Goal: Information Seeking & Learning: Understand process/instructions

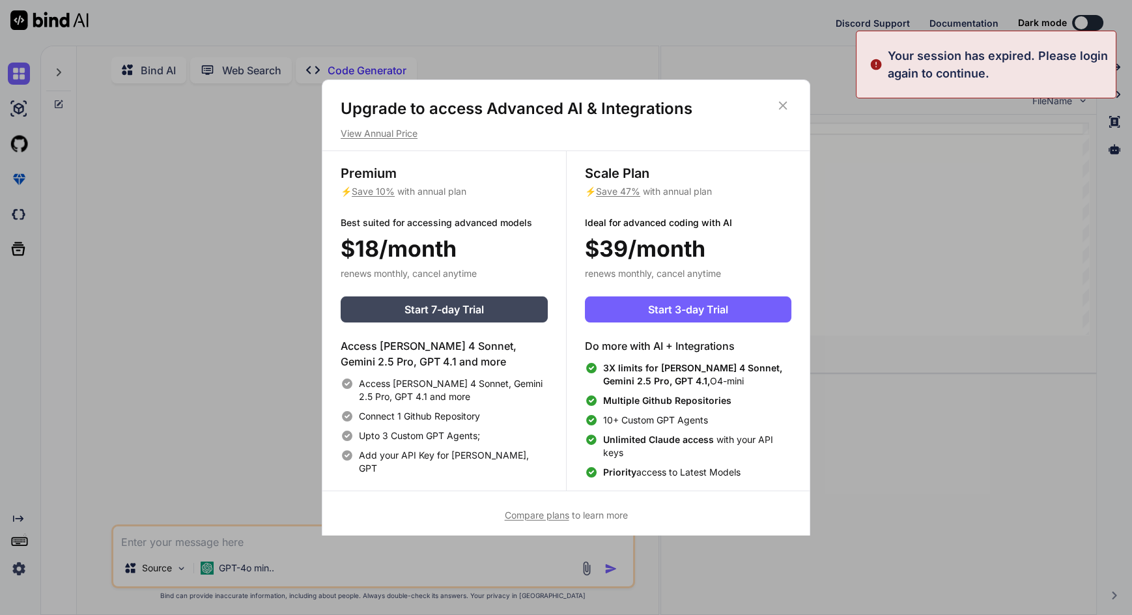
click at [783, 105] on icon at bounding box center [783, 106] width 8 height 8
type textarea "x"
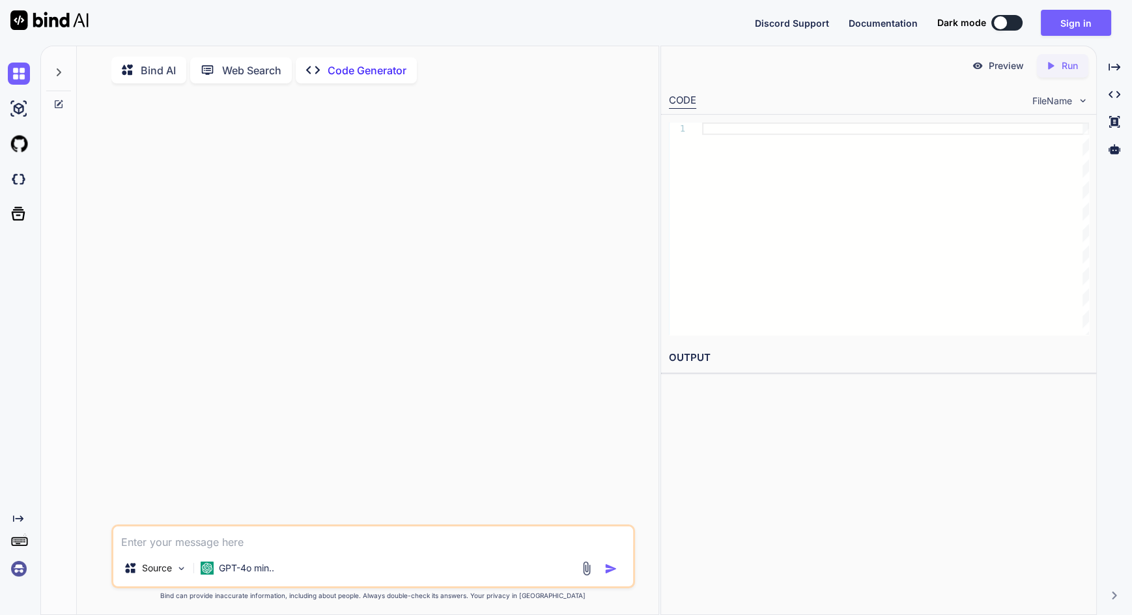
click at [1081, 25] on button "Sign in" at bounding box center [1076, 23] width 70 height 26
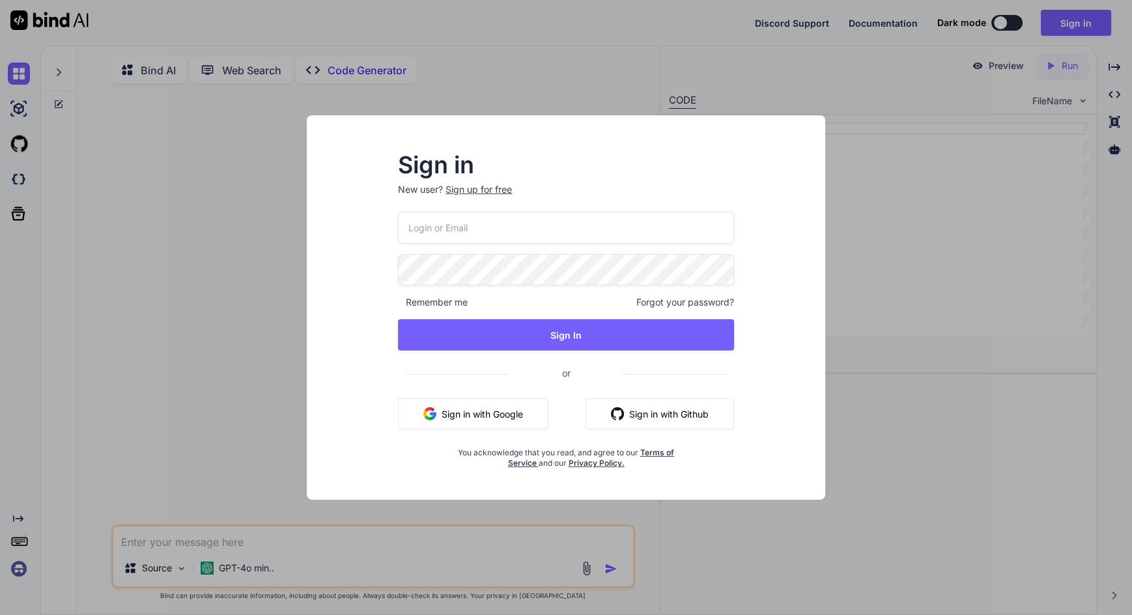
click at [504, 412] on button "Sign in with Google" at bounding box center [473, 413] width 151 height 31
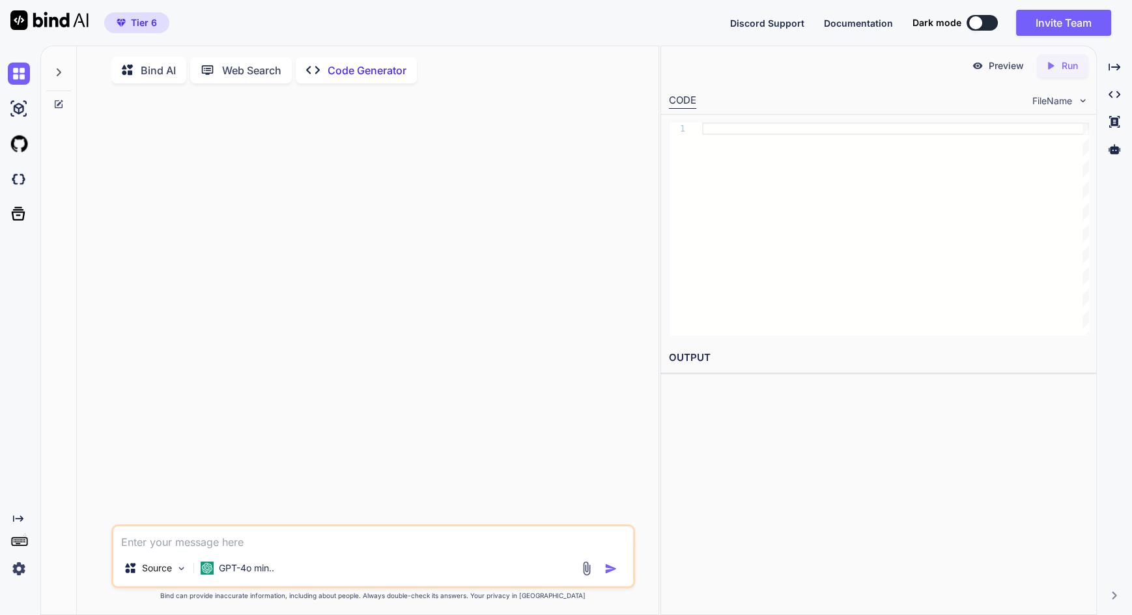
click at [17, 141] on img at bounding box center [19, 144] width 22 height 22
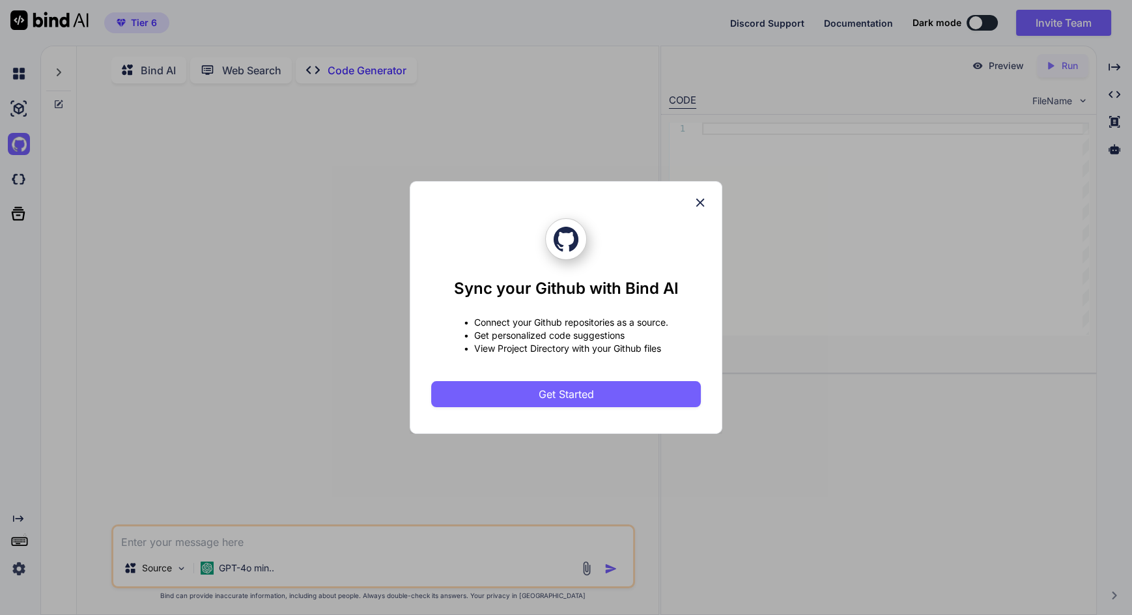
click at [186, 306] on div "Sync your Github with Bind AI • Connect your Github repositories as a source. •…" at bounding box center [566, 307] width 1132 height 615
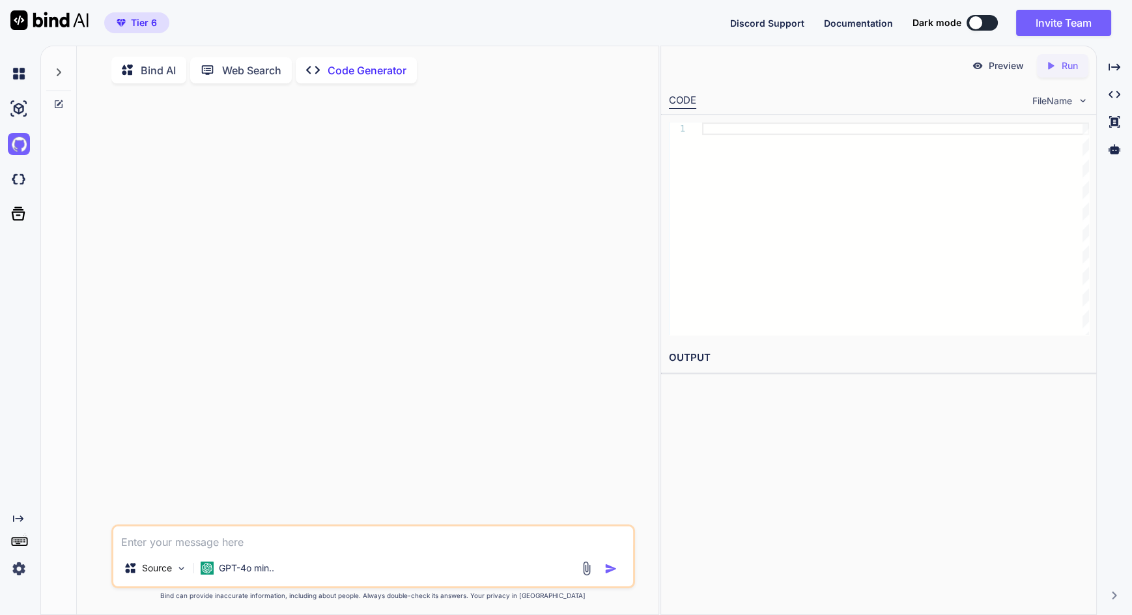
click at [15, 186] on img at bounding box center [19, 179] width 22 height 22
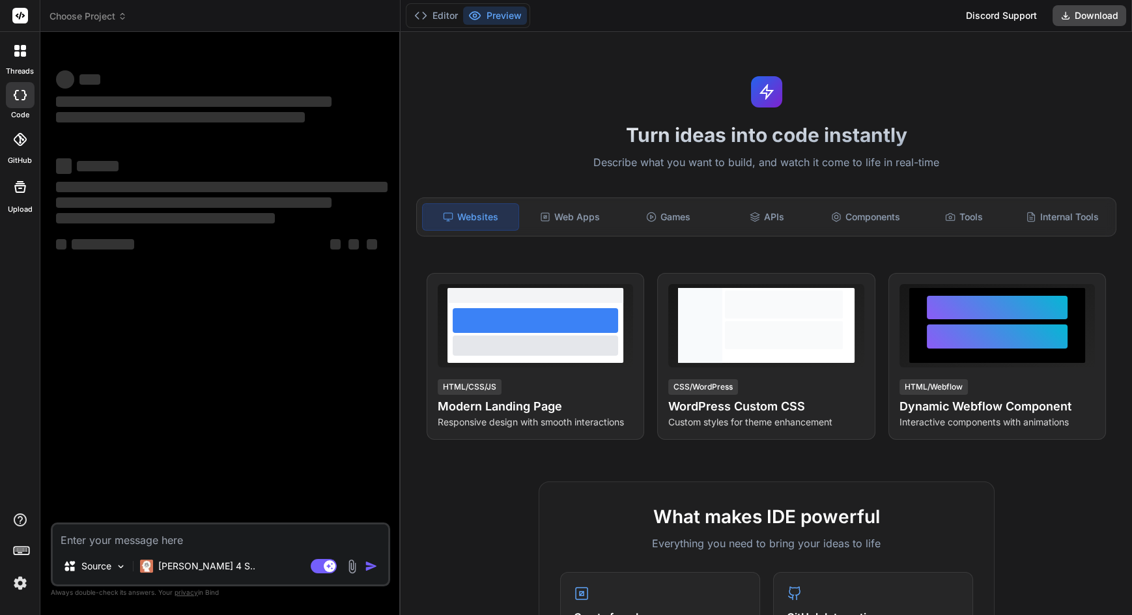
scroll to position [9, 0]
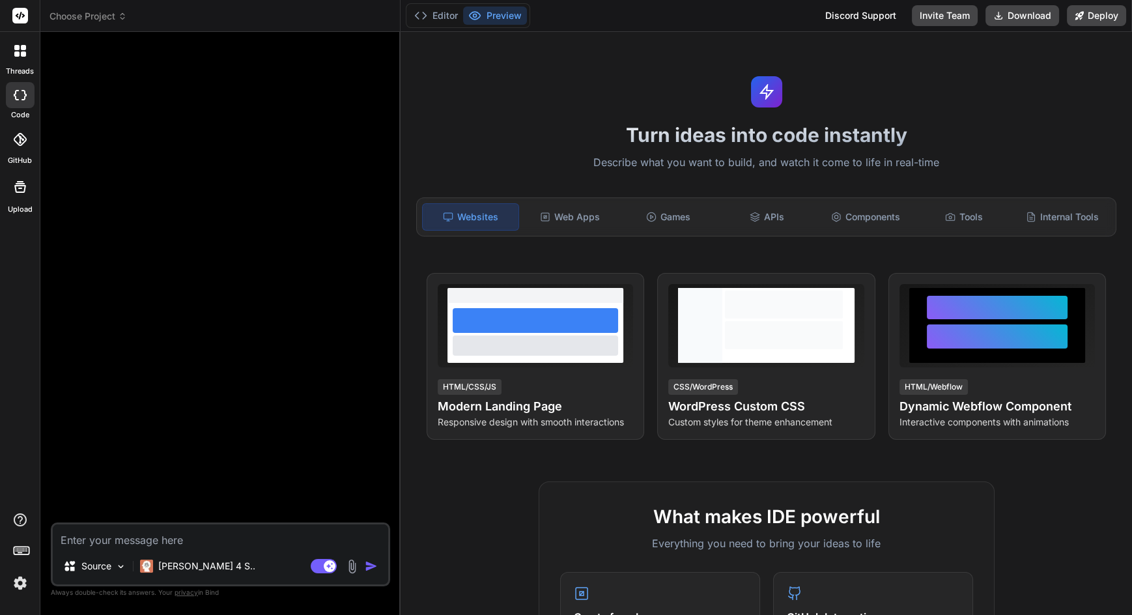
click at [231, 444] on div at bounding box center [221, 282] width 337 height 480
click at [195, 573] on p "[PERSON_NAME] 4 S.." at bounding box center [206, 566] width 97 height 13
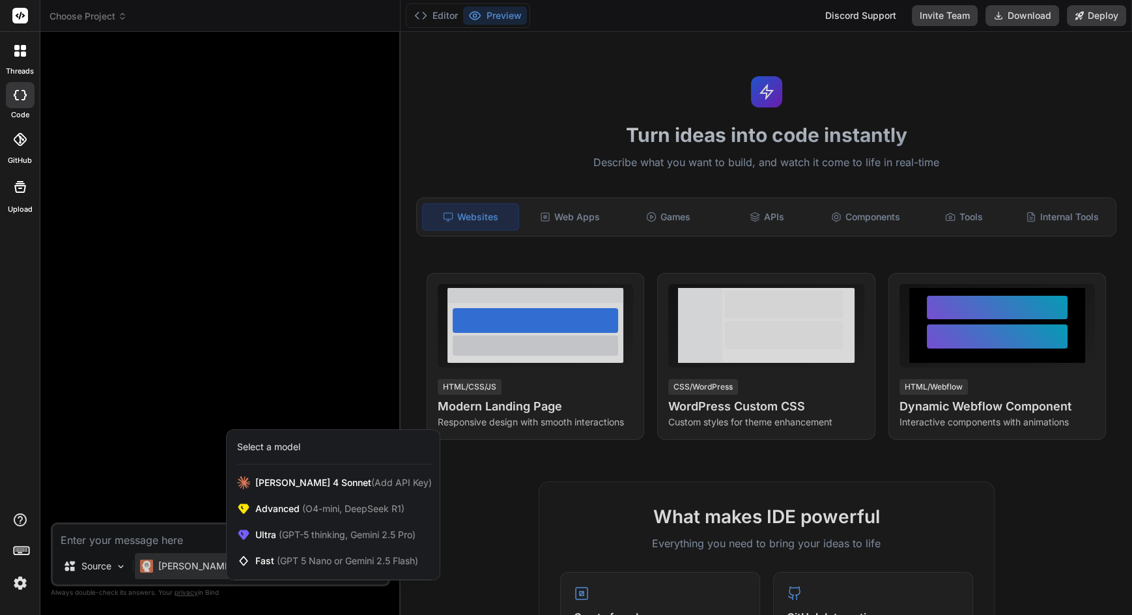
click at [278, 540] on span "(GPT-5 thinking, Gemini 2.5 Pro)" at bounding box center [345, 534] width 139 height 11
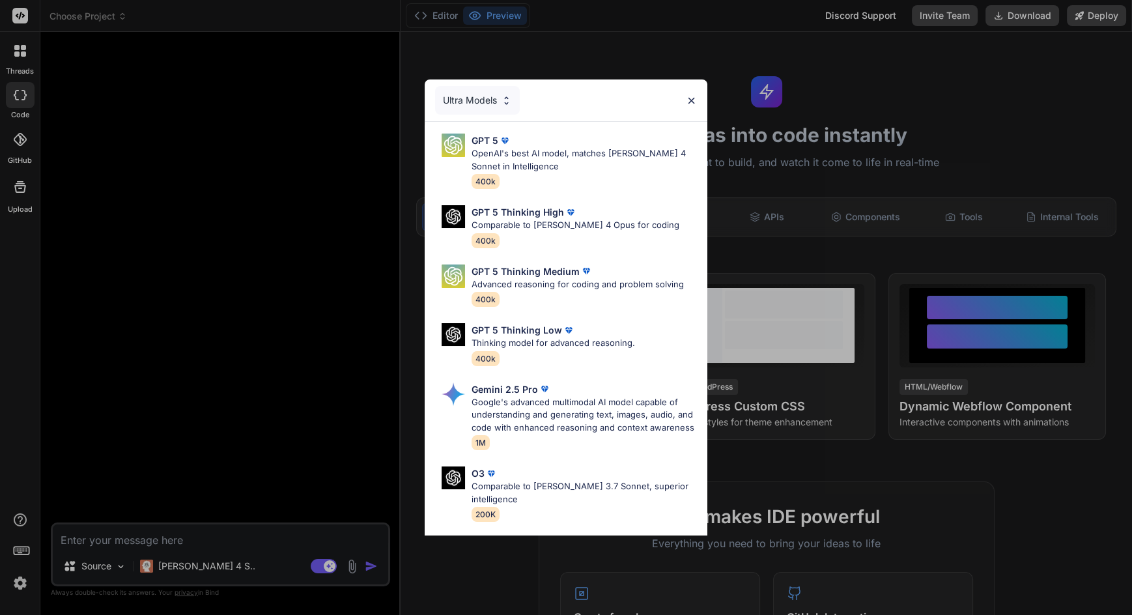
click at [598, 435] on p "Google's advanced multimodal AI model capable of understanding and generating t…" at bounding box center [585, 415] width 226 height 38
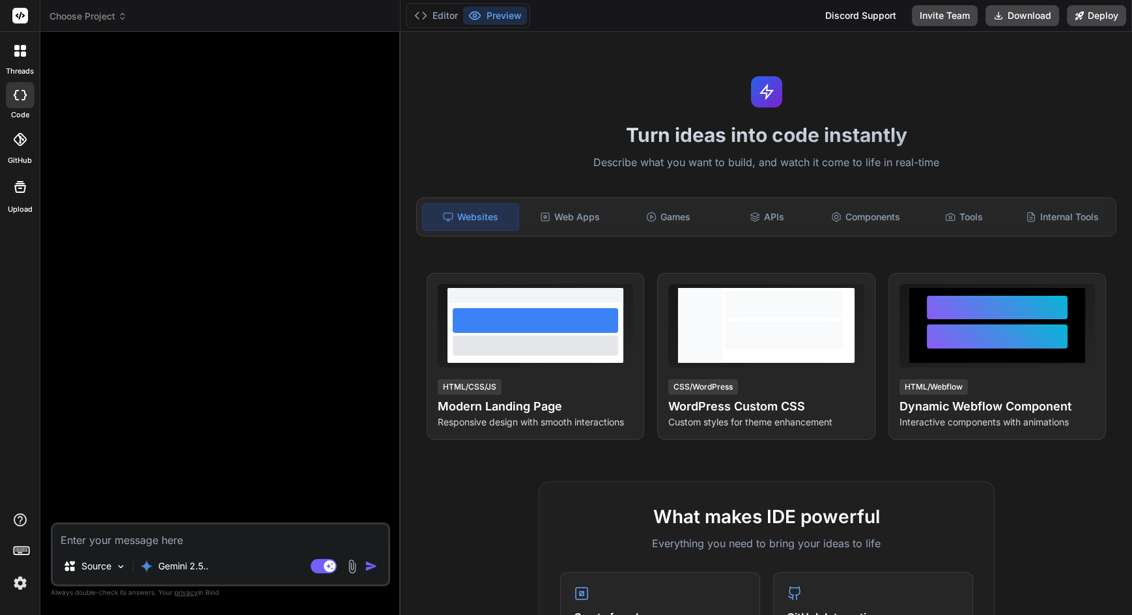
click at [117, 548] on textarea at bounding box center [221, 535] width 336 height 23
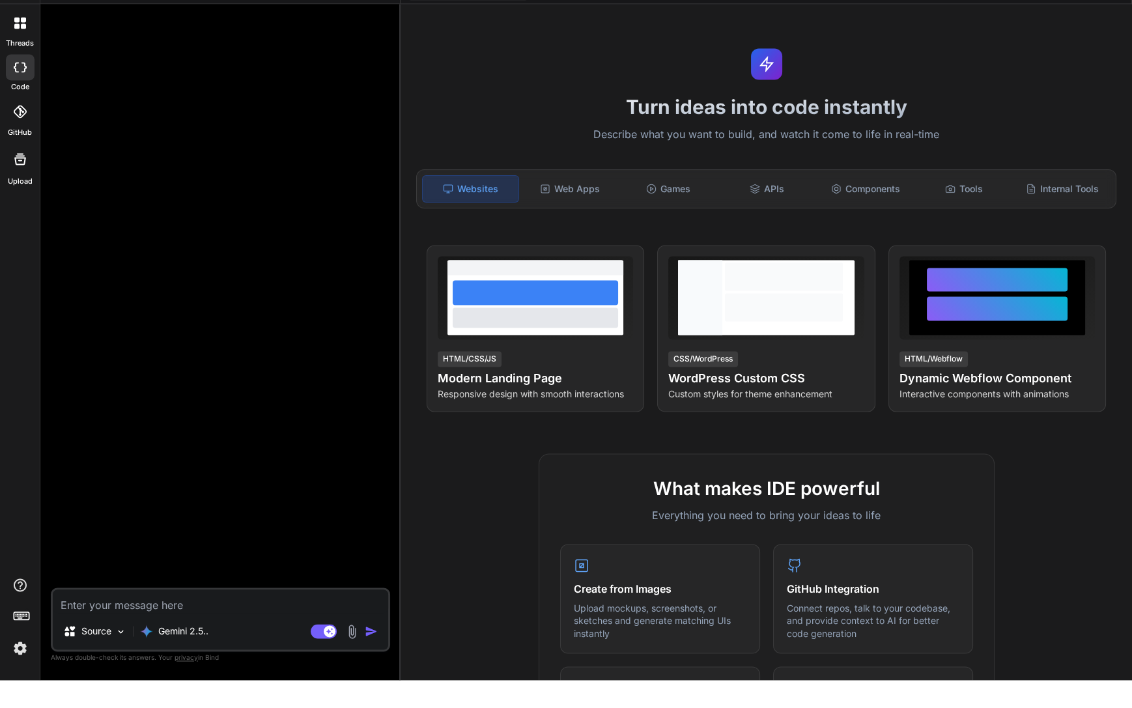
type textarea "x"
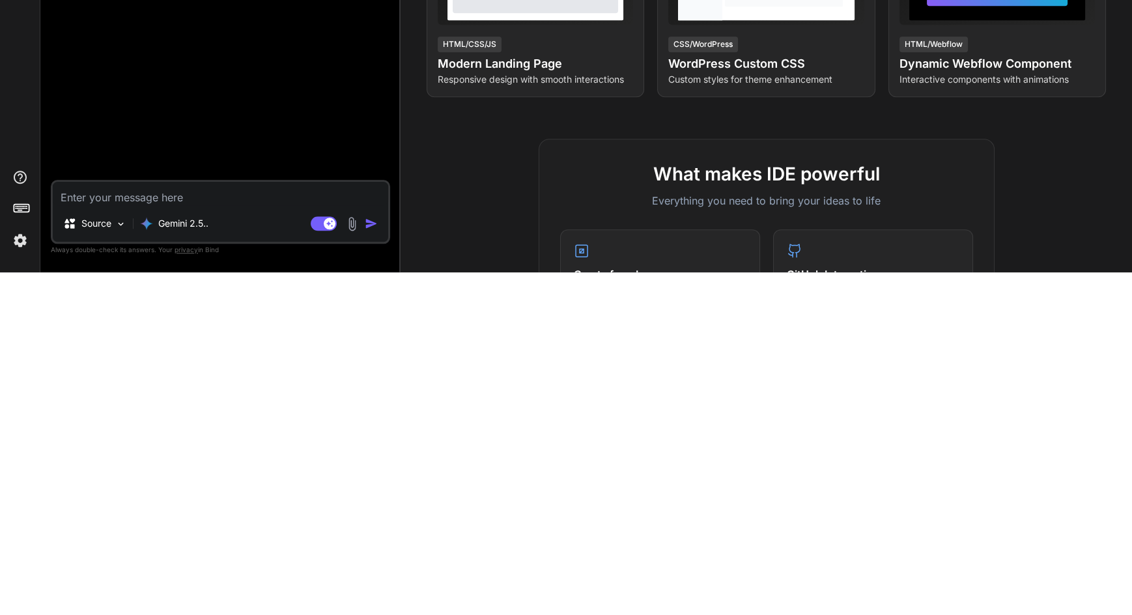
scroll to position [93, 0]
type textarea "Product Requirements Document: AI Reddit SummarizerVersion: 1.0Status: Publishe…"
type textarea "x"
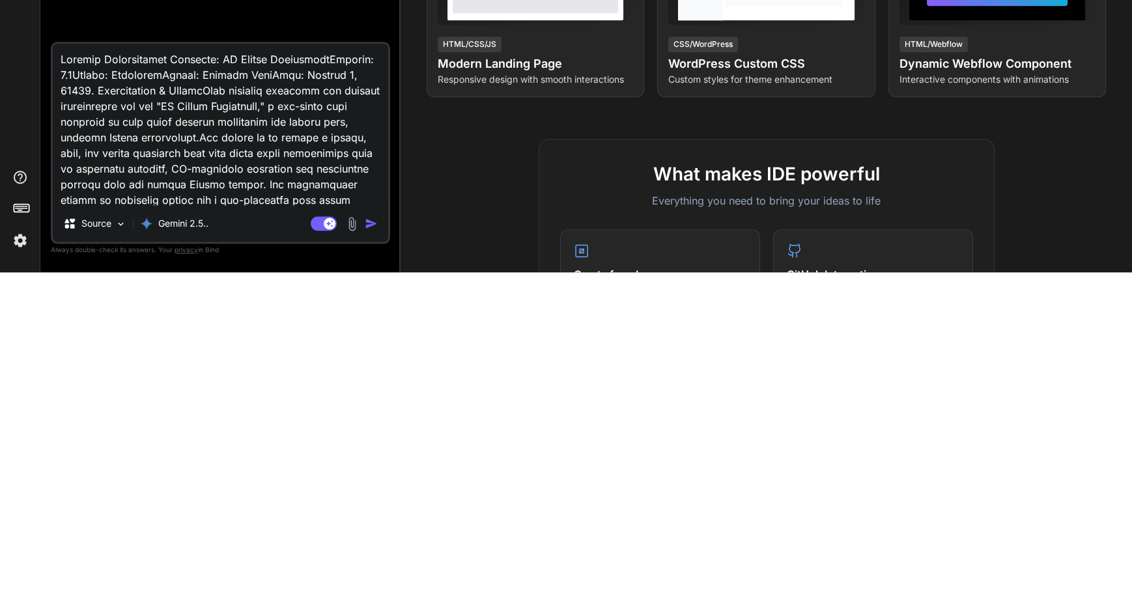
scroll to position [1316, 0]
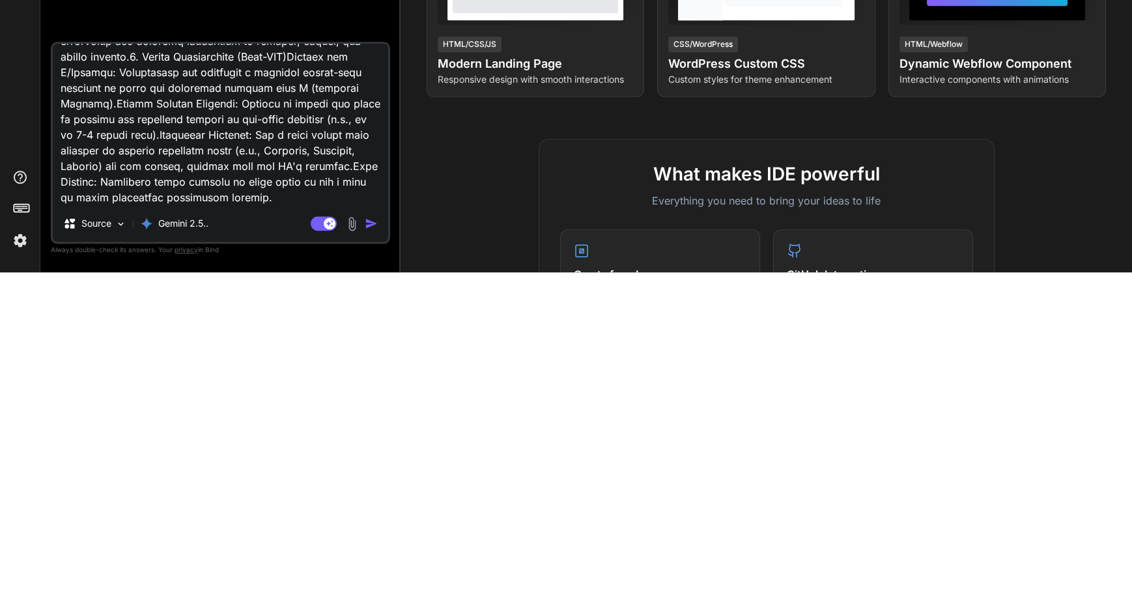
type textarea "Product Requirements Document: AI Reddit SummarizerVersion: 1.0Status: Publishe…"
click at [367, 564] on img "button" at bounding box center [371, 566] width 13 height 13
type textarea "x"
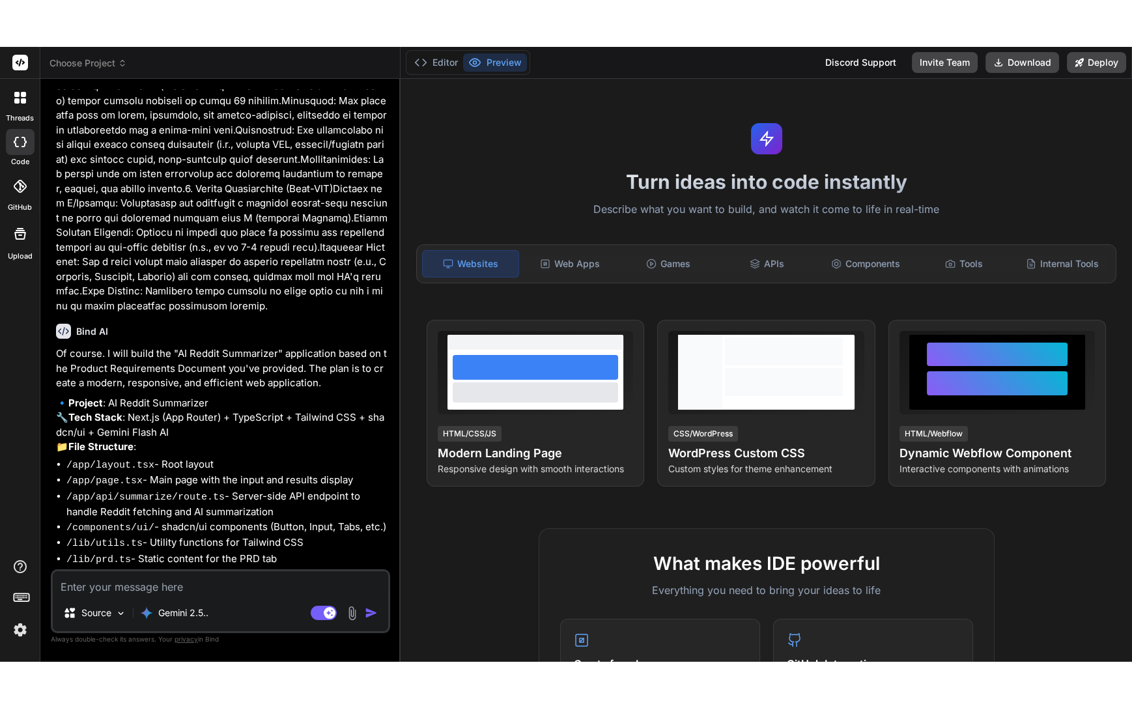
scroll to position [990, 0]
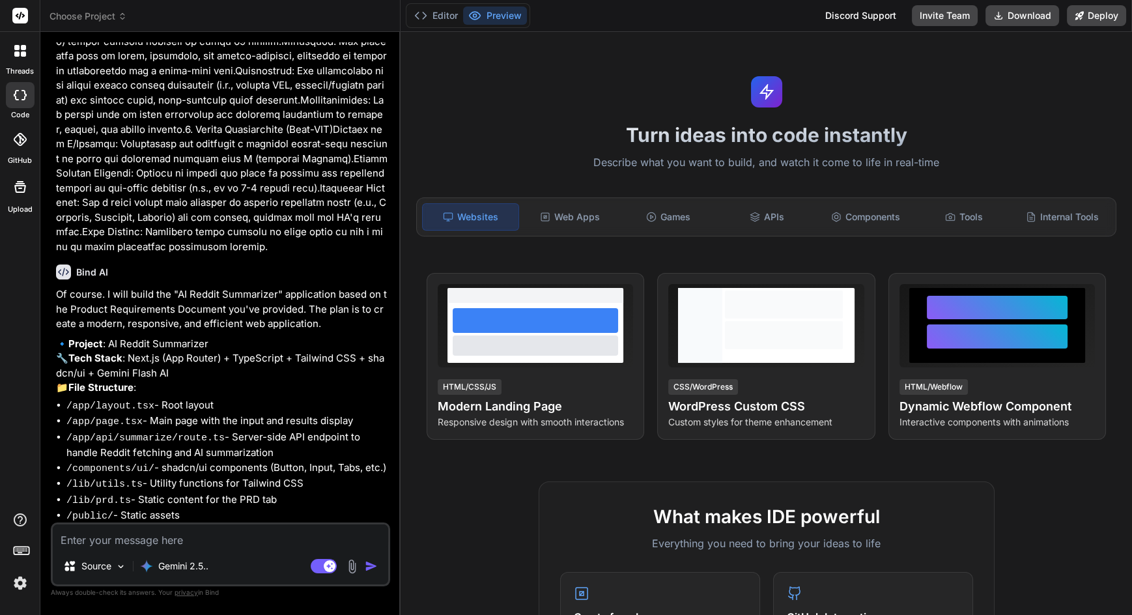
click at [196, 548] on textarea at bounding box center [221, 535] width 336 height 23
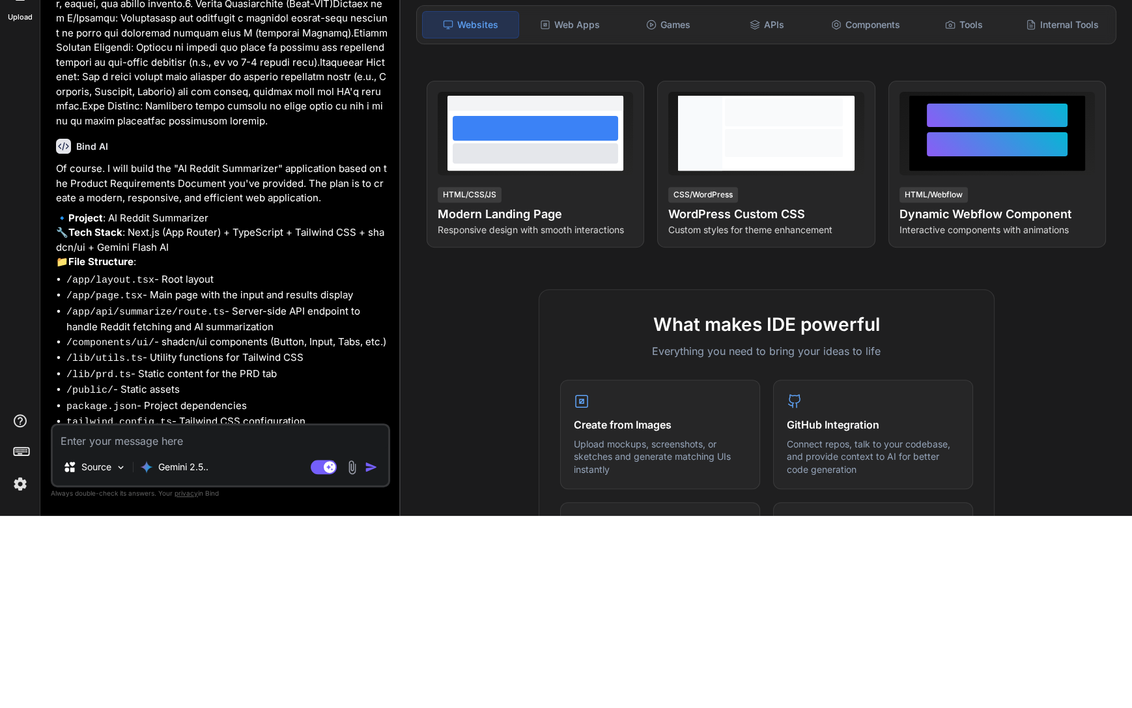
type textarea "x"
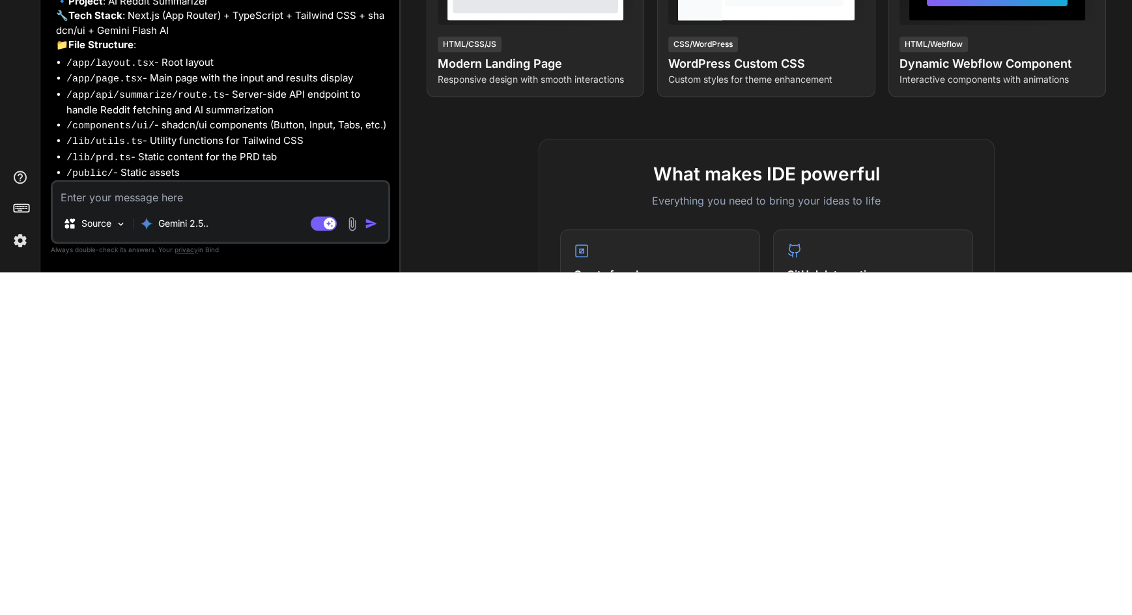
scroll to position [93, 0]
type textarea "Y"
type textarea "x"
type textarea "Ye"
type textarea "x"
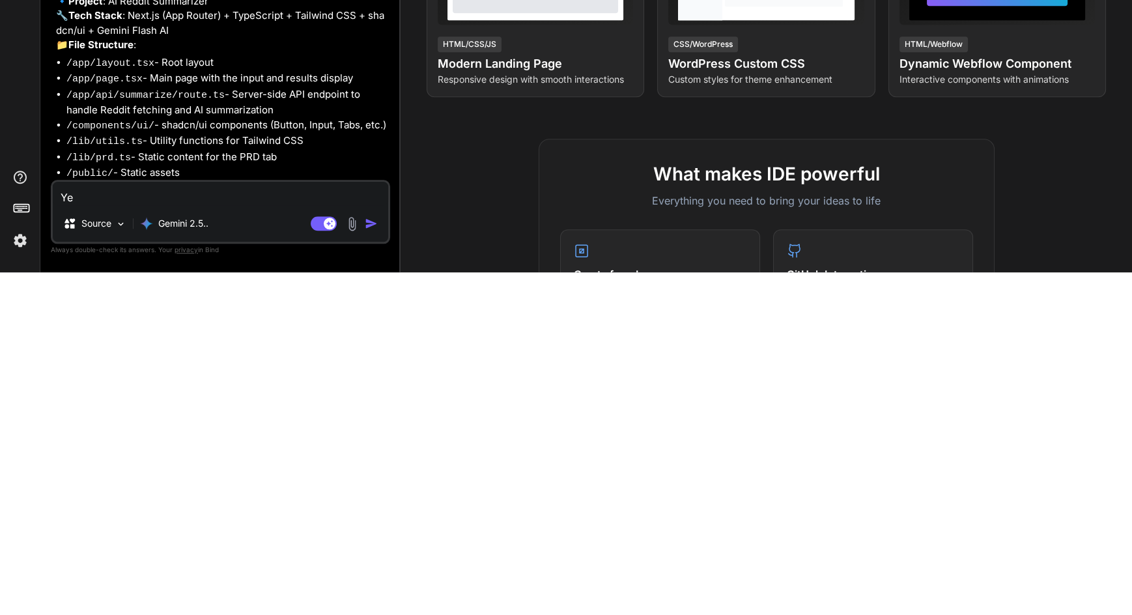
type textarea "Yes"
type textarea "x"
type textarea "Yes"
click at [368, 567] on img "button" at bounding box center [371, 566] width 13 height 13
type textarea "x"
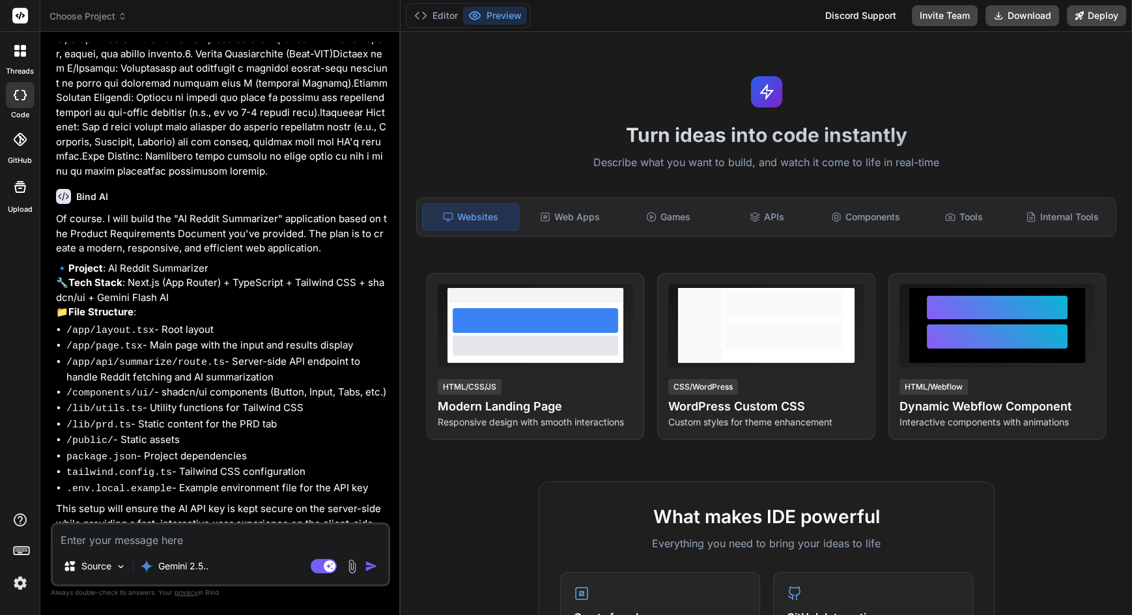
scroll to position [1125, 0]
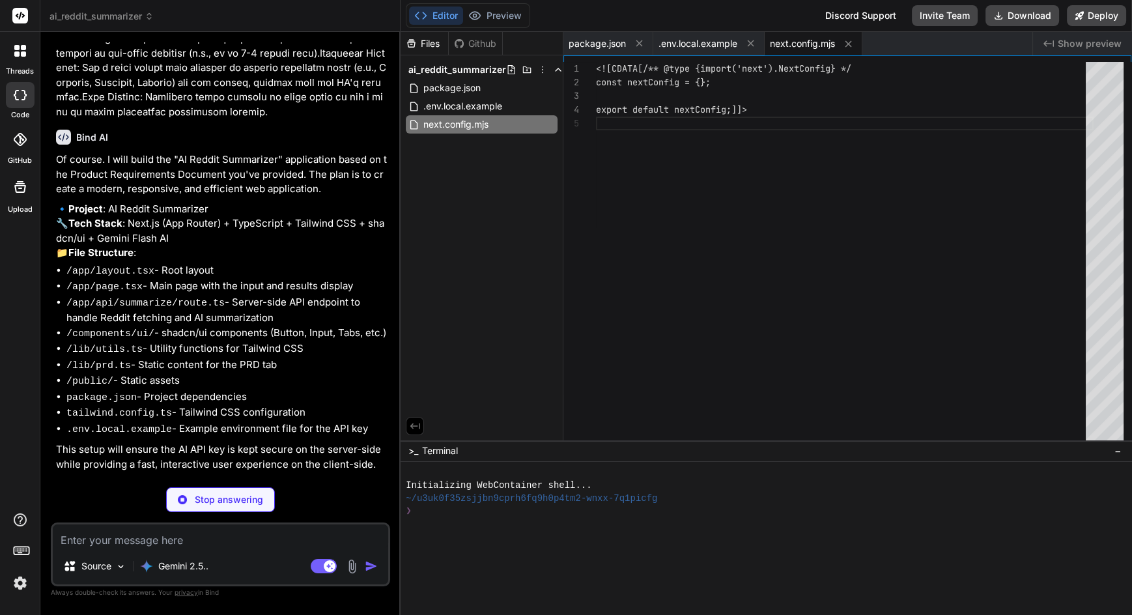
type textarea "x"
type textarea "<![CDATA[module.exports = { plugins: { tailwindcss: {}, autoprefixer: {}, }, }]…"
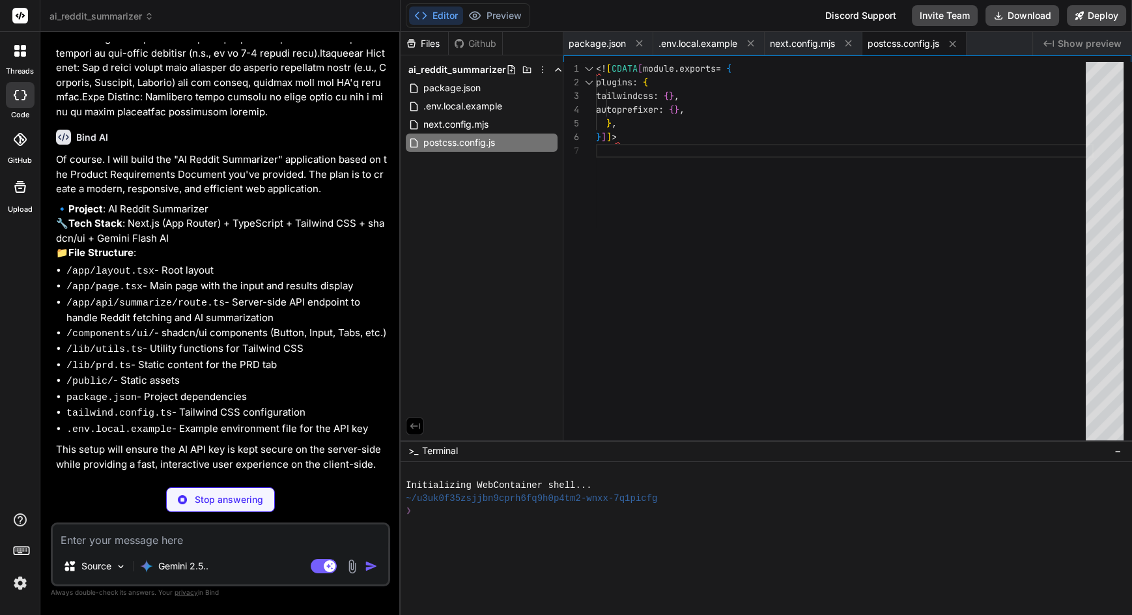
type textarea "x"
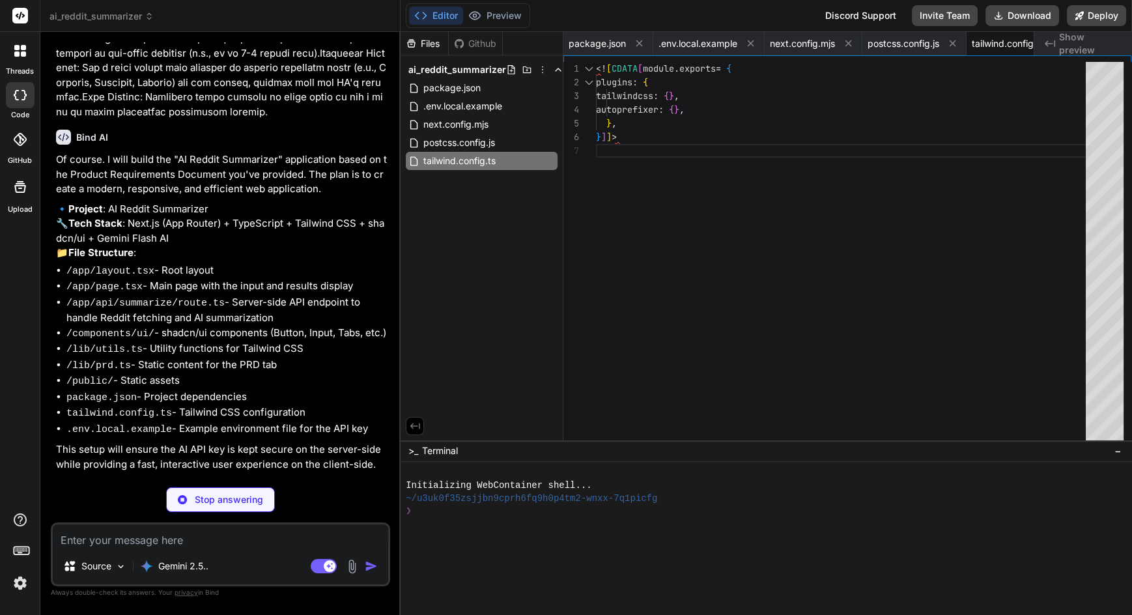
type textarea "x"
type textarea ""paths": { "@/*": ["./*"] } }, "include": ["next-env.d.ts", "**/*.ts", "**/*.ts…"
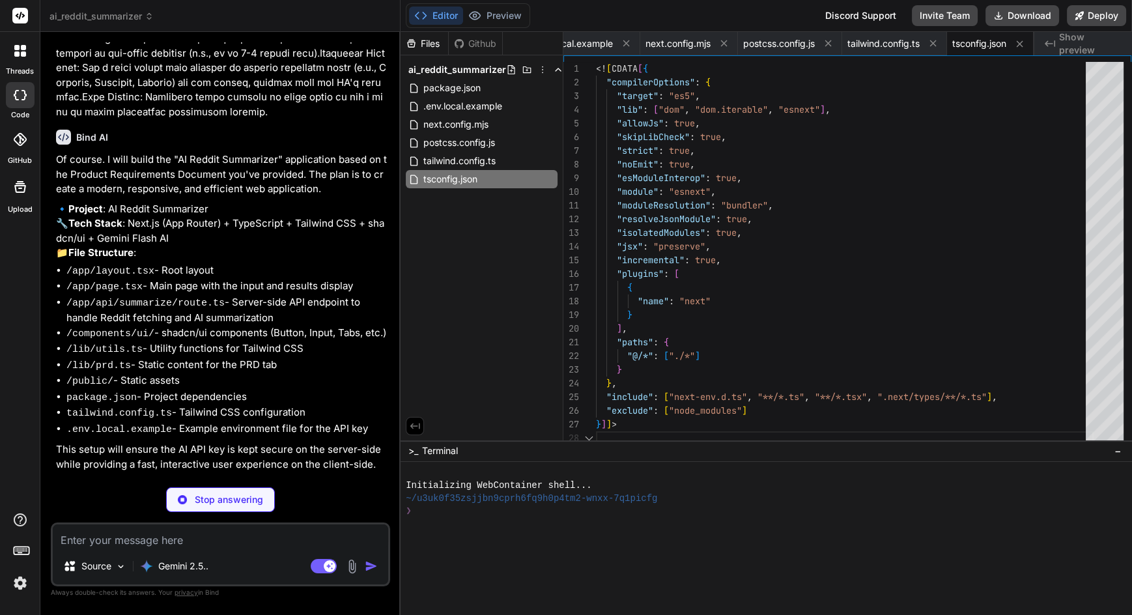
type textarea "x"
type textarea "<![CDATA[import { type ClassValue, clsx } from "clsx" import { twMerge } from "…"
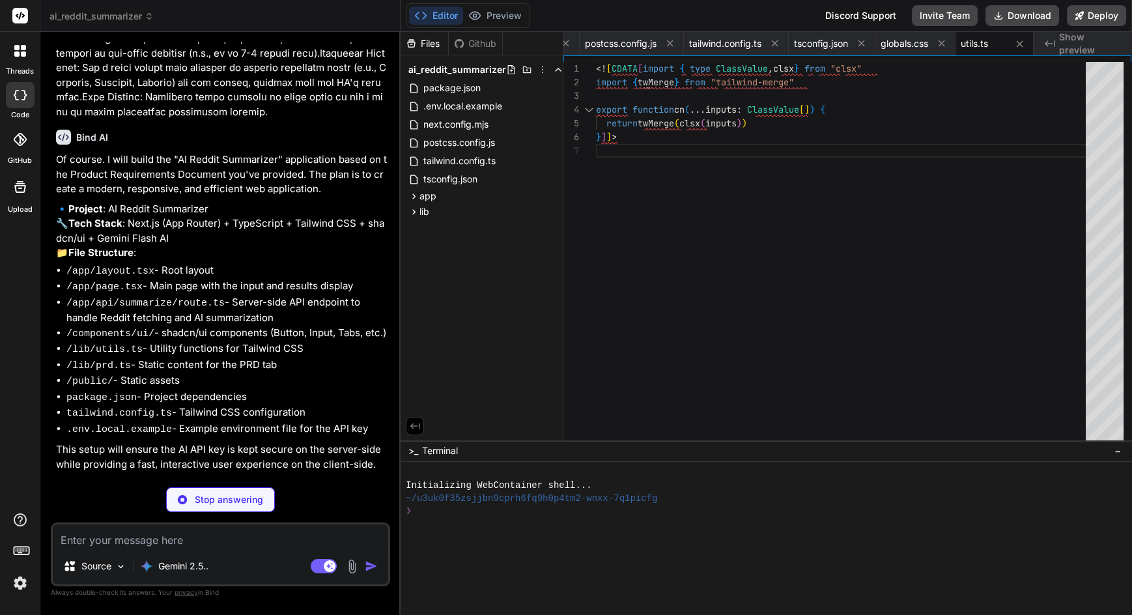
scroll to position [0, 0]
type textarea "x"
type textarea "`;]]>"
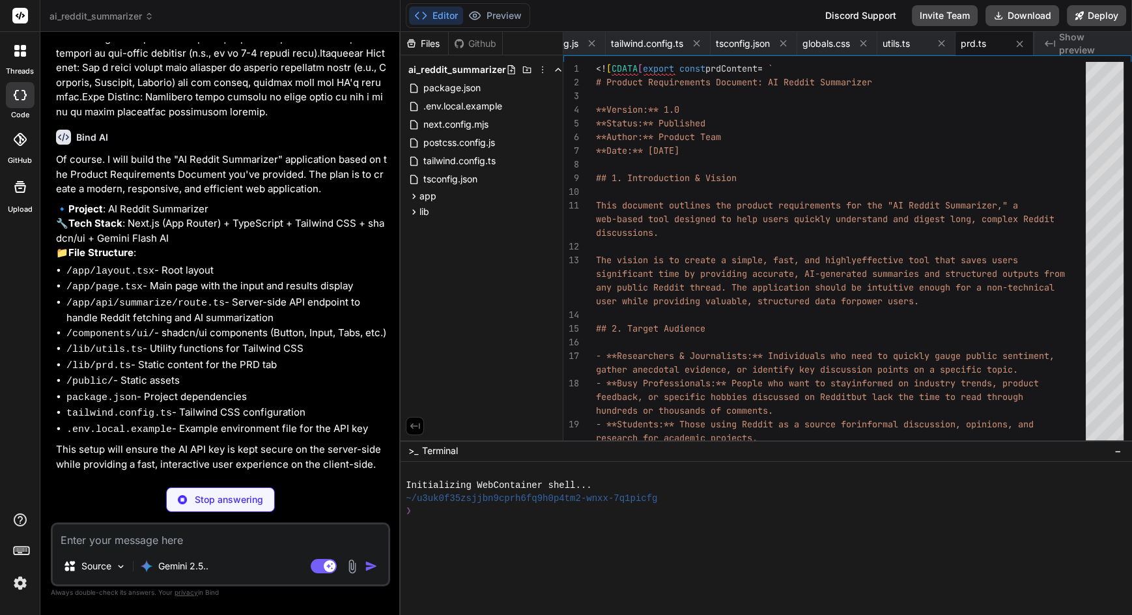
type textarea "x"
type textarea "export { Button, buttonVariants }]]>"
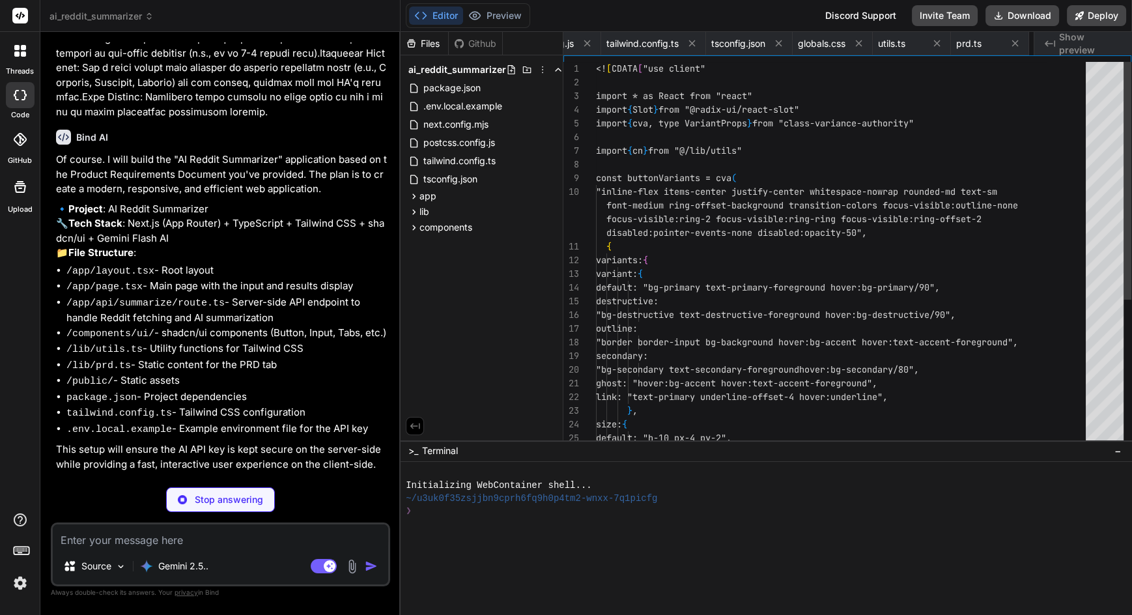
scroll to position [0, 444]
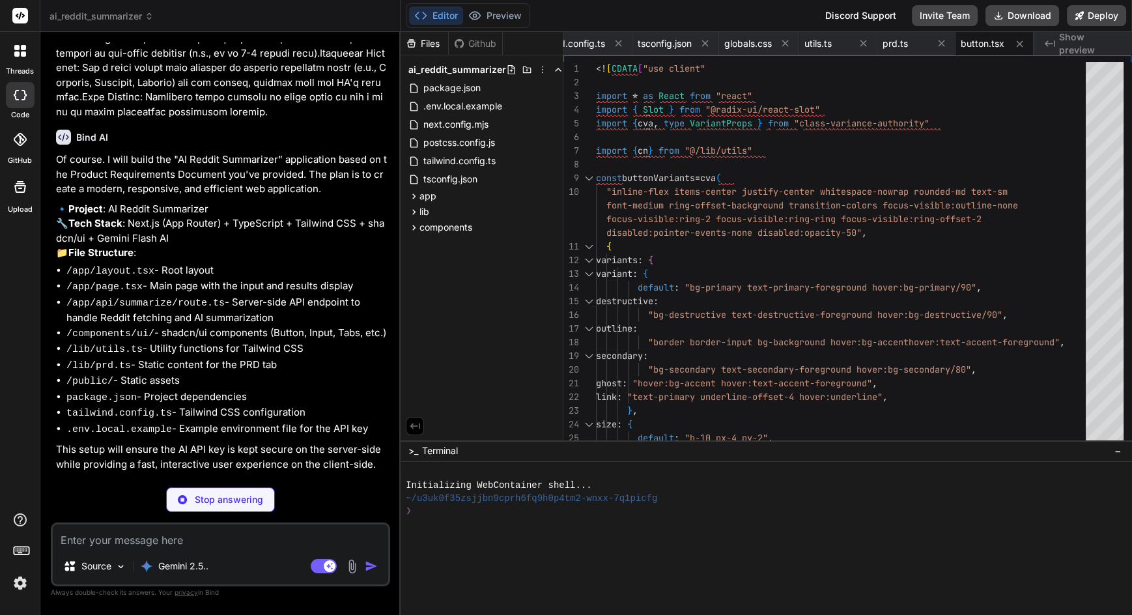
type textarea "x"
type textarea "<div ref={ref} className={cn("flex items-center p-6 pt-0", className)} {...prop…"
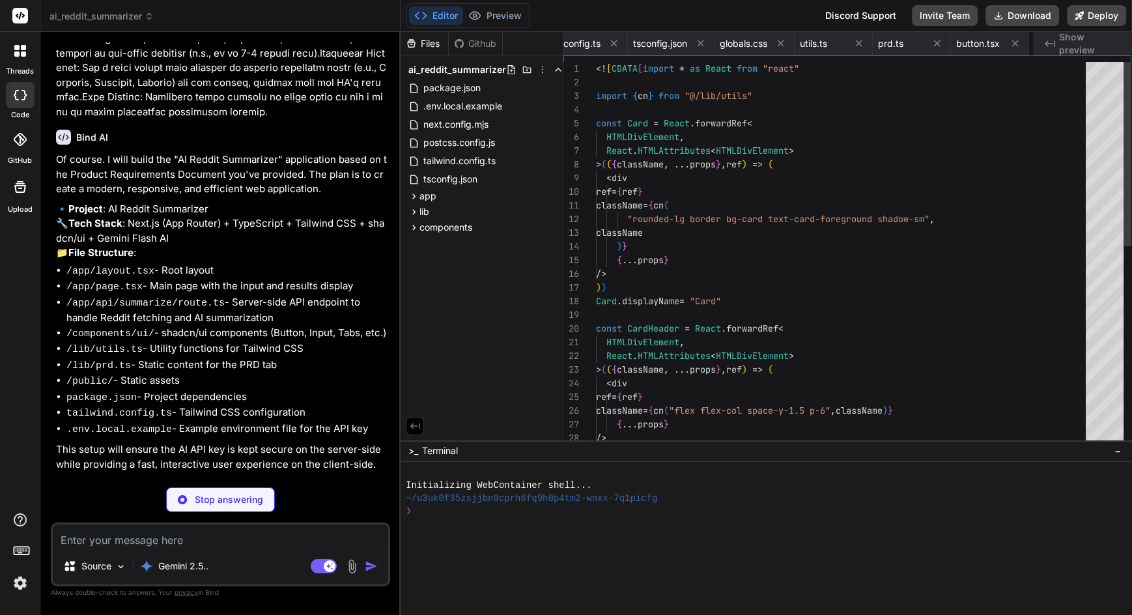
scroll to position [0, 522]
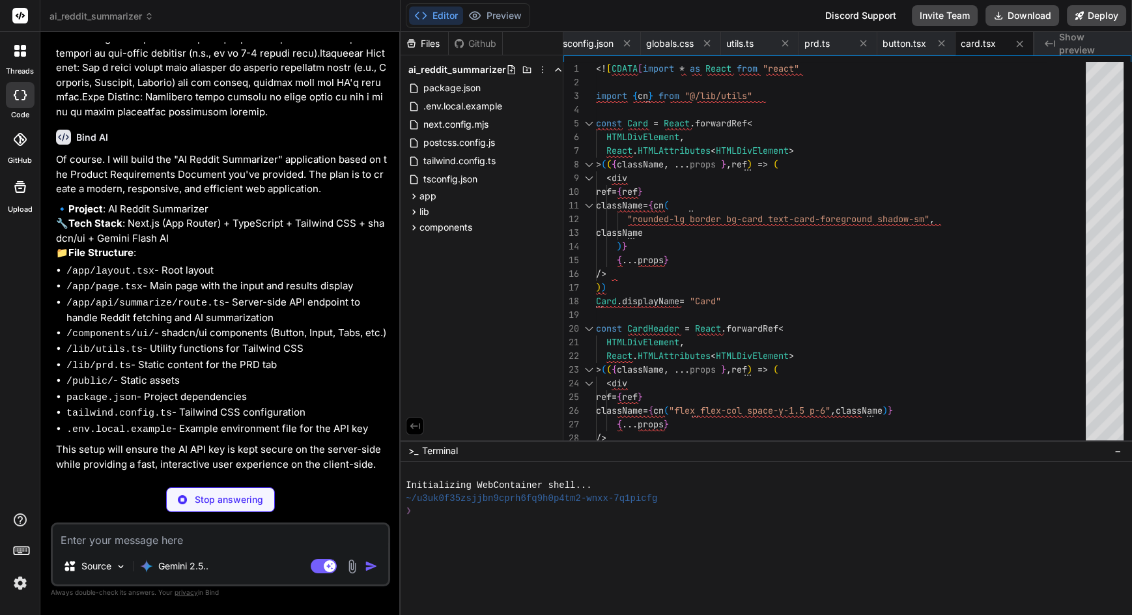
type textarea "x"
type textarea "export { Input }]]>"
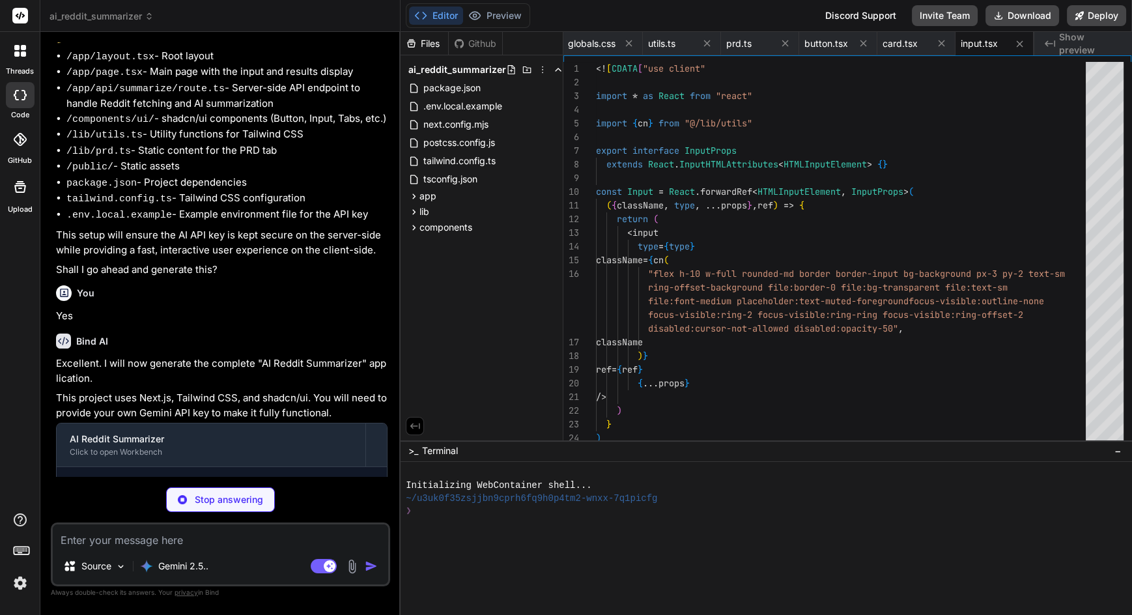
scroll to position [1495, 0]
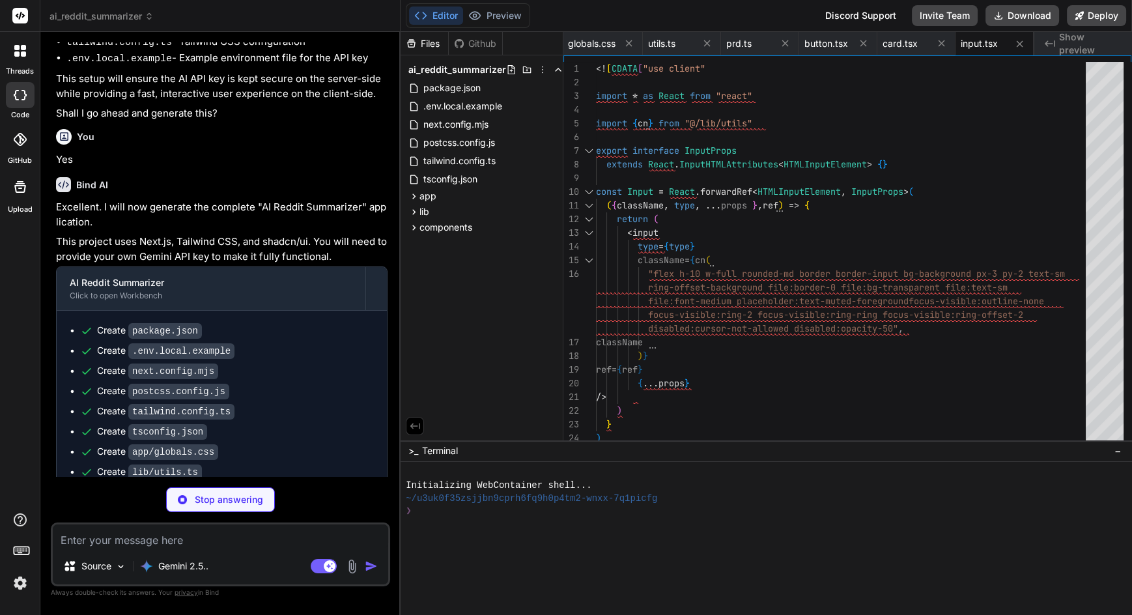
type textarea "x"
type textarea "className={cn(labelVariants(), className)} {...props} /> )) Label.displayName =…"
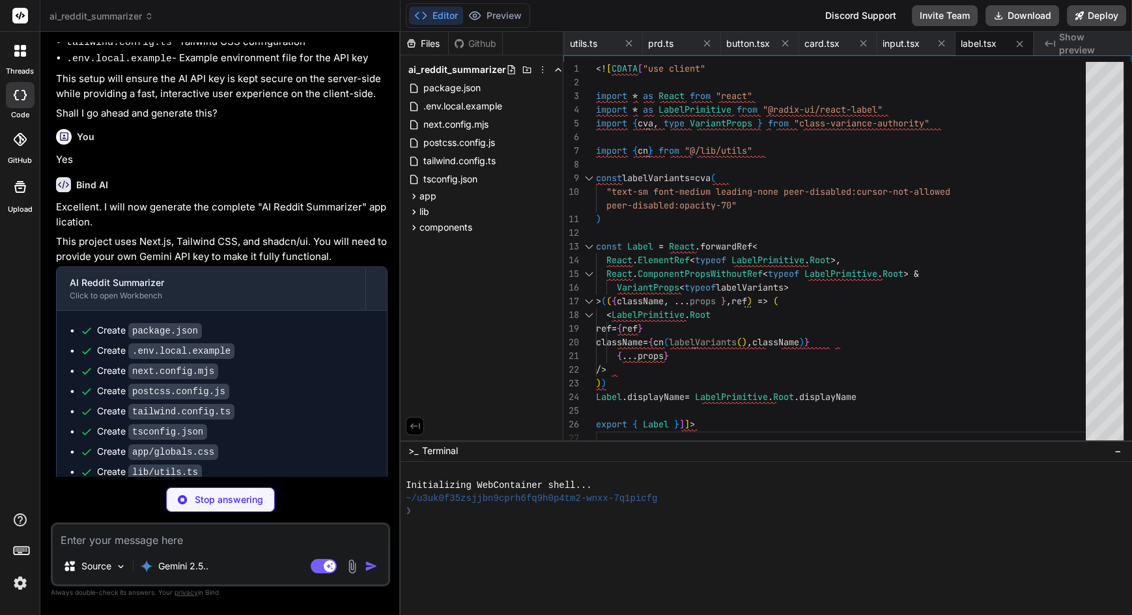
scroll to position [1515, 0]
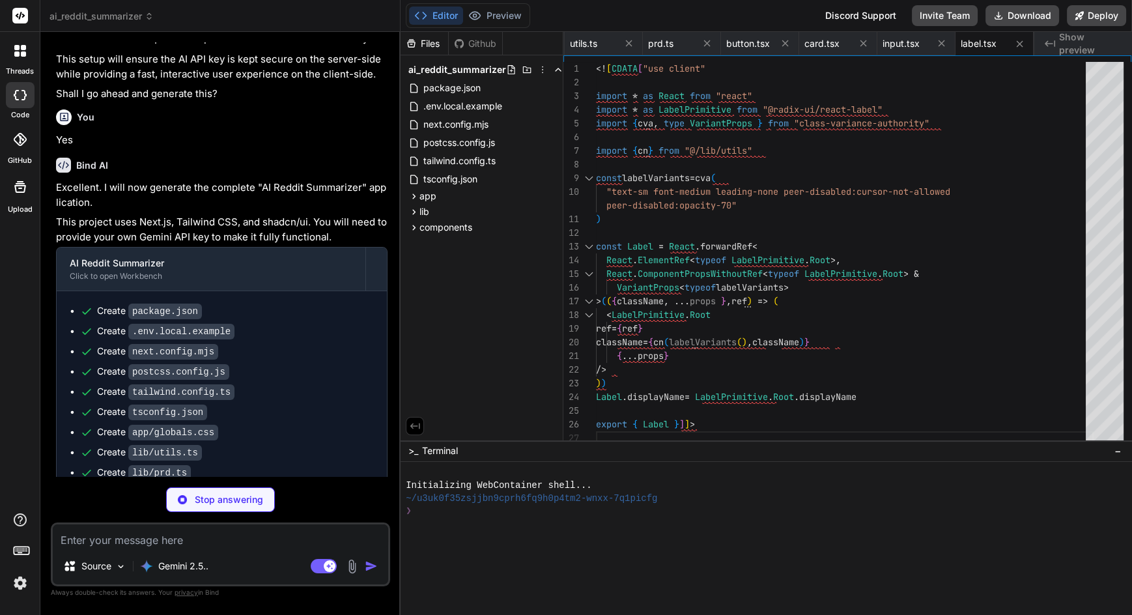
type textarea "x"
type textarea "export { Tabs, TabsList, TabsTrigger, TabsContent }]]>"
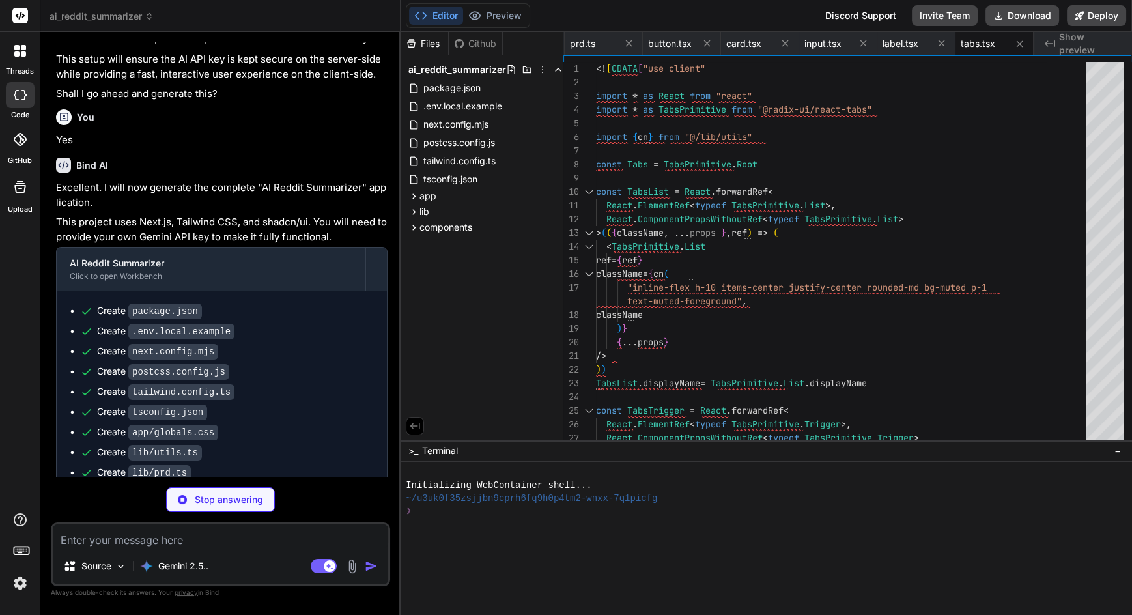
type textarea "x"
type textarea "{children} </body> </html> ); }]]>"
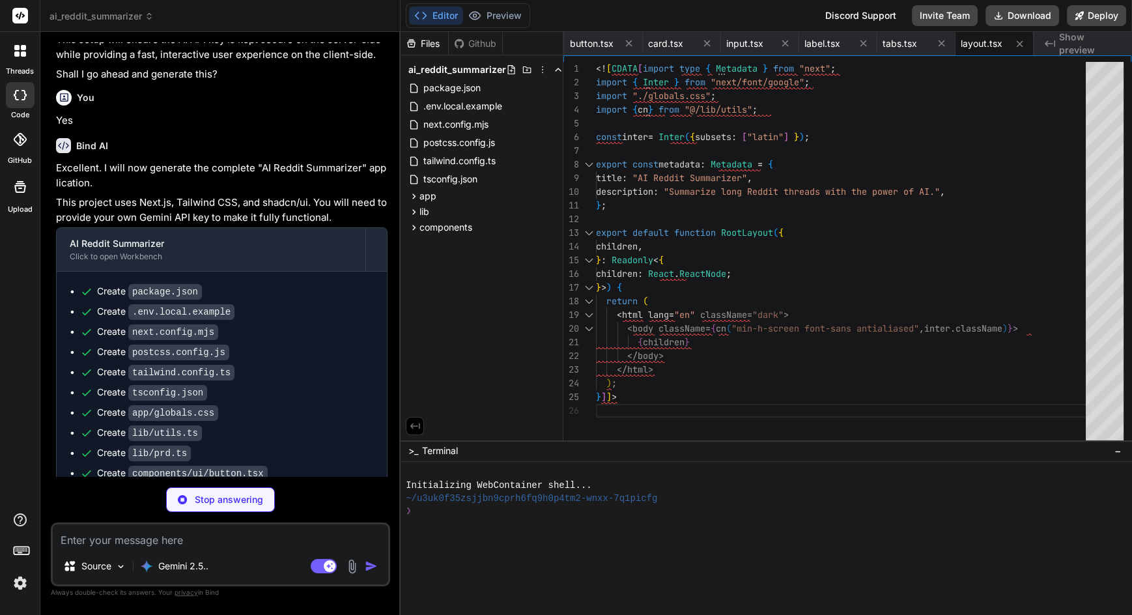
scroll to position [1554, 0]
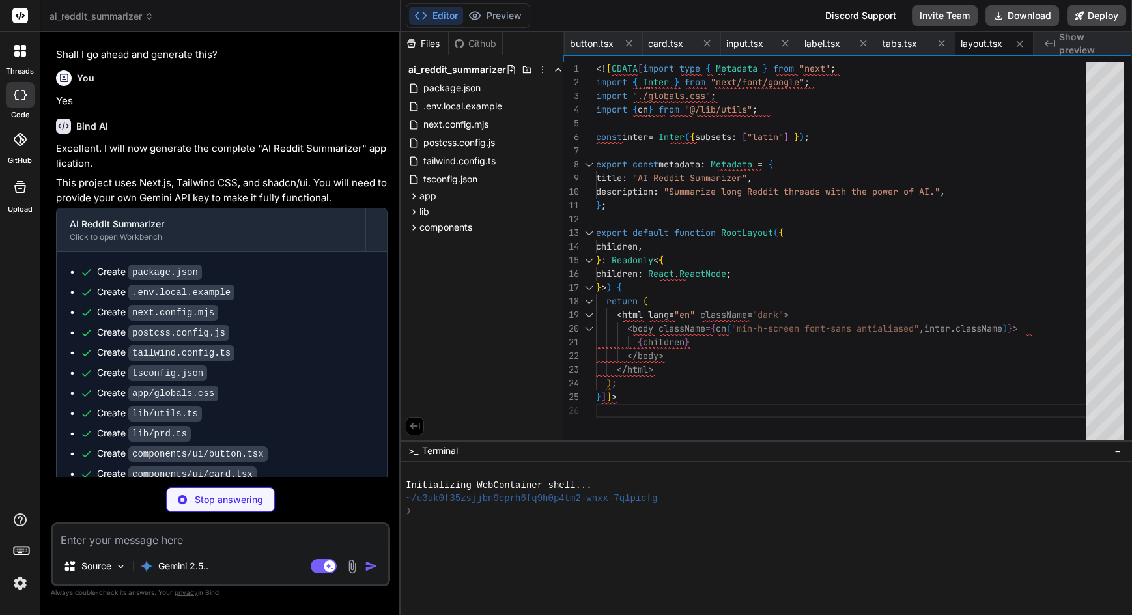
type textarea "x"
type textarea "return NextResponse.json({ summary, markdown: markdownContent }); } catch (erro…"
type textarea "x"
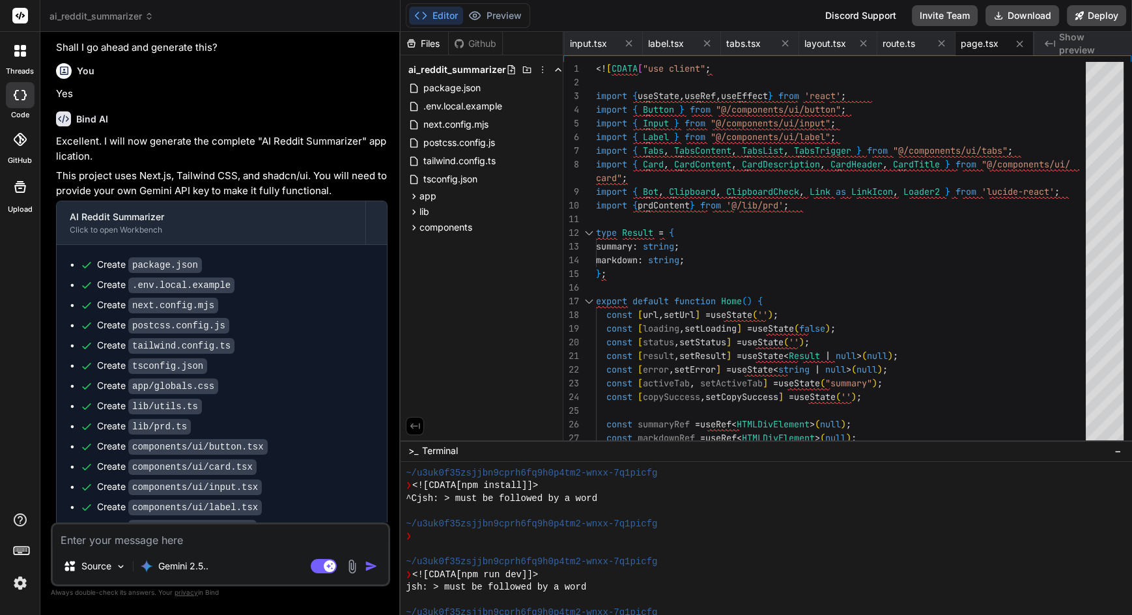
scroll to position [1625, 0]
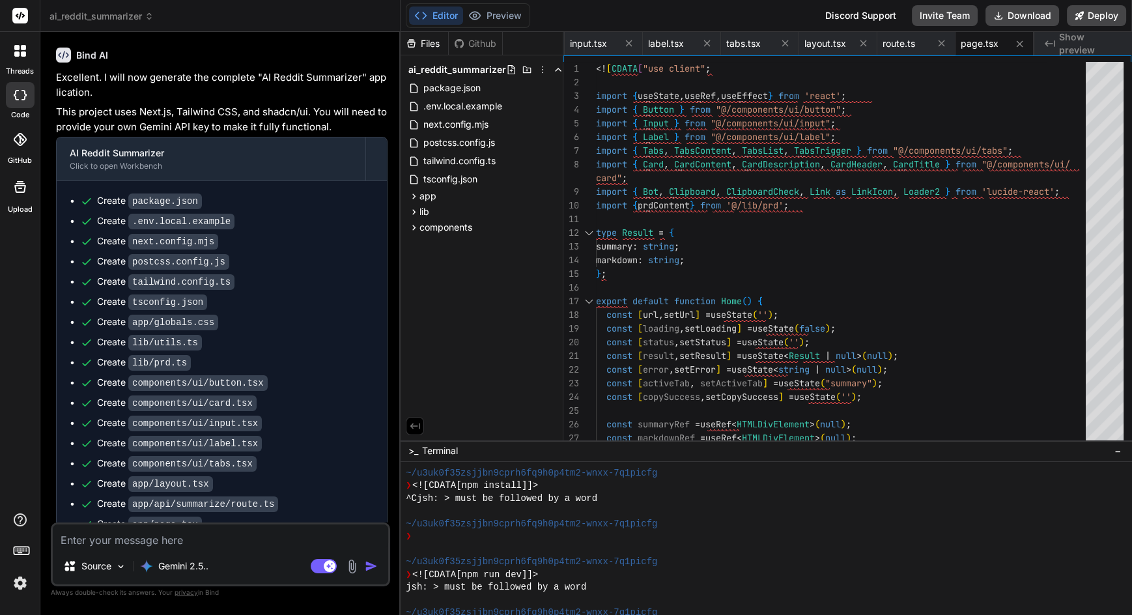
click at [481, 42] on div "Github" at bounding box center [475, 43] width 53 height 13
click at [487, 41] on div "Github" at bounding box center [475, 43] width 53 height 13
click at [528, 45] on div "Files Github" at bounding box center [482, 43] width 162 height 23
click at [221, 548] on textarea at bounding box center [221, 535] width 336 height 23
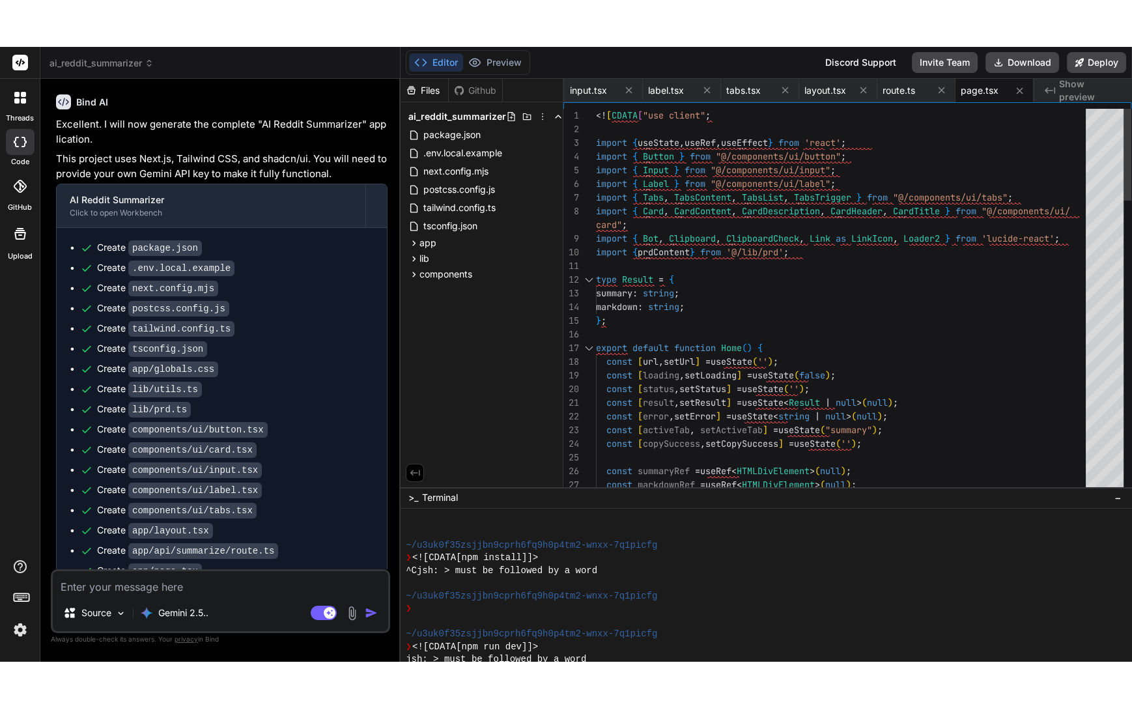
scroll to position [89, 0]
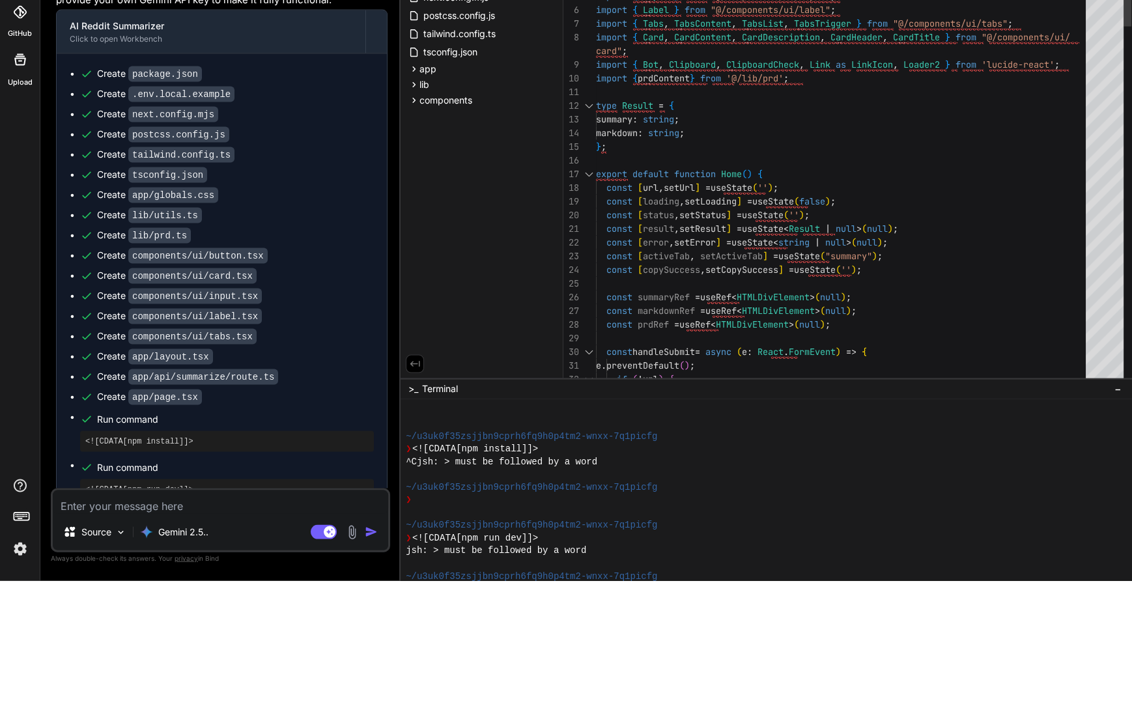
type textarea "x"
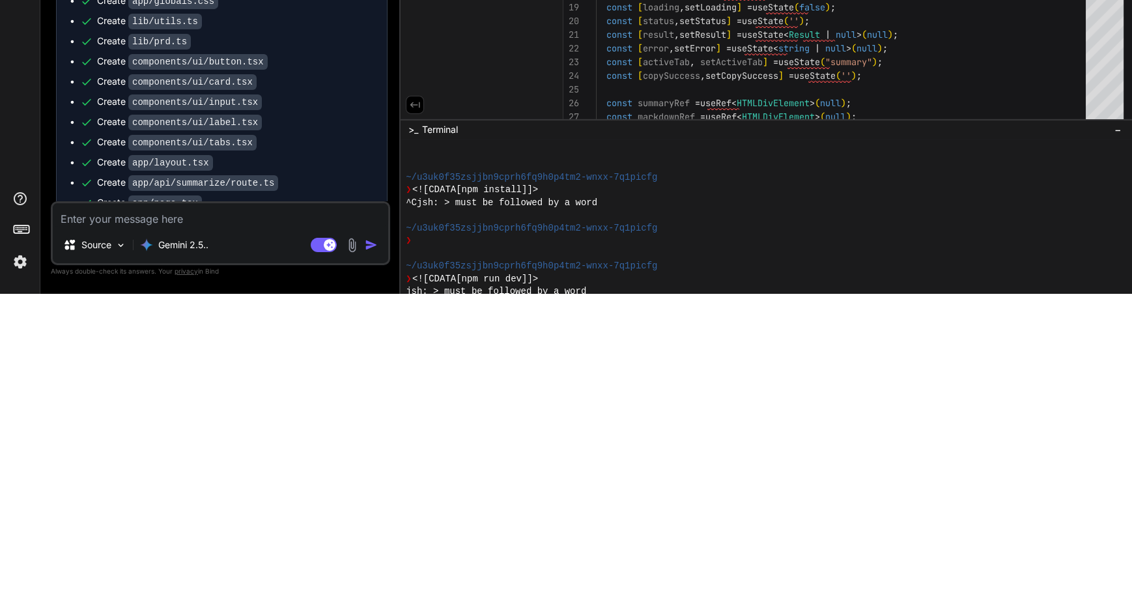
scroll to position [93, 0]
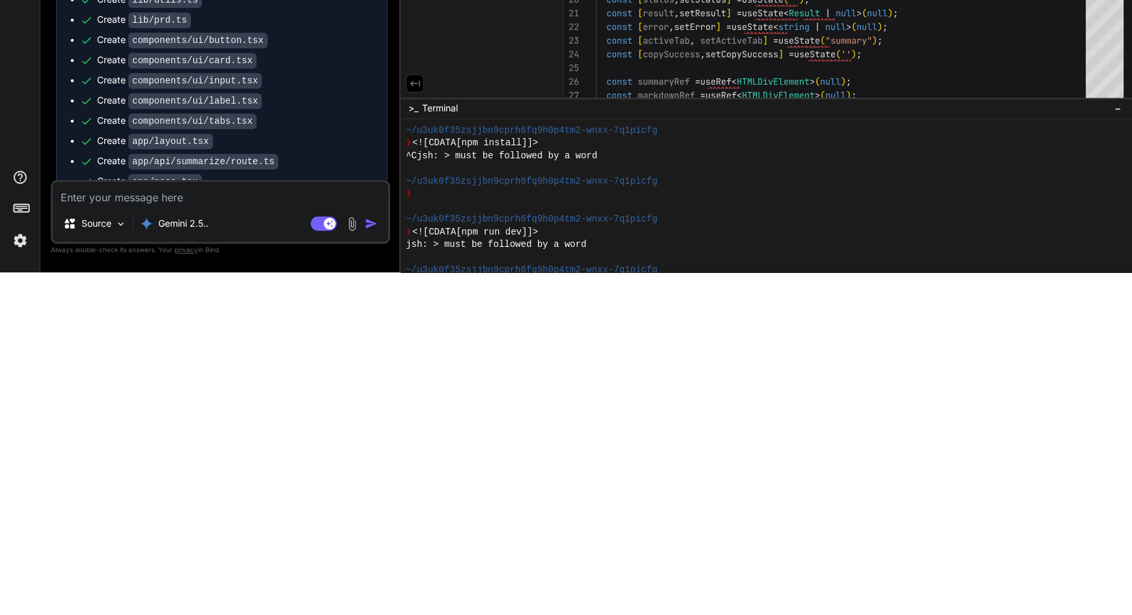
type textarea "W"
type textarea "x"
type textarea "Wh"
type textarea "x"
type textarea "Whe"
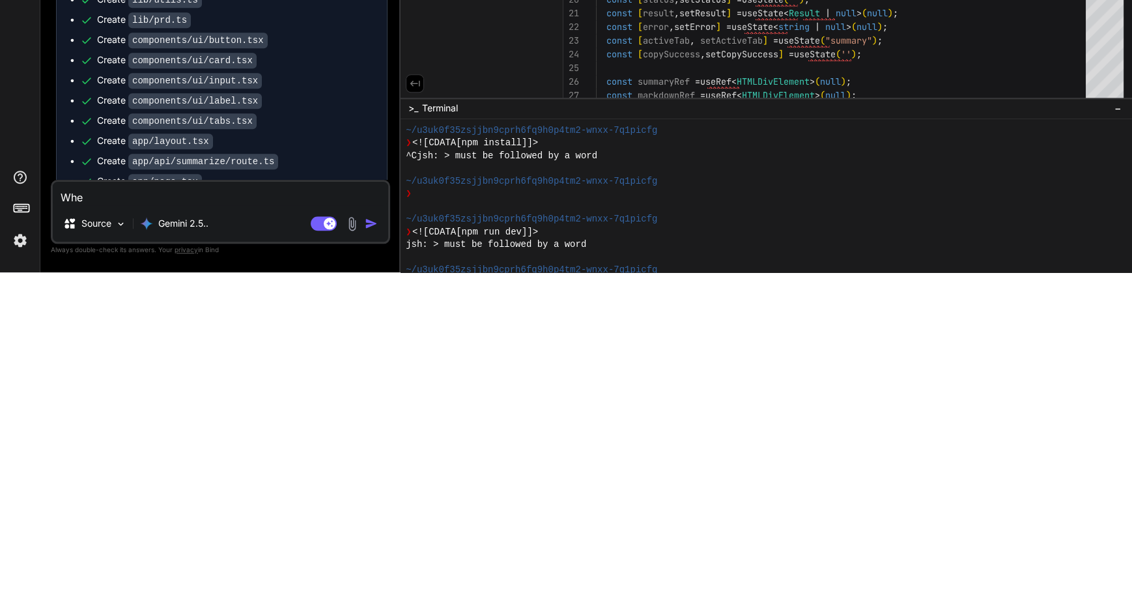
type textarea "x"
type textarea "Wher"
type textarea "x"
type textarea "Where"
type textarea "x"
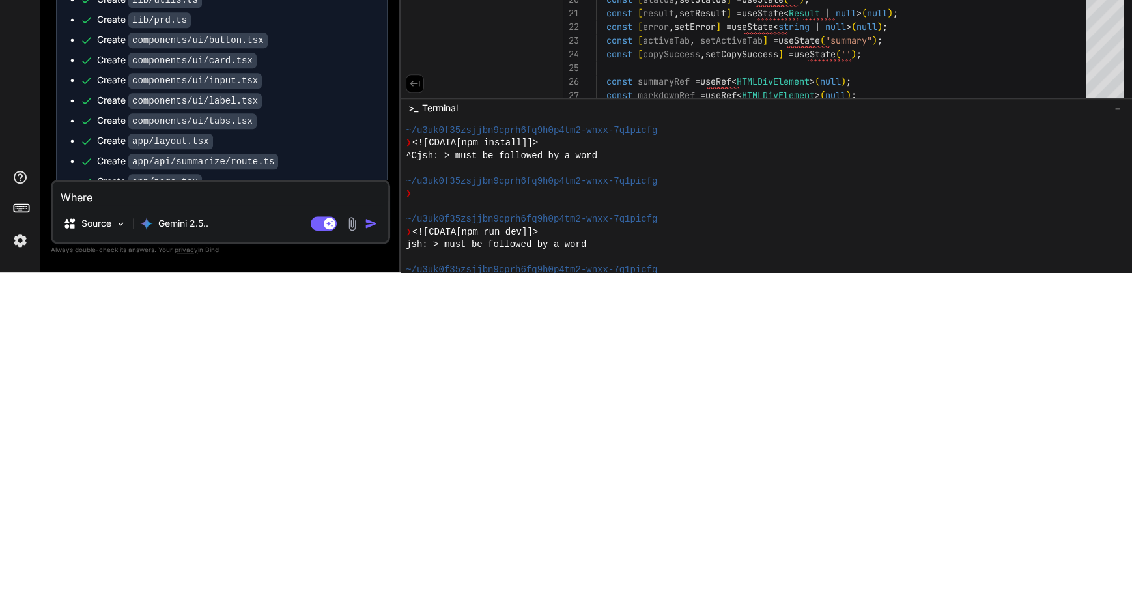
type textarea "Where"
type textarea "x"
type textarea "Where d"
type textarea "x"
type textarea "Where do"
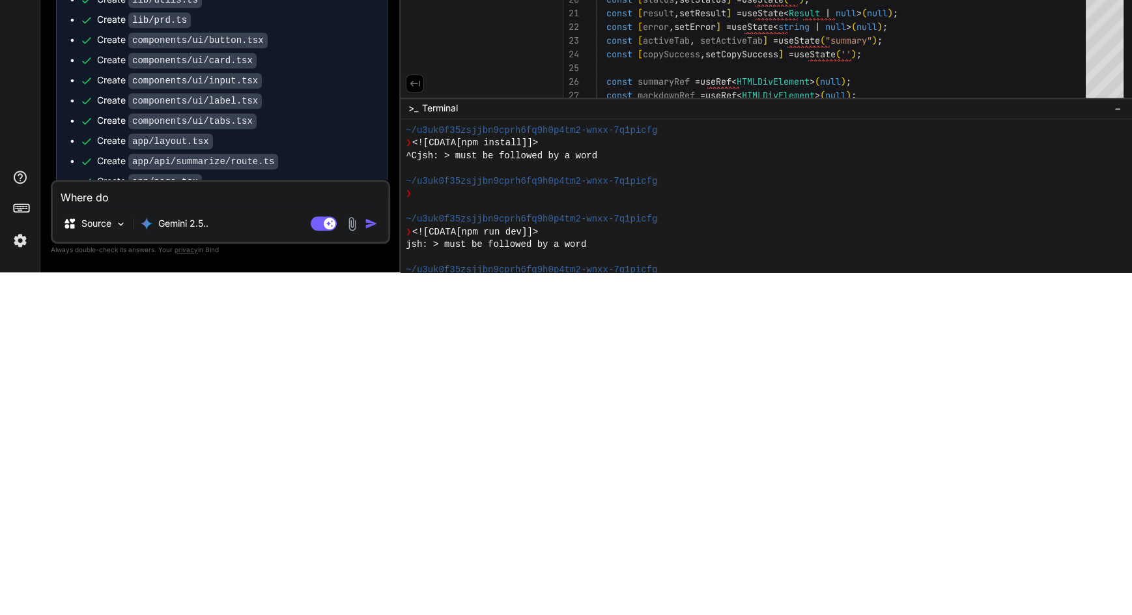
type textarea "x"
type textarea "Where do"
type textarea "x"
type textarea "Where do i"
type textarea "x"
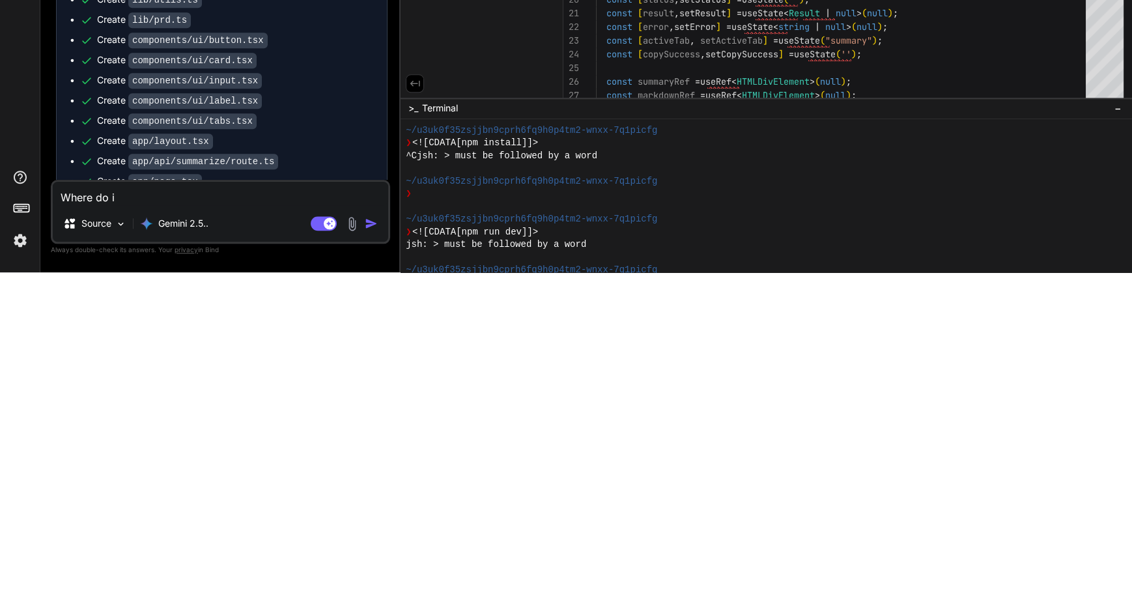
type textarea "Where do ip"
type textarea "x"
type textarea "Where do ipu"
type textarea "x"
type textarea "Where do iput"
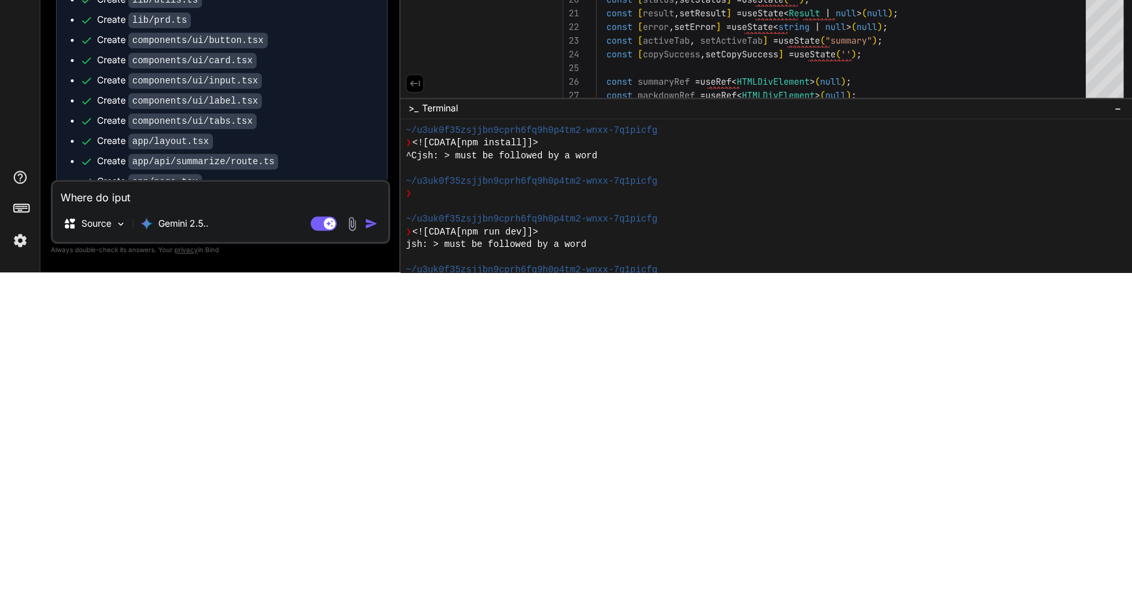
type textarea "x"
type textarea "Where do iputt"
type textarea "x"
type textarea "Where do iputth"
type textarea "x"
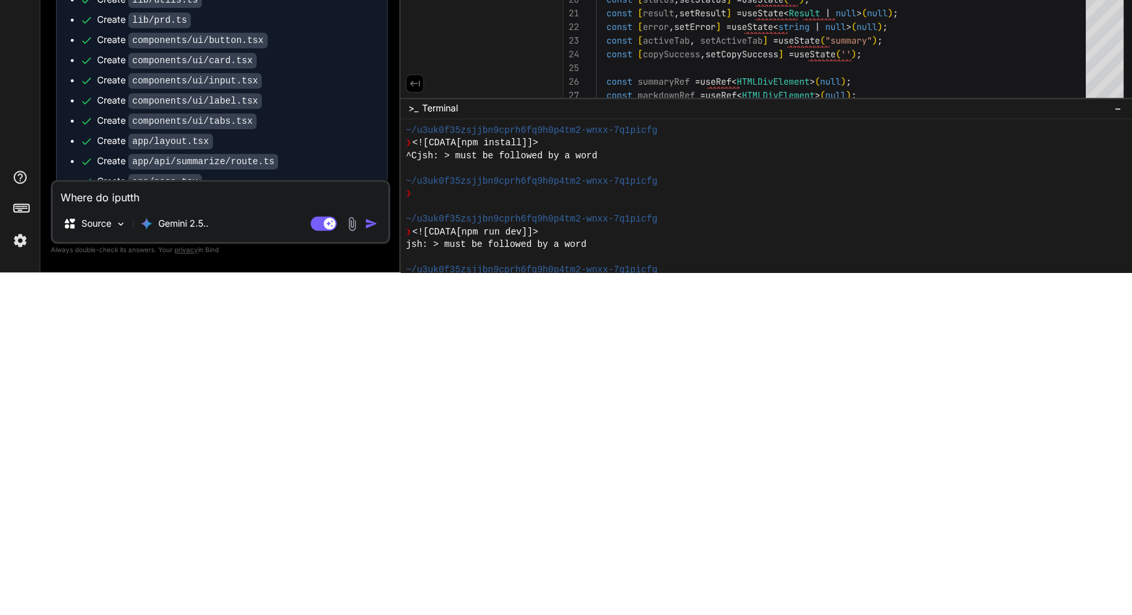
type textarea "Where do iputthe"
type textarea "x"
type textarea "Where do I put the"
type textarea "x"
type textarea "Where do I put the g"
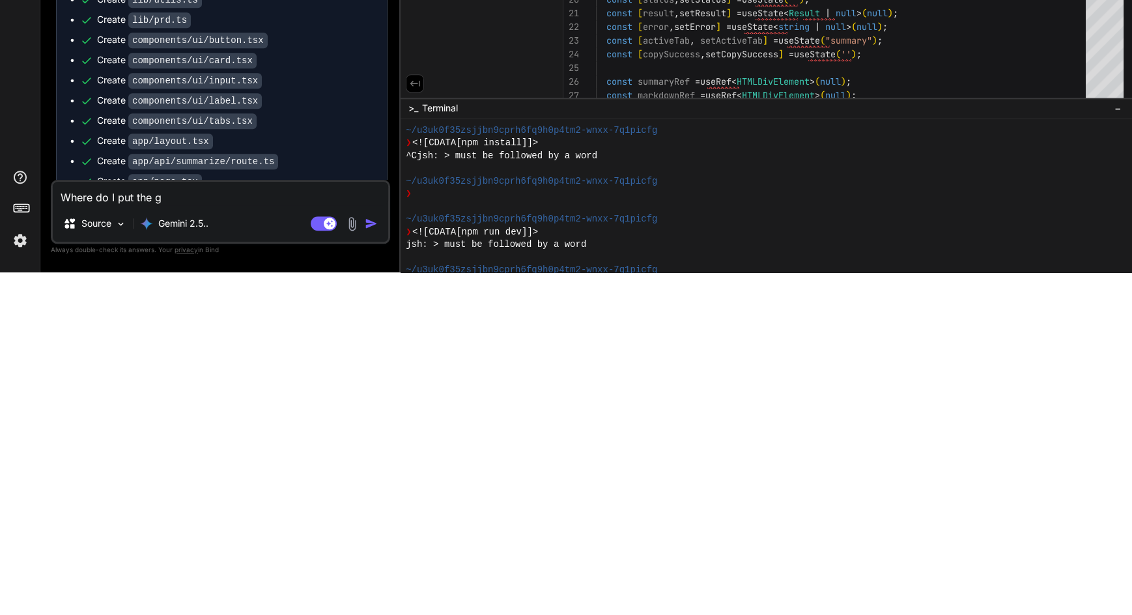
type textarea "x"
type textarea "Where do I put the ge"
type textarea "x"
type textarea "Where do I put the gem"
type textarea "x"
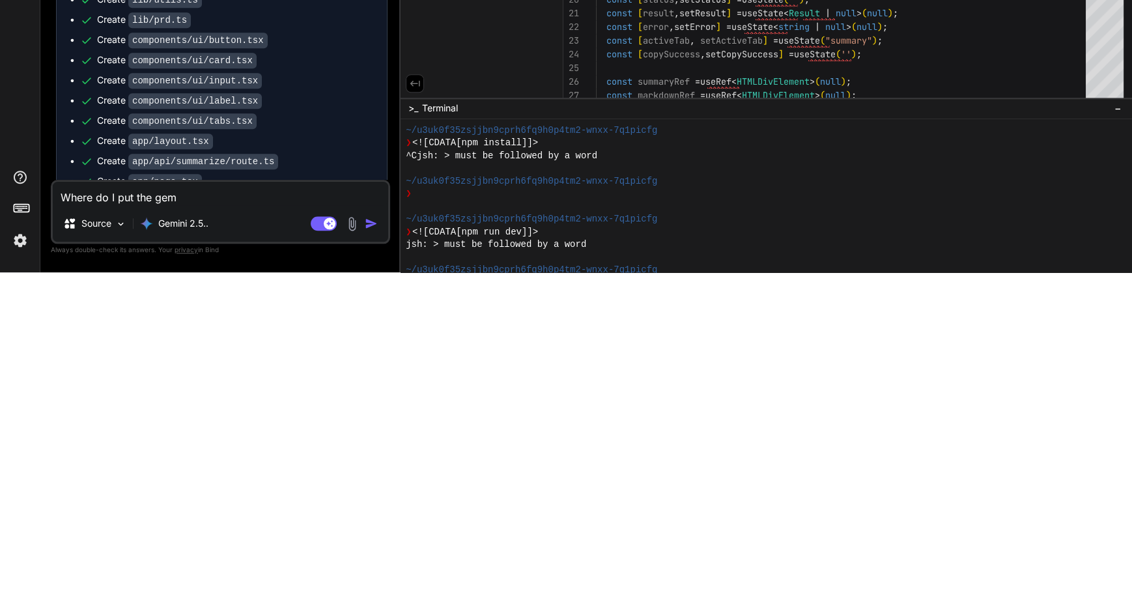
type textarea "Where do I put the gemi"
type textarea "x"
type textarea "Where do I put the gemin"
type textarea "x"
type textarea "Where do I put the gemini"
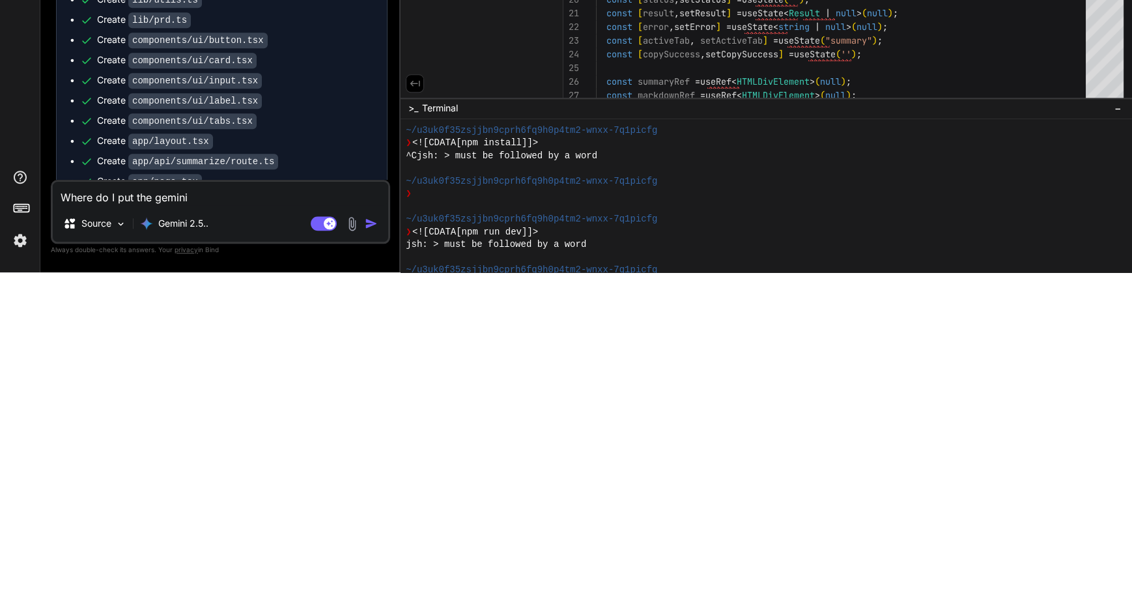
type textarea "x"
type textarea "Where do I put the Gemini"
type textarea "x"
type textarea "Where do I put the Gemini a"
type textarea "x"
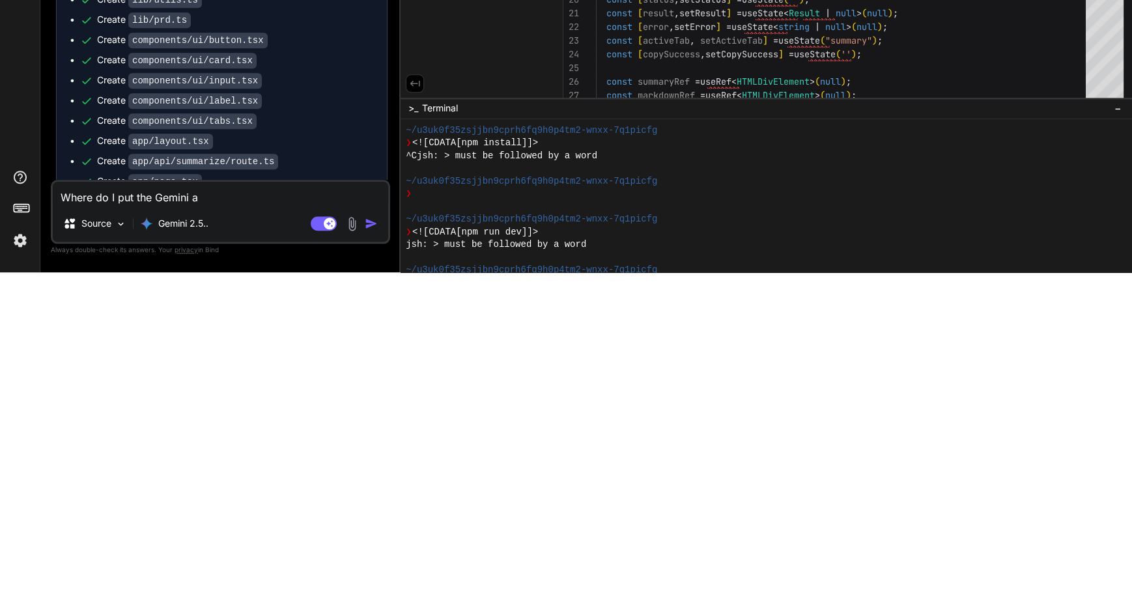
type textarea "Where do I put the Gemini ap"
type textarea "x"
type textarea "Where do I put the Gemini api"
type textarea "x"
type textarea "Where do I put the Gemini API"
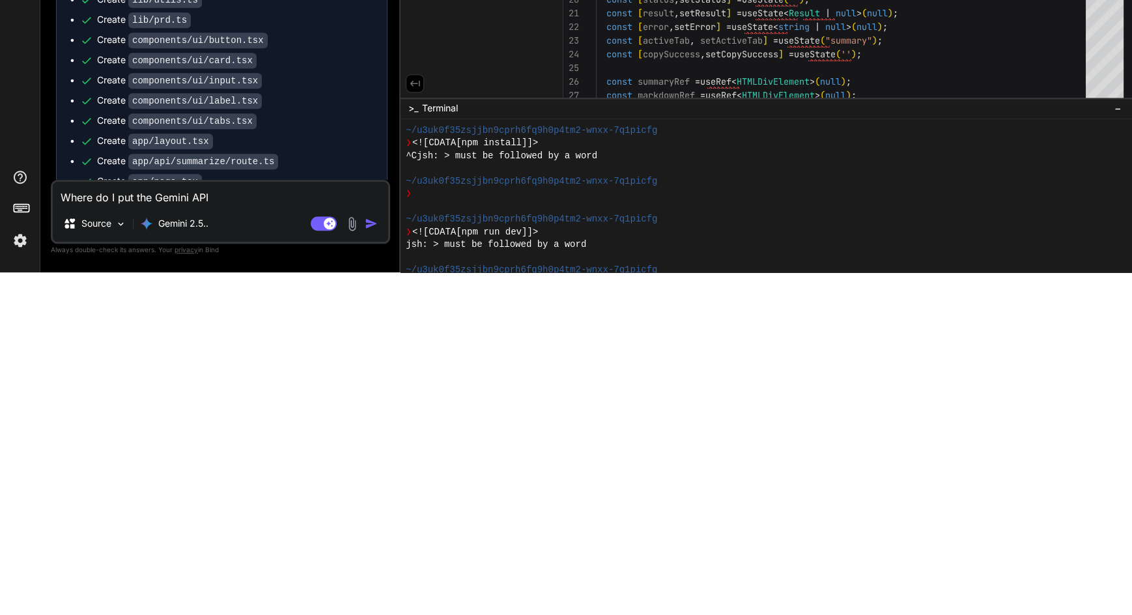
type textarea "x"
type textarea "Where do I put the Gemini API k"
type textarea "x"
type textarea "Where do I put the Gemini API ke"
type textarea "x"
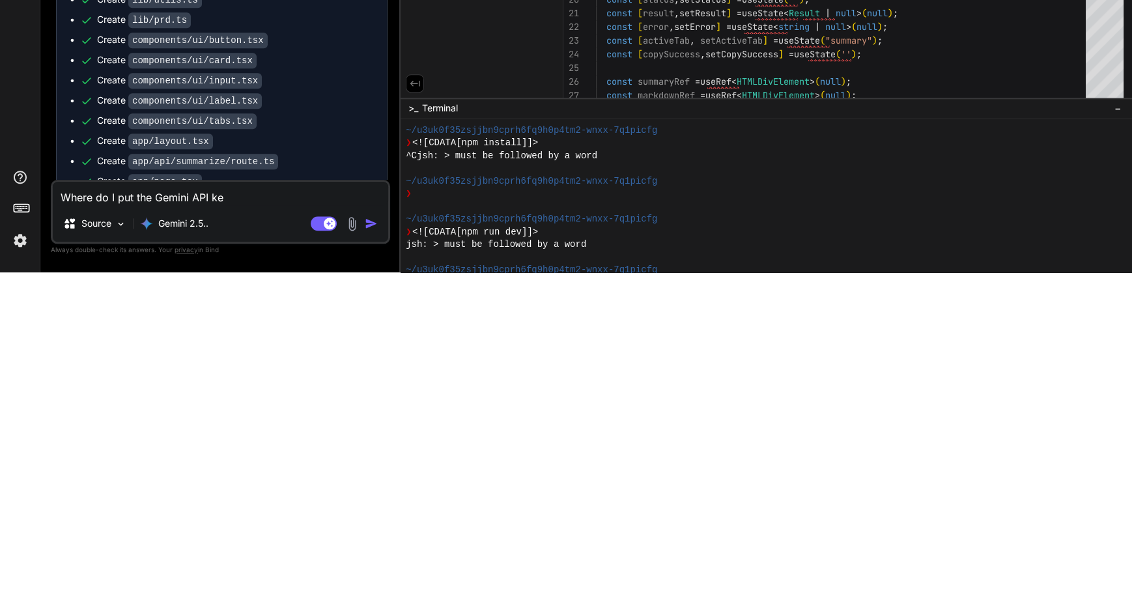
type textarea "Where do I put the Gemini API key"
type textarea "x"
type textarea "Where do I put the Gemini API key?"
type textarea "x"
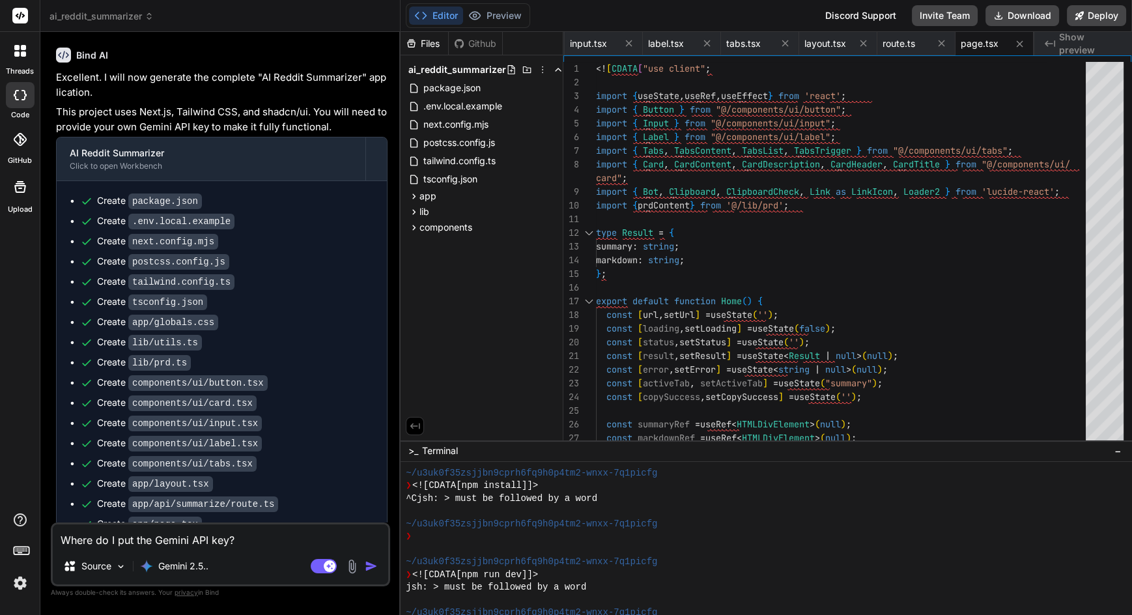
type textarea "Where do I put the Gemini API key?"
click at [369, 571] on img "button" at bounding box center [371, 566] width 13 height 13
type textarea "x"
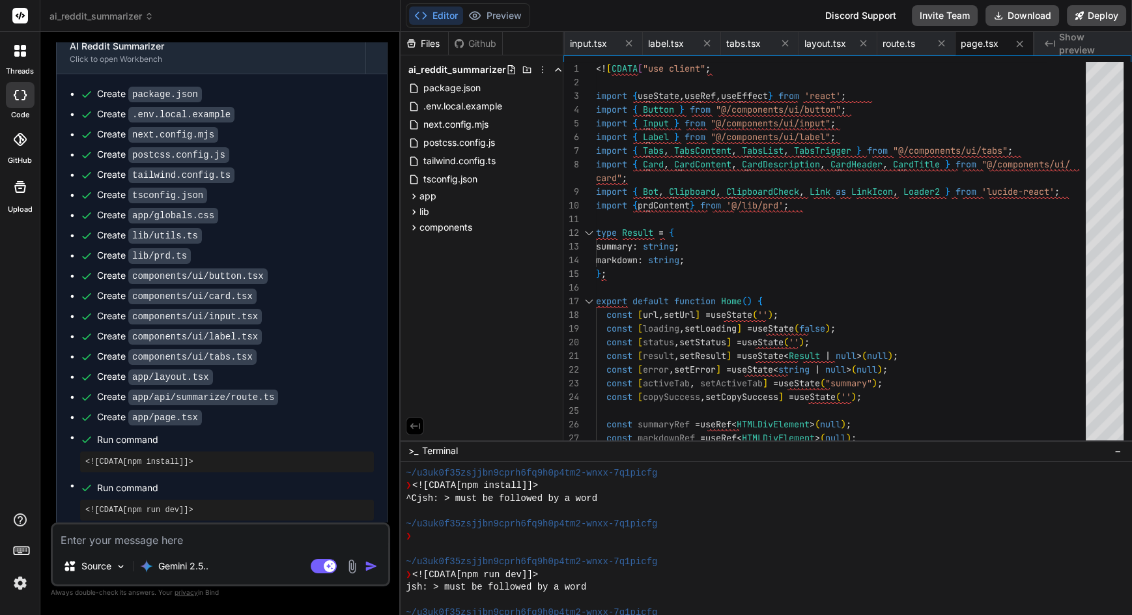
scroll to position [1760, 0]
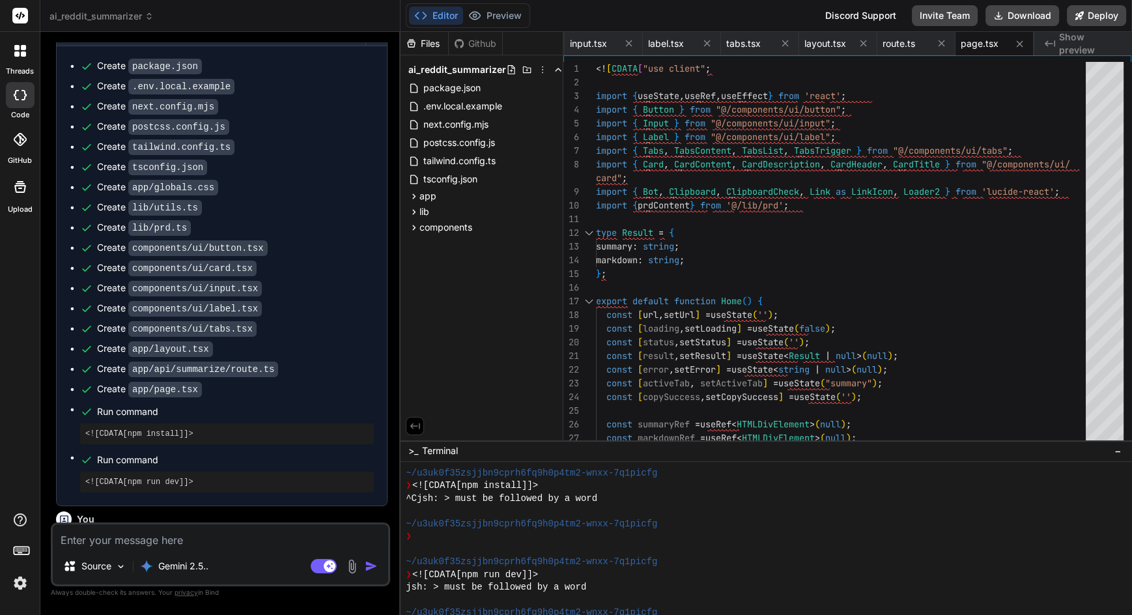
click at [20, 590] on img at bounding box center [20, 583] width 22 height 22
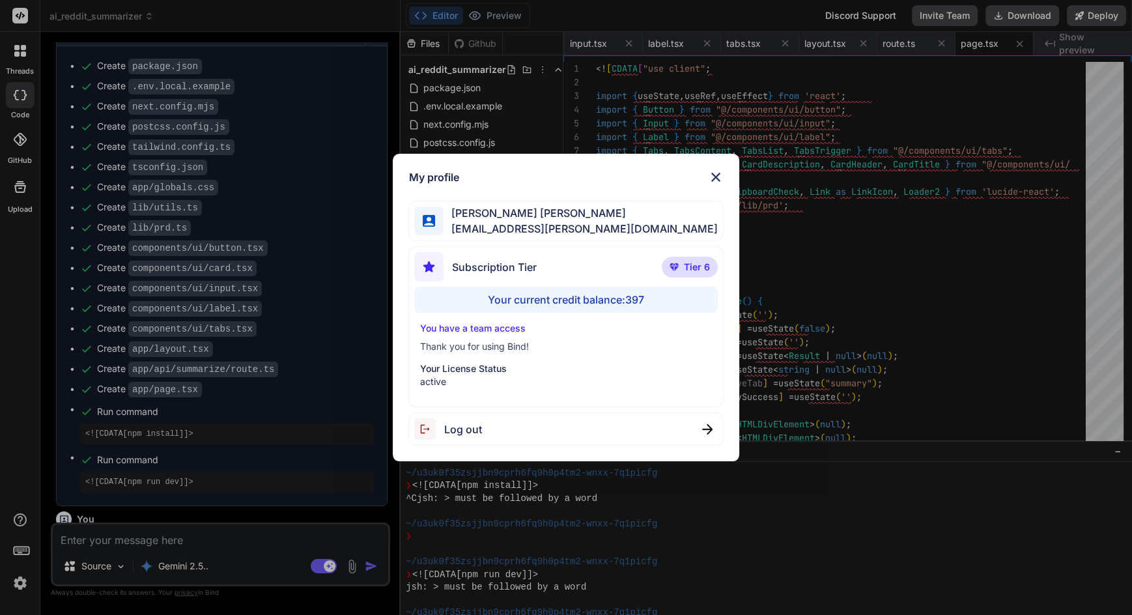
click at [717, 172] on img at bounding box center [716, 177] width 16 height 16
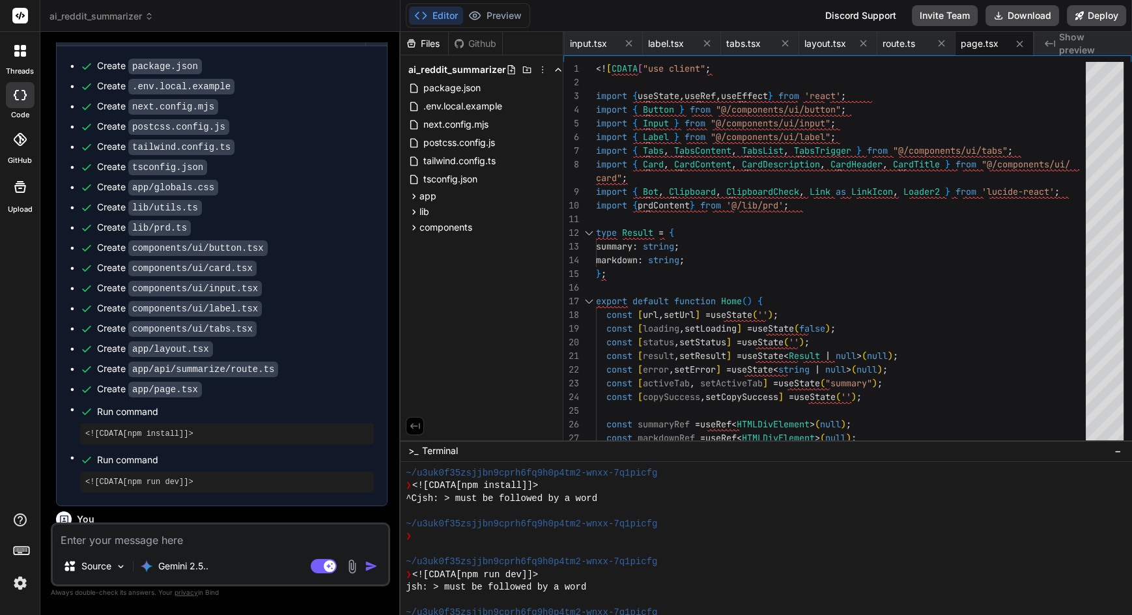
click at [173, 382] on code "app/page.tsx" at bounding box center [165, 390] width 74 height 16
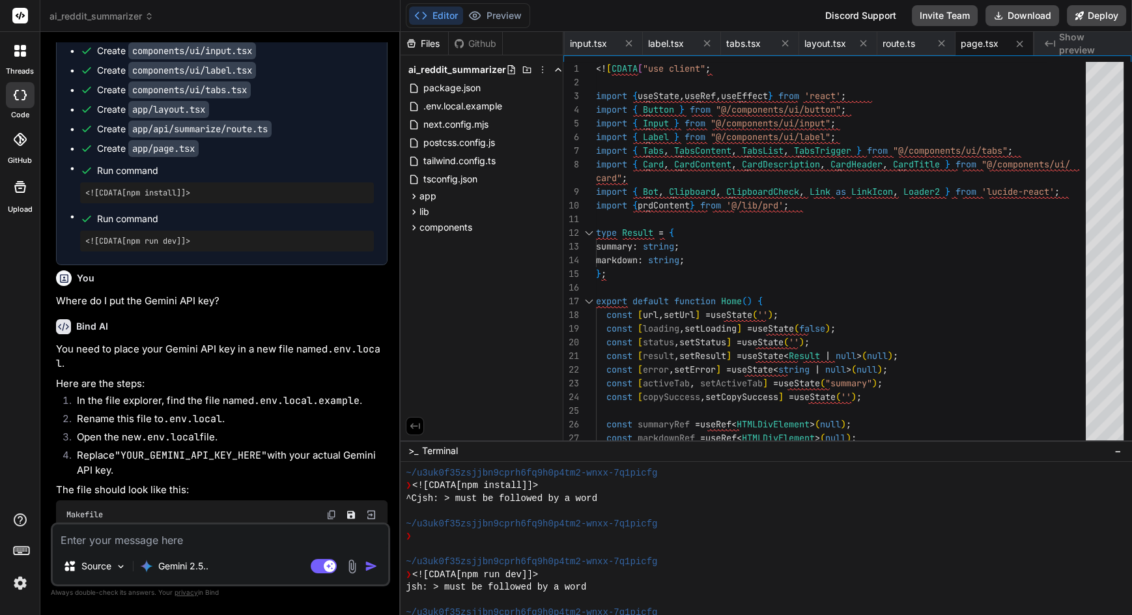
scroll to position [1985, 0]
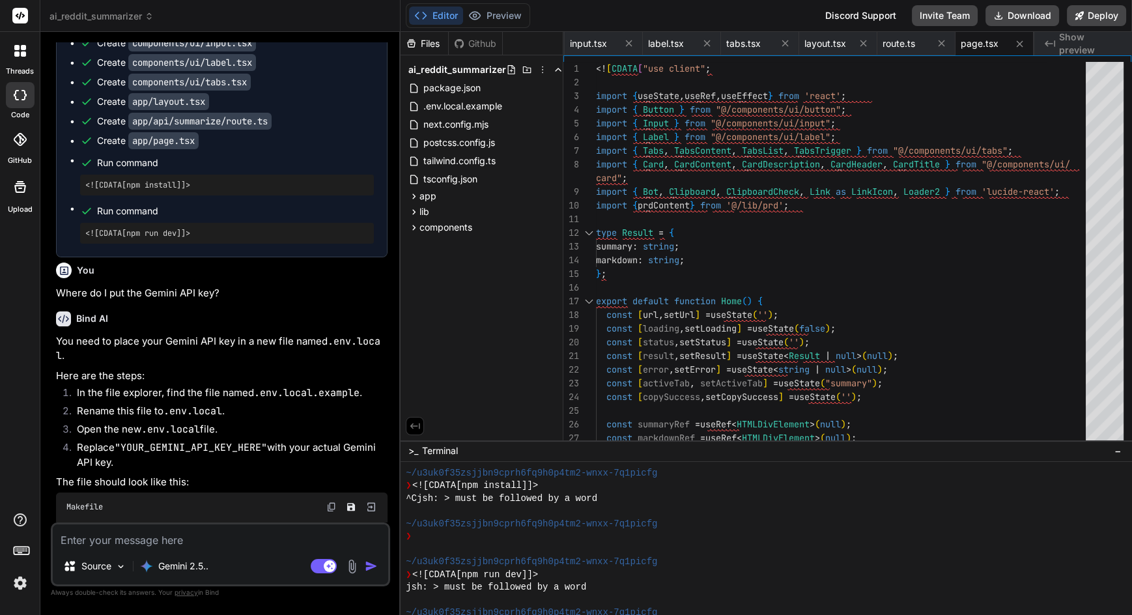
click at [124, 538] on textarea at bounding box center [221, 535] width 336 height 23
type textarea "x"
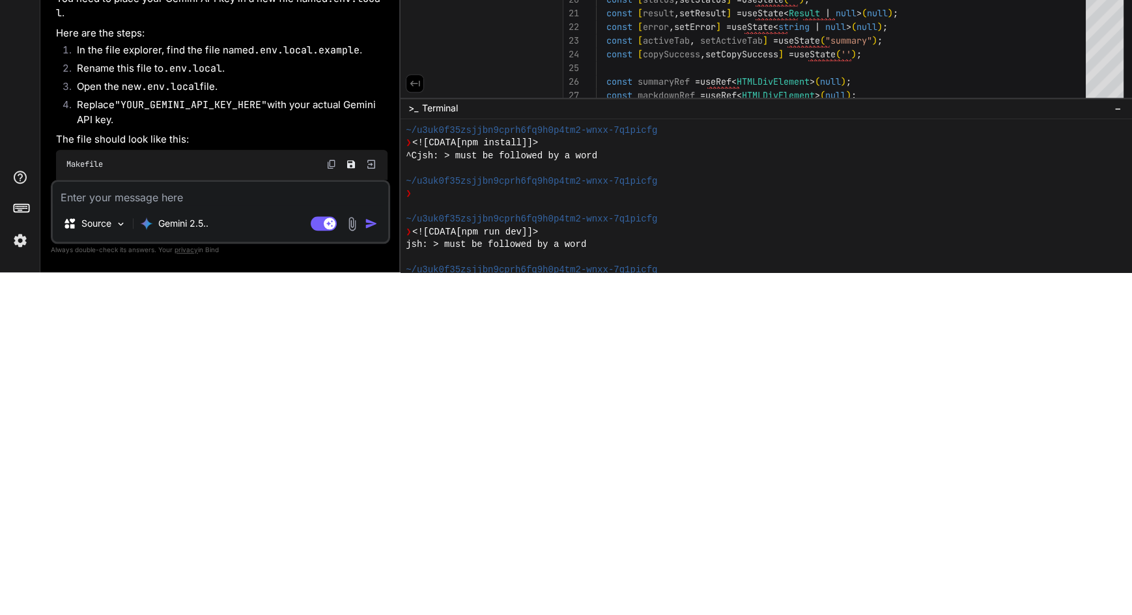
type textarea "H"
type textarea "x"
type textarea "Ho"
type textarea "x"
type textarea "How"
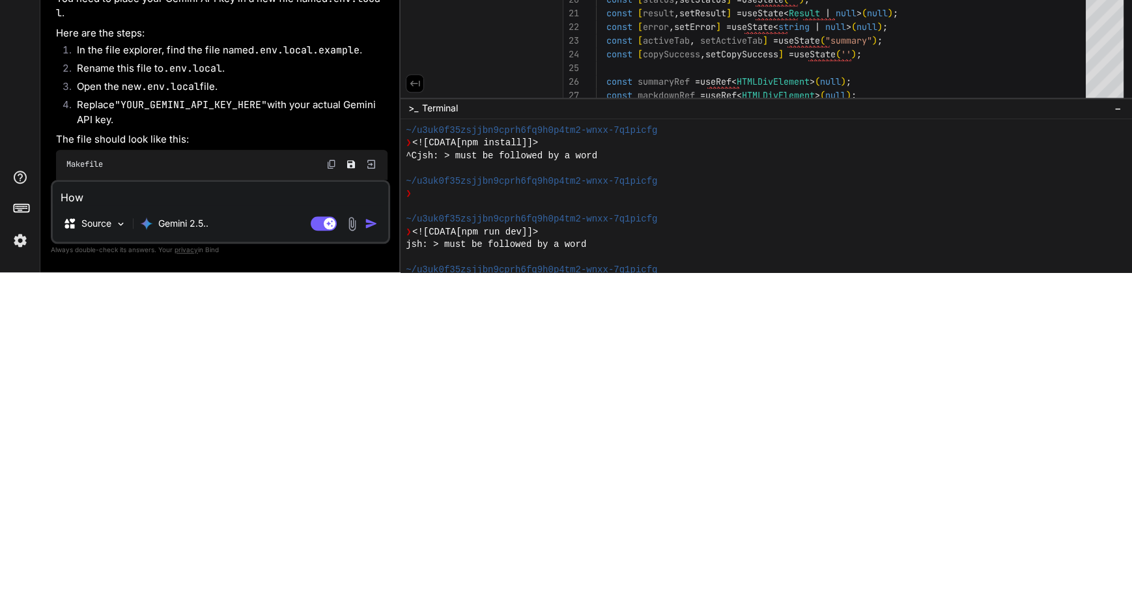
type textarea "x"
type textarea "How"
type textarea "x"
type textarea "How t"
type textarea "x"
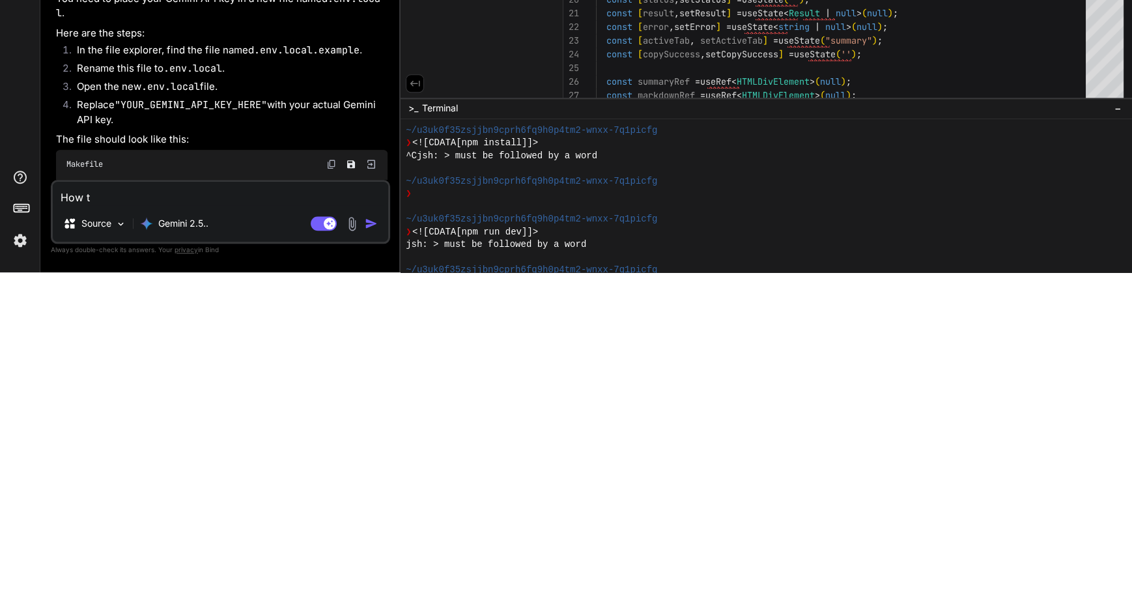
type textarea "How to"
type textarea "x"
type textarea "How to"
type textarea "x"
type textarea "How to s"
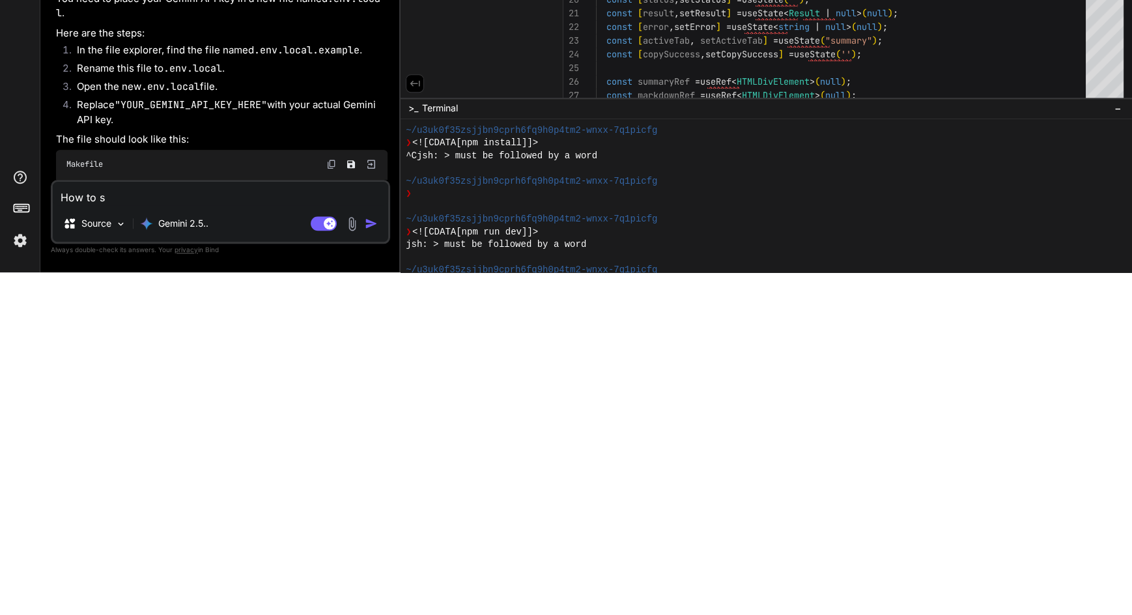
type textarea "x"
type textarea "How to sy"
type textarea "x"
type textarea "How to syn"
type textarea "x"
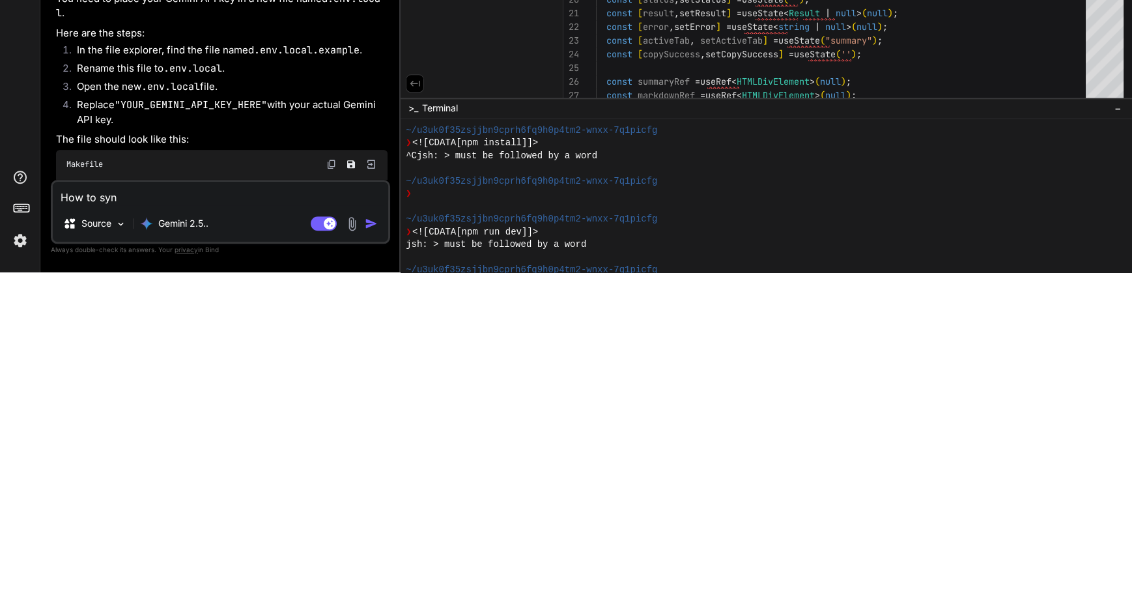
type textarea "How to sync"
type textarea "x"
type textarea "How to sync"
type textarea "x"
type textarea "How to sync w"
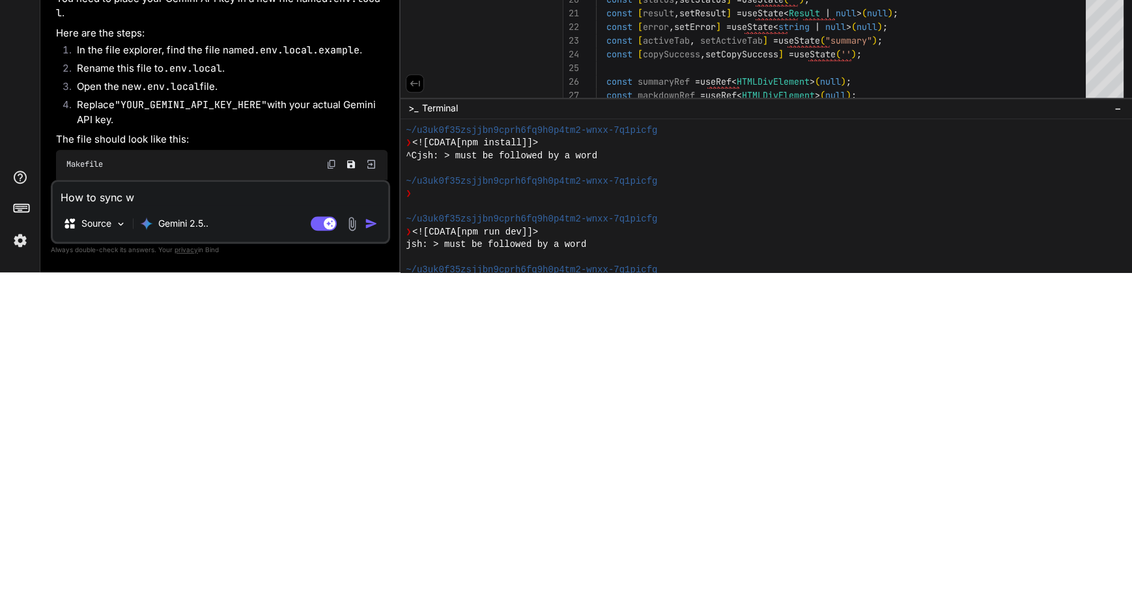
type textarea "x"
type textarea "How to sync wi"
type textarea "x"
type textarea "How to sync wit"
type textarea "x"
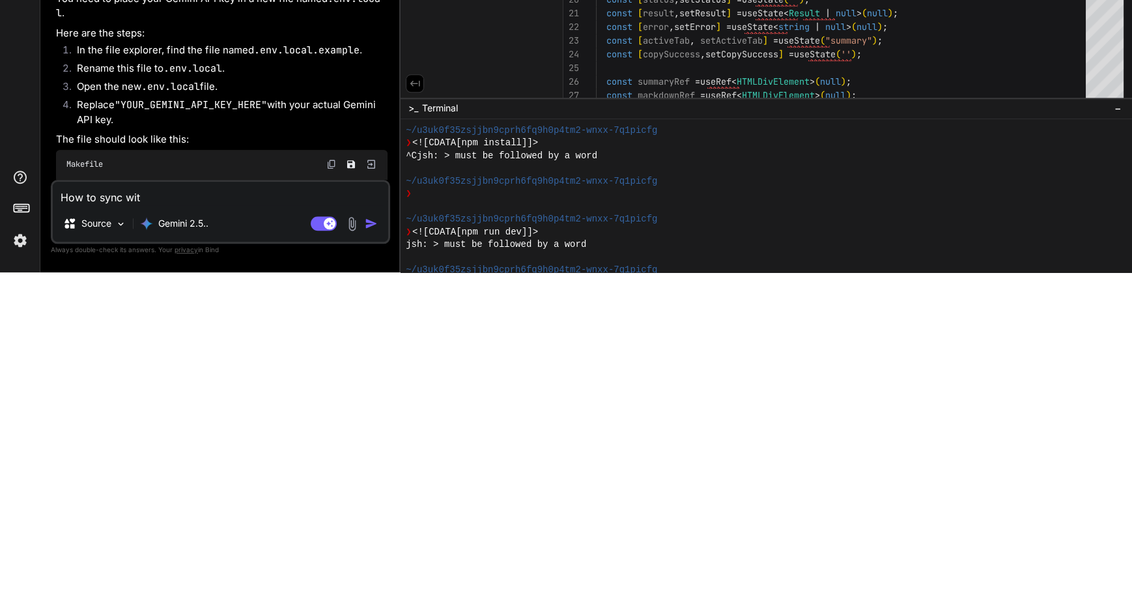
type textarea "How to sync with"
type textarea "x"
type textarea "How to sync with"
type textarea "x"
type textarea "How to sync with g"
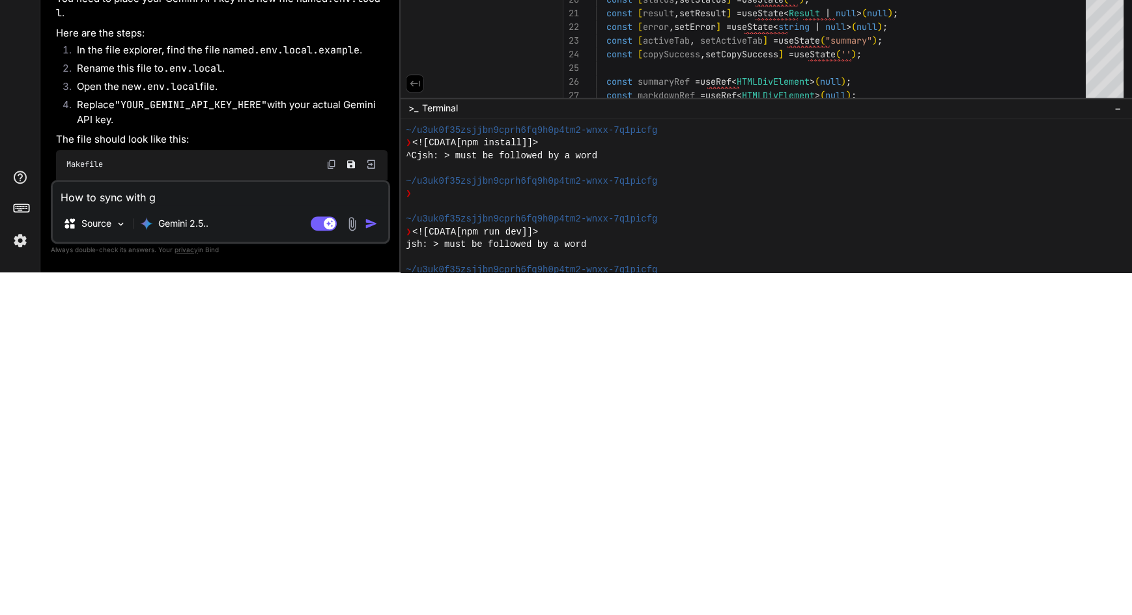
type textarea "x"
type textarea "How to sync with gi"
type textarea "x"
type textarea "How to sync with git"
type textarea "x"
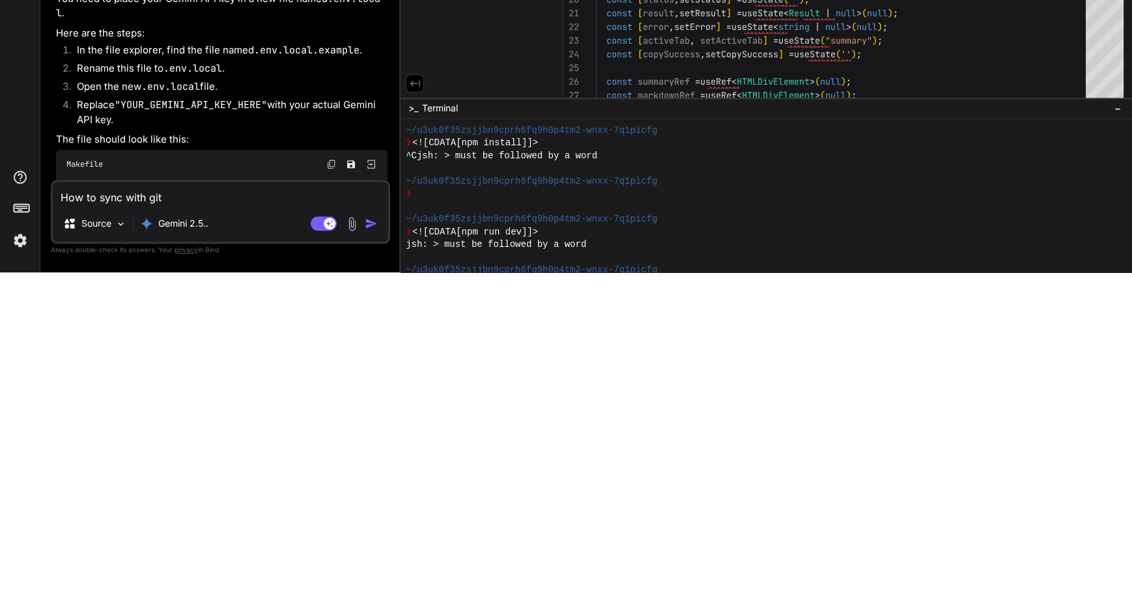
type textarea "How to sync with gith"
type textarea "x"
type textarea "How to sync with githu"
type textarea "x"
type textarea "How to sync with github"
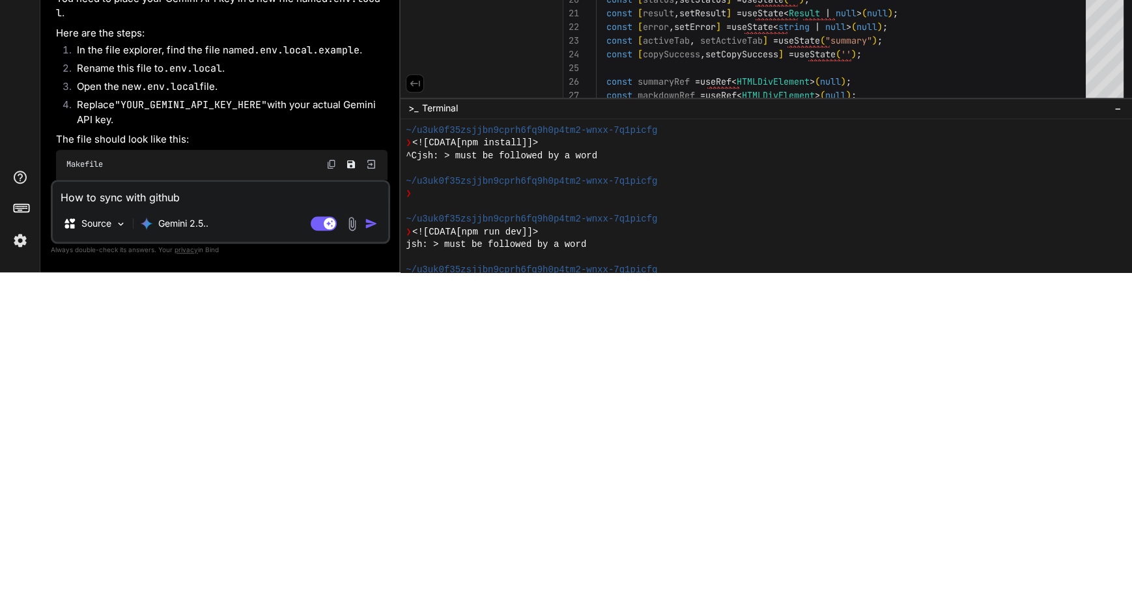
type textarea "x"
type textarea "How to sync with github"
click at [367, 564] on img "button" at bounding box center [371, 566] width 13 height 13
type textarea "x"
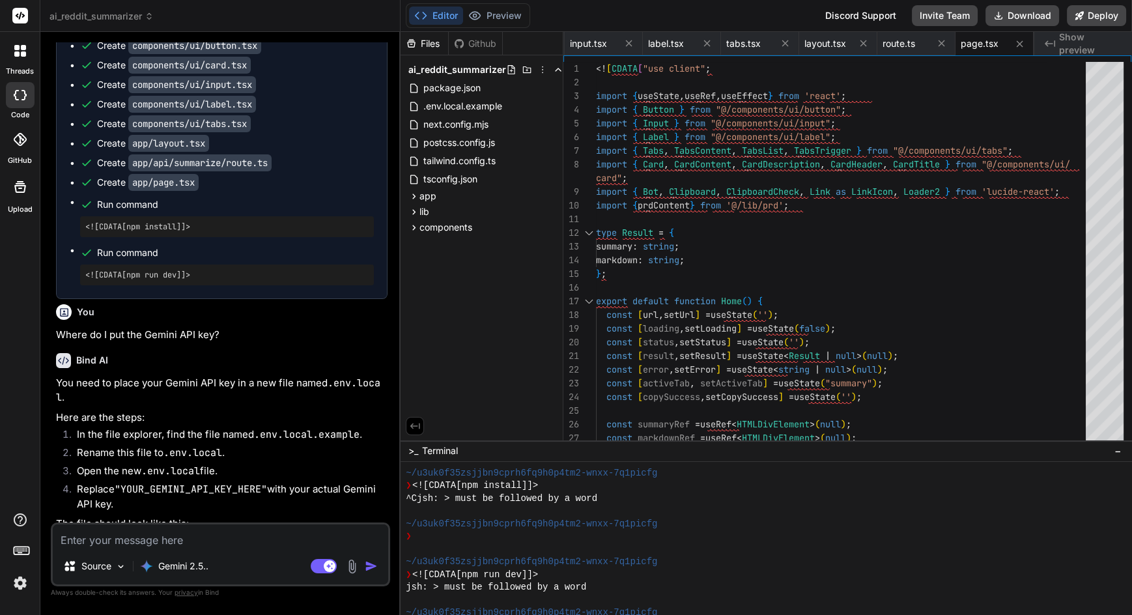
scroll to position [1938, 0]
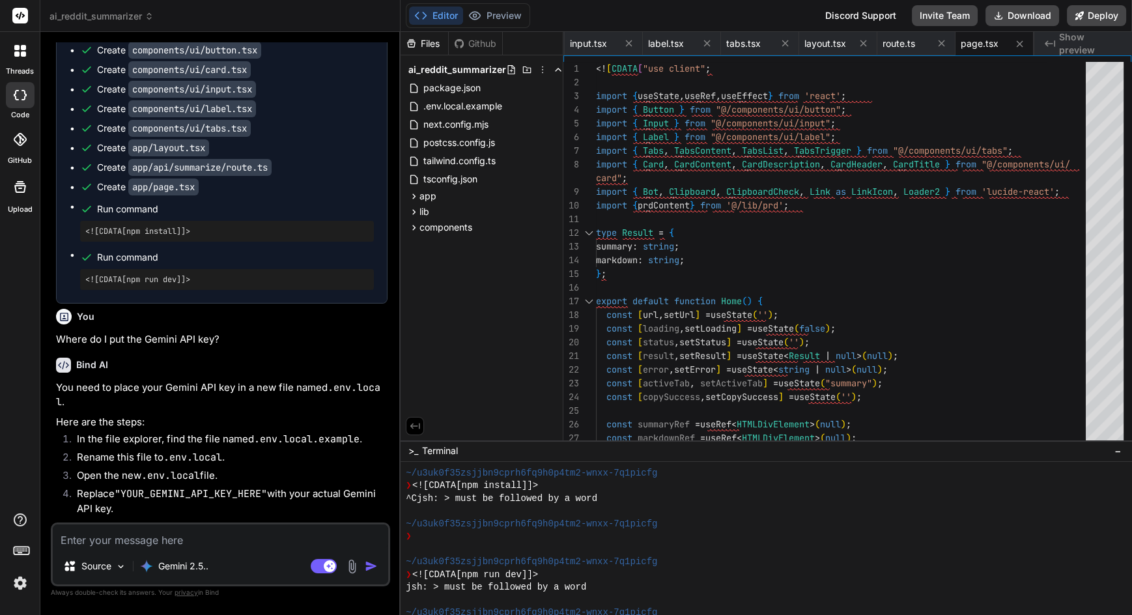
click at [19, 151] on div at bounding box center [20, 139] width 29 height 29
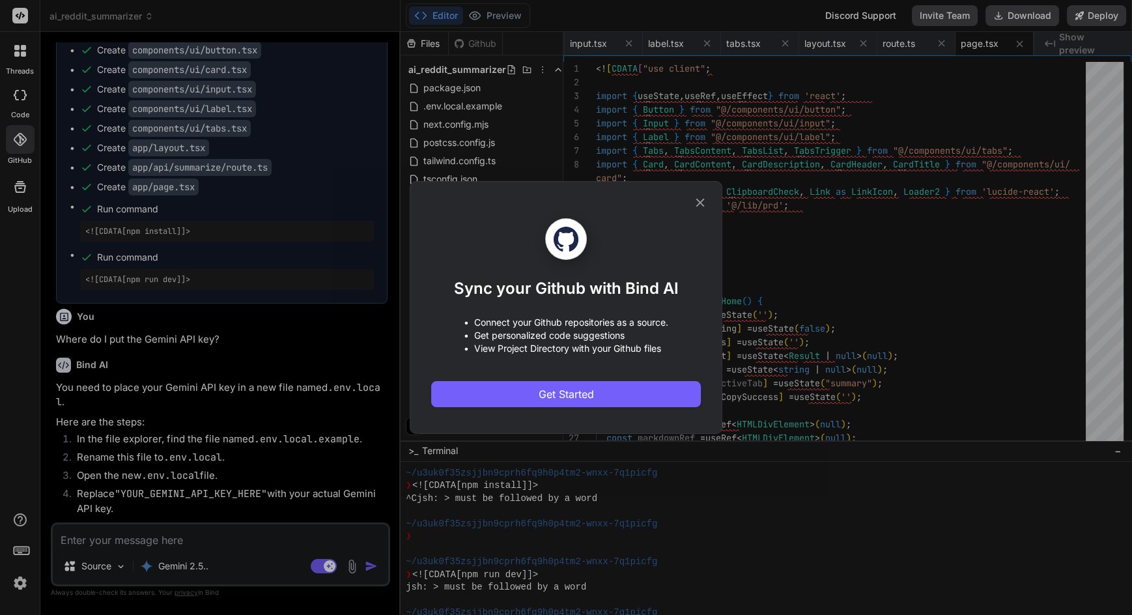
click at [650, 407] on button "Get Started" at bounding box center [566, 394] width 270 height 26
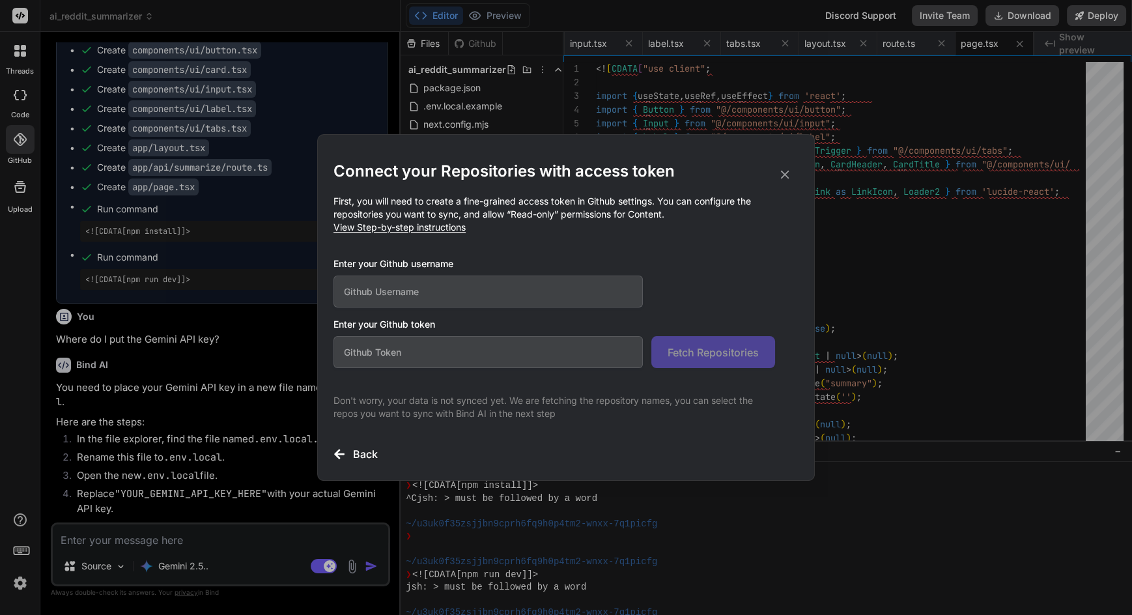
click at [222, 422] on div "Connect your Repositories with access token First, you will need to create a fi…" at bounding box center [566, 307] width 1132 height 615
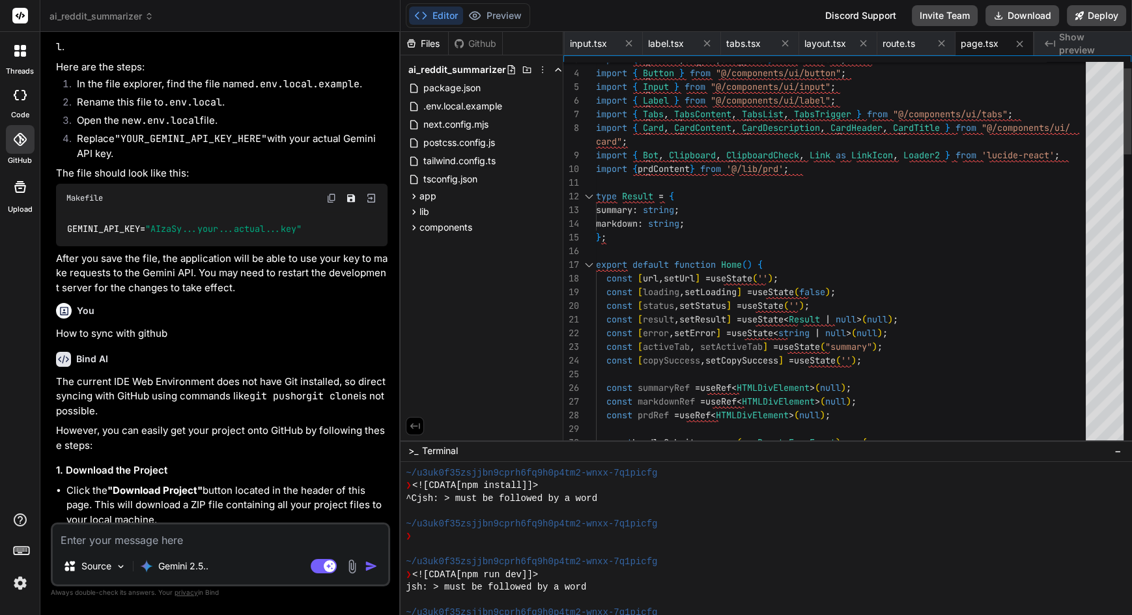
scroll to position [2295, 0]
type textarea "x"
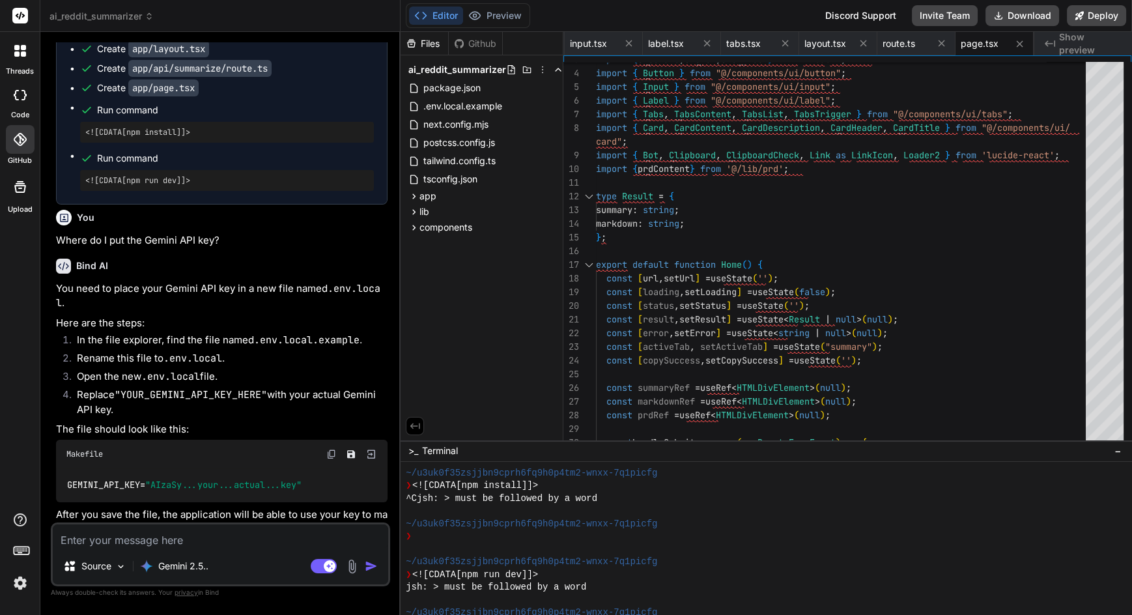
scroll to position [2036, 0]
click at [496, 108] on span ".env.local.example" at bounding box center [462, 106] width 81 height 16
type textarea "<![CDATA[# Rename this file to .env.local and add your Gemini API key GEMINI_AP…"
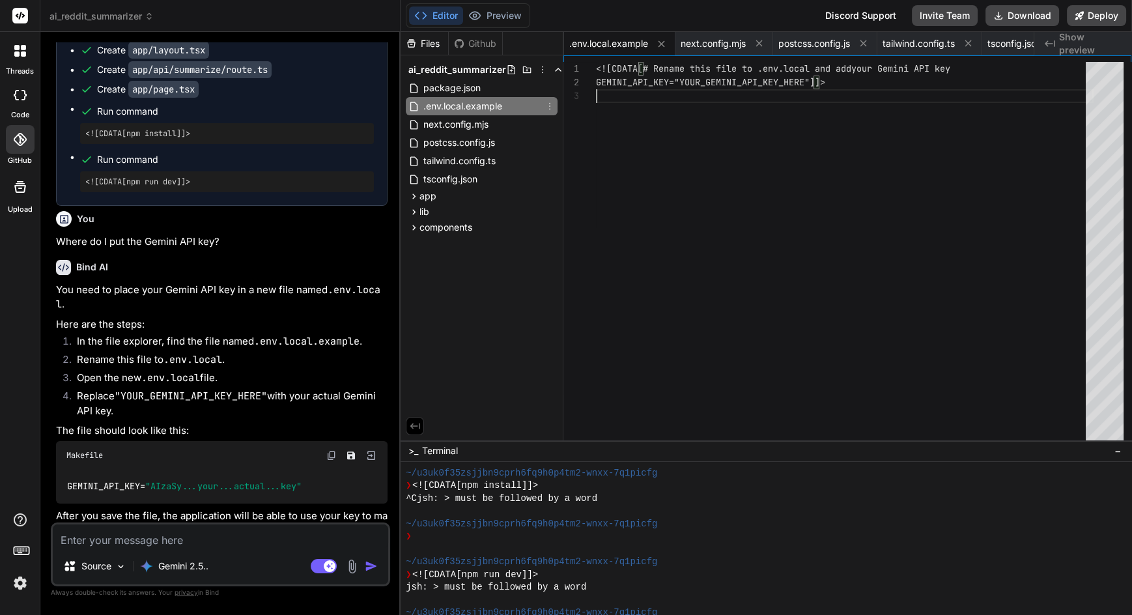
scroll to position [33, 0]
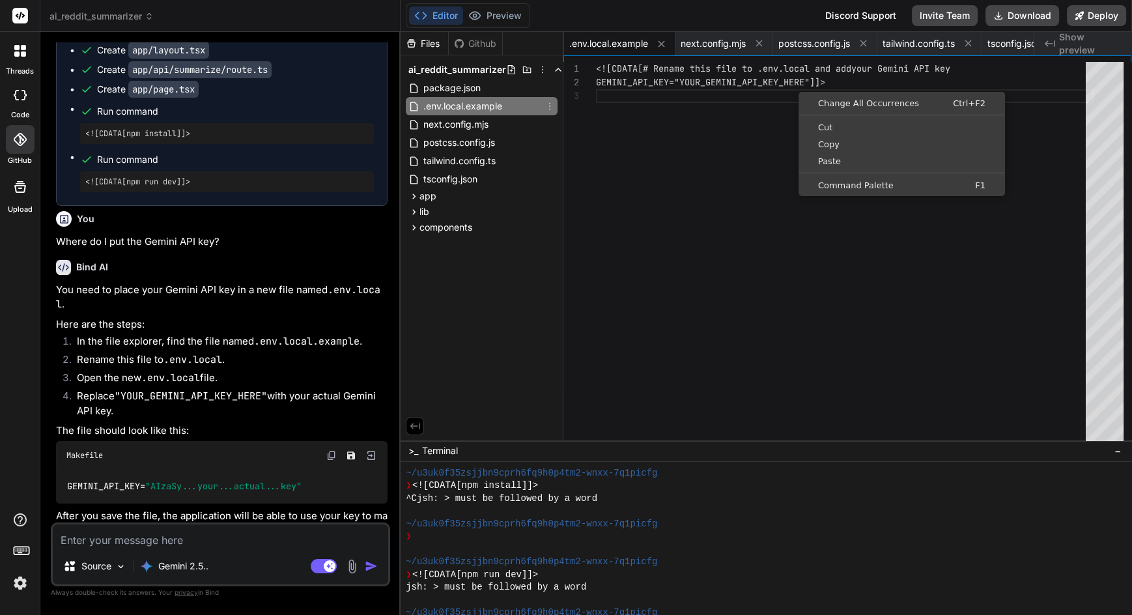
type textarea "x"
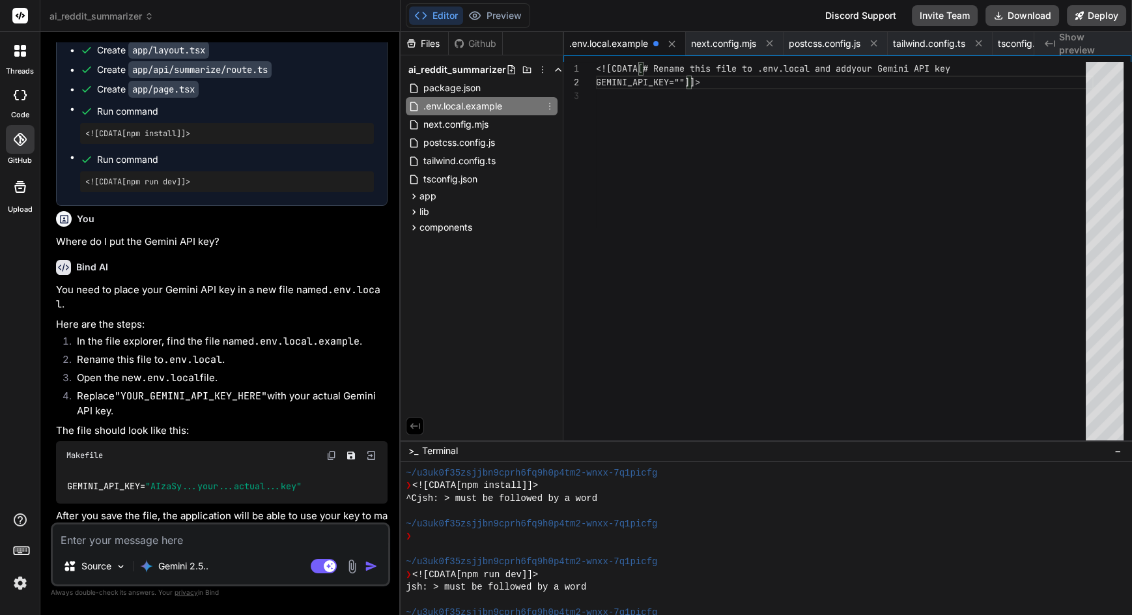
type textarea "<![CDATA[# Rename this file to .env.local and add your Gemini API key GEMINI_AP…"
type textarea "x"
type textarea "<![CDATA[# Rename this file to .env.local and add your Gemini API key GEMINI_AP…"
click at [547, 108] on icon at bounding box center [550, 106] width 10 height 10
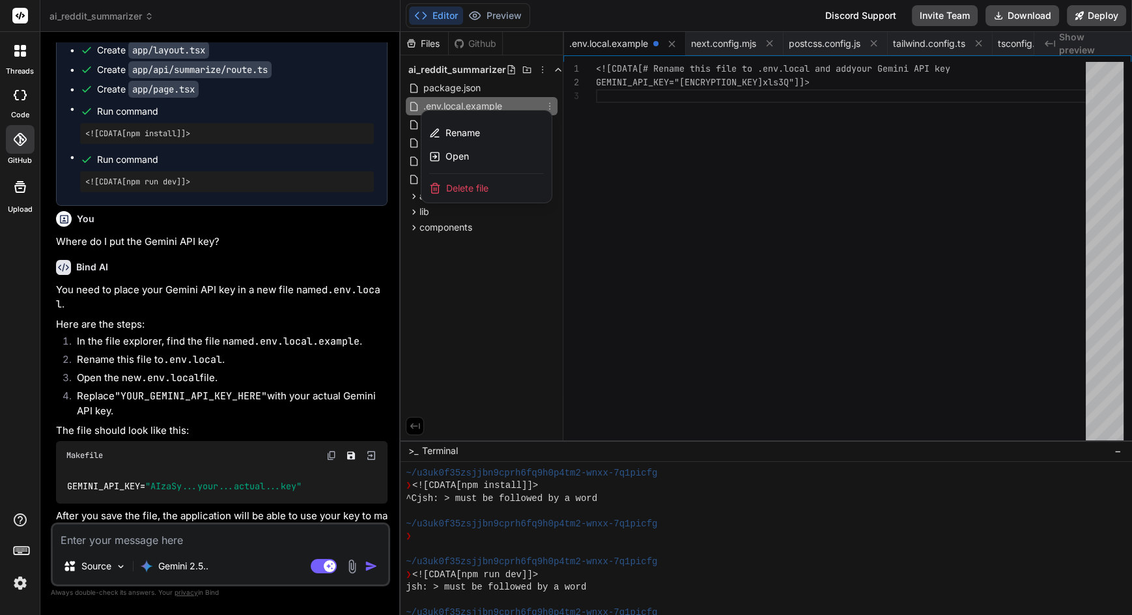
click at [498, 132] on div "Rename" at bounding box center [487, 132] width 130 height 23
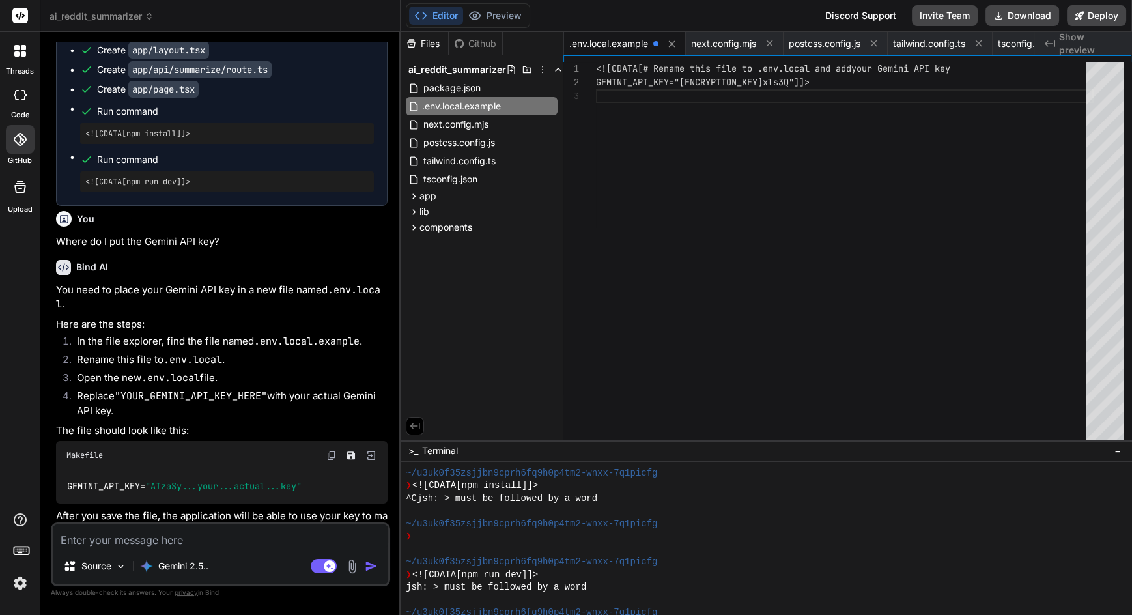
type textarea "x"
type input ".env.local"
click at [1108, 20] on button "Deploy" at bounding box center [1096, 15] width 59 height 21
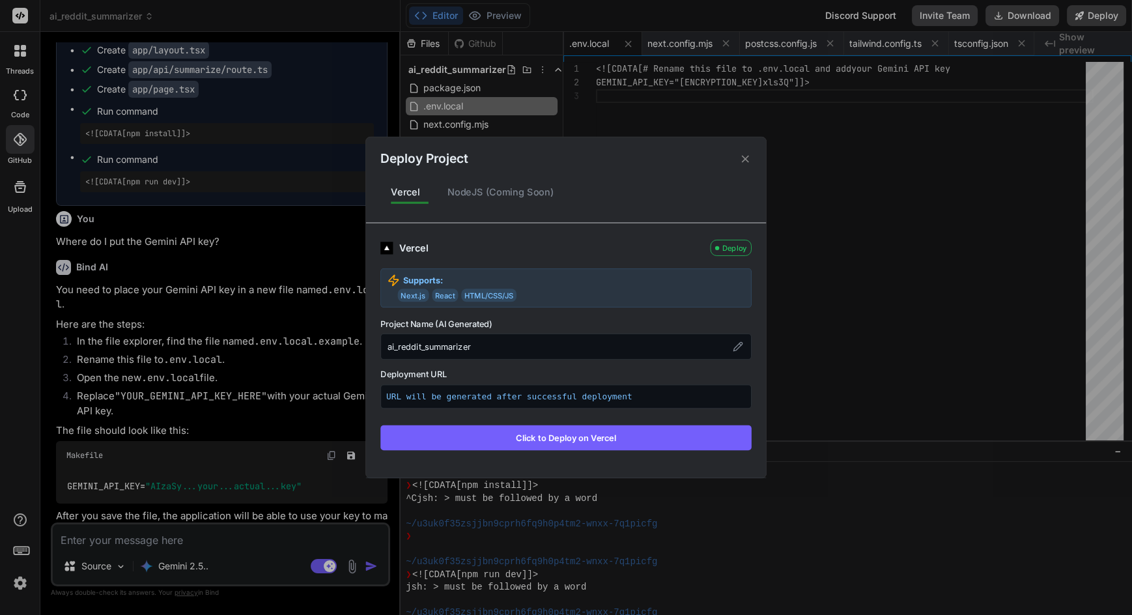
click at [696, 434] on button "Click to Deploy on Vercel" at bounding box center [565, 437] width 371 height 25
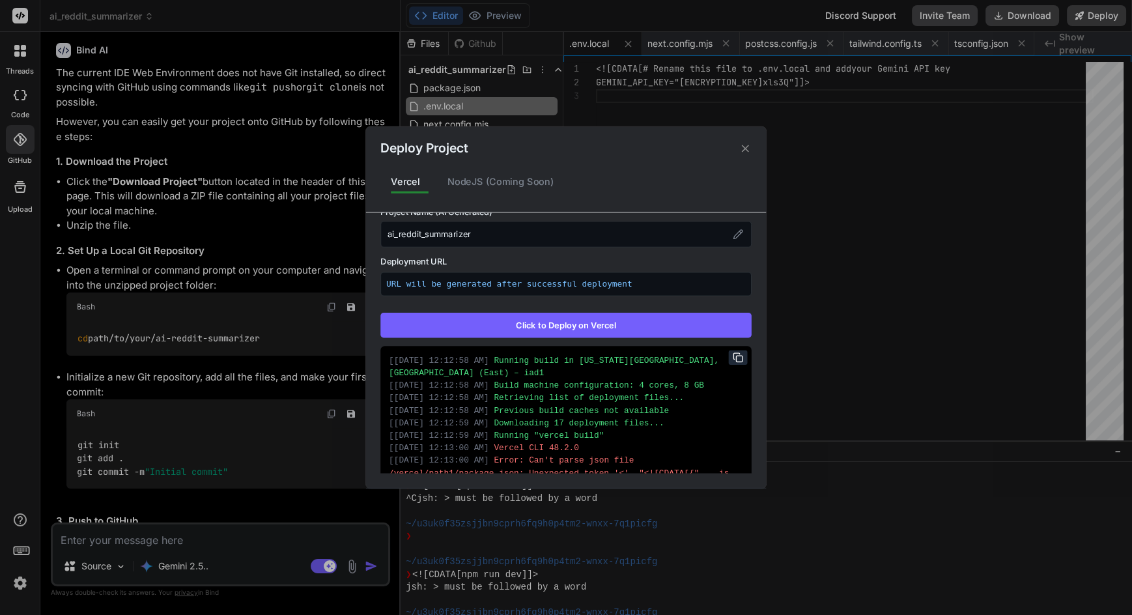
scroll to position [126, 0]
click at [745, 152] on icon at bounding box center [745, 148] width 7 height 7
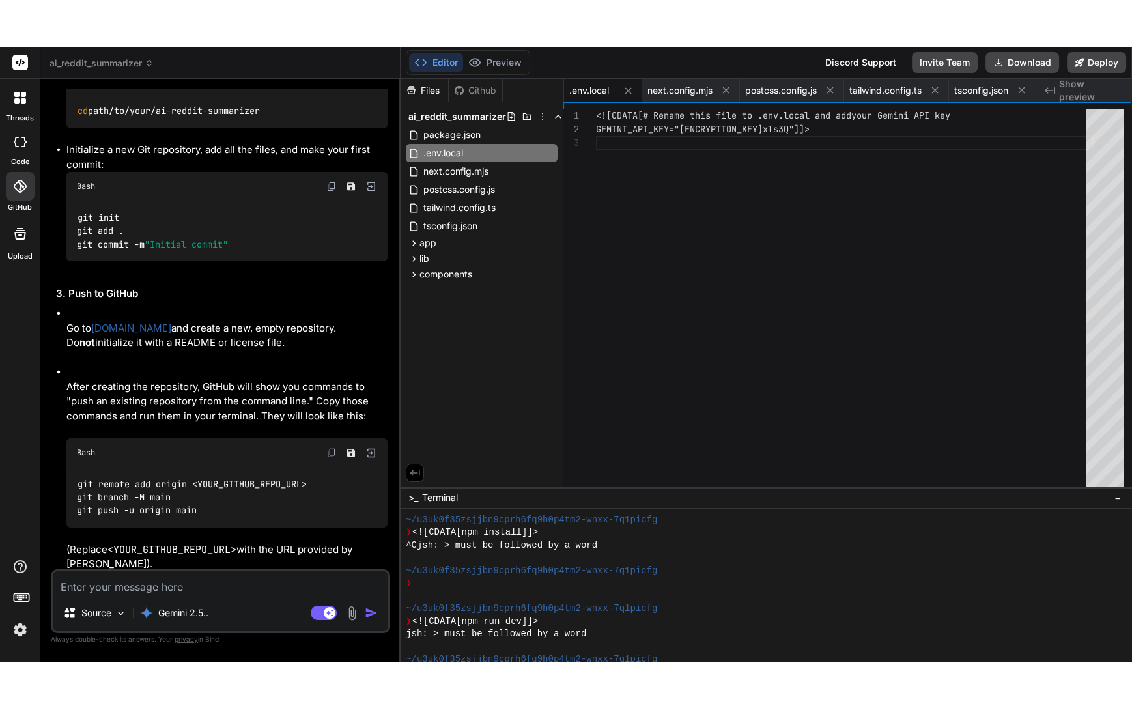
scroll to position [2996, 0]
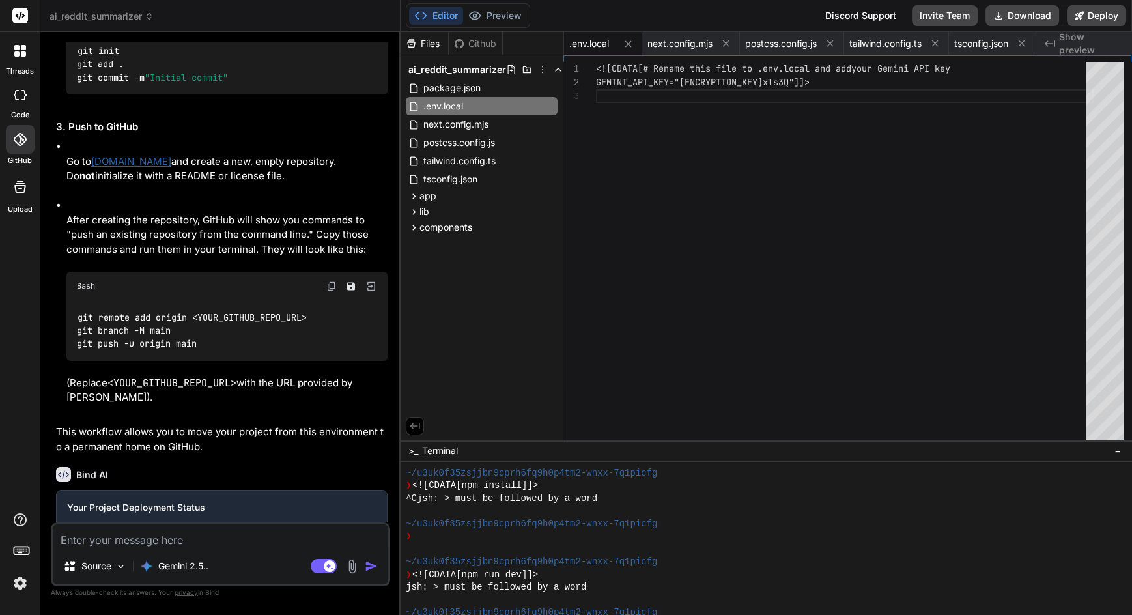
click at [149, 548] on textarea at bounding box center [221, 535] width 336 height 23
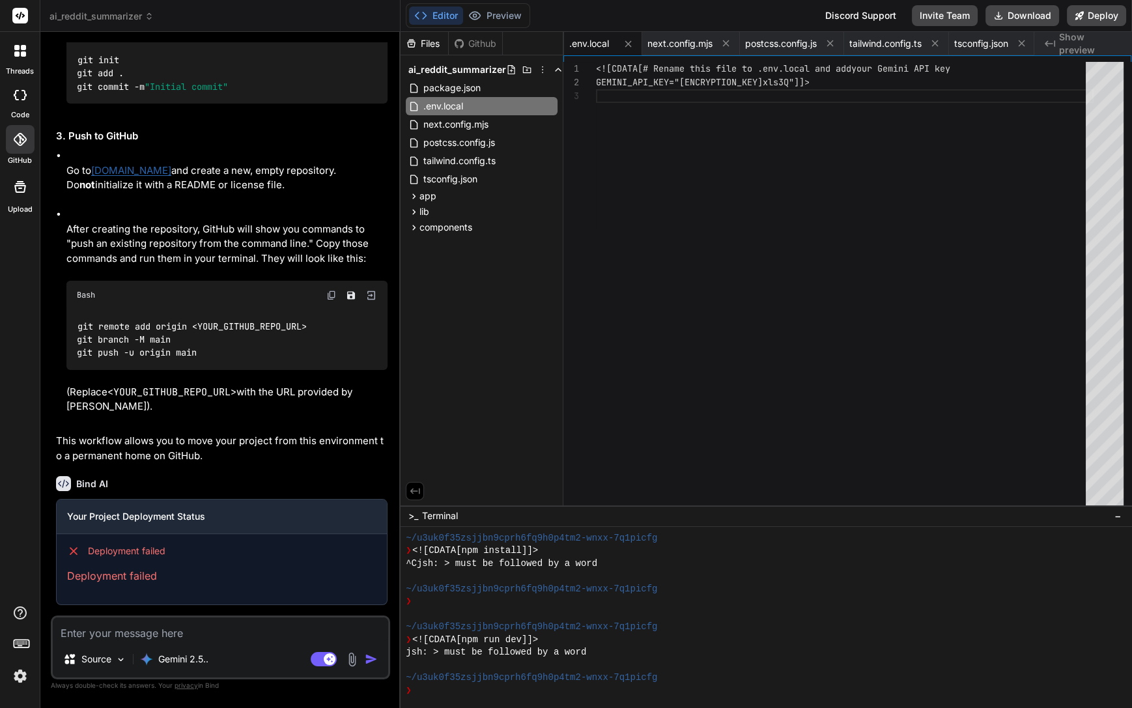
scroll to position [2903, 0]
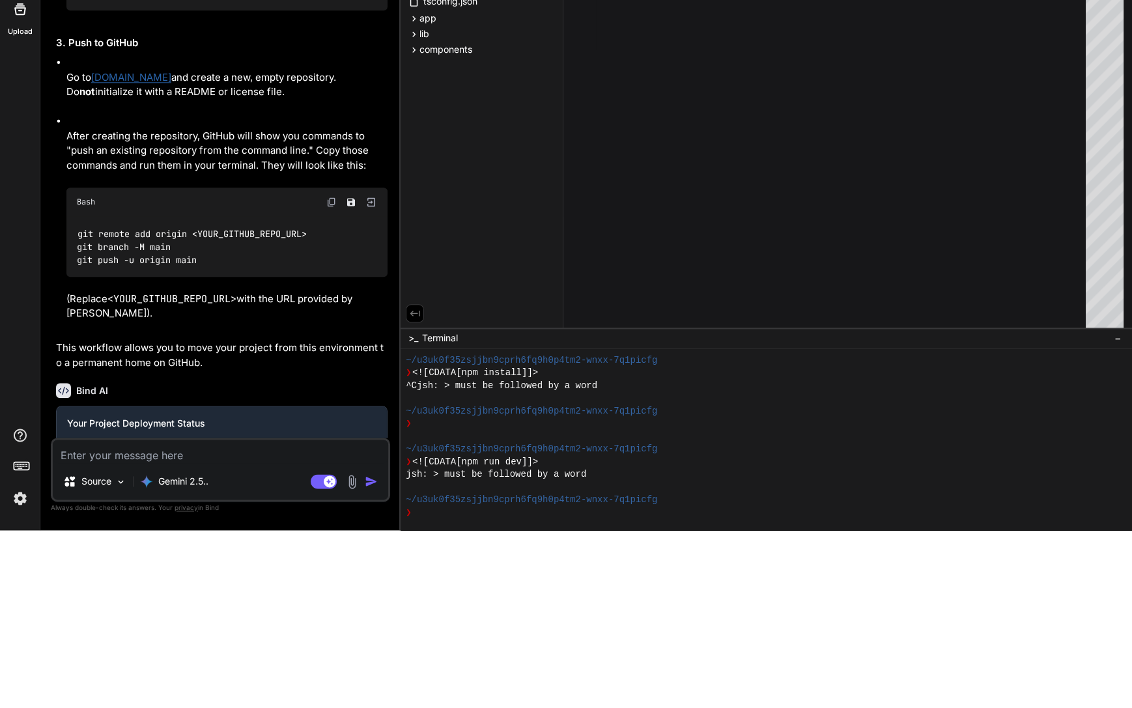
type textarea "x"
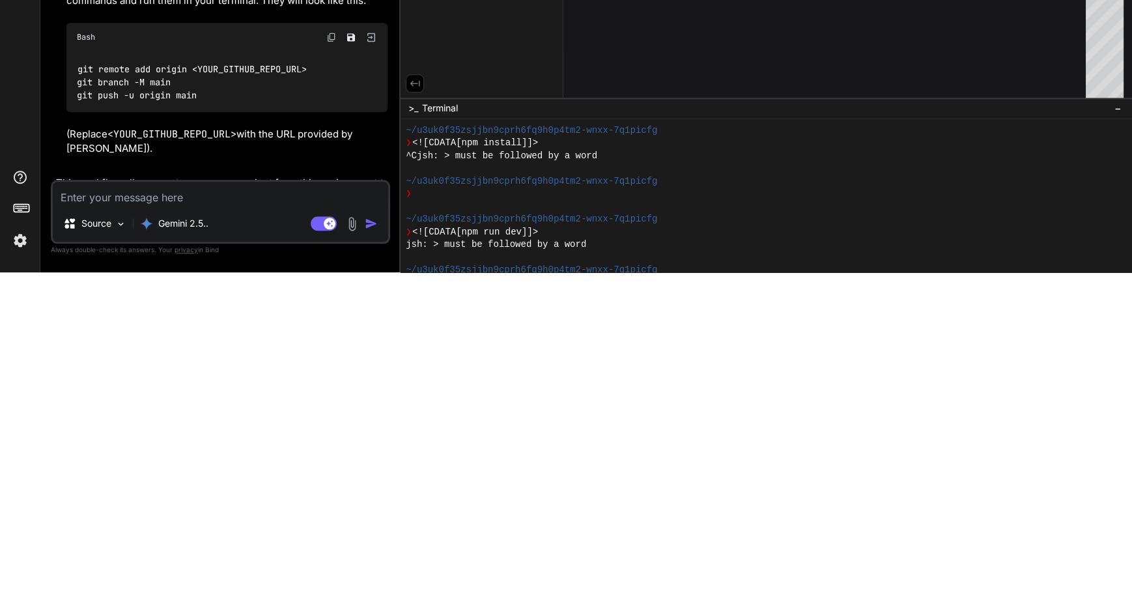
scroll to position [93, 0]
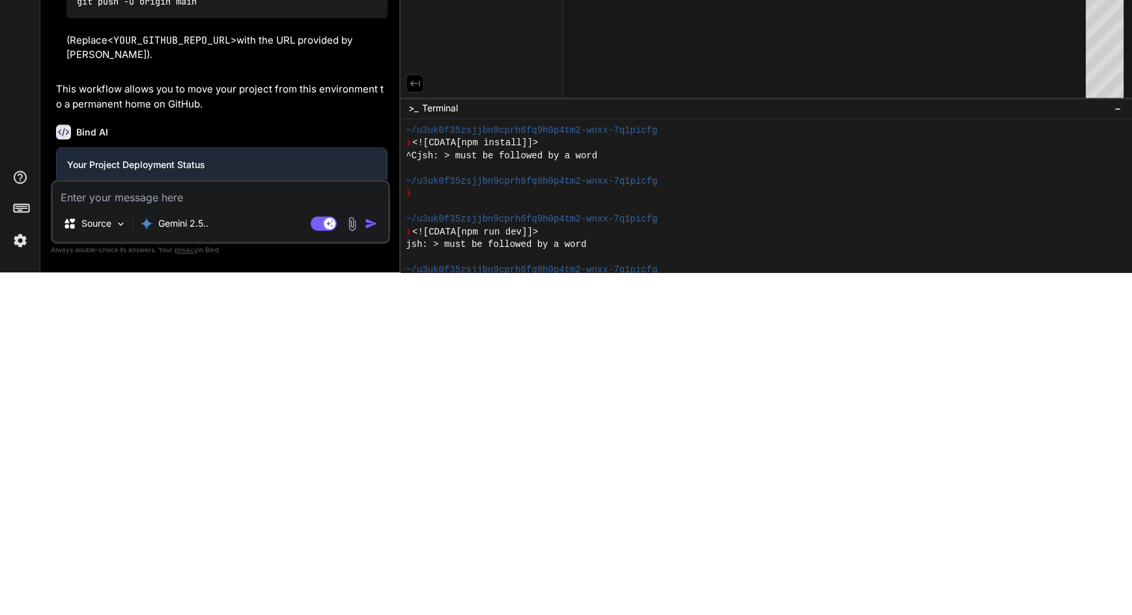
type textarea "H"
type textarea "x"
type textarea "Ho"
type textarea "x"
type textarea "How"
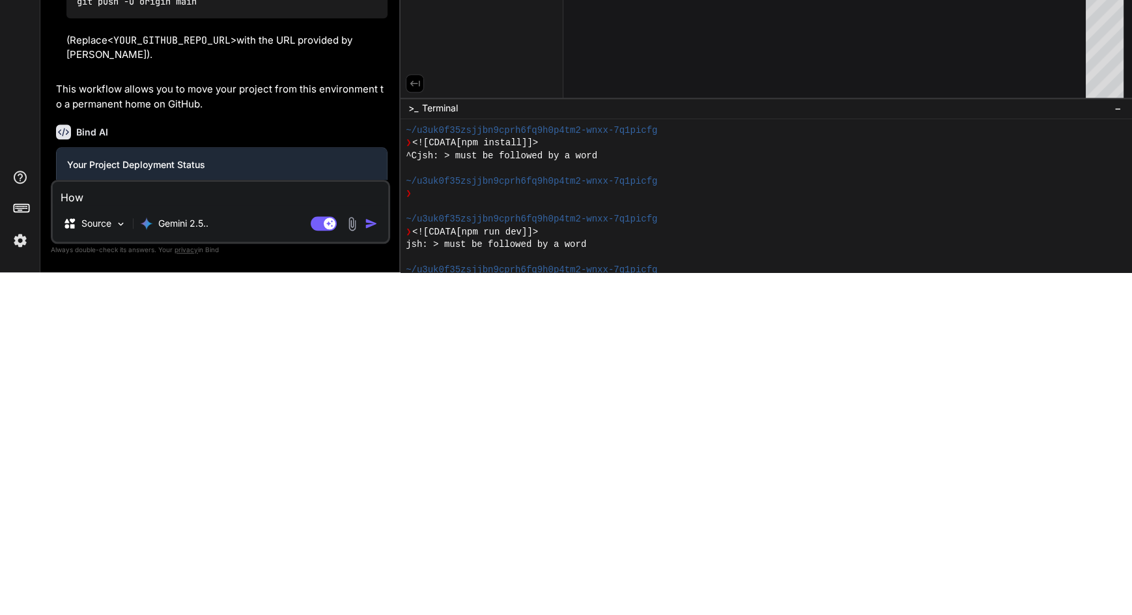
type textarea "x"
type textarea "How"
type textarea "x"
type textarea "How t"
type textarea "x"
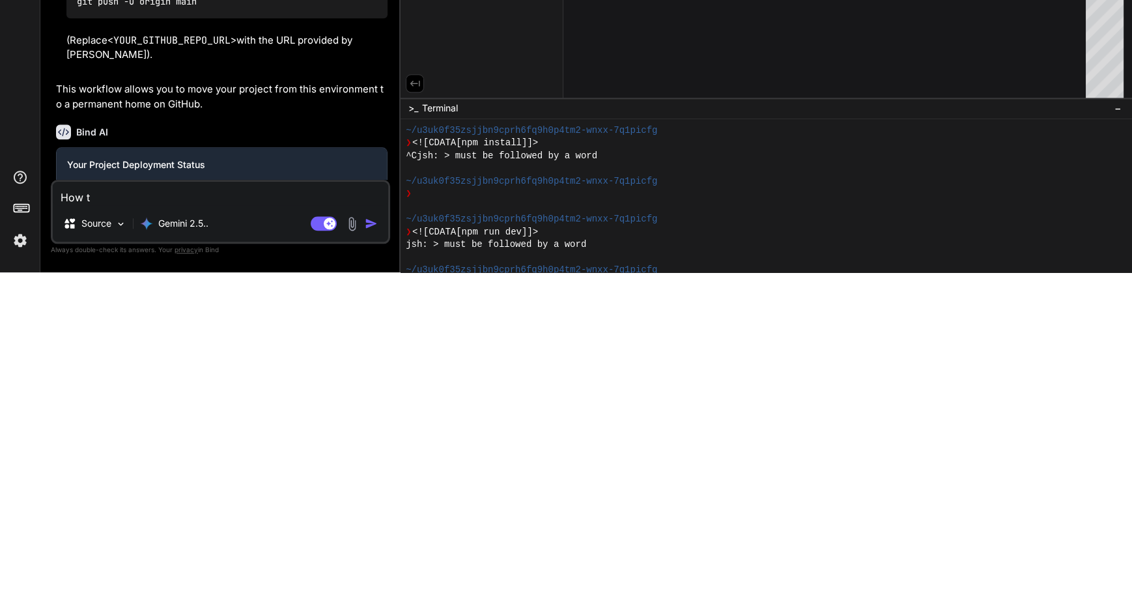
type textarea "How to"
type textarea "x"
type textarea "How to"
type textarea "x"
type textarea "How to d"
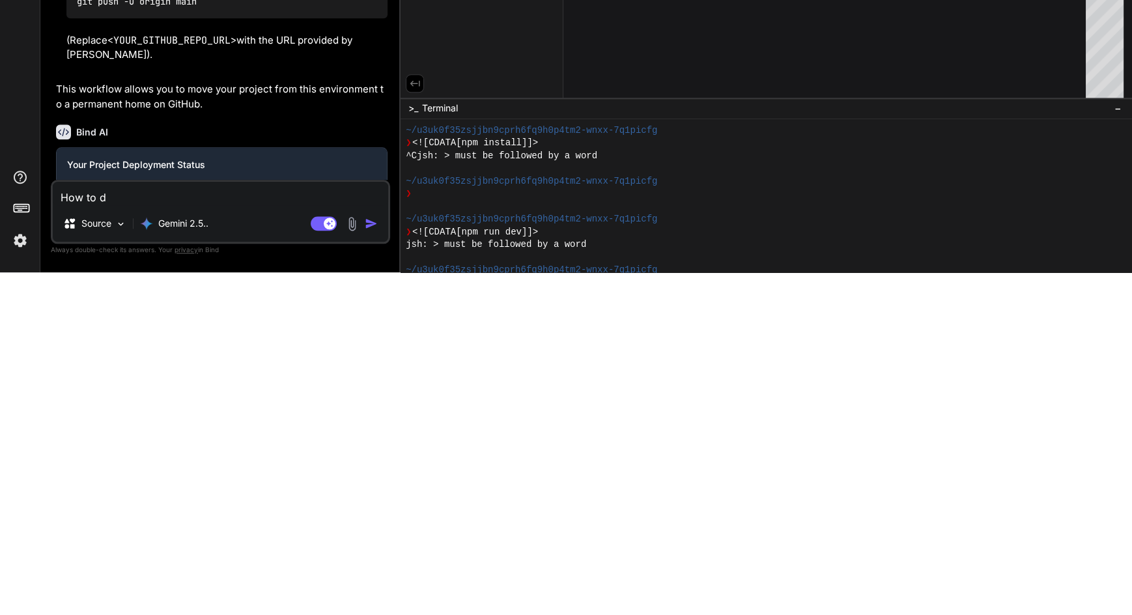
type textarea "x"
type textarea "How to de"
type textarea "x"
type textarea "How to dep"
type textarea "x"
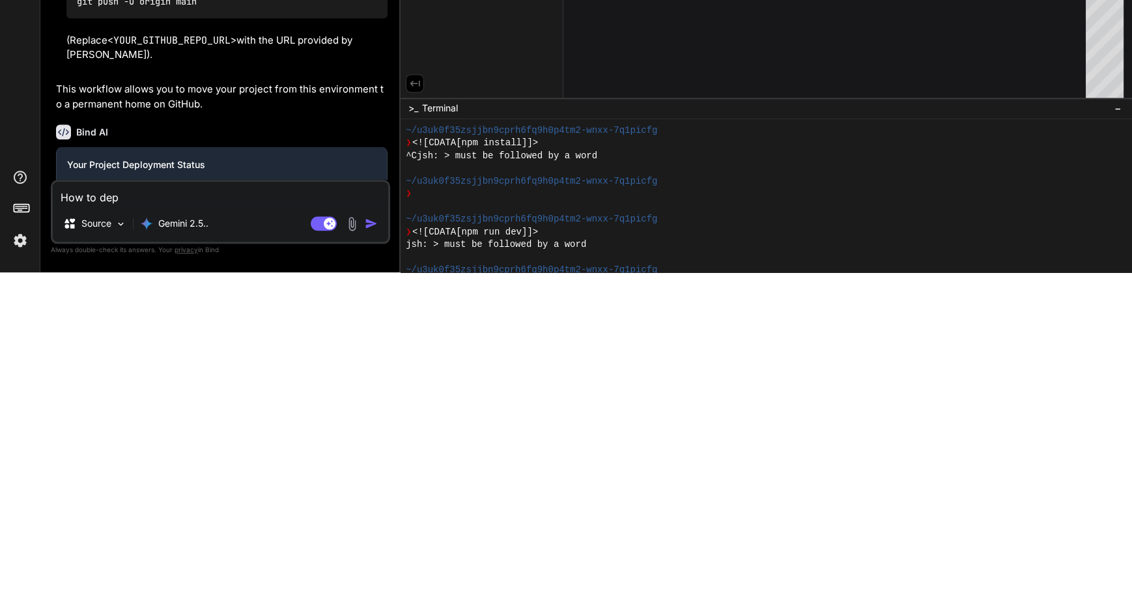
type textarea "How to depl"
type textarea "x"
type textarea "How to deplo"
type textarea "x"
type textarea "How to deplot"
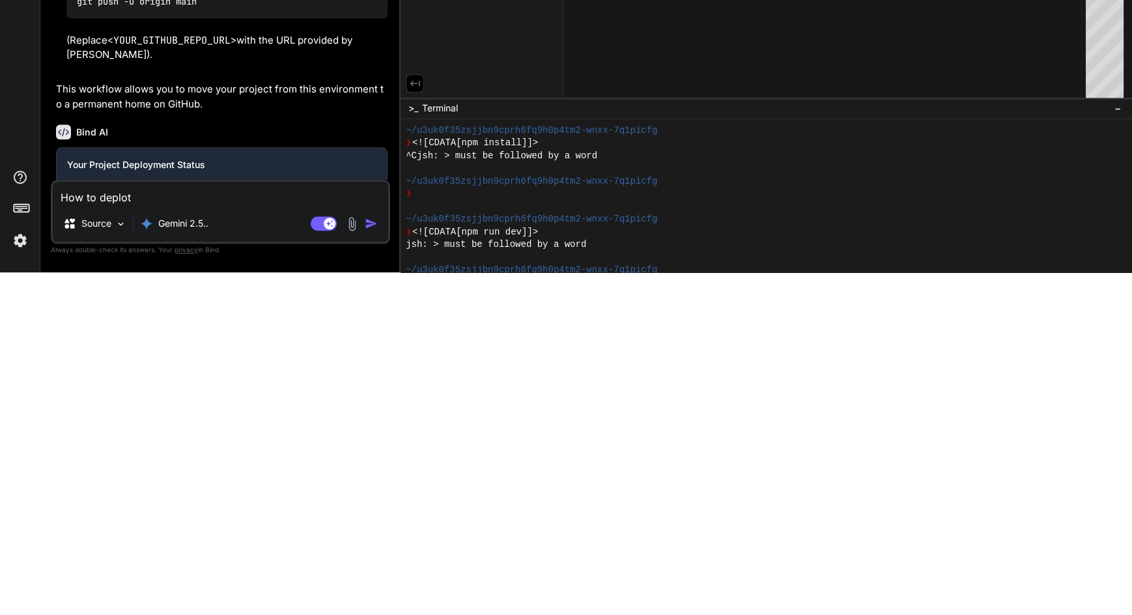
type textarea "x"
type textarea "How to deploy"
type textarea "x"
type textarea "How to deploy t"
type textarea "x"
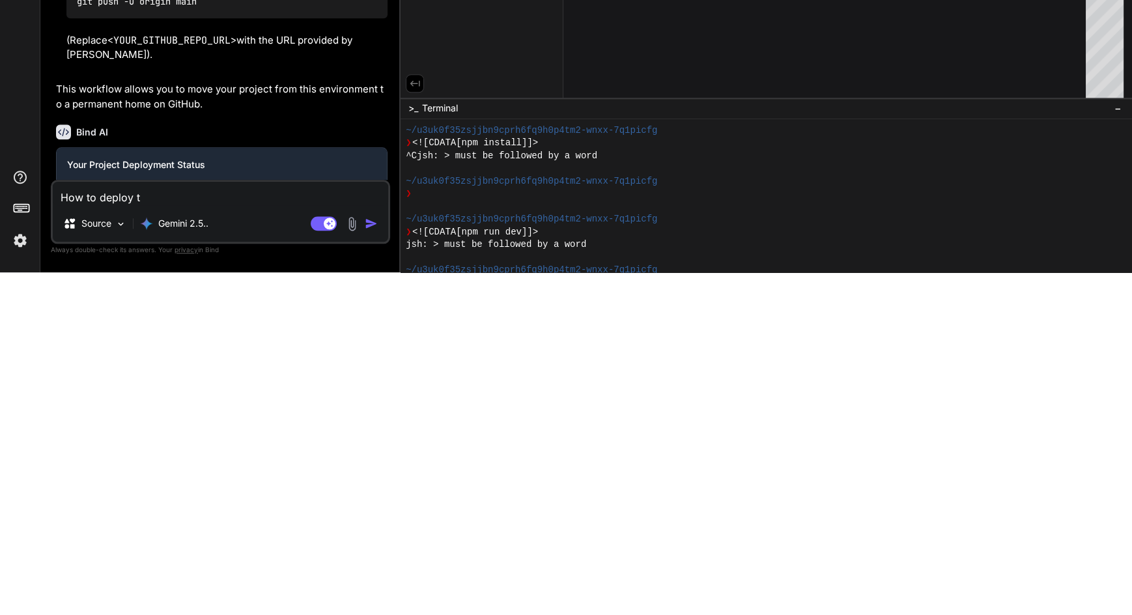
type textarea "How to deploy to"
click at [373, 561] on img "button" at bounding box center [371, 566] width 13 height 13
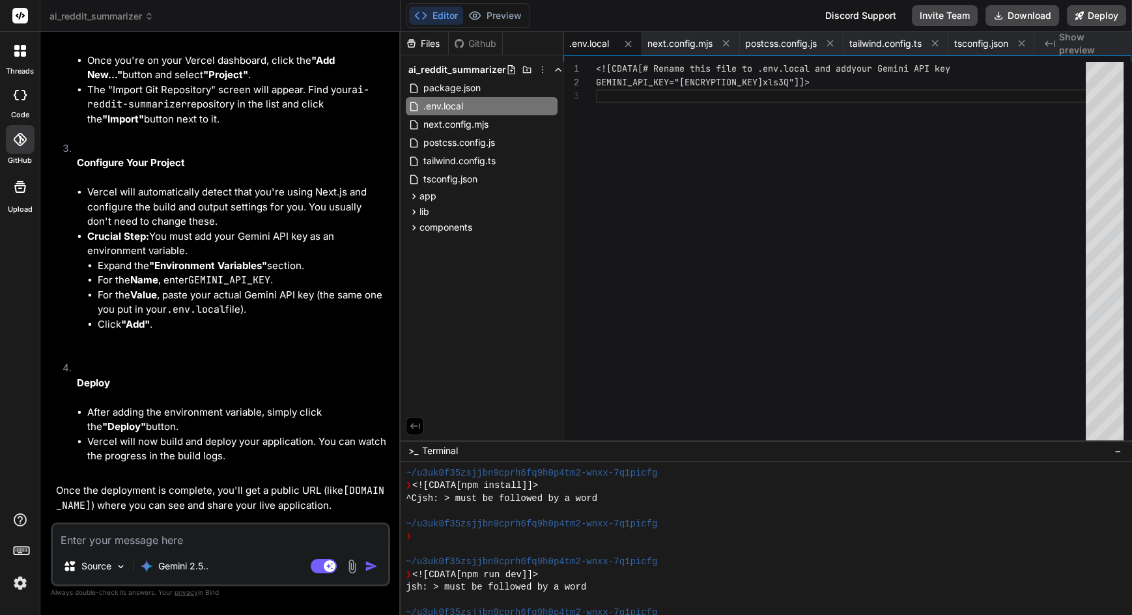
scroll to position [0, 0]
click at [1101, 15] on button "Deploy" at bounding box center [1096, 15] width 59 height 21
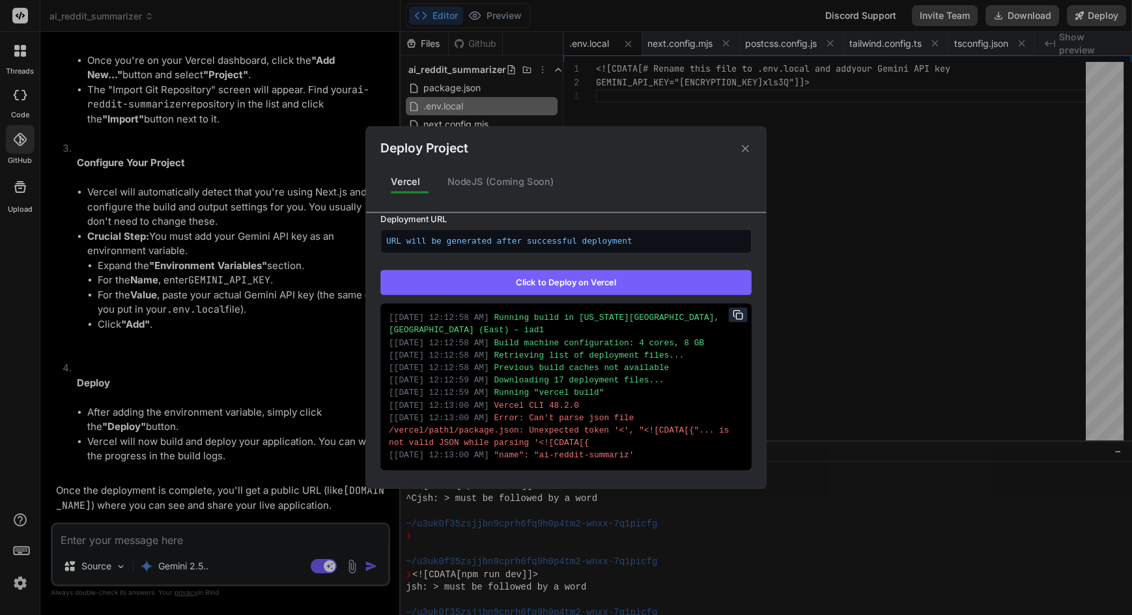
scroll to position [190, 0]
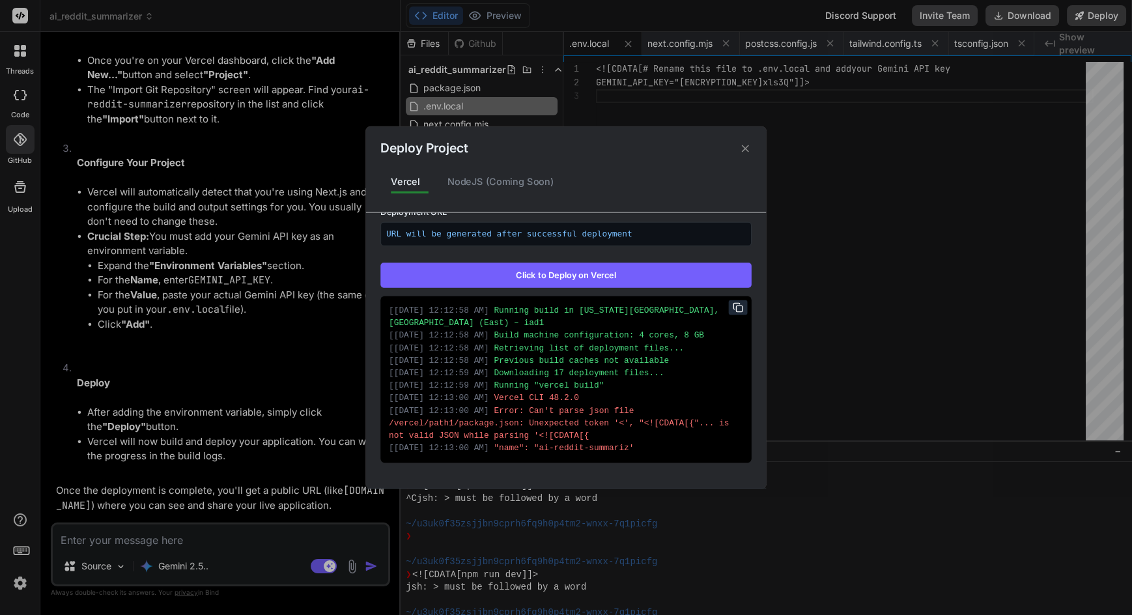
click at [750, 149] on icon at bounding box center [745, 148] width 12 height 12
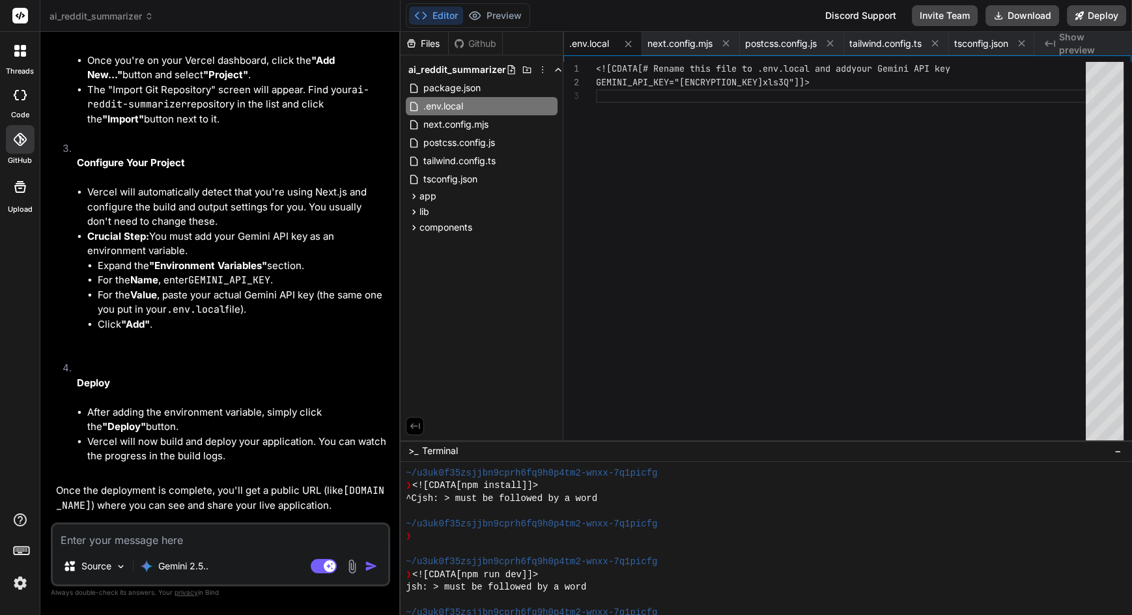
click at [502, 83] on div "package.json" at bounding box center [482, 88] width 152 height 18
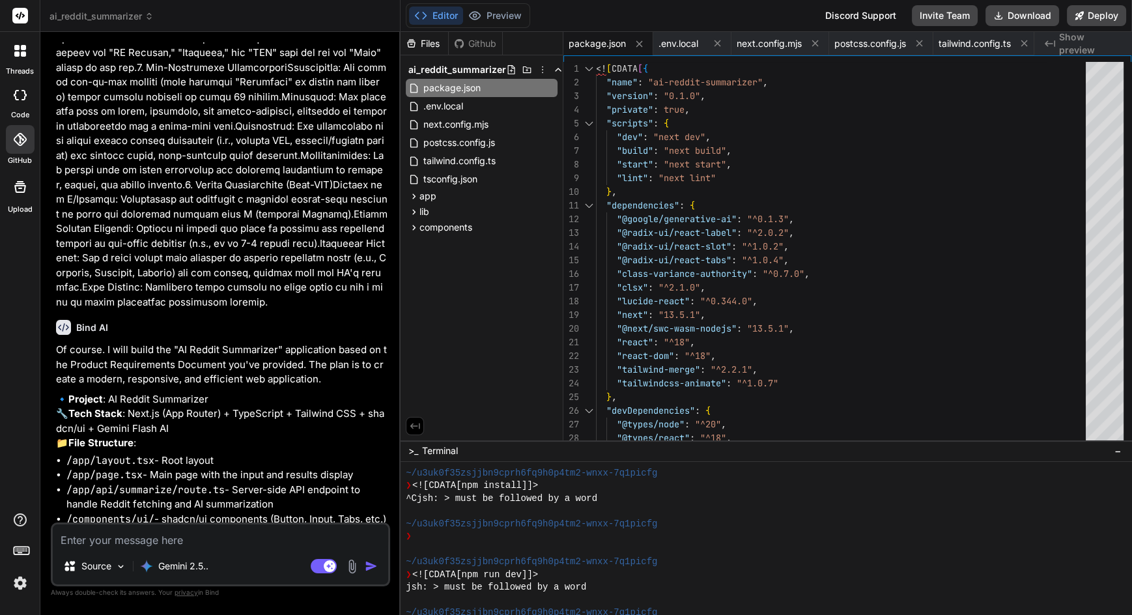
scroll to position [0, 0]
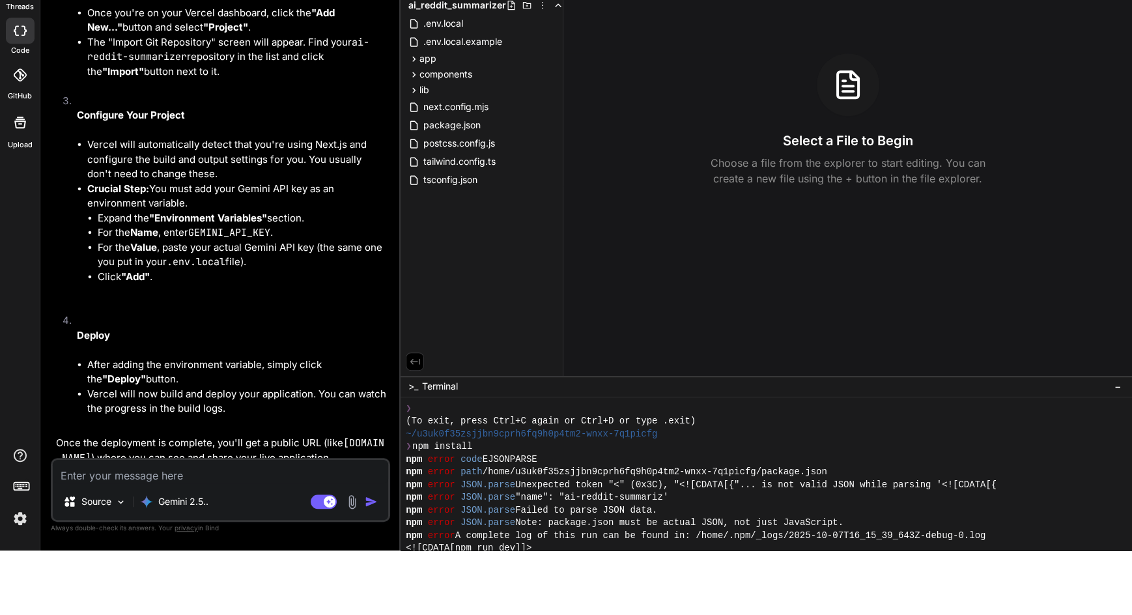
scroll to position [93, 0]
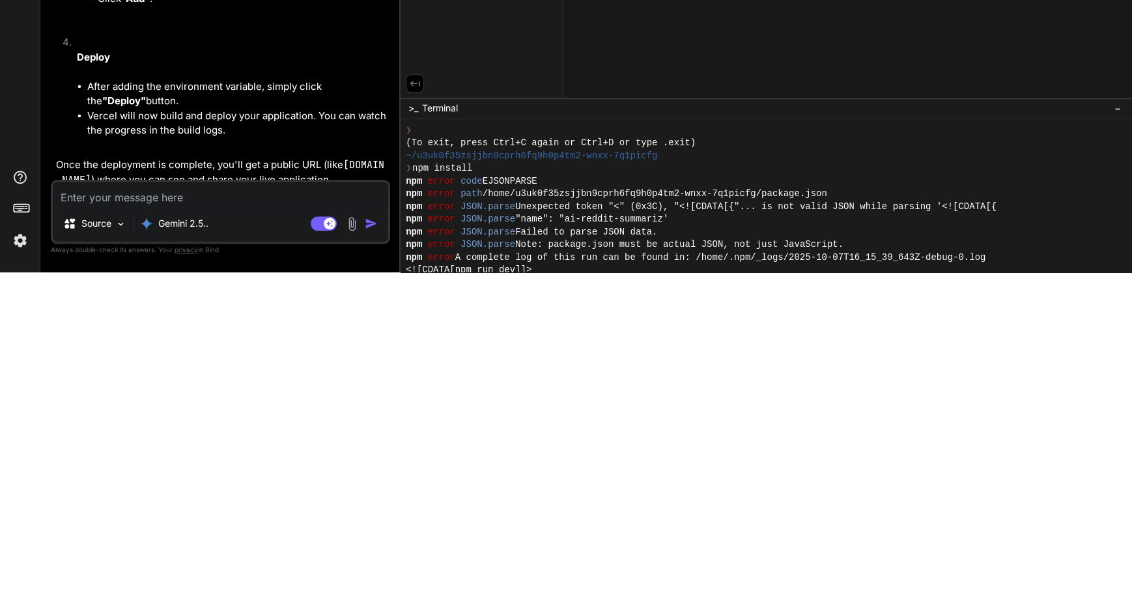
click at [620, 530] on span "/home/u3uk0f35zsjjbn9cprh6fq9h0p4tm2-wnxx-7q1picfg/package.json" at bounding box center [655, 536] width 345 height 13
click at [623, 530] on span "/home/u3uk0f35zsjjbn9cprh6fq9h0p4tm2-wnxx-7q1picfg/package.json" at bounding box center [655, 536] width 345 height 13
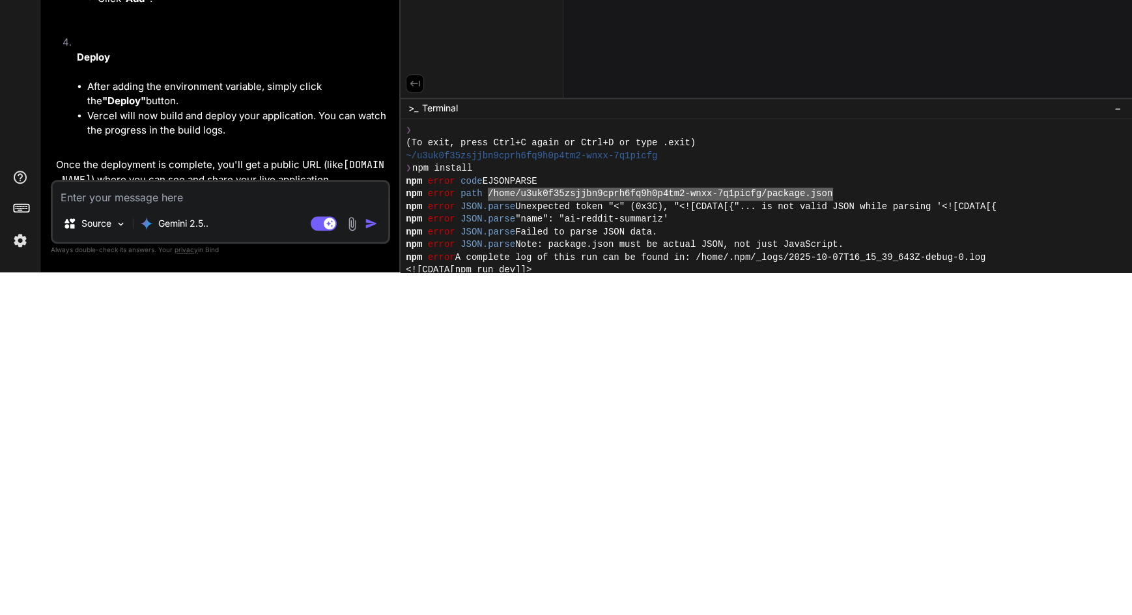
click at [573, 543] on span "Unexpected token "<" (0x3C), "<![CDATA[{"... is not valid JSON while parsing '<…" at bounding box center [755, 549] width 481 height 13
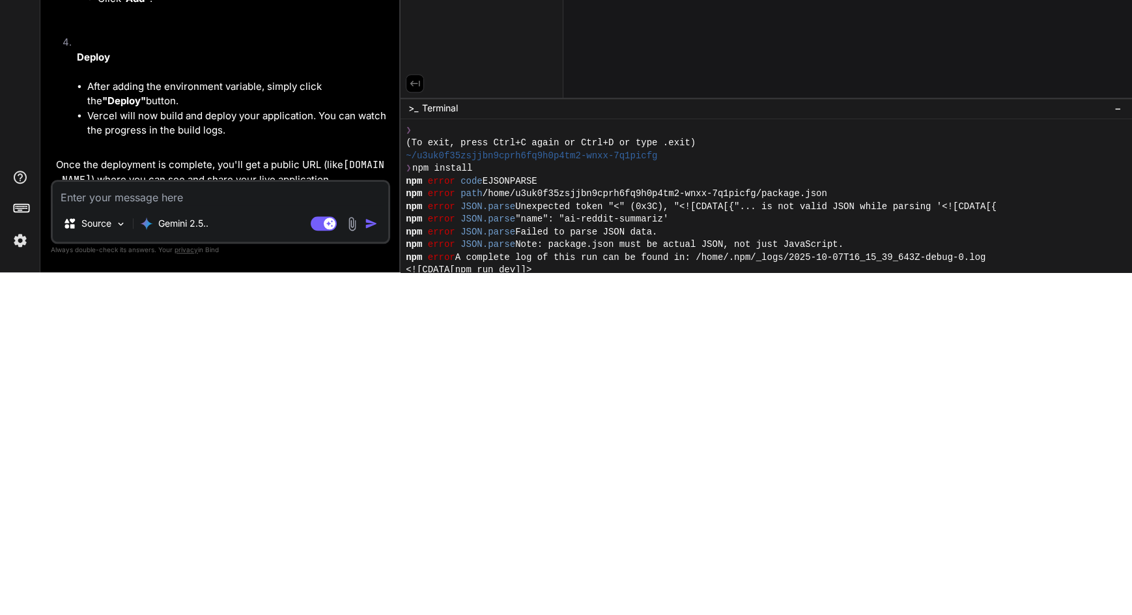
click at [589, 556] on span ""name": "ai-reddit-summariz'" at bounding box center [591, 562] width 153 height 13
click at [592, 581] on span "Note: package.json must be actual JSON, not just JavaScript." at bounding box center [679, 587] width 328 height 13
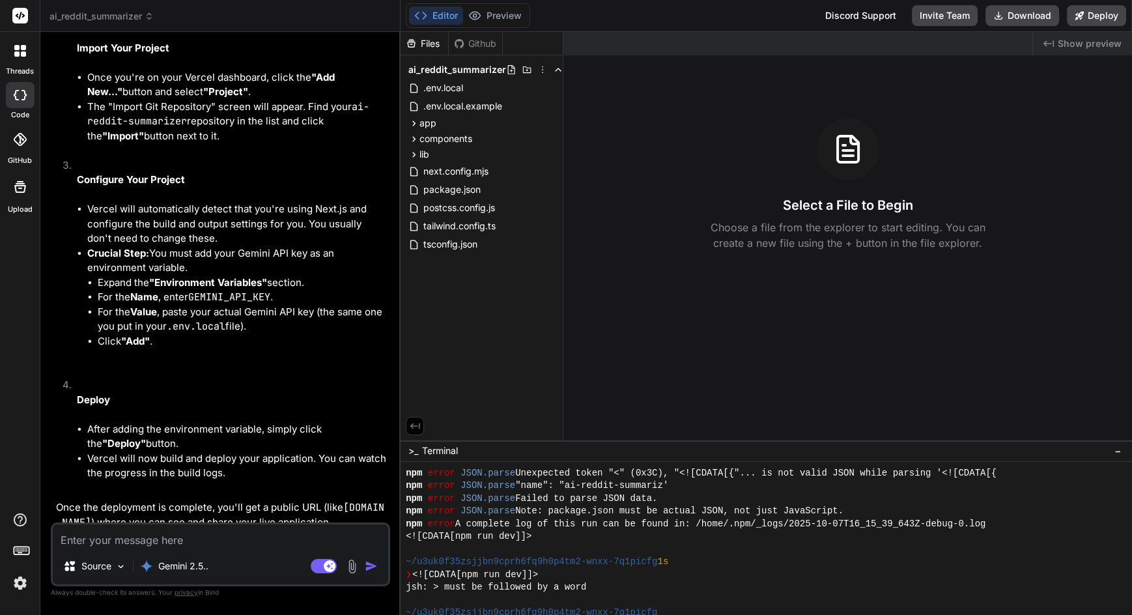
click at [113, 543] on textarea at bounding box center [221, 535] width 336 height 23
type textarea "x"
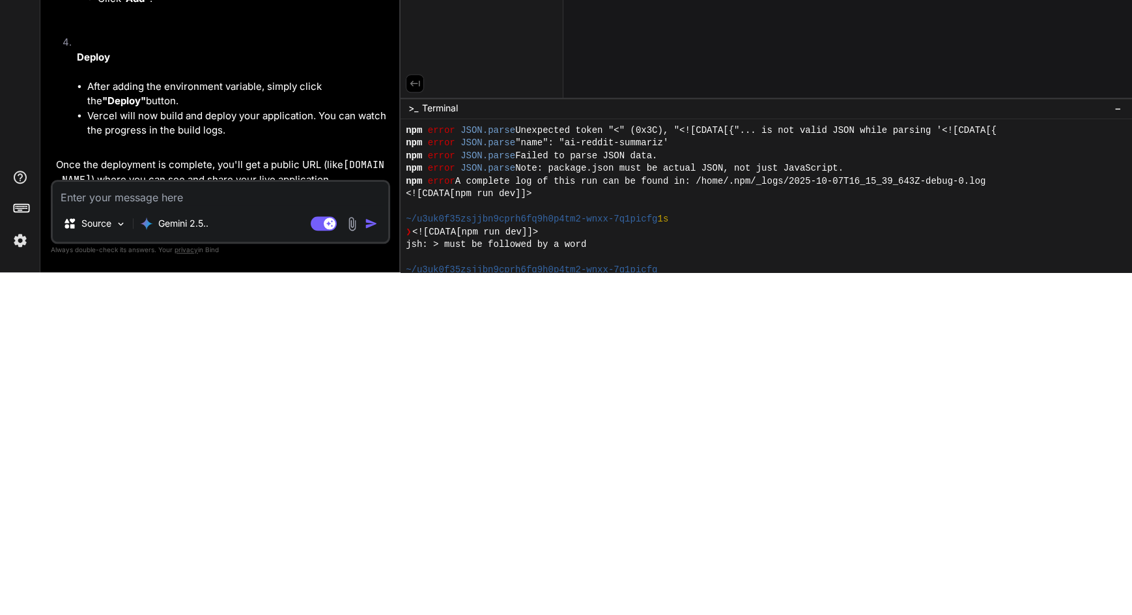
type textarea "D"
type textarea "x"
type textarea "De"
type textarea "x"
type textarea "Deb"
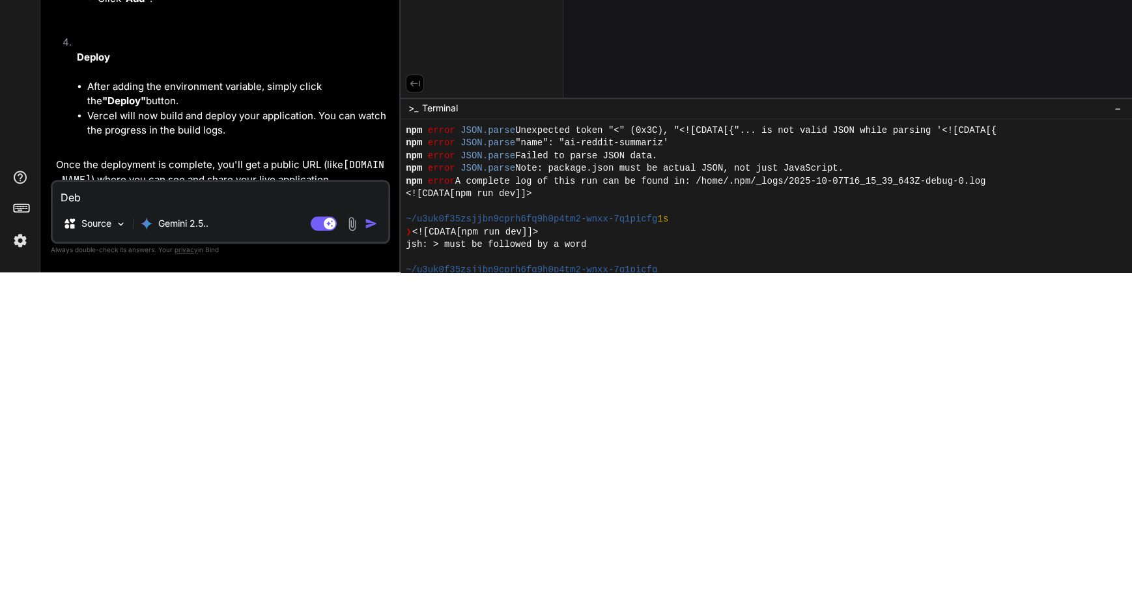
type textarea "x"
type textarea "Debu"
type textarea "x"
type textarea "Debug"
type textarea "x"
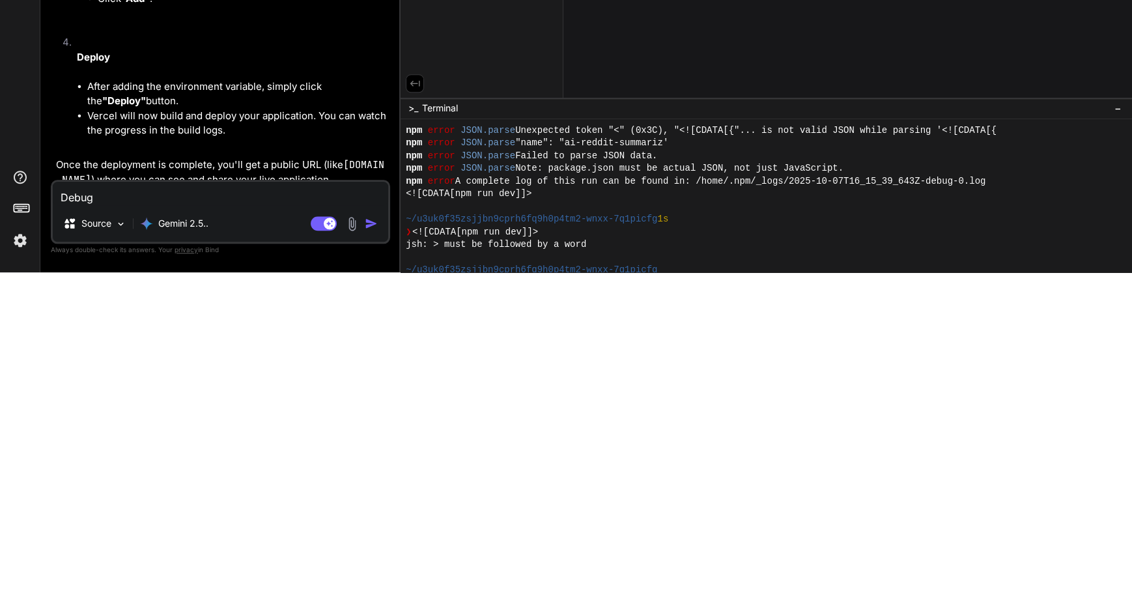
type textarea "Debug"
click at [373, 572] on img "button" at bounding box center [371, 566] width 13 height 13
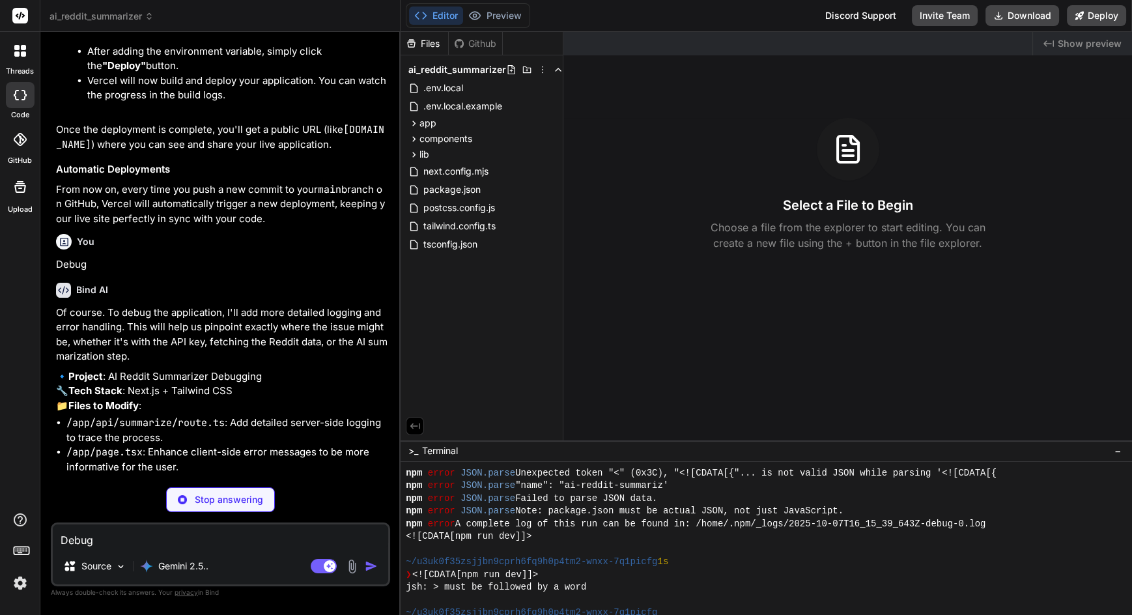
scroll to position [3717, 0]
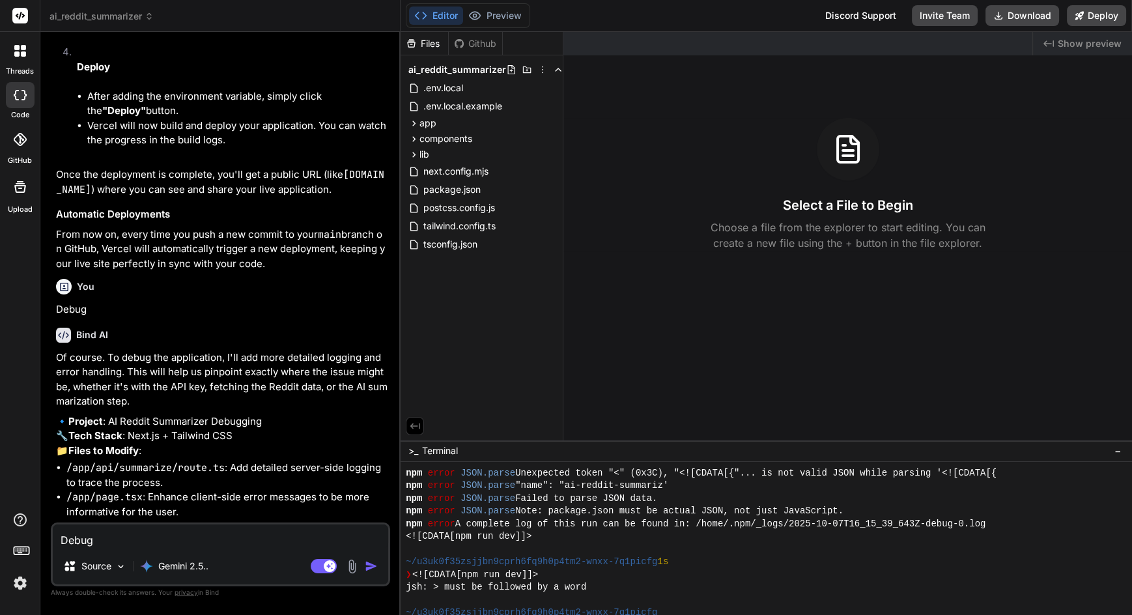
click at [153, 540] on textarea "Debug" at bounding box center [221, 535] width 336 height 23
type textarea "x"
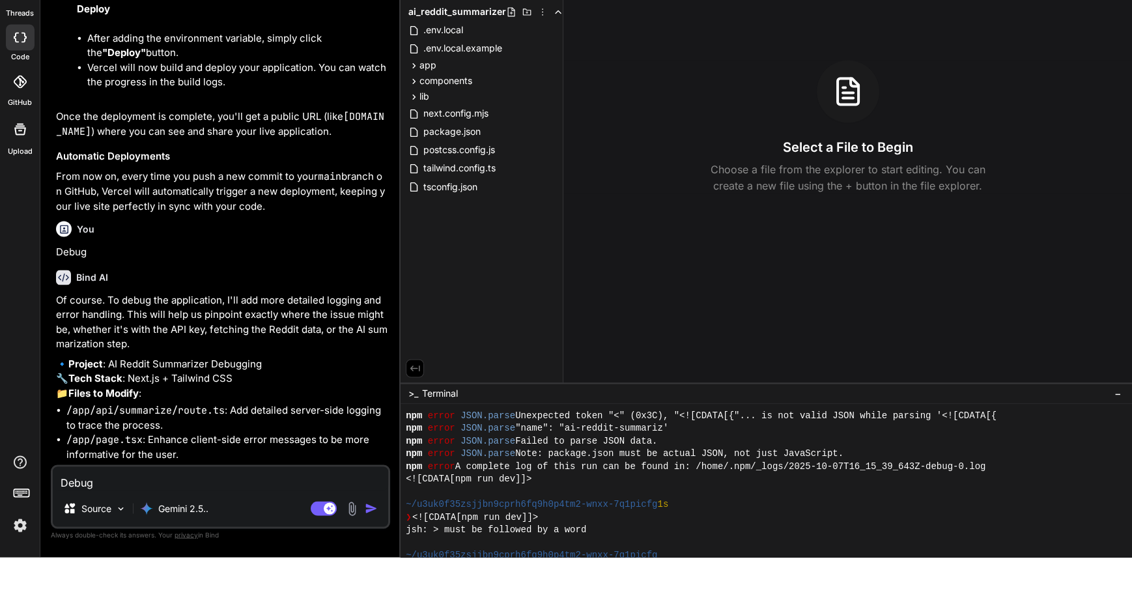
scroll to position [93, 0]
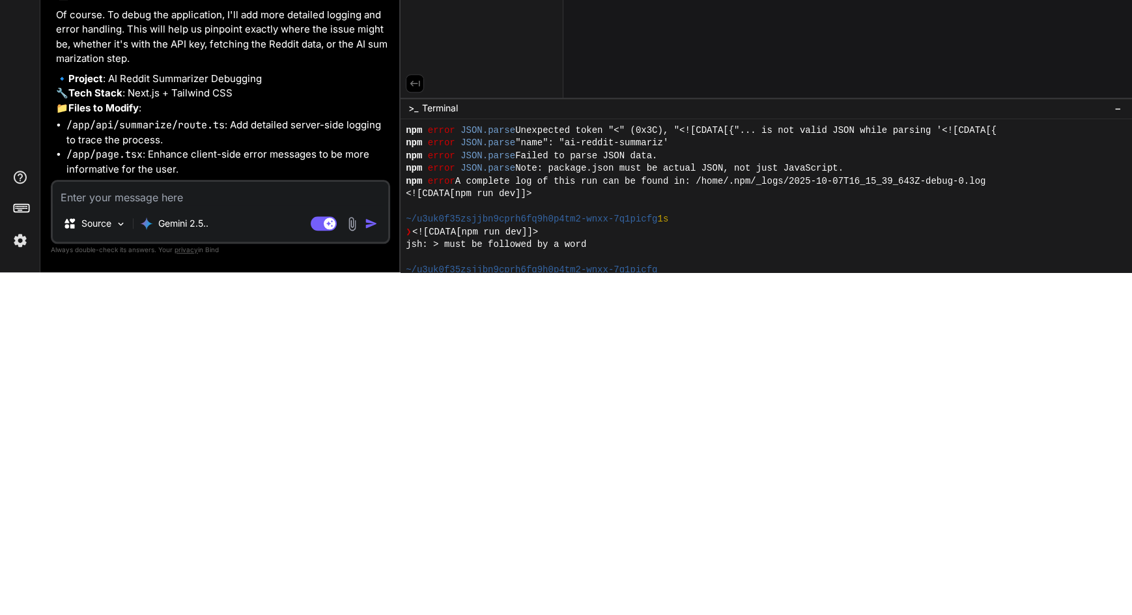
type textarea "Y"
type textarea "x"
type textarea "Ye"
type textarea "x"
type textarea "Yes"
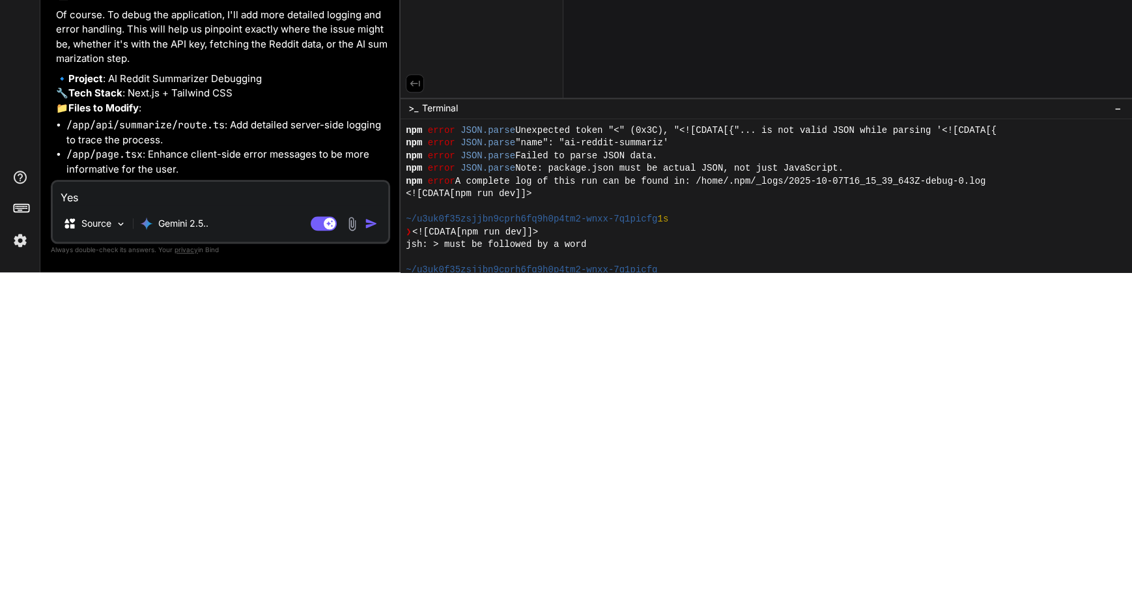
type textarea "x"
type textarea "Yes"
click at [369, 566] on img "button" at bounding box center [371, 566] width 13 height 13
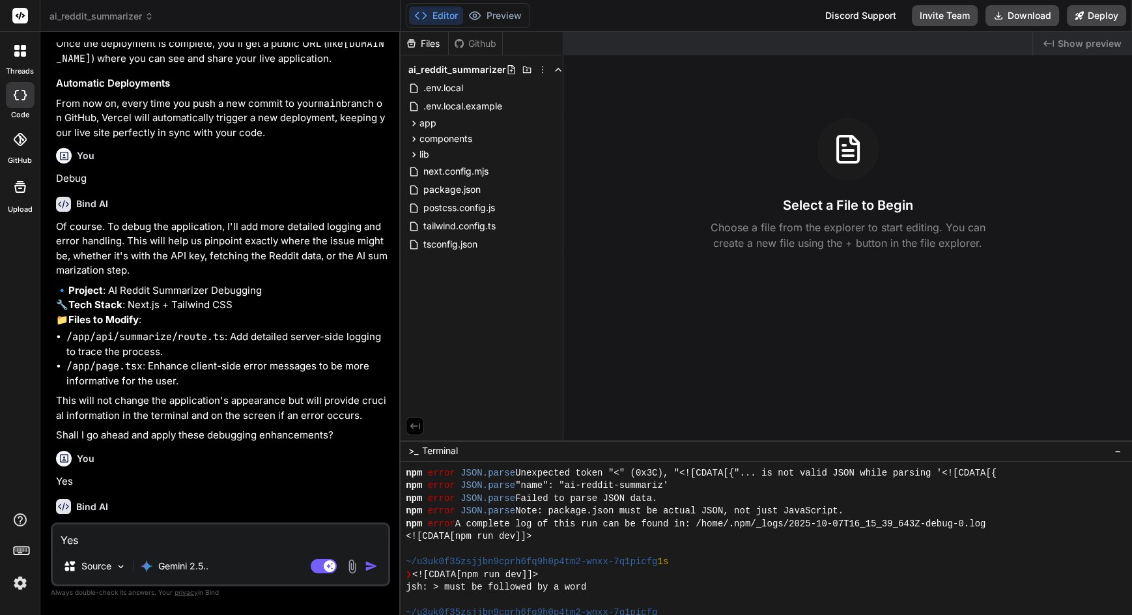
scroll to position [3852, 0]
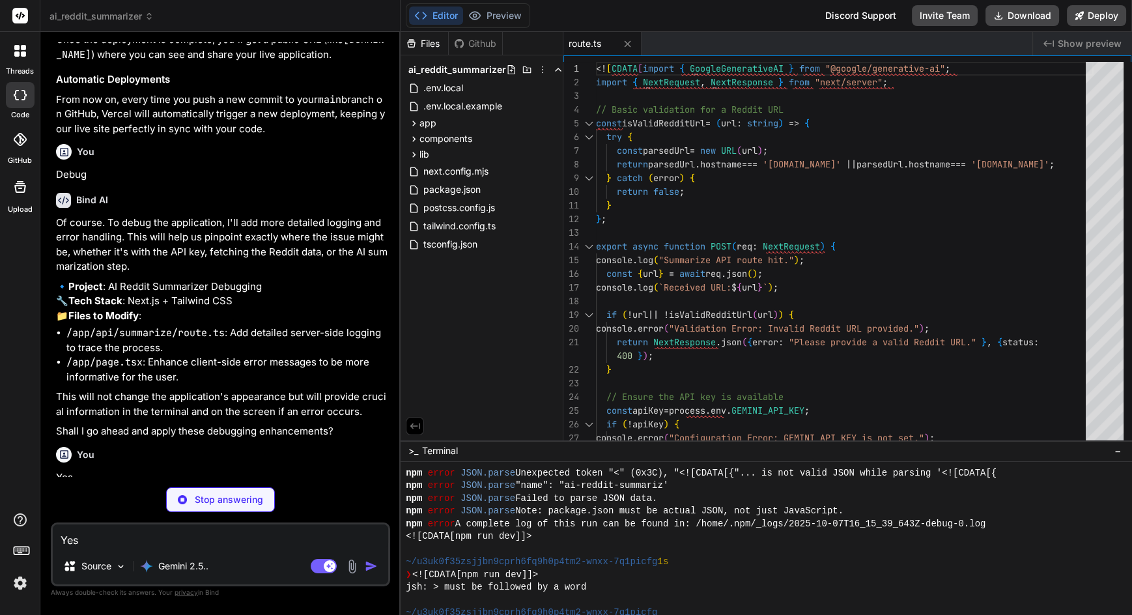
type textarea "x"
type textarea ")} </main> ); }]]>"
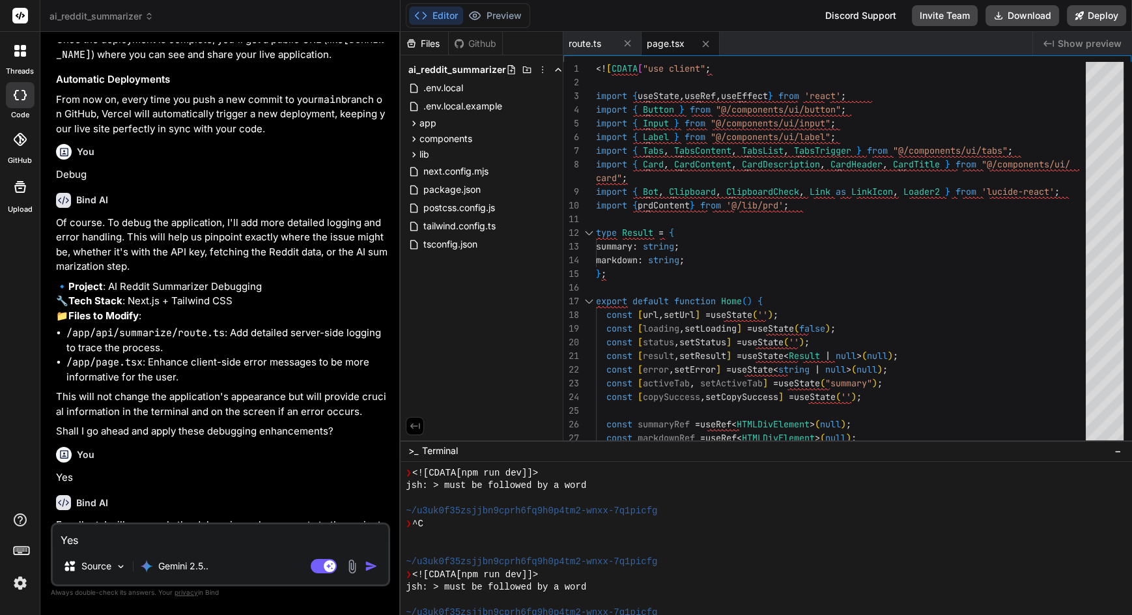
scroll to position [3962, 0]
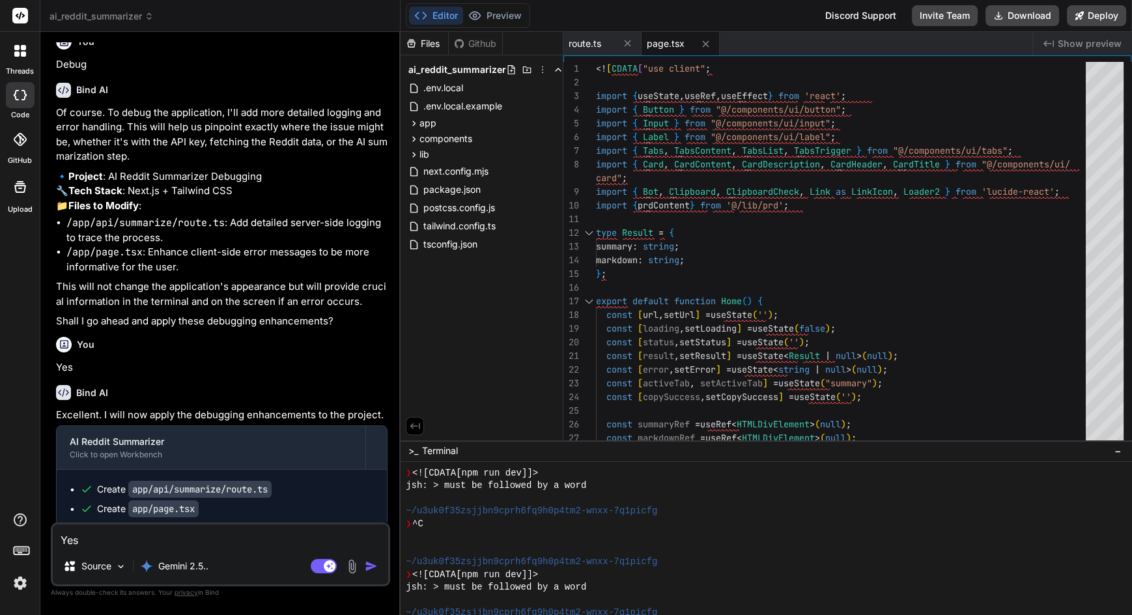
click at [212, 538] on textarea "Yes" at bounding box center [221, 535] width 336 height 23
type textarea "x"
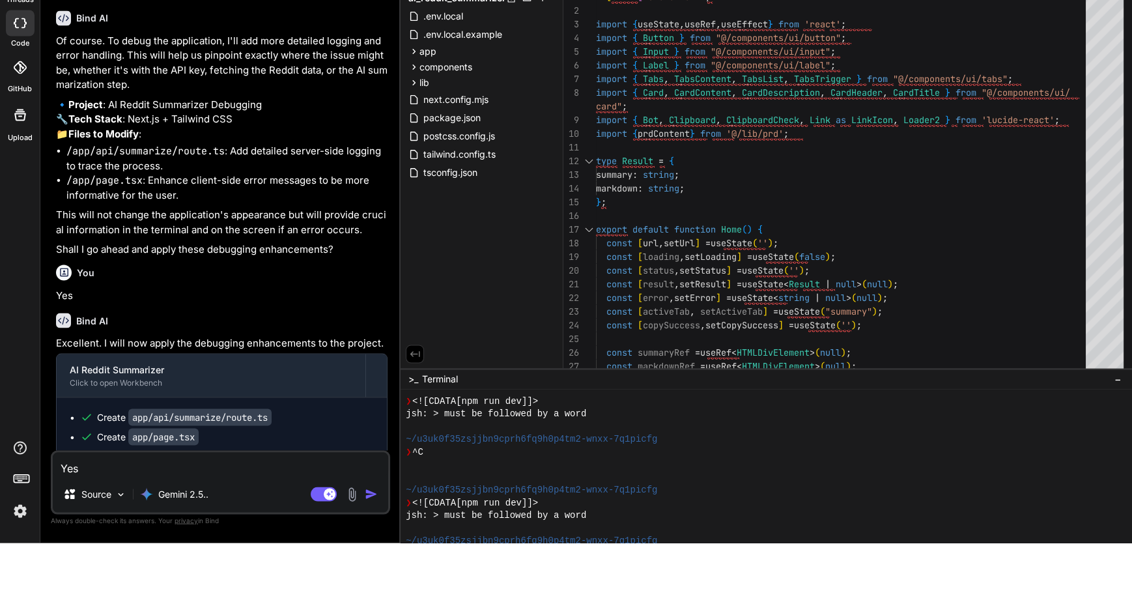
scroll to position [93, 0]
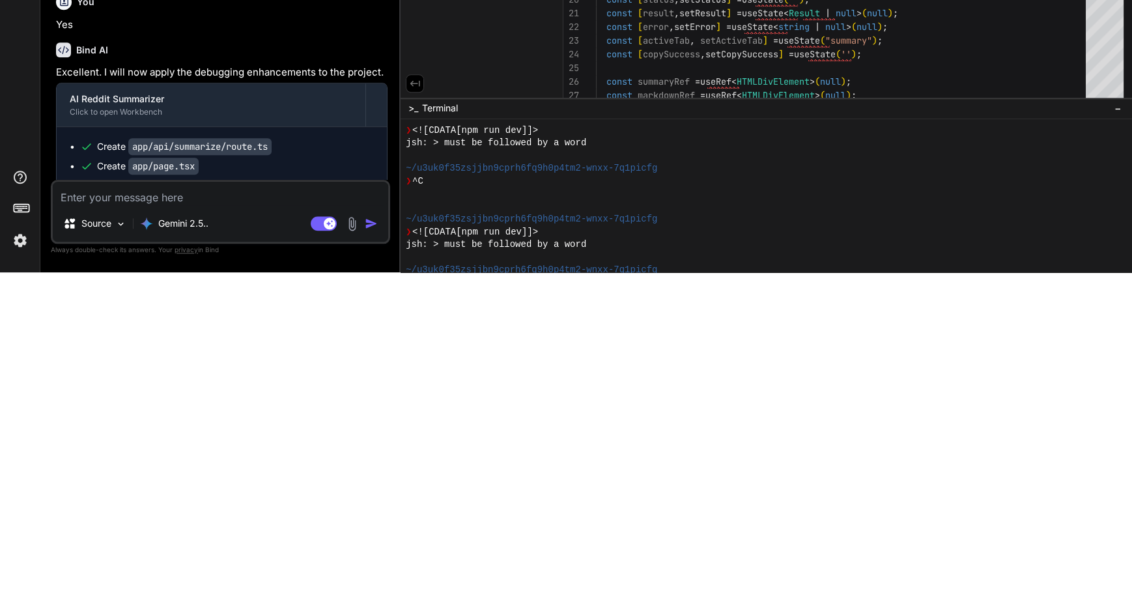
type textarea "W"
type textarea "x"
type textarea "Wh"
type textarea "x"
type textarea "Wha"
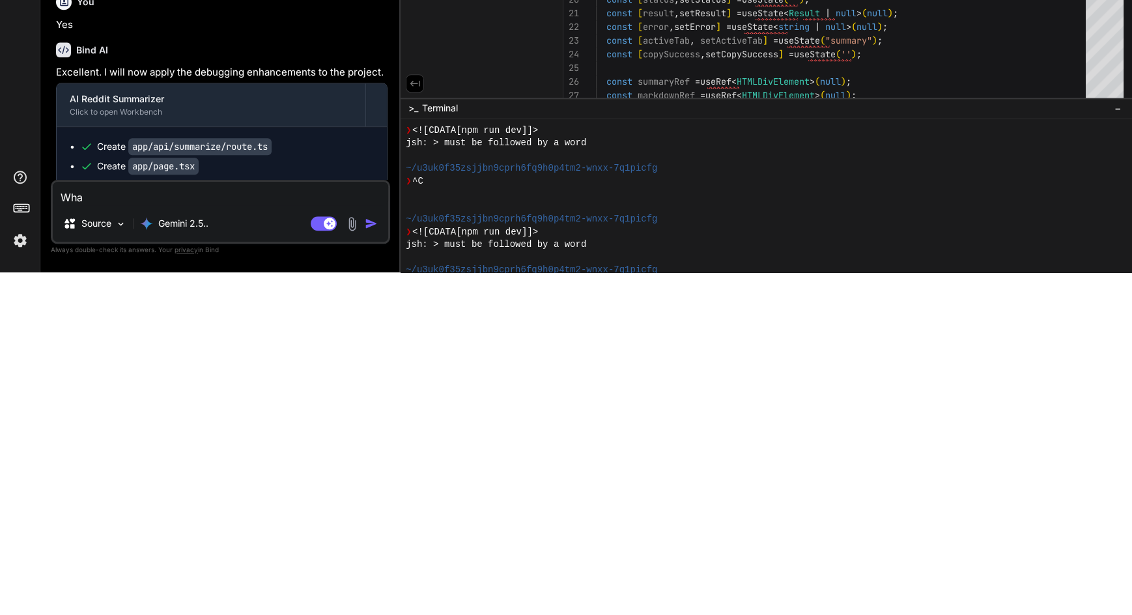
type textarea "x"
type textarea "What"
type textarea "x"
type textarea "What"
type textarea "x"
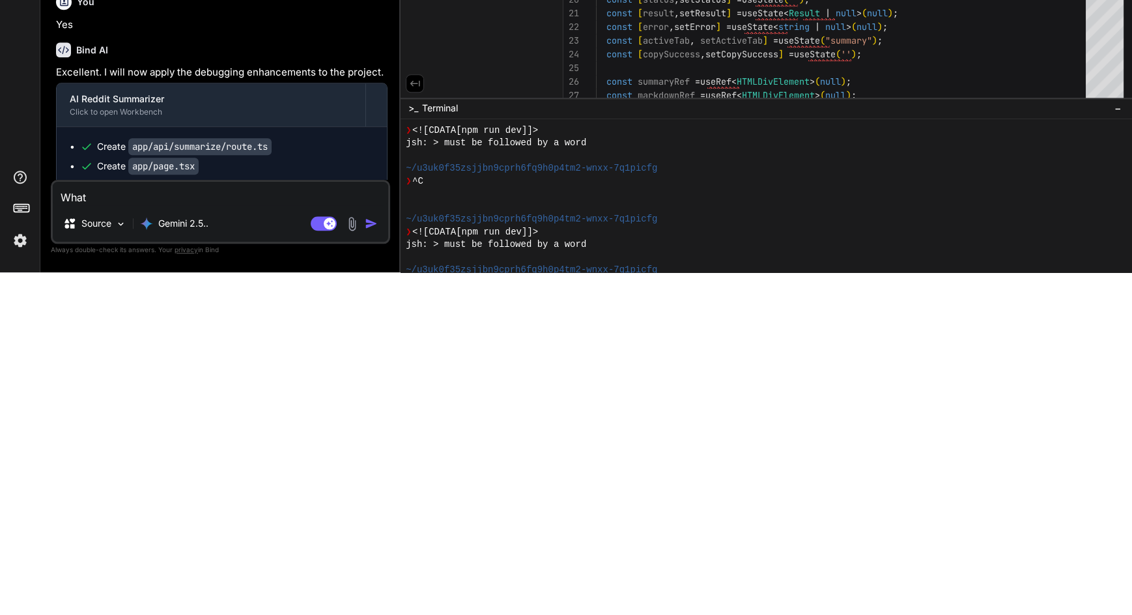
type textarea "What f"
type textarea "x"
type textarea "What fr"
type textarea "x"
type textarea "What fra"
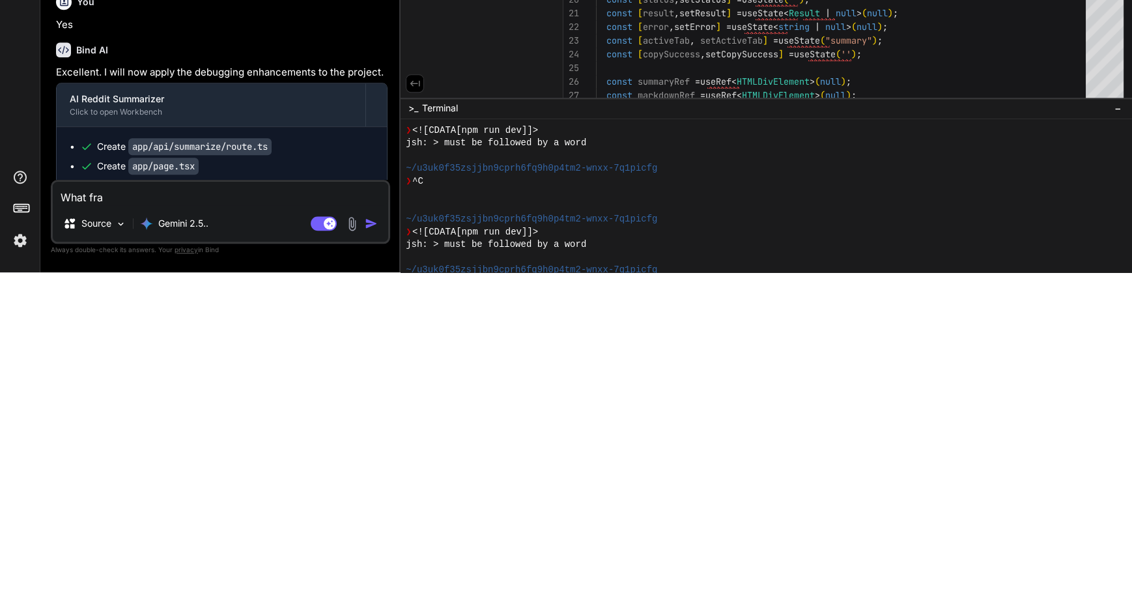
type textarea "x"
type textarea "What fram"
type textarea "x"
type textarea "What frame"
type textarea "x"
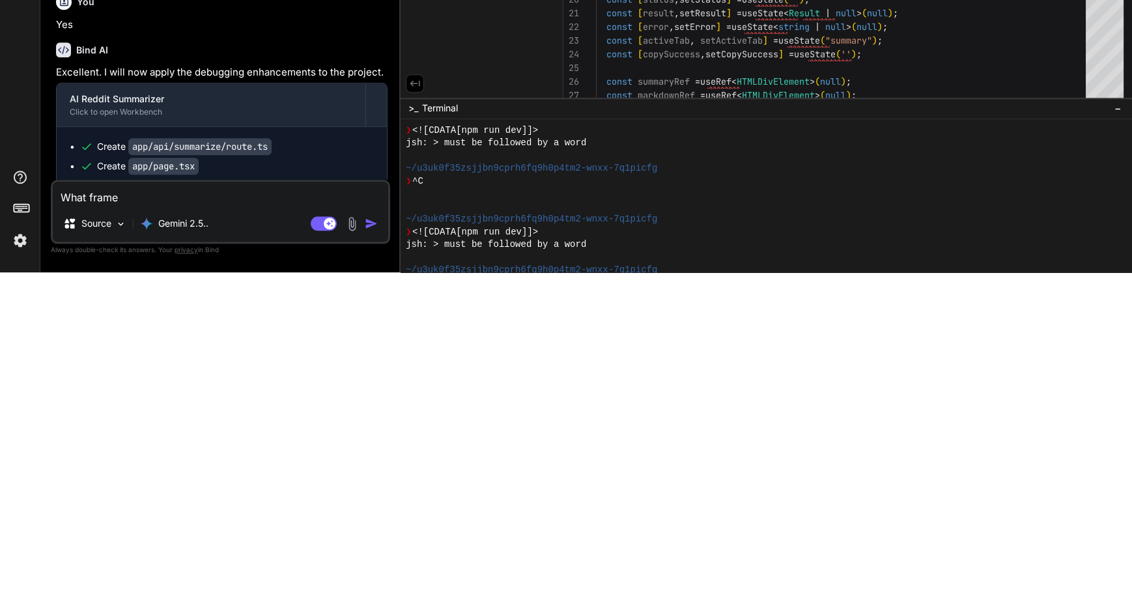
type textarea "What framew"
type textarea "x"
type textarea "What framewo"
type textarea "x"
type textarea "What framewor"
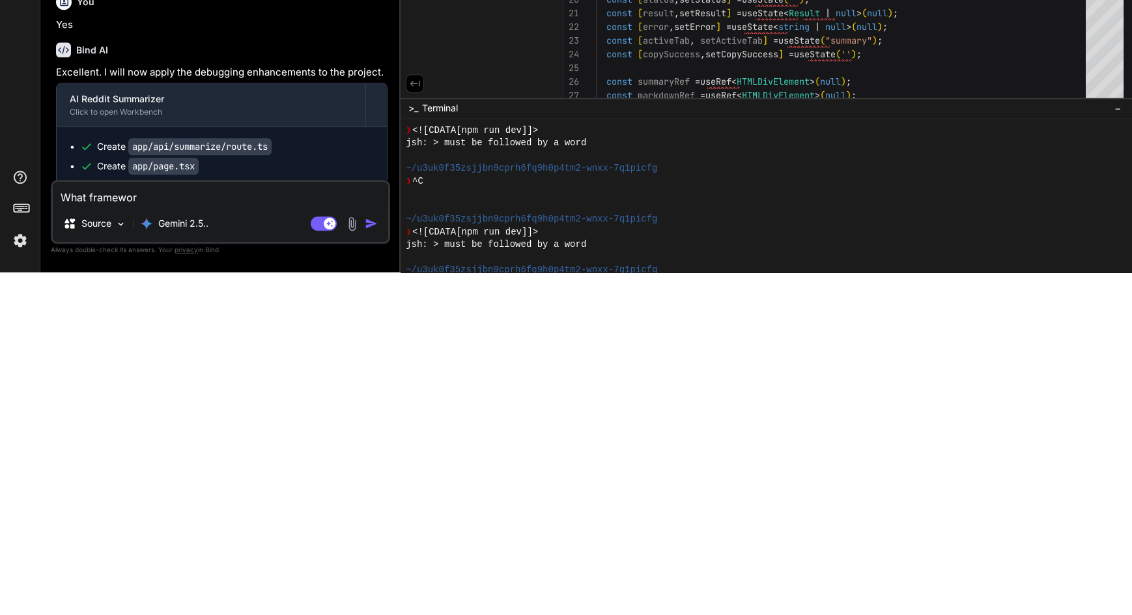
type textarea "x"
type textarea "What framework"
type textarea "x"
type textarea "What framework"
type textarea "x"
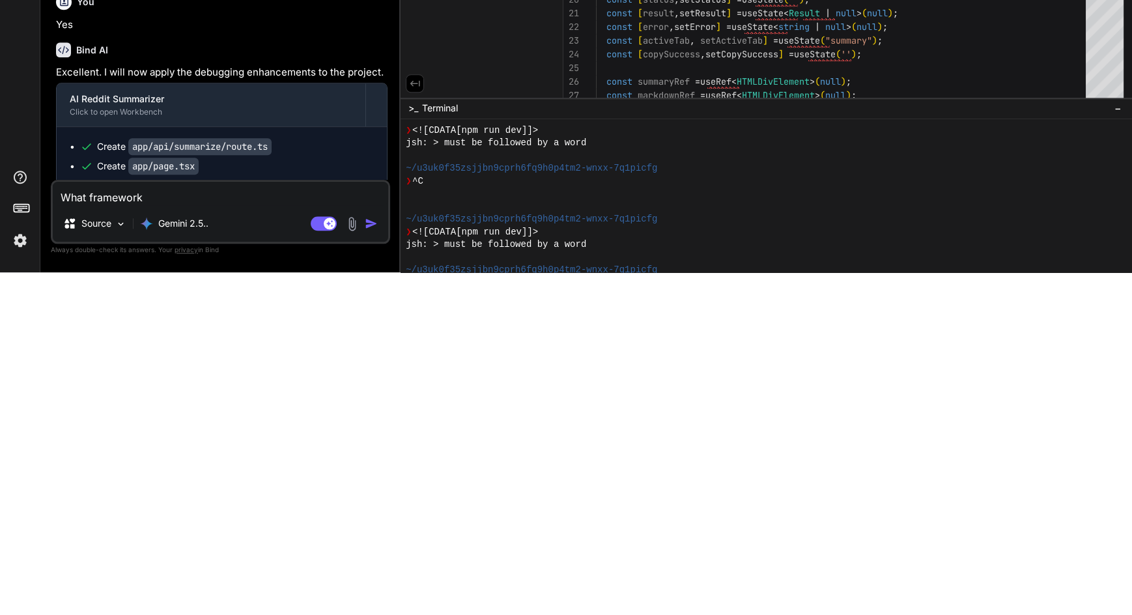
type textarea "What framework w"
type textarea "x"
type textarea "What framework wo"
type textarea "x"
type textarea "What framework wor"
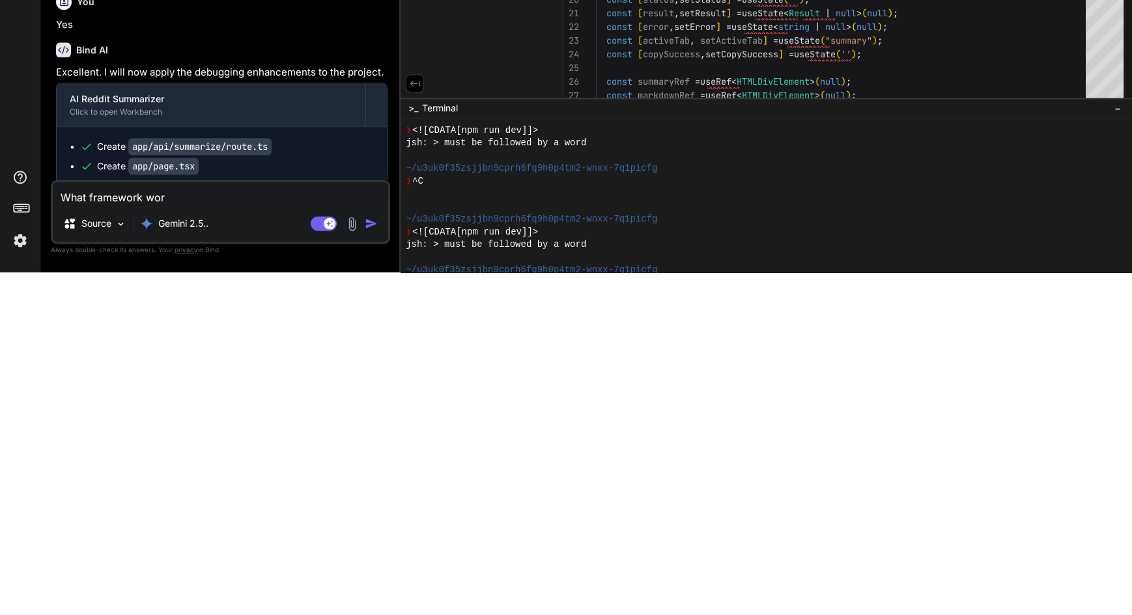
type textarea "x"
type textarea "What framework work"
type textarea "x"
type textarea "What framework work"
type textarea "x"
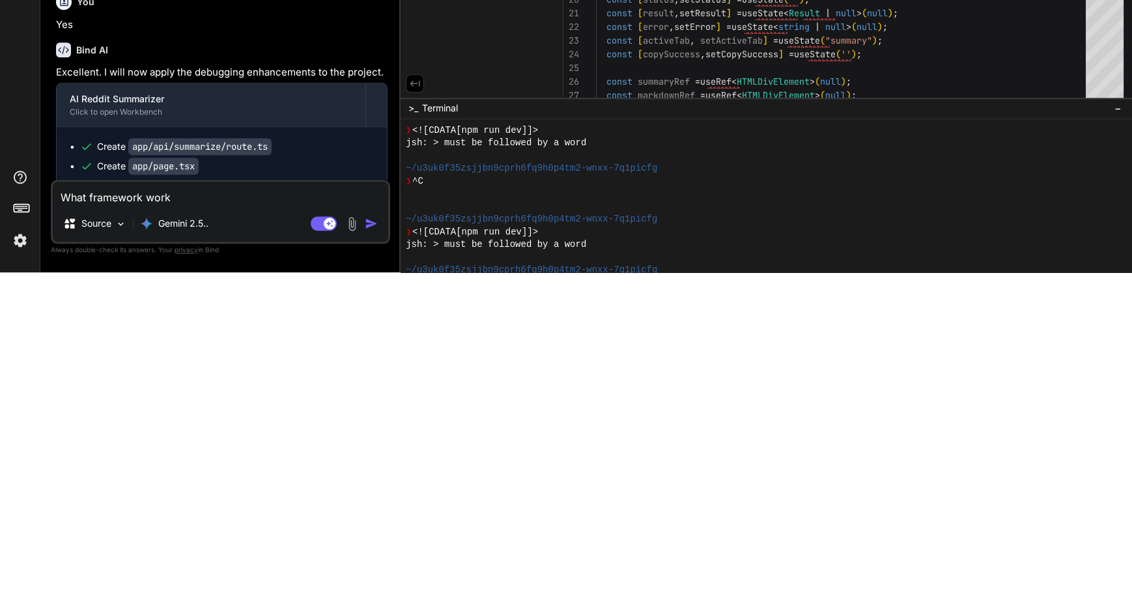
type textarea "What framework work b"
type textarea "x"
type textarea "What framework work be"
type textarea "x"
type textarea "What framework work bes"
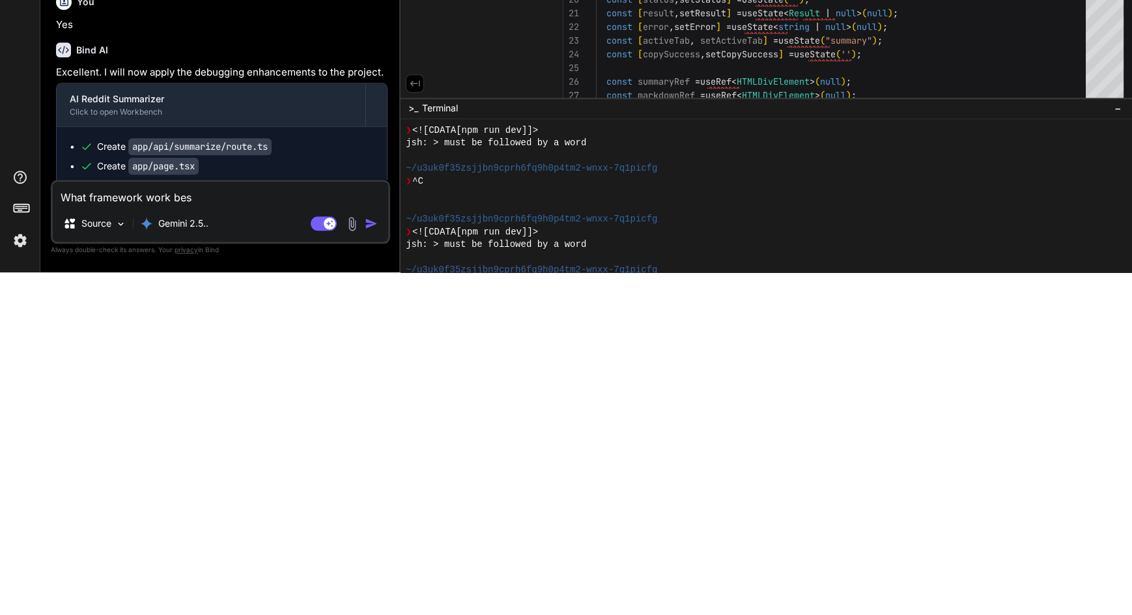
type textarea "x"
type textarea "What framework work best"
type textarea "x"
type textarea "What framework work best"
type textarea "x"
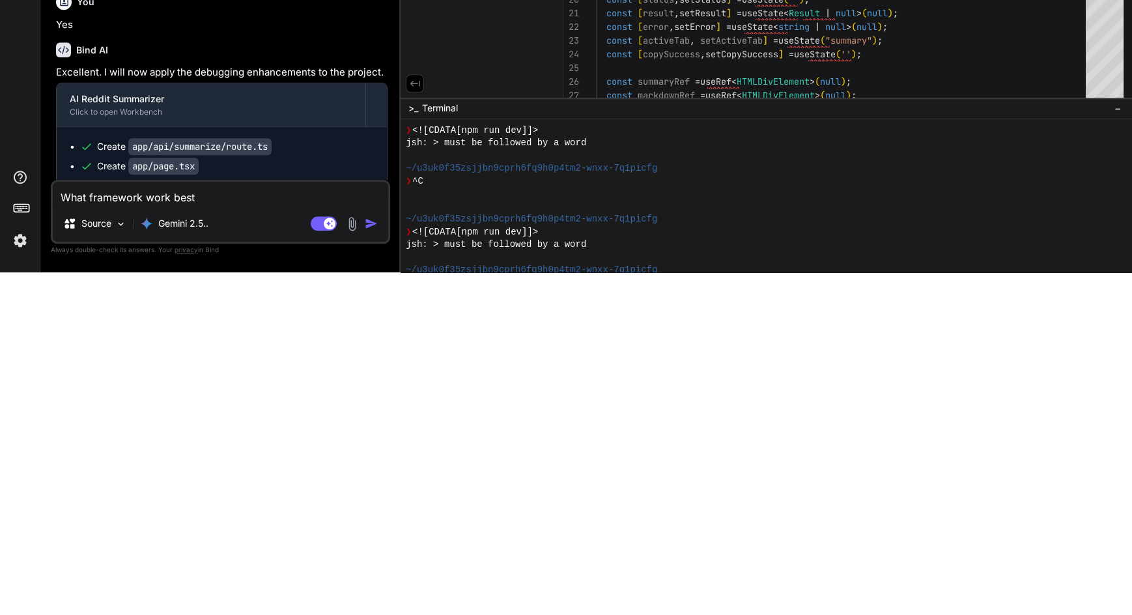
type textarea "What framework work best"
type textarea "x"
type textarea "What framework work bes"
type textarea "x"
type textarea "What framework work be"
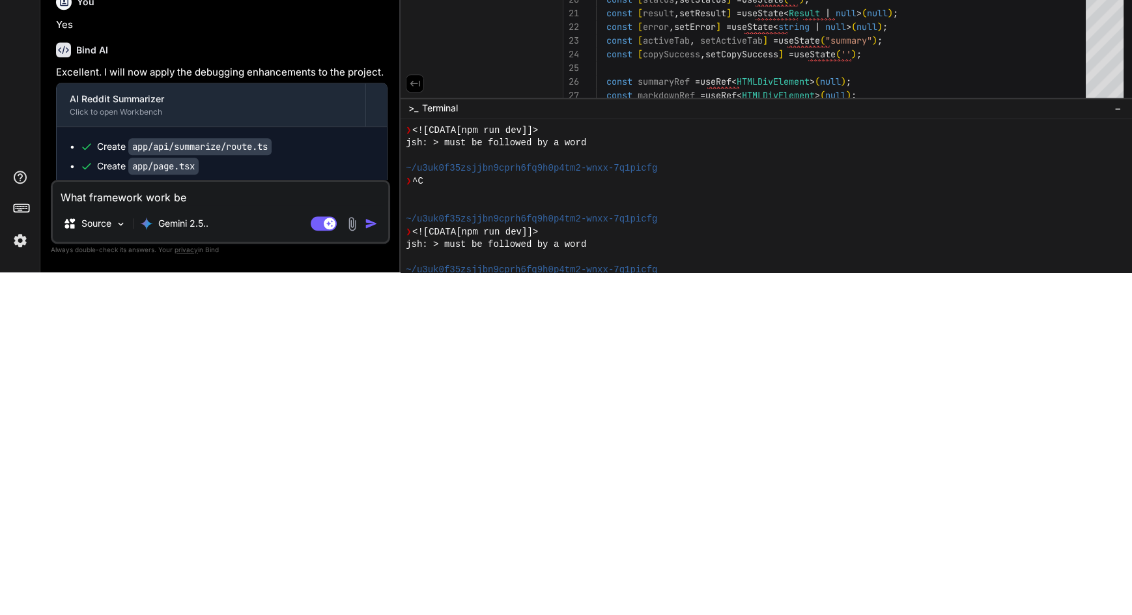
type textarea "x"
type textarea "What framework work b"
type textarea "x"
type textarea "What framework work"
type textarea "x"
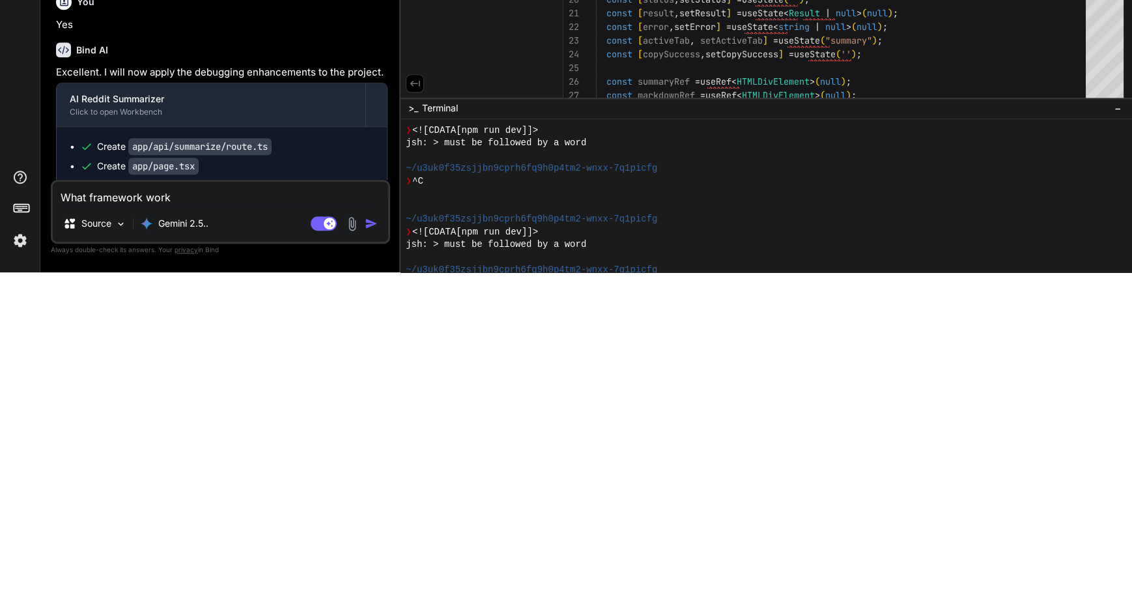
type textarea "What framework work"
type textarea "x"
type textarea "What framework wor"
type textarea "x"
type textarea "What framework wo"
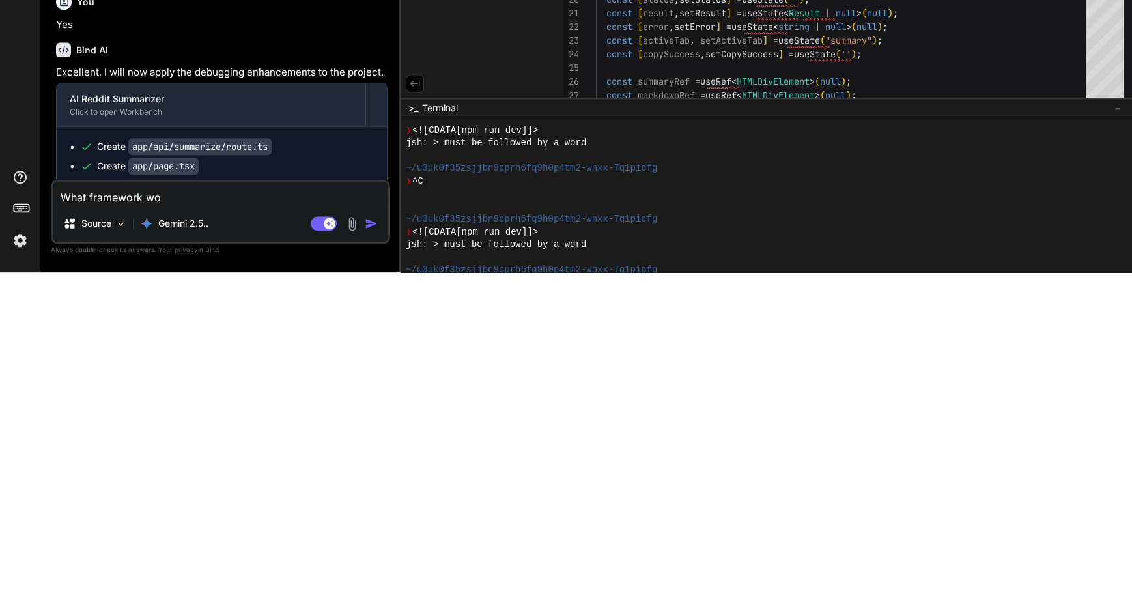
type textarea "x"
type textarea "What framework w"
type textarea "x"
type textarea "What framework"
type textarea "x"
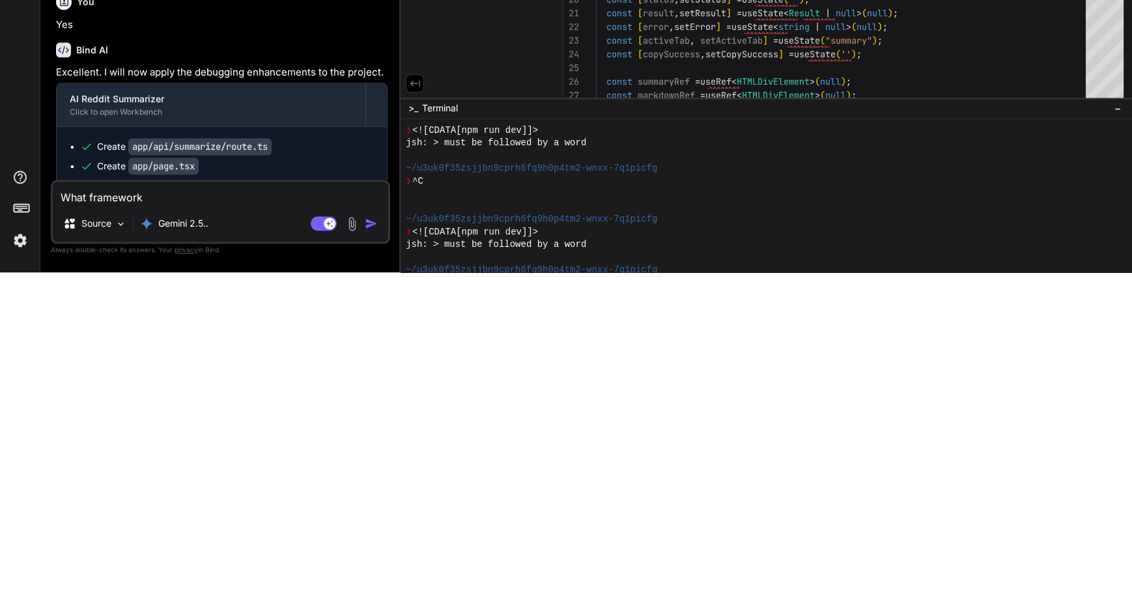
type textarea "What framework"
type textarea "x"
type textarea "What framewor"
type textarea "x"
type textarea "What framewo"
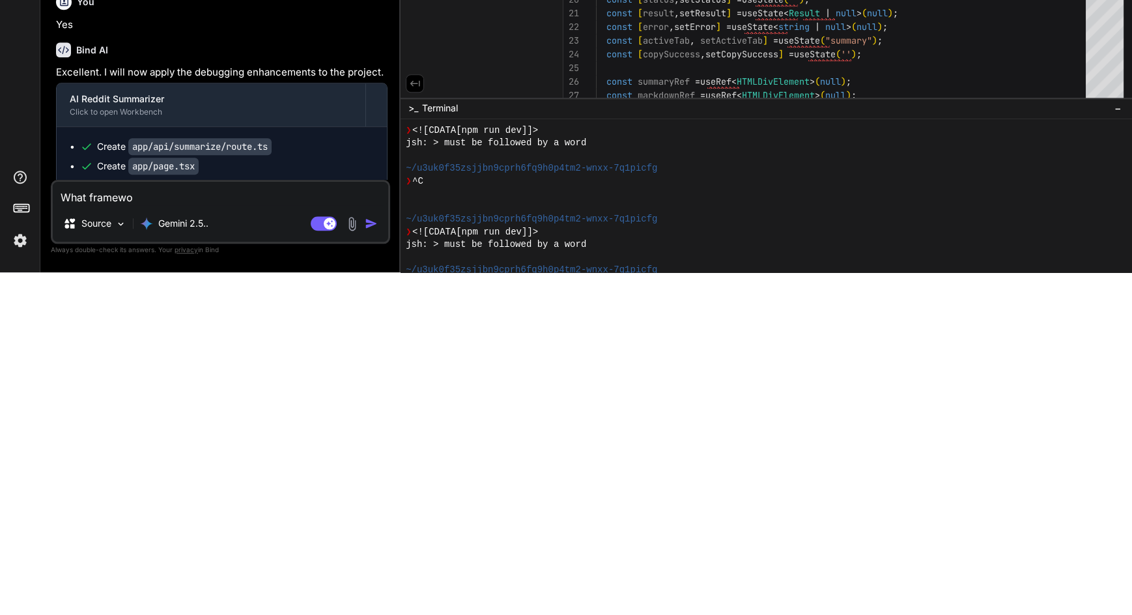
type textarea "x"
type textarea "What framew"
type textarea "x"
type textarea "What frame"
type textarea "x"
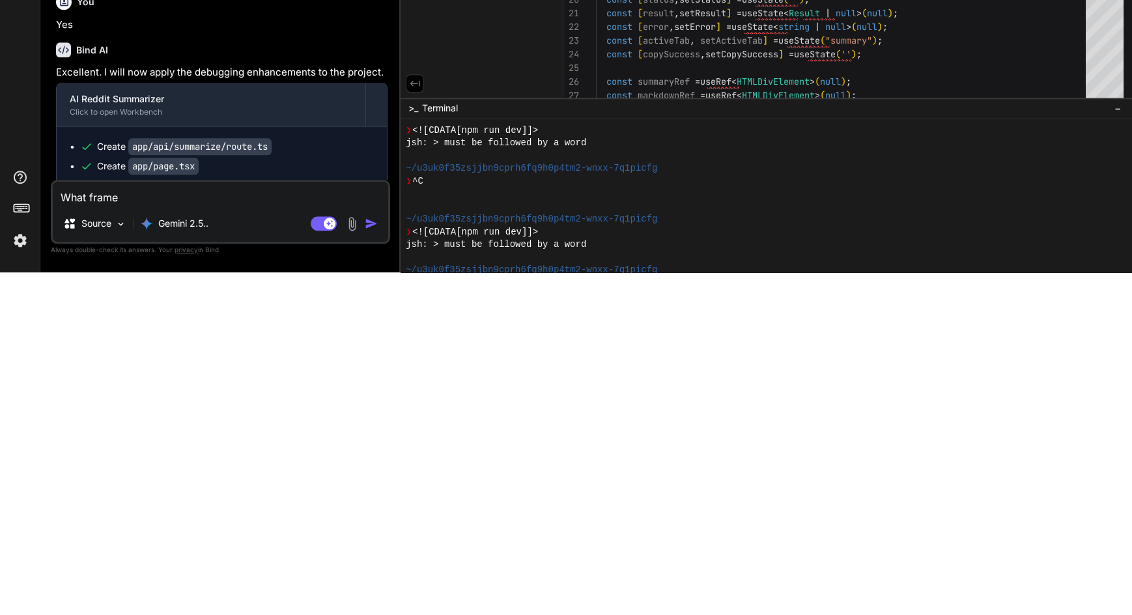
type textarea "What fram"
type textarea "x"
type textarea "What fra"
type textarea "x"
type textarea "What fr"
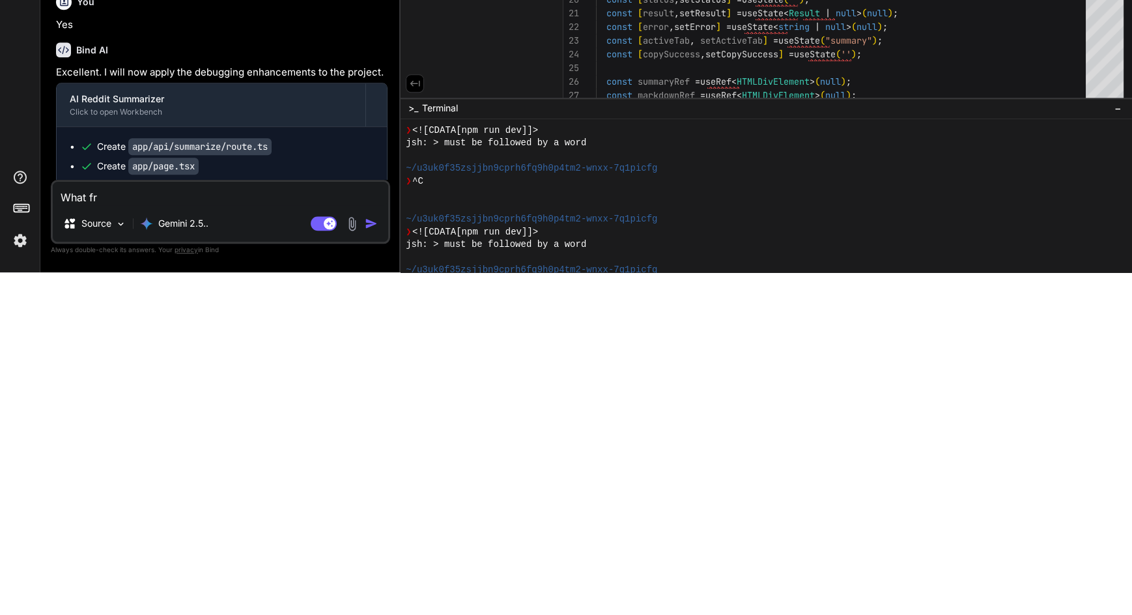
type textarea "x"
type textarea "What f"
type textarea "x"
type textarea "What"
type textarea "x"
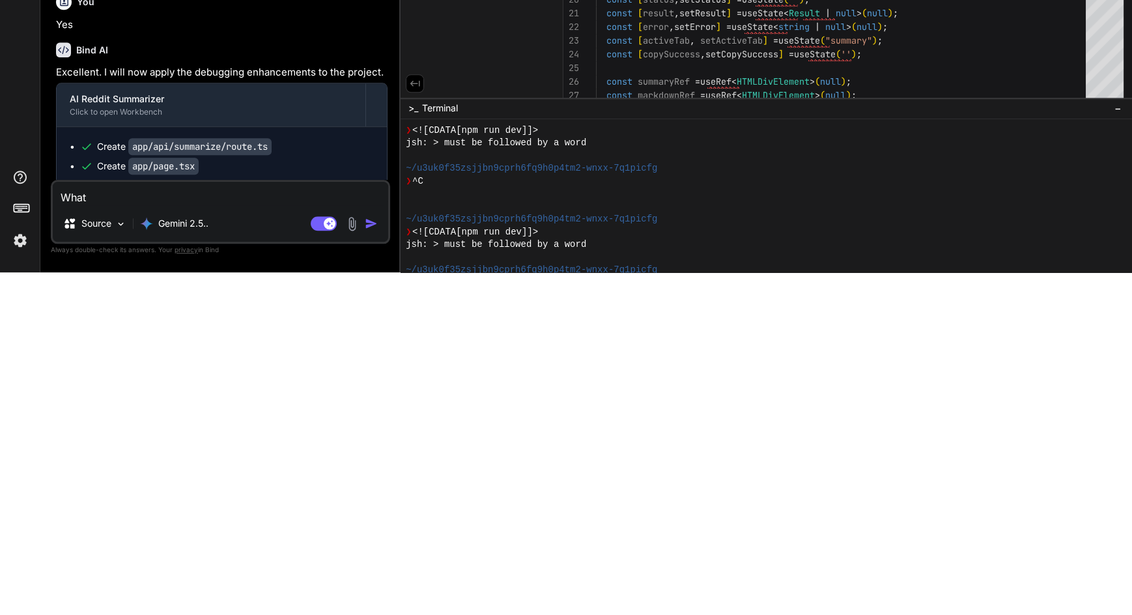
type textarea "What"
type textarea "x"
type textarea "Wha"
type textarea "x"
type textarea "Wh"
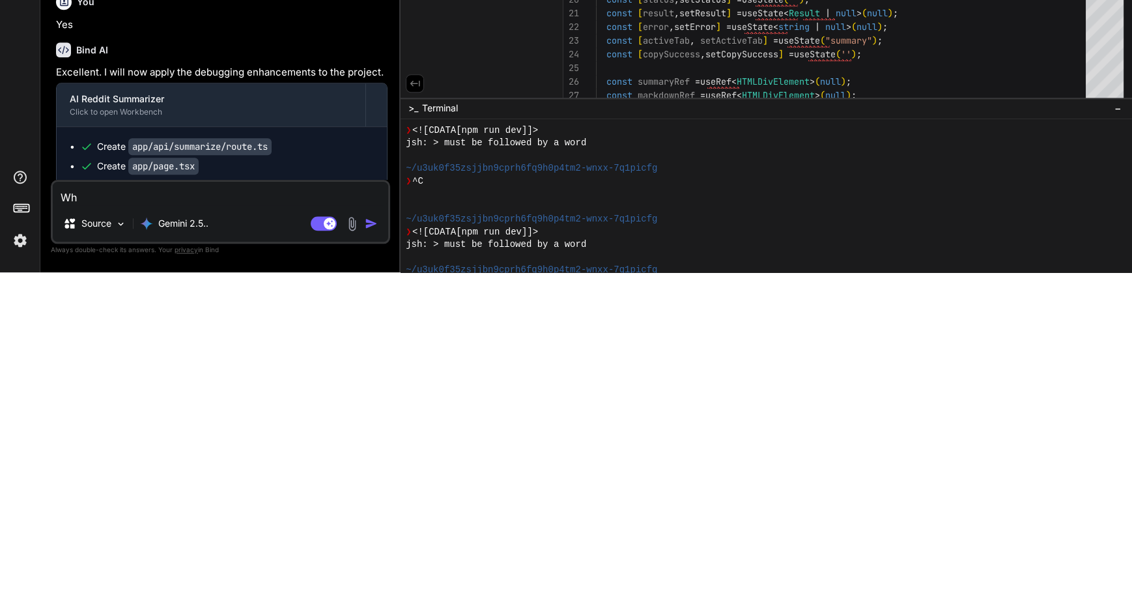
type textarea "x"
type textarea "W"
type textarea "x"
type textarea "N"
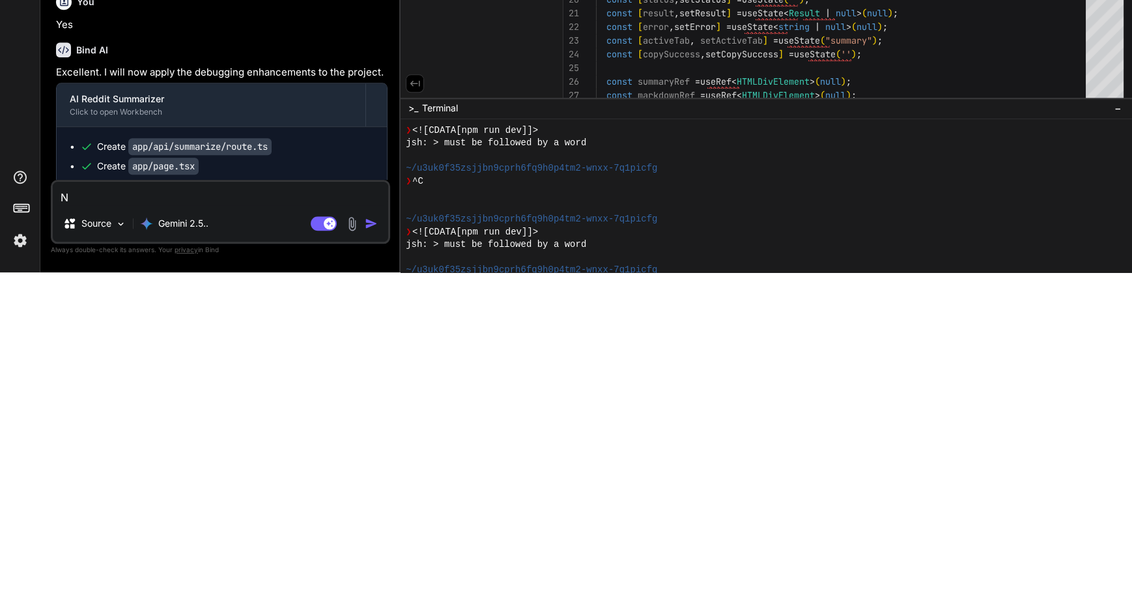
type textarea "x"
type textarea "Np"
type textarea "x"
type textarea "Npm"
type textarea "x"
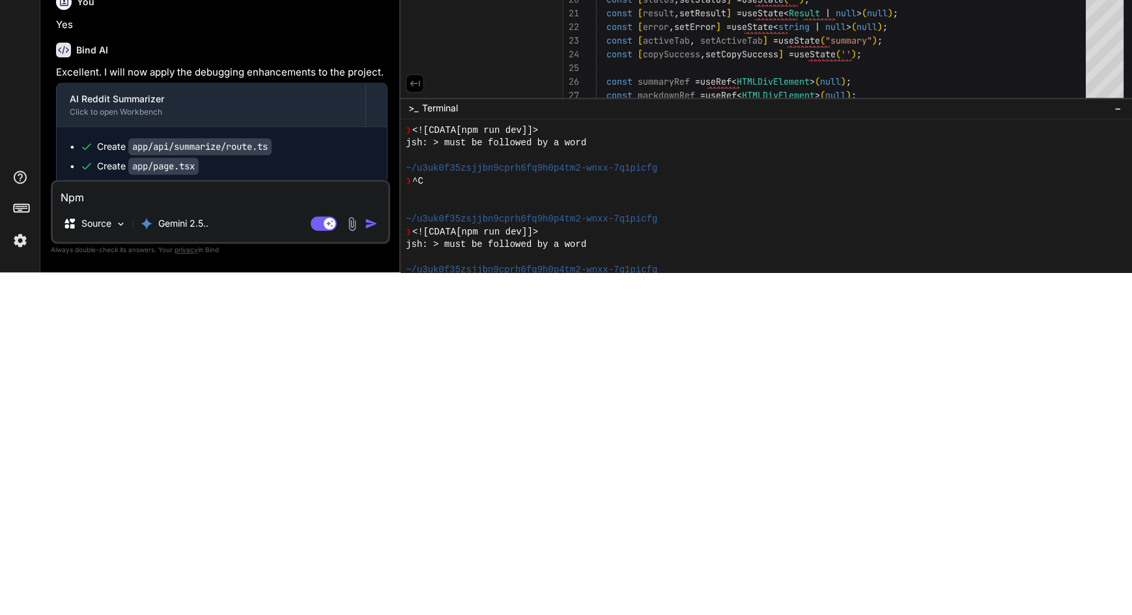
type textarea "Np"
type textarea "x"
type textarea "N"
type textarea "x"
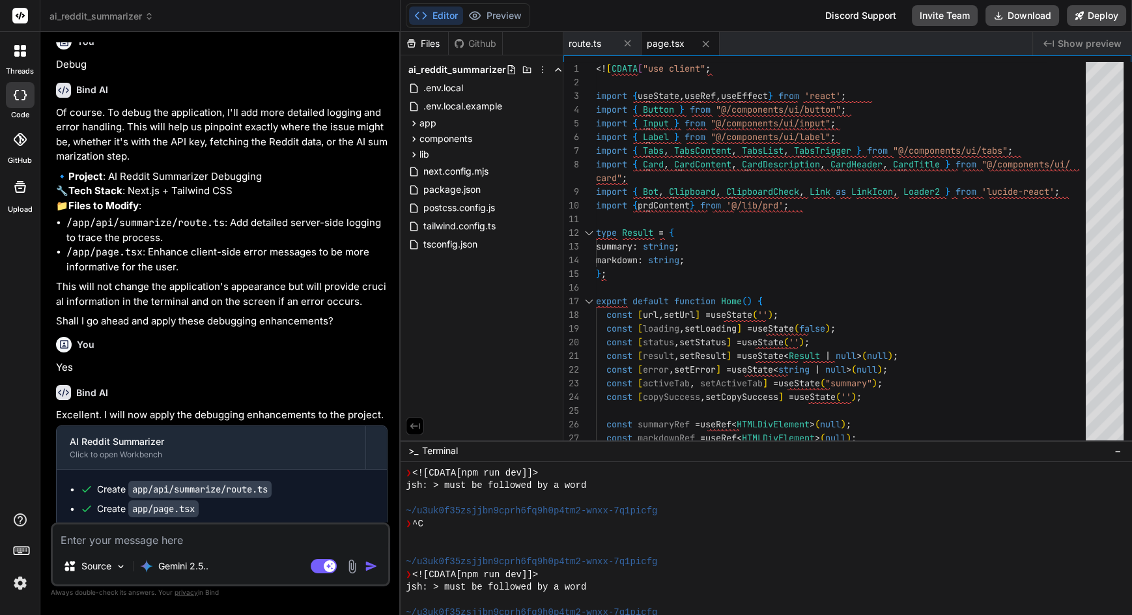
click at [156, 536] on textarea at bounding box center [221, 535] width 336 height 23
type textarea "x"
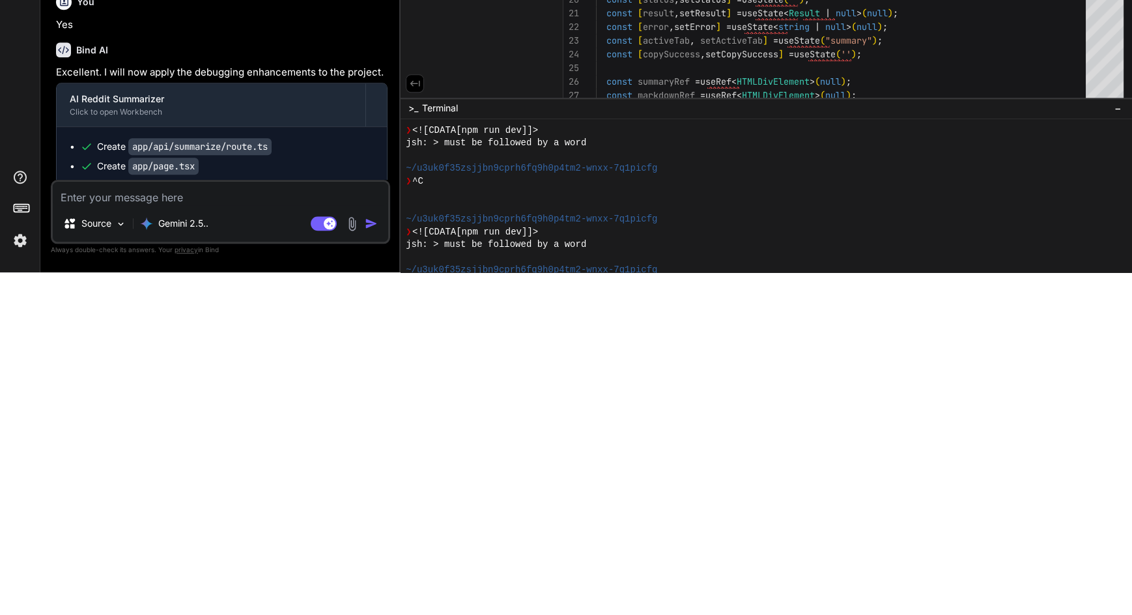
type textarea "W"
type textarea "x"
type textarea "Wh"
type textarea "x"
type textarea "Wha"
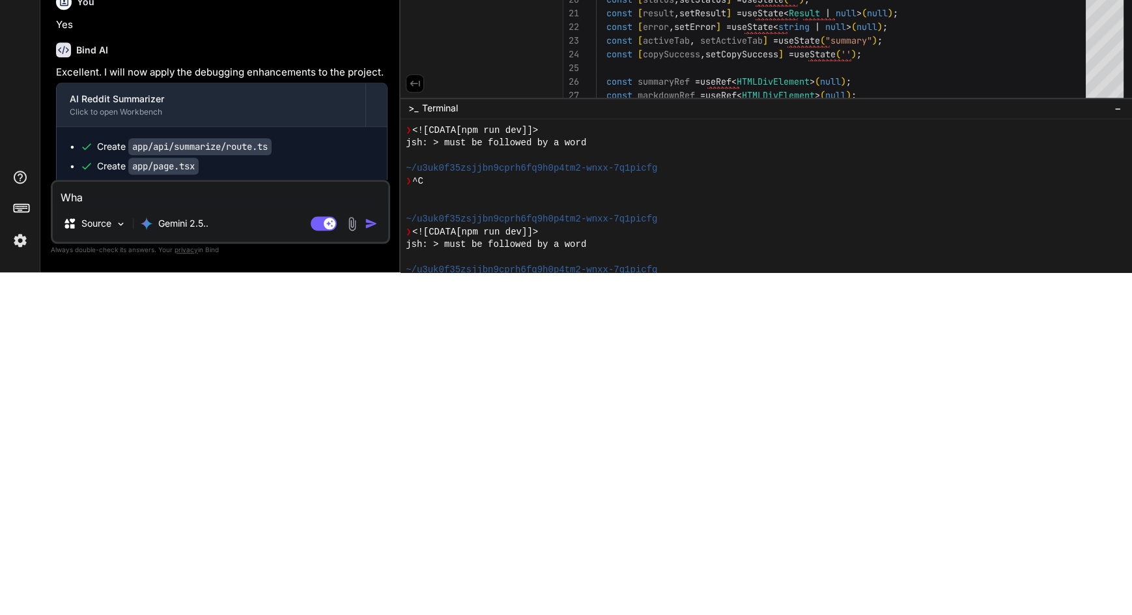
type textarea "x"
type textarea "What"
type textarea "x"
type textarea "What"
type textarea "x"
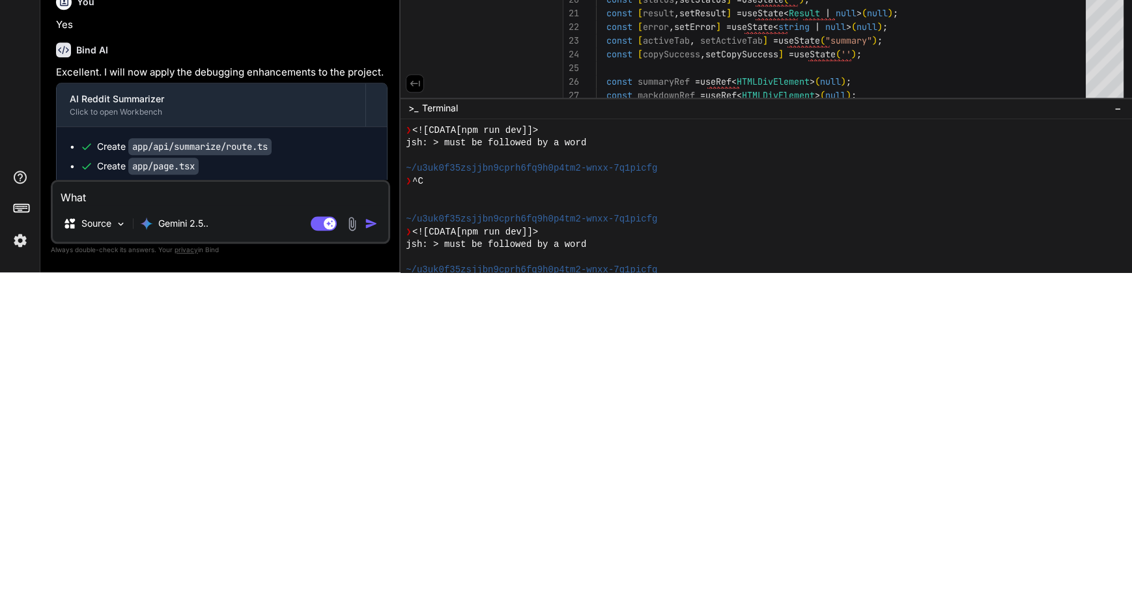
type textarea "What f"
type textarea "x"
type textarea "What fr"
type textarea "x"
type textarea "What fra"
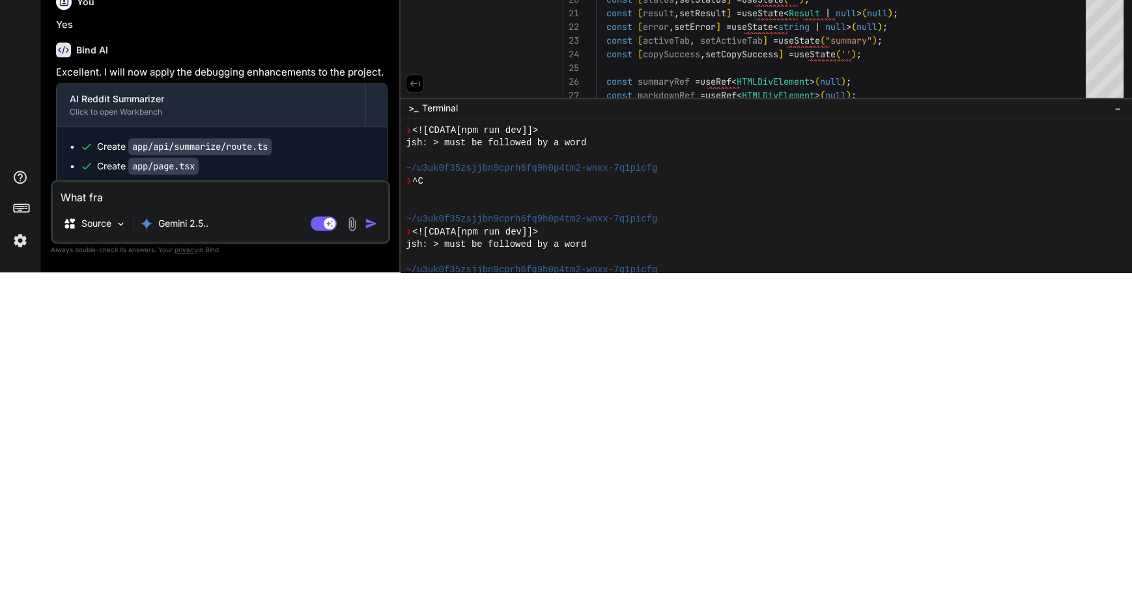
type textarea "x"
type textarea "What fram"
type textarea "x"
type textarea "What frame"
type textarea "x"
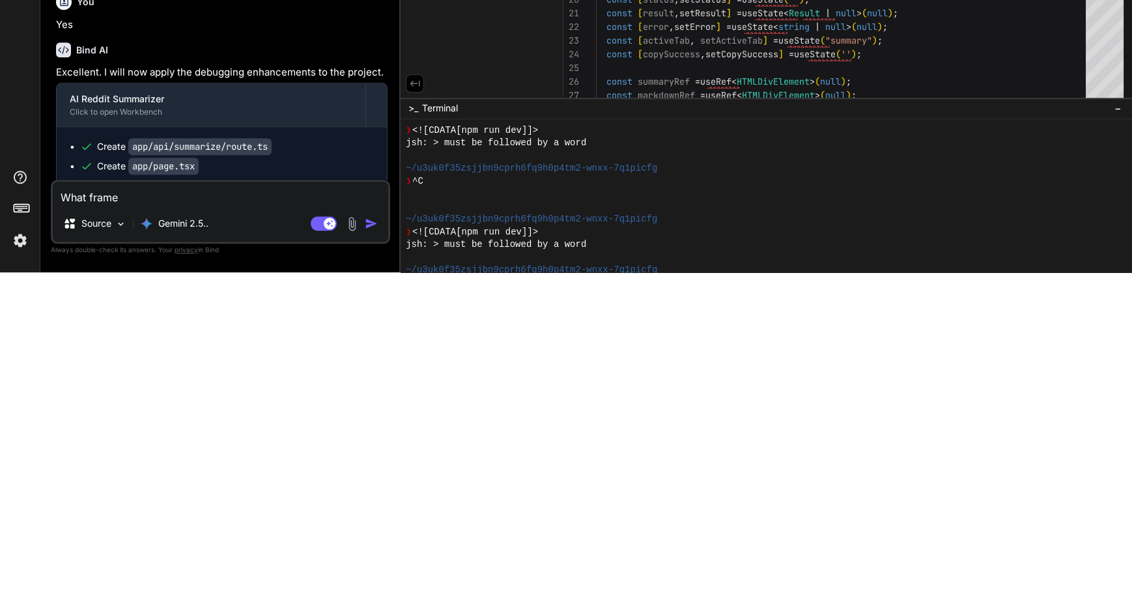
type textarea "What framew"
type textarea "x"
type textarea "What framewo"
type textarea "x"
type textarea "What framewor"
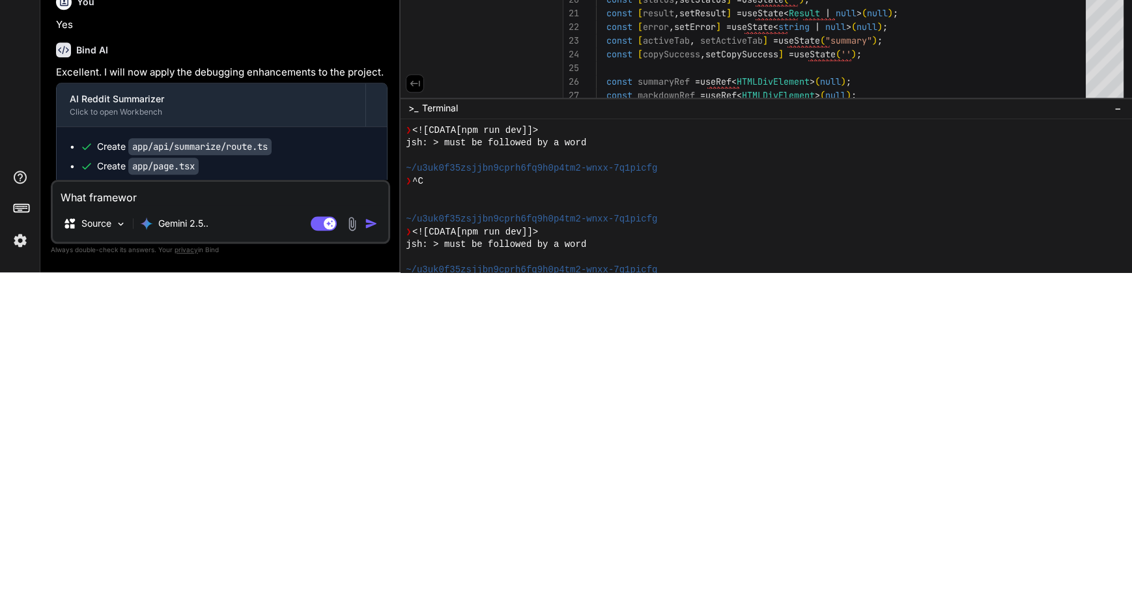
type textarea "x"
type textarea "What framework"
type textarea "x"
type textarea "What framework"
type textarea "x"
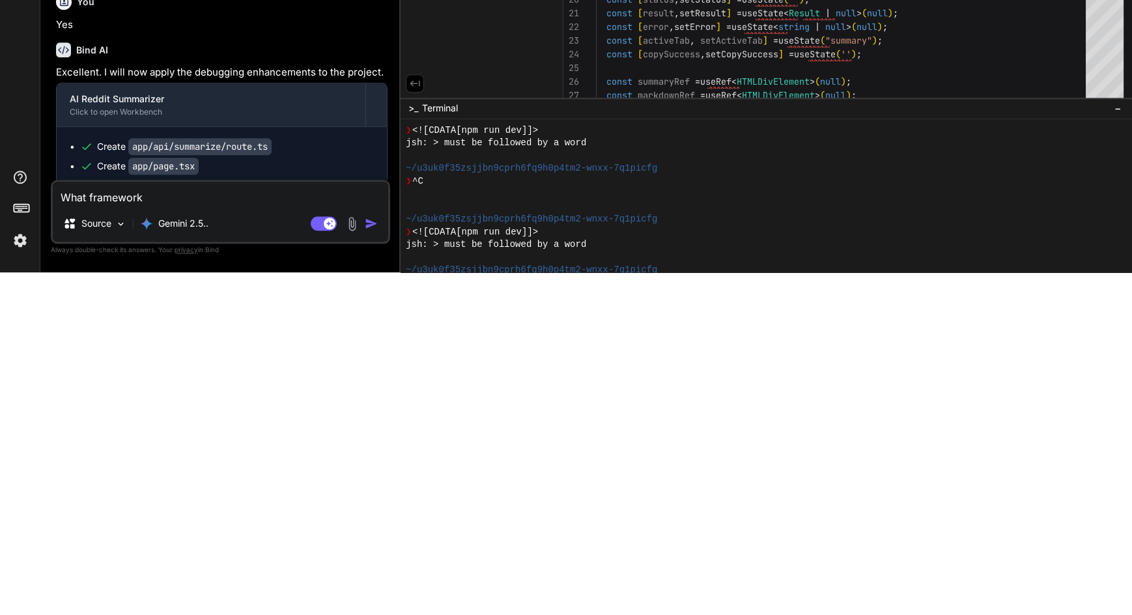
type textarea "What framework w"
type textarea "x"
type textarea "What framework wo"
type textarea "x"
type textarea "What framework wor"
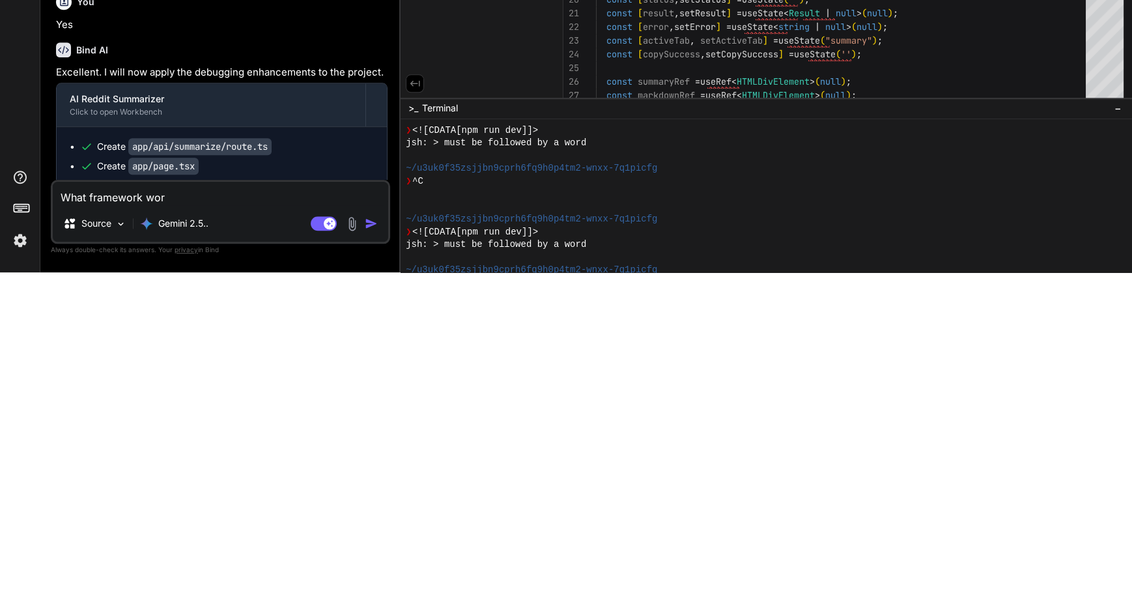
type textarea "x"
type textarea "What framework work"
type textarea "x"
type textarea "What framework work"
type textarea "x"
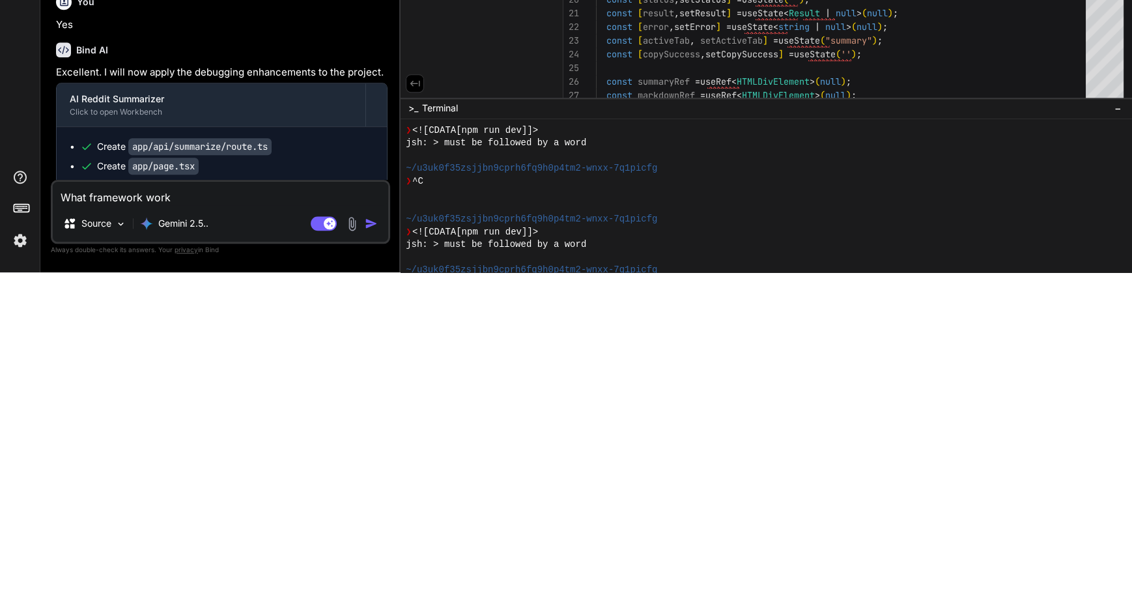
type textarea "What framework work b"
type textarea "x"
type textarea "What framework work be"
type textarea "x"
type textarea "What framework work bes"
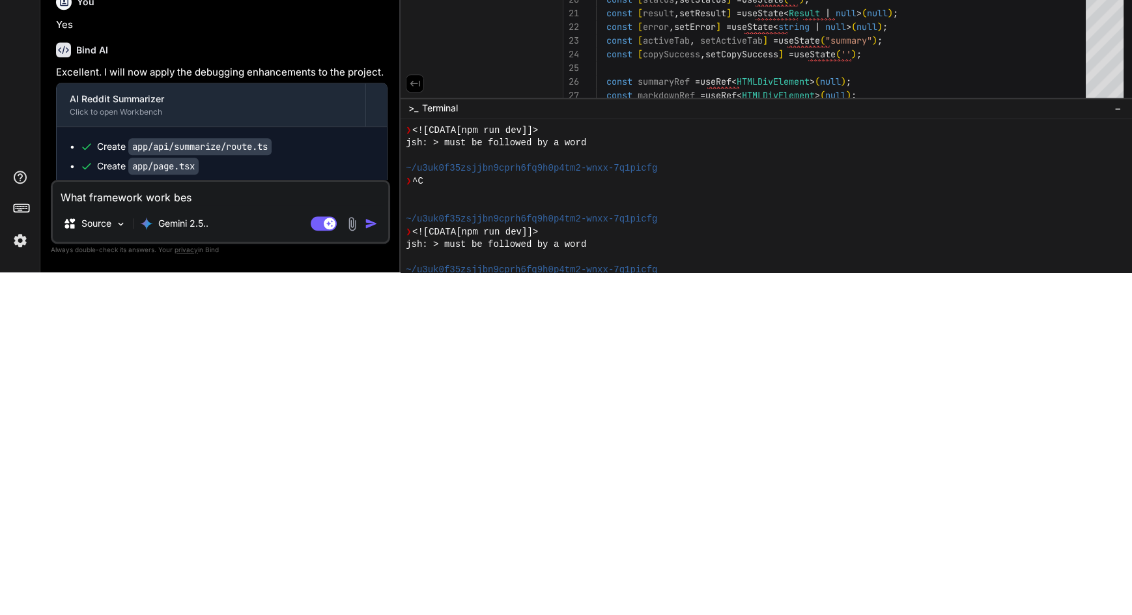
type textarea "x"
type textarea "What framework work best"
type textarea "x"
type textarea "What framework work best"
type textarea "x"
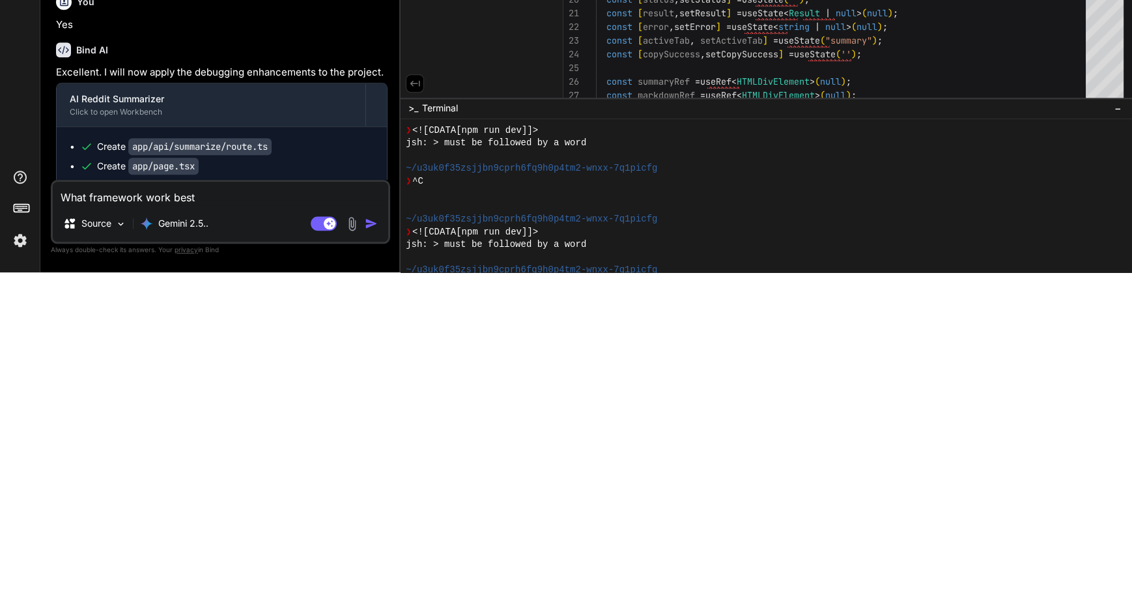
type textarea "What framework work best f"
type textarea "x"
type textarea "What framework work best fo"
type textarea "x"
type textarea "What framework work best for"
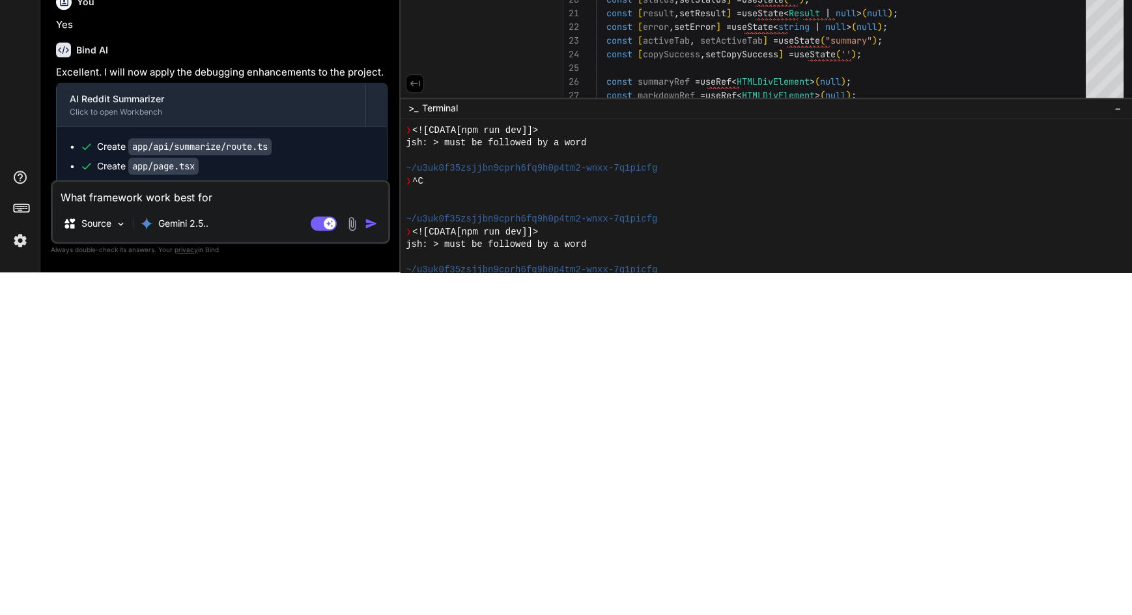
type textarea "x"
type textarea "What framework work best for"
type textarea "x"
type textarea "What framework work best for f"
type textarea "x"
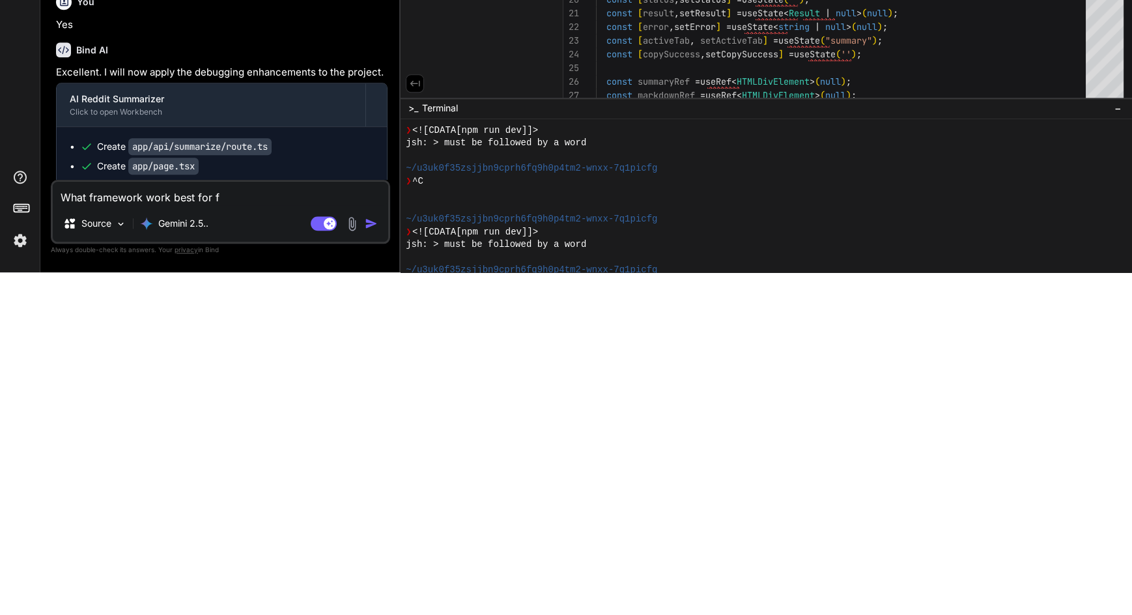
type textarea "What framework work best for"
type textarea "x"
type textarea "What framework work best for g"
type textarea "x"
type textarea "What framework work best for ge"
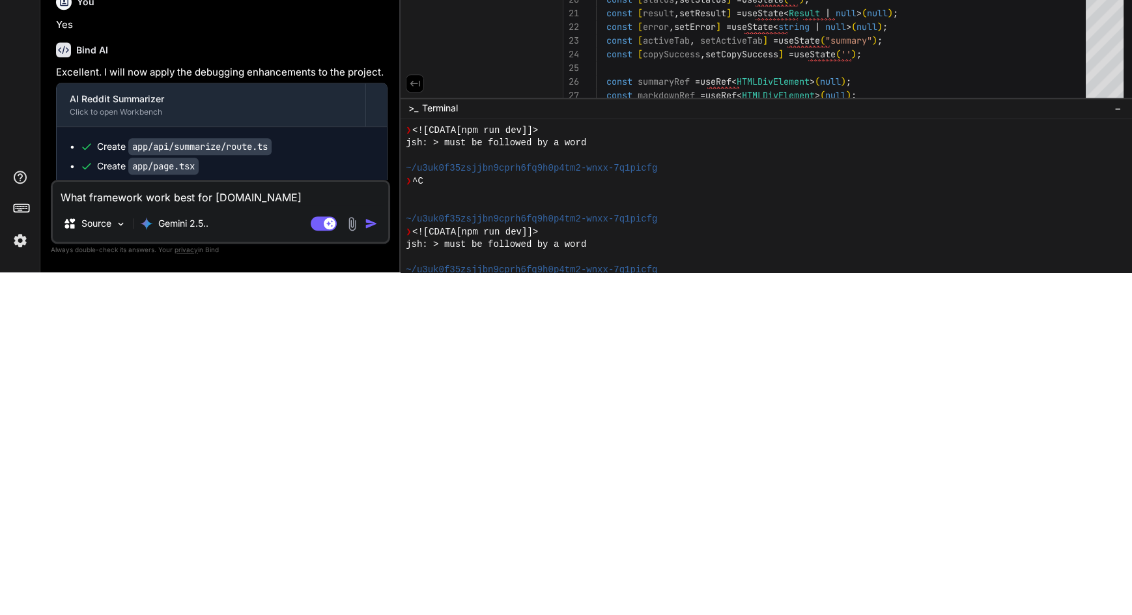
click at [370, 567] on img "button" at bounding box center [371, 566] width 13 height 13
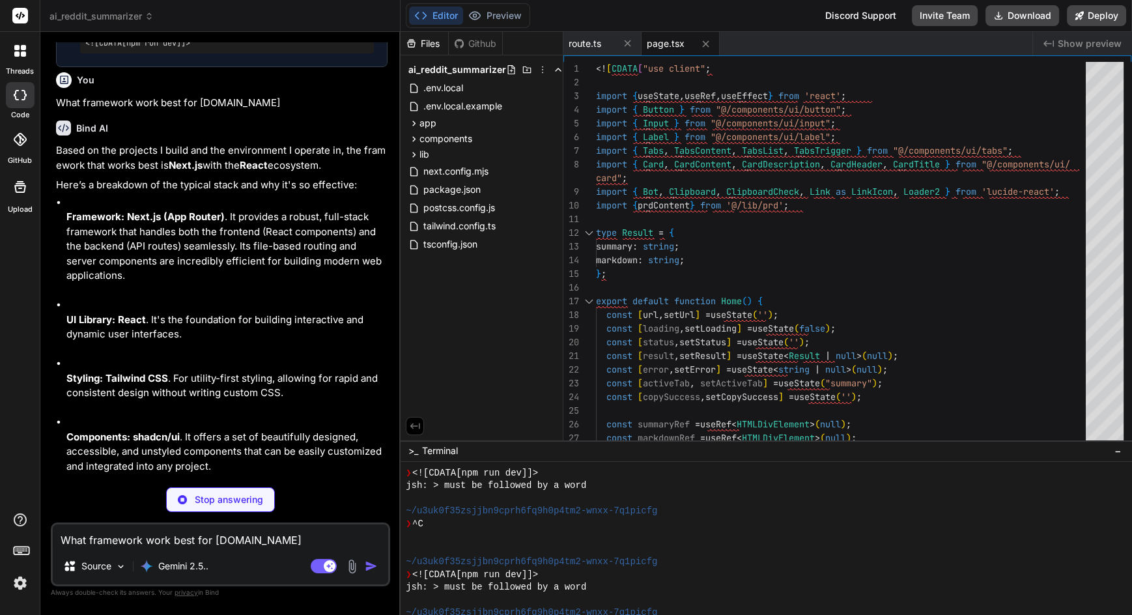
scroll to position [4494, 0]
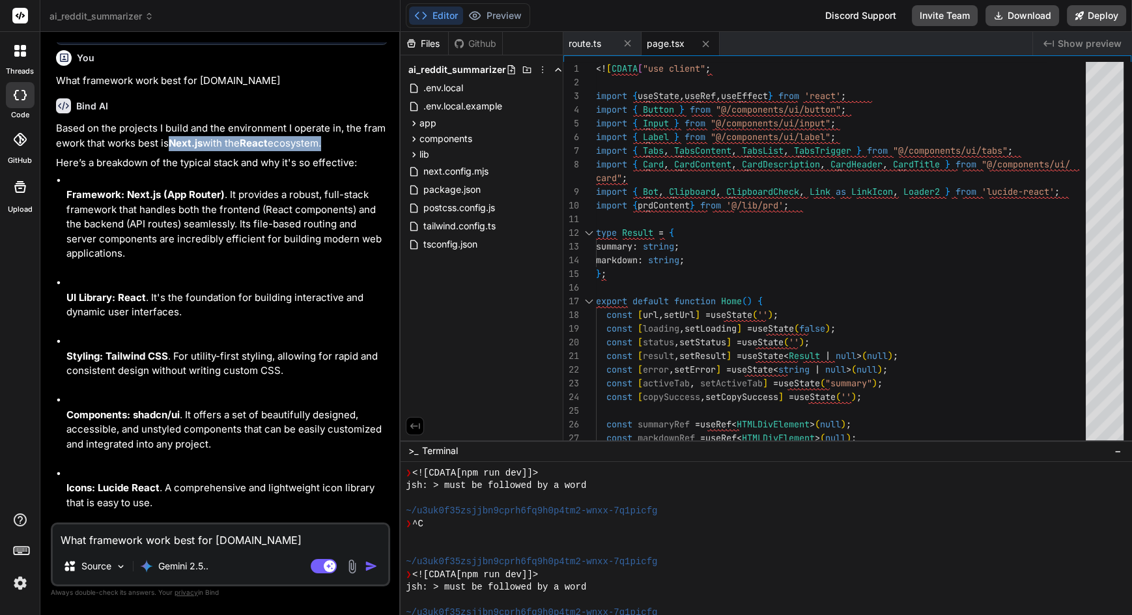
copy p "Next.js with the React ecosystem"
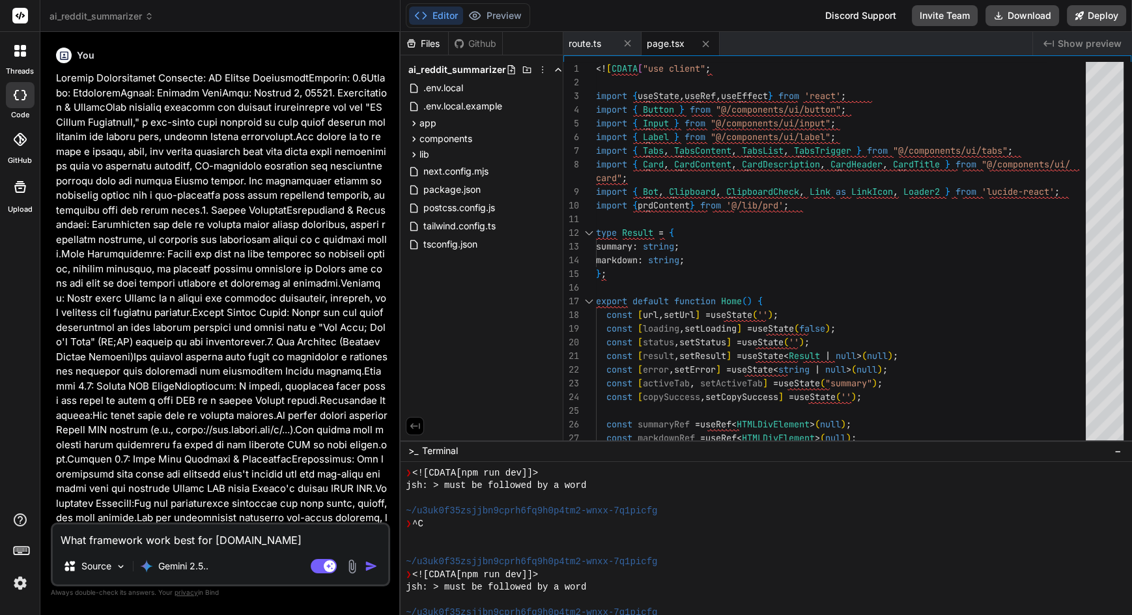
scroll to position [0, 0]
click at [133, 12] on span "ai_reddit_summarizer" at bounding box center [102, 16] width 104 height 13
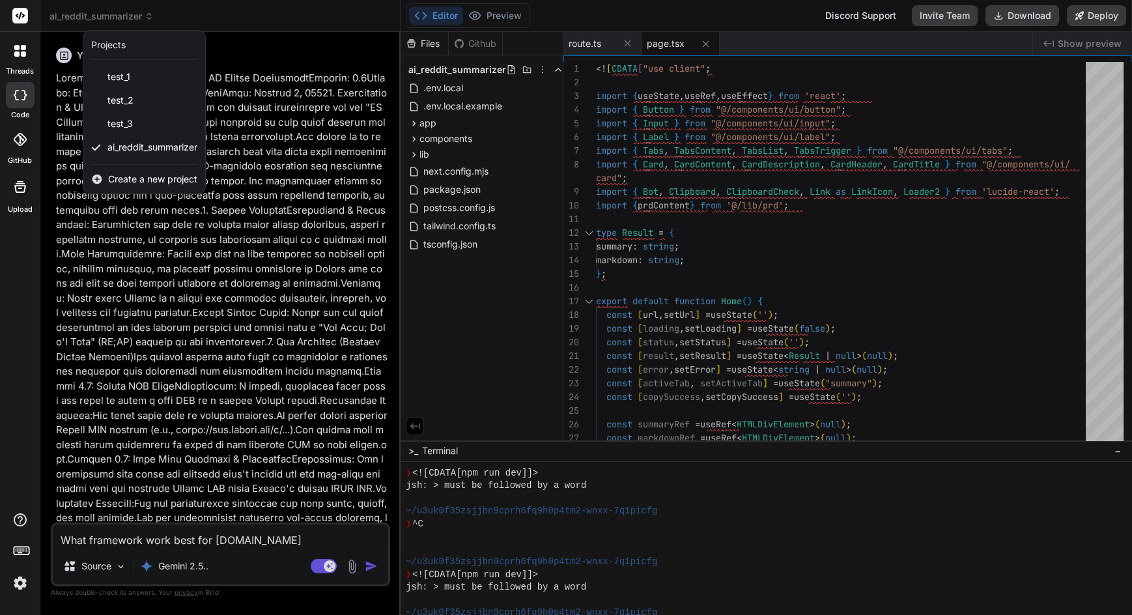
click at [192, 70] on div "test_1" at bounding box center [144, 76] width 122 height 23
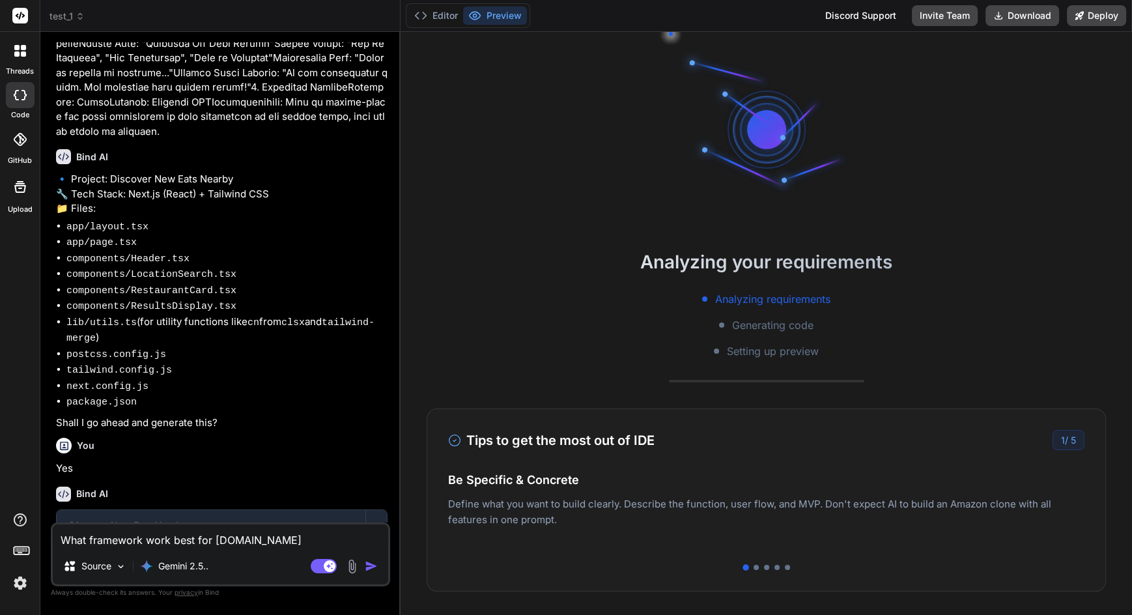
click at [442, 10] on button "Editor" at bounding box center [436, 16] width 54 height 18
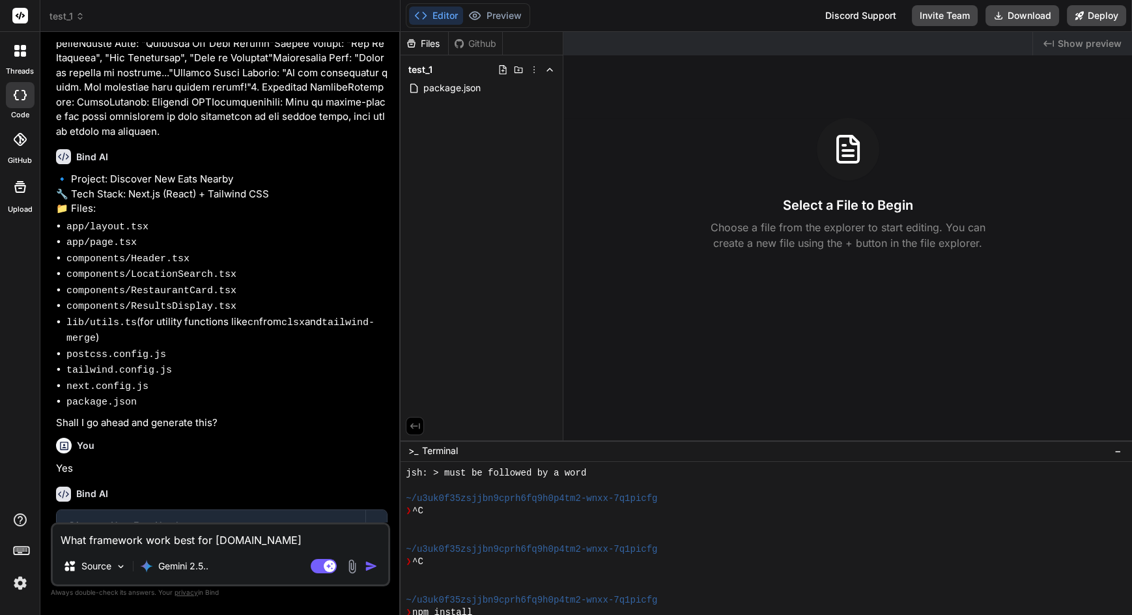
click at [535, 66] on icon at bounding box center [534, 70] width 10 height 10
click at [515, 122] on div "Delete" at bounding box center [487, 123] width 130 height 29
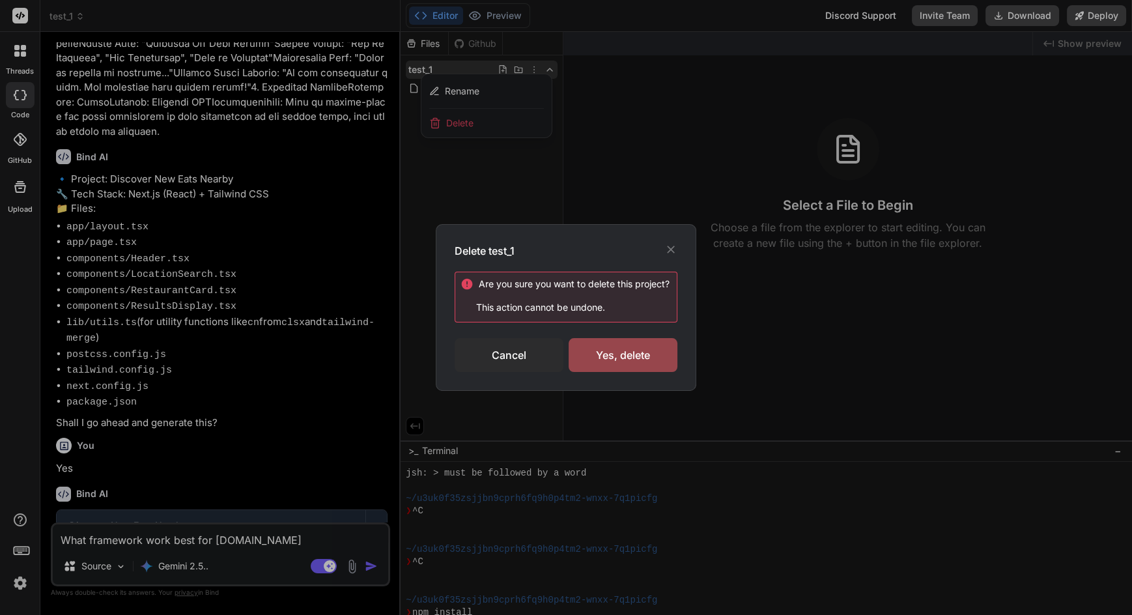
click at [637, 359] on div "Yes, delete" at bounding box center [623, 355] width 109 height 34
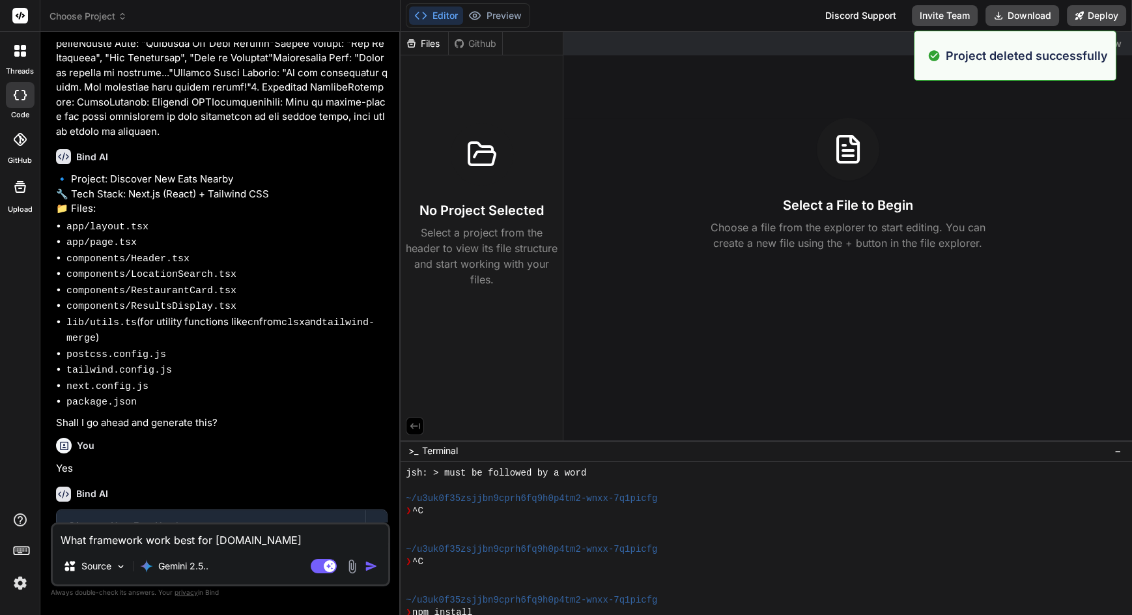
click at [99, 14] on span "Choose Project" at bounding box center [89, 16] width 78 height 13
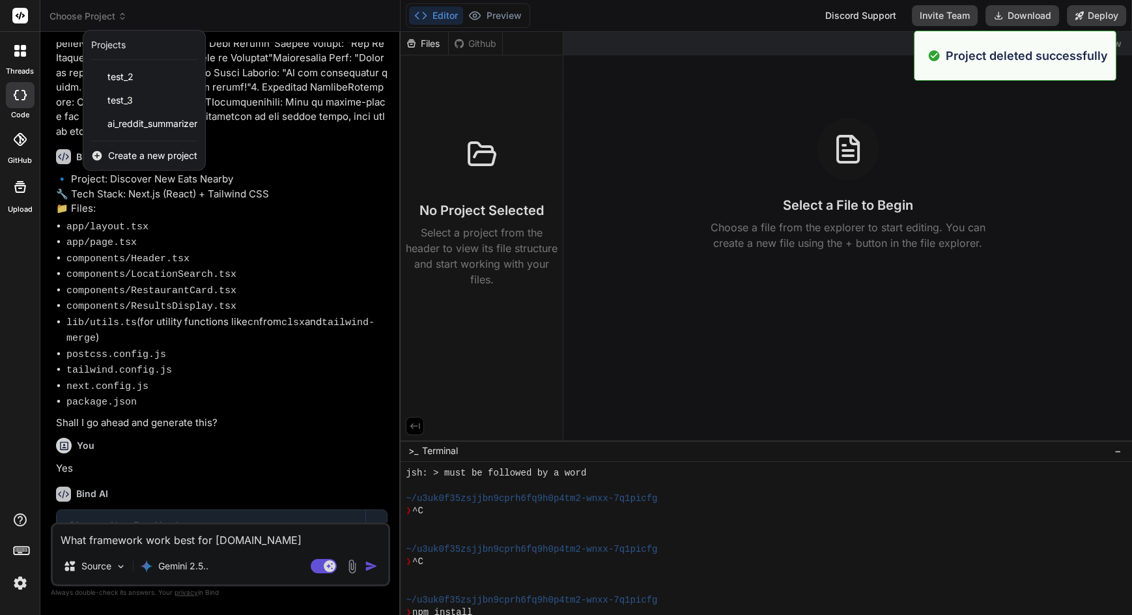
click at [147, 72] on div "test_2" at bounding box center [144, 76] width 122 height 23
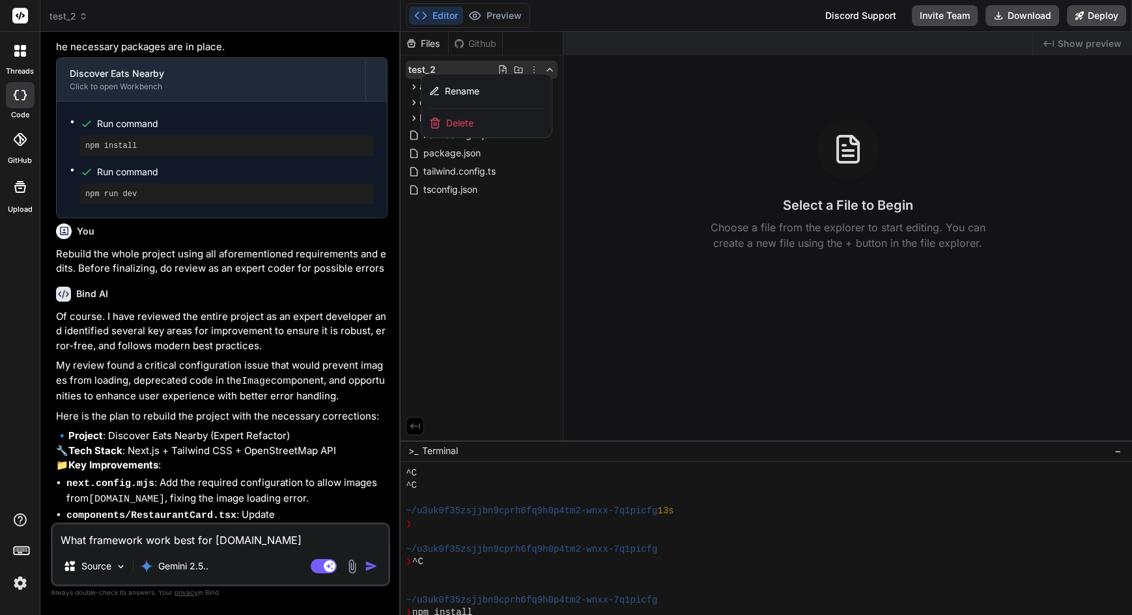
click at [504, 124] on div "Delete" at bounding box center [487, 123] width 130 height 29
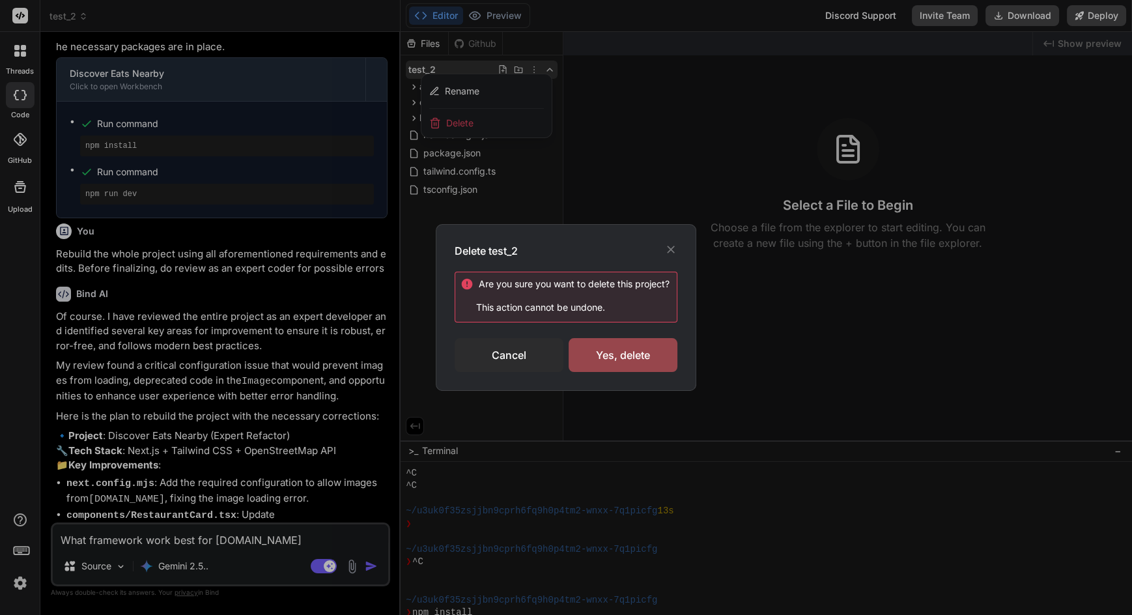
click at [629, 358] on div "Yes, delete" at bounding box center [623, 355] width 109 height 34
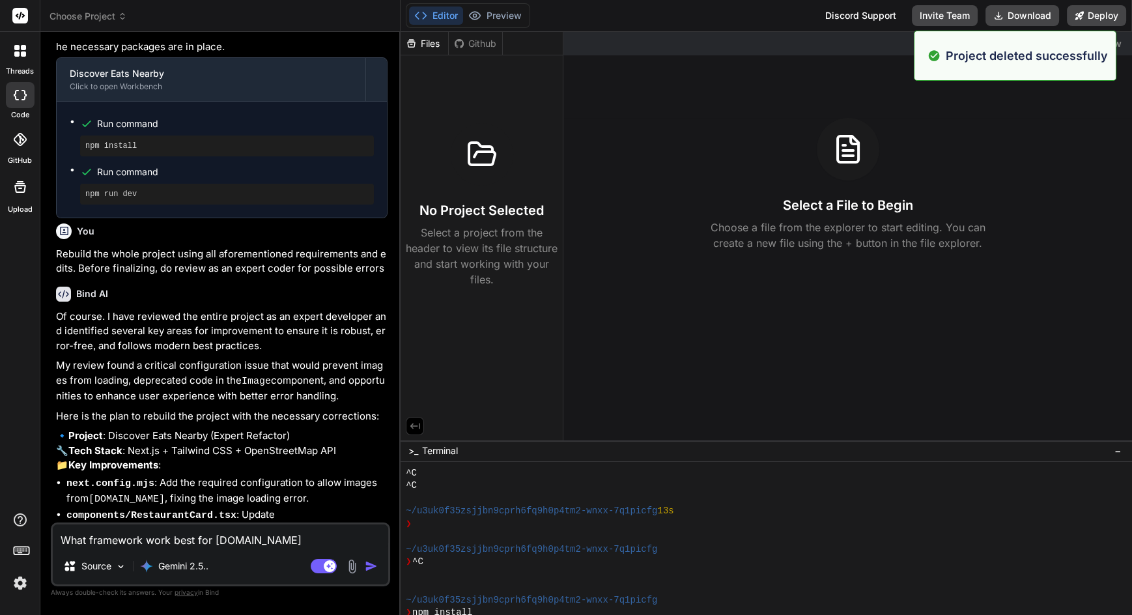
click at [91, 17] on span "Choose Project" at bounding box center [89, 16] width 78 height 13
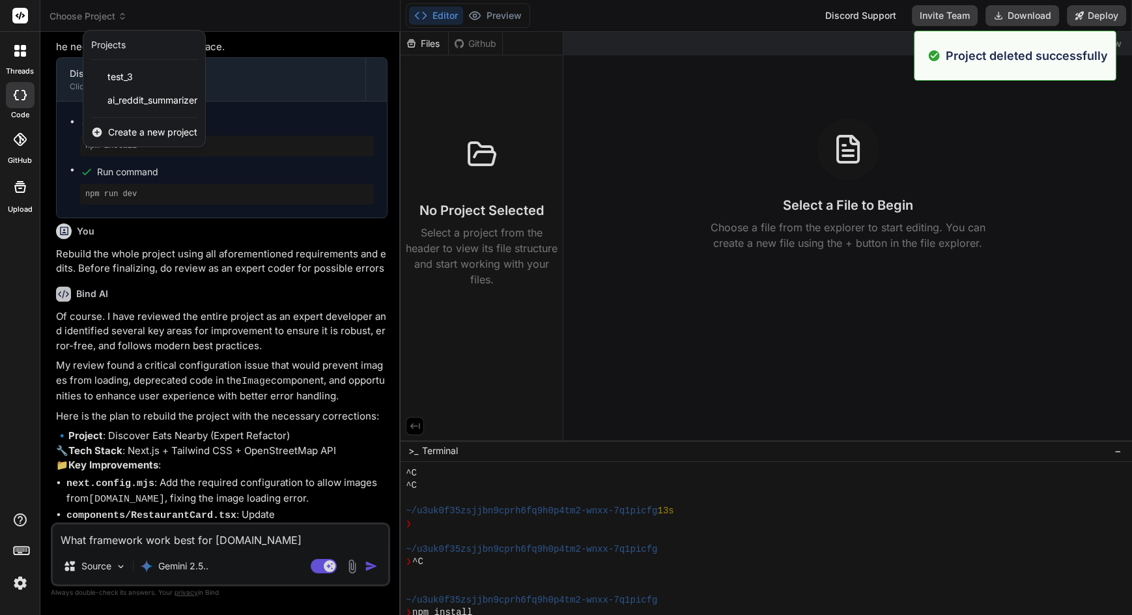
click at [134, 70] on div "test_3" at bounding box center [144, 76] width 122 height 23
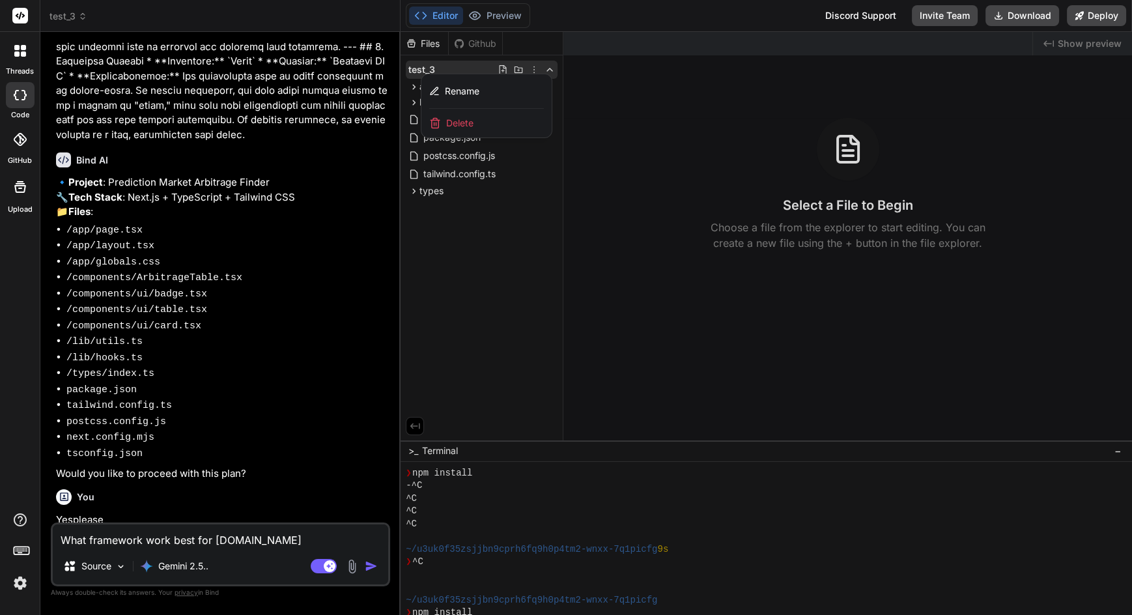
click at [502, 115] on div "Delete" at bounding box center [487, 123] width 130 height 29
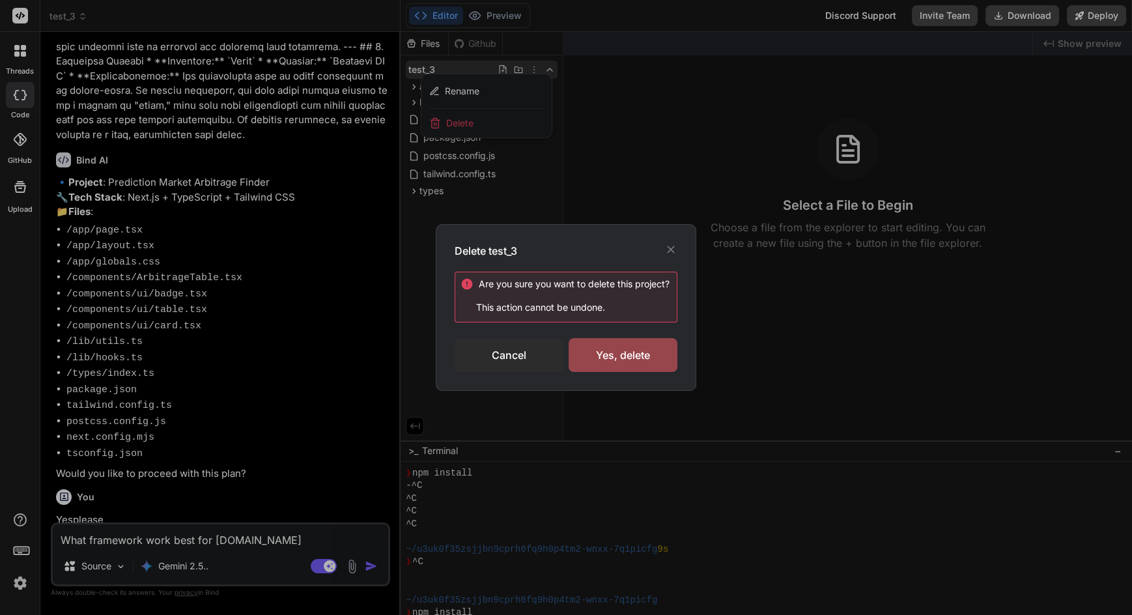
click at [622, 352] on div "Yes, delete" at bounding box center [623, 355] width 109 height 34
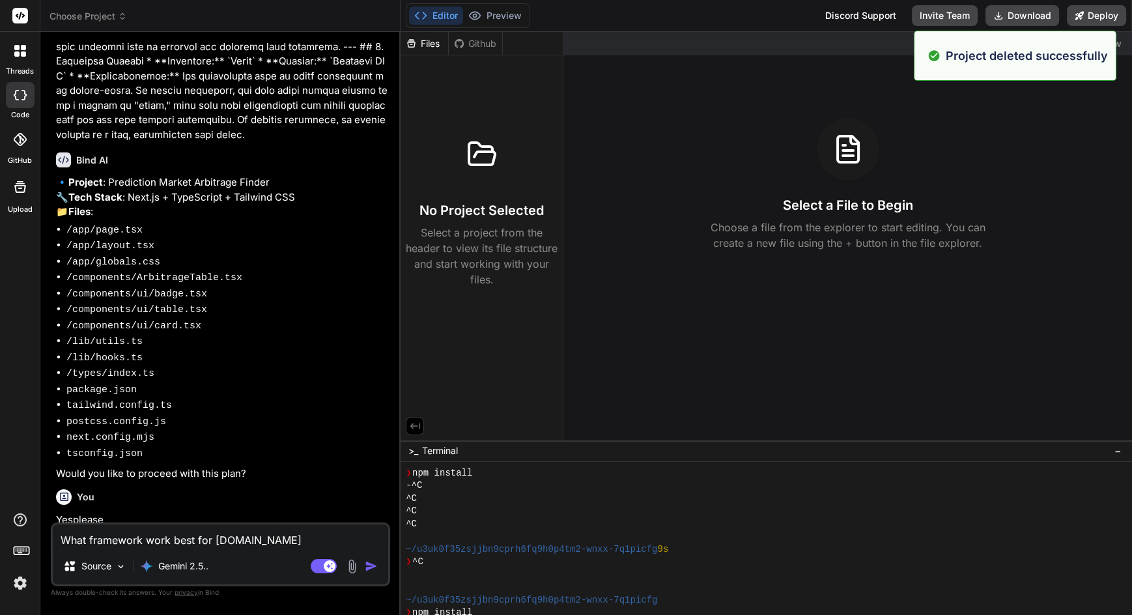
click at [75, 14] on span "Choose Project" at bounding box center [89, 16] width 78 height 13
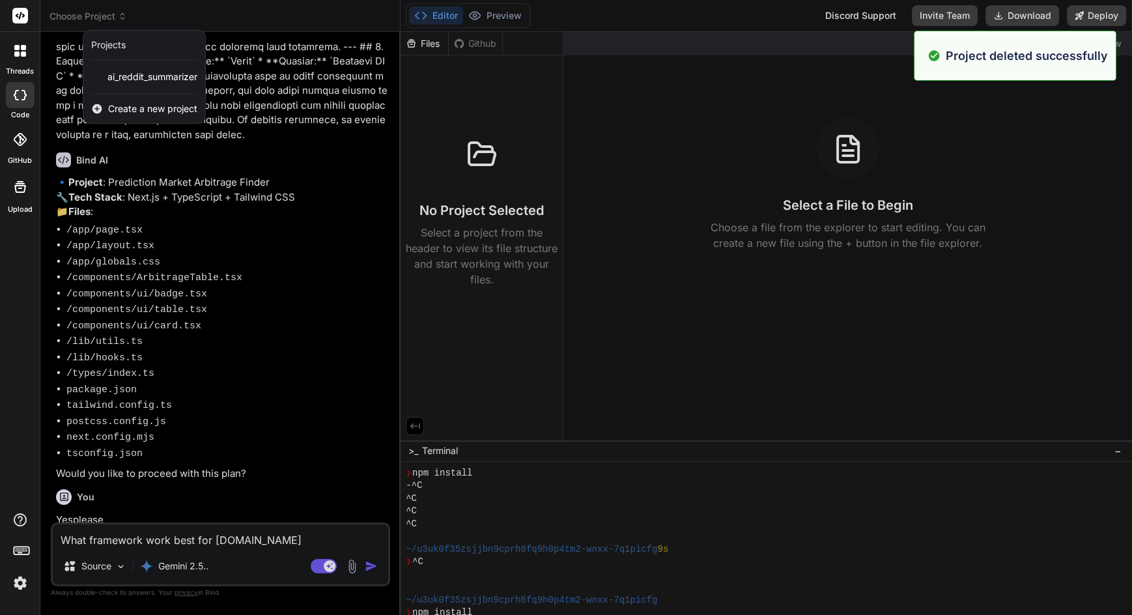
click at [158, 76] on span "ai_reddit_summarizer" at bounding box center [153, 76] width 90 height 13
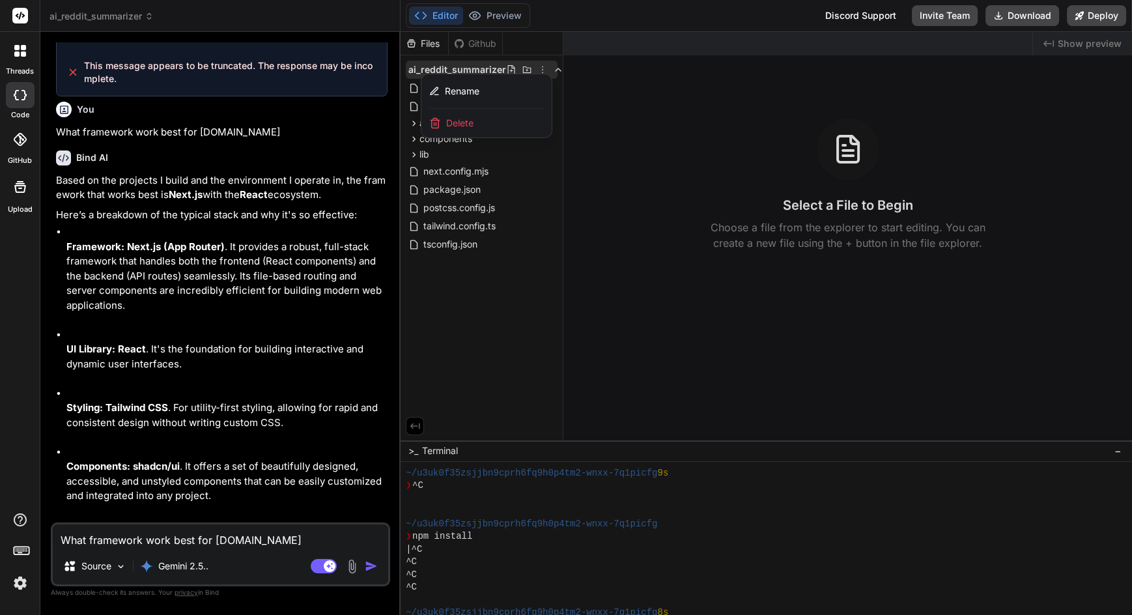
click at [489, 125] on div "Delete" at bounding box center [487, 123] width 130 height 29
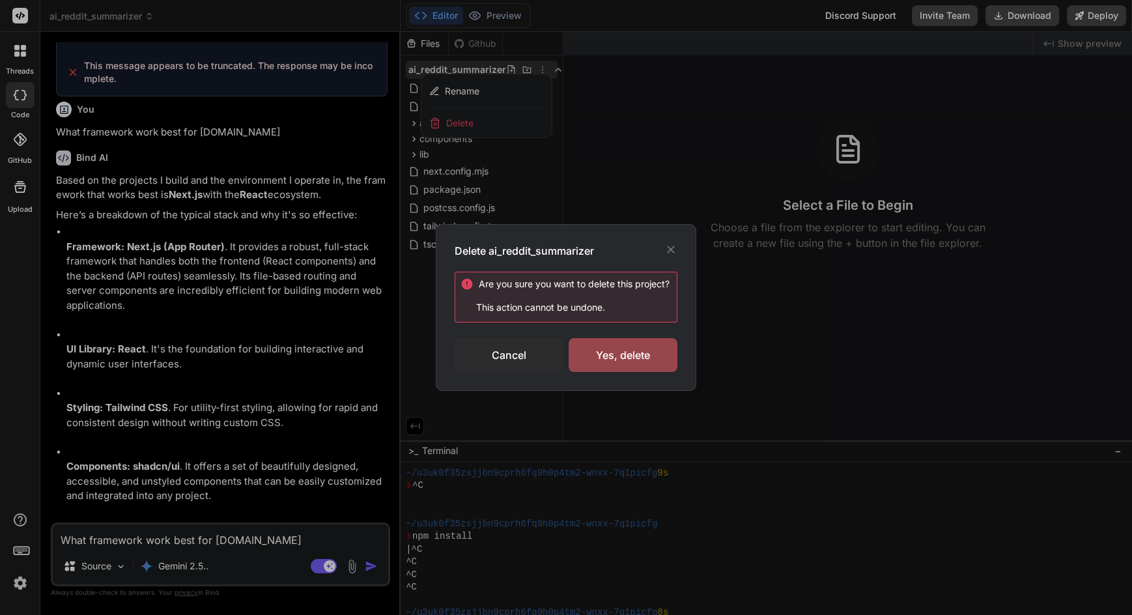
click at [631, 354] on div "Yes, delete" at bounding box center [623, 355] width 109 height 34
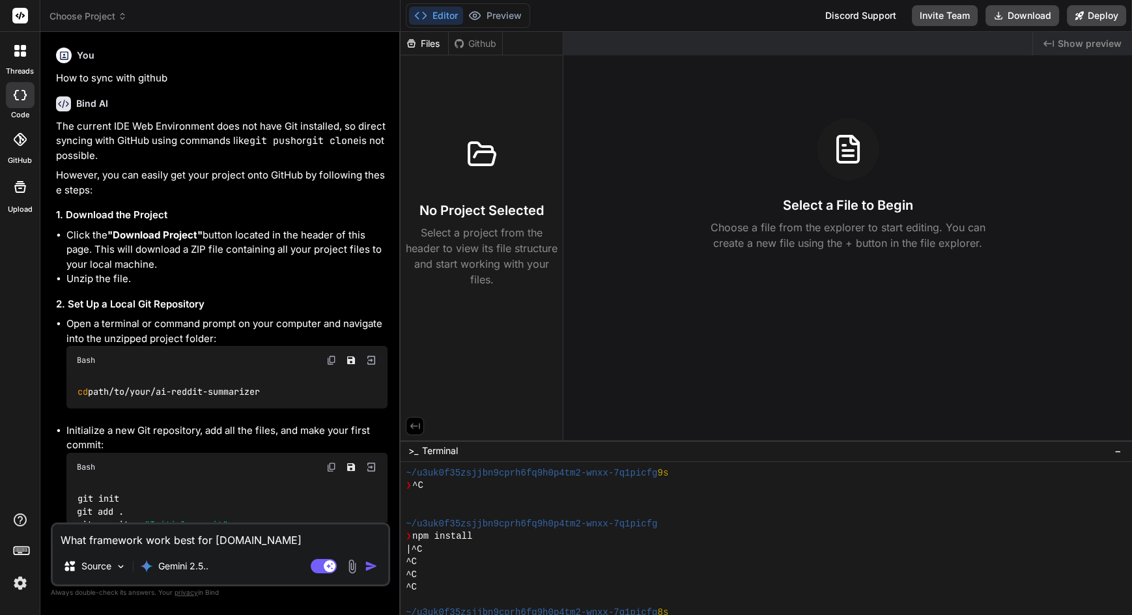
click at [96, 14] on span "Choose Project" at bounding box center [89, 16] width 78 height 13
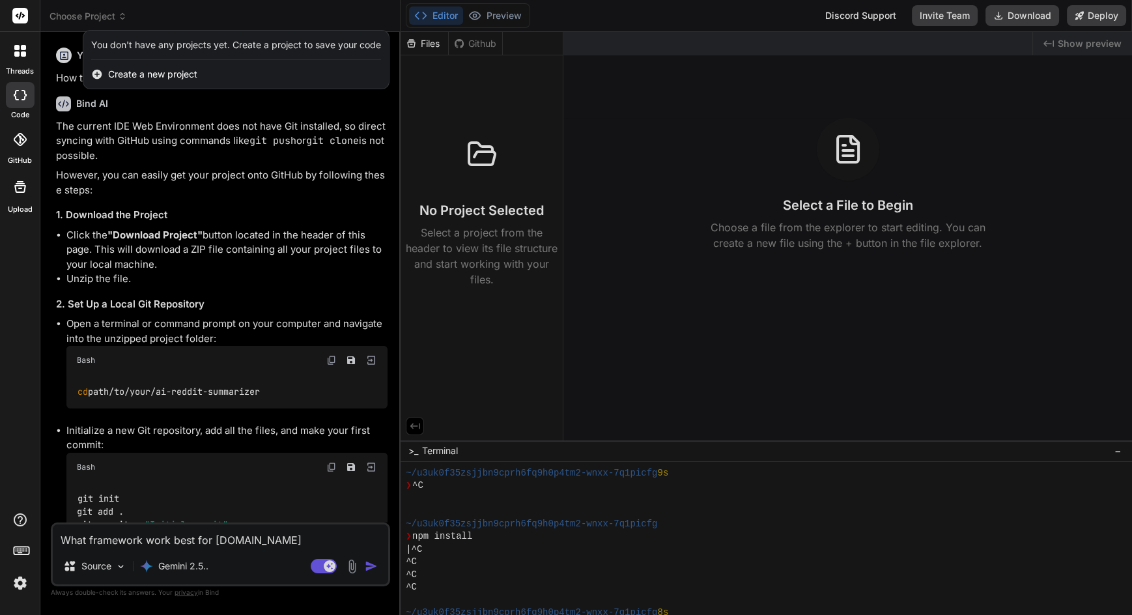
click at [197, 72] on div "Create a new project" at bounding box center [236, 74] width 306 height 29
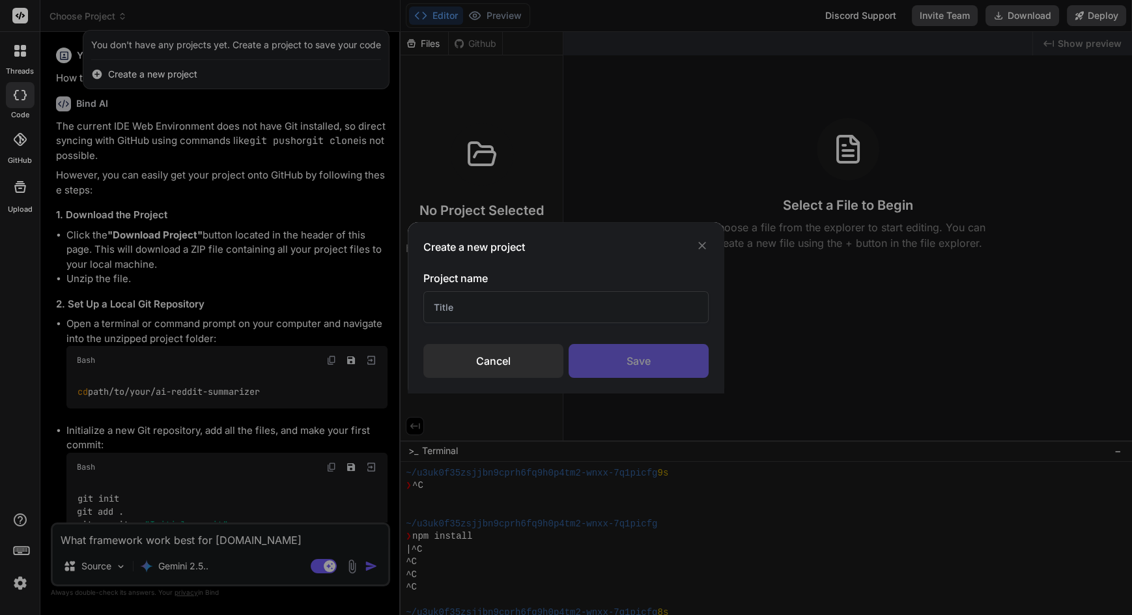
click at [595, 318] on input "text" at bounding box center [566, 307] width 286 height 32
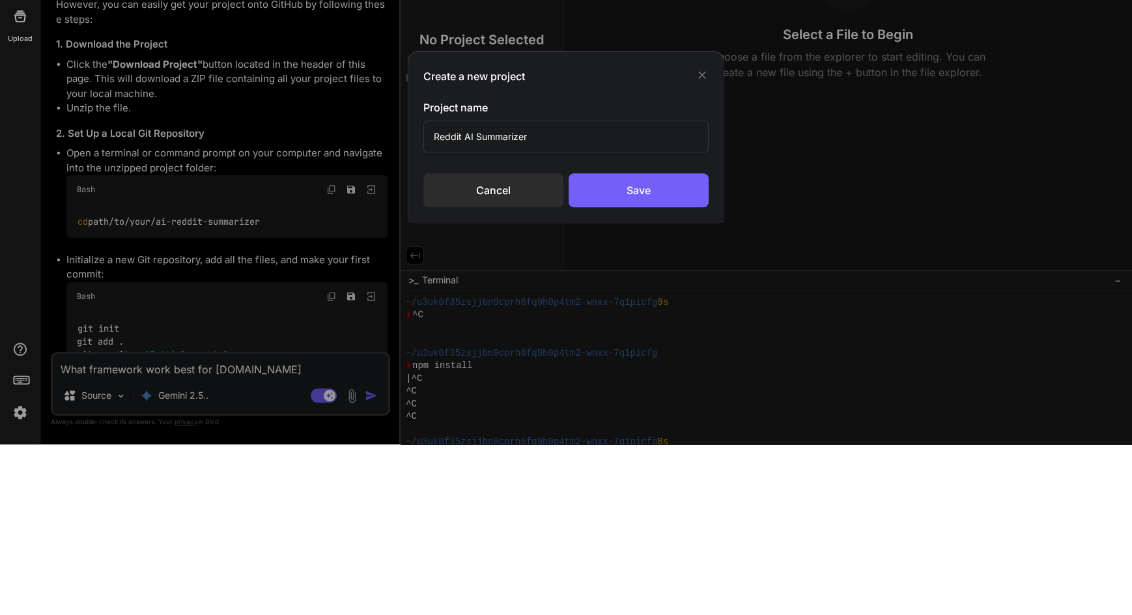
click at [671, 358] on div "Save" at bounding box center [639, 361] width 140 height 34
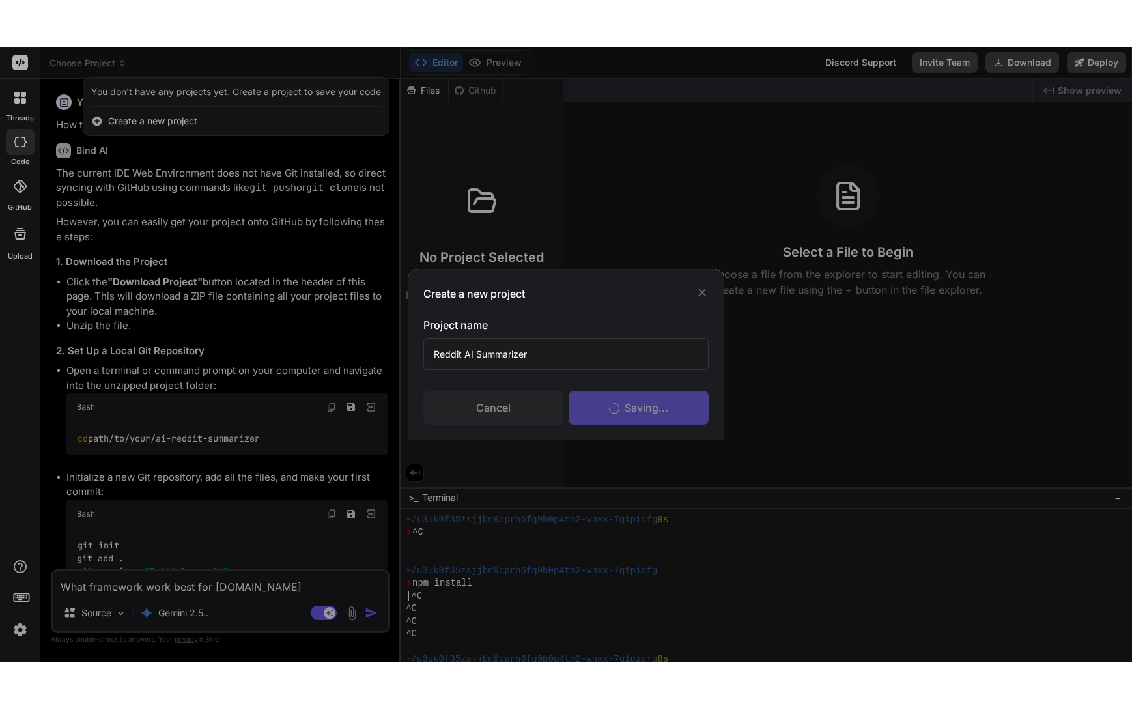
scroll to position [777, 0]
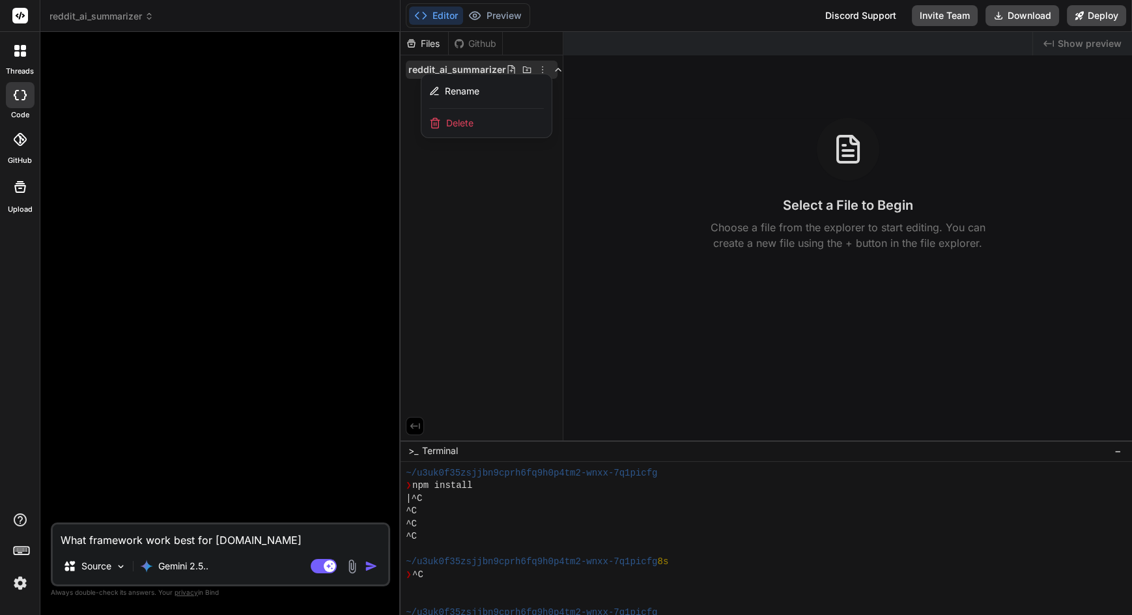
click at [162, 321] on div at bounding box center [221, 282] width 337 height 480
click at [476, 281] on div at bounding box center [767, 323] width 732 height 583
click at [128, 548] on textarea "What framework work best for getbind.co" at bounding box center [221, 535] width 336 height 23
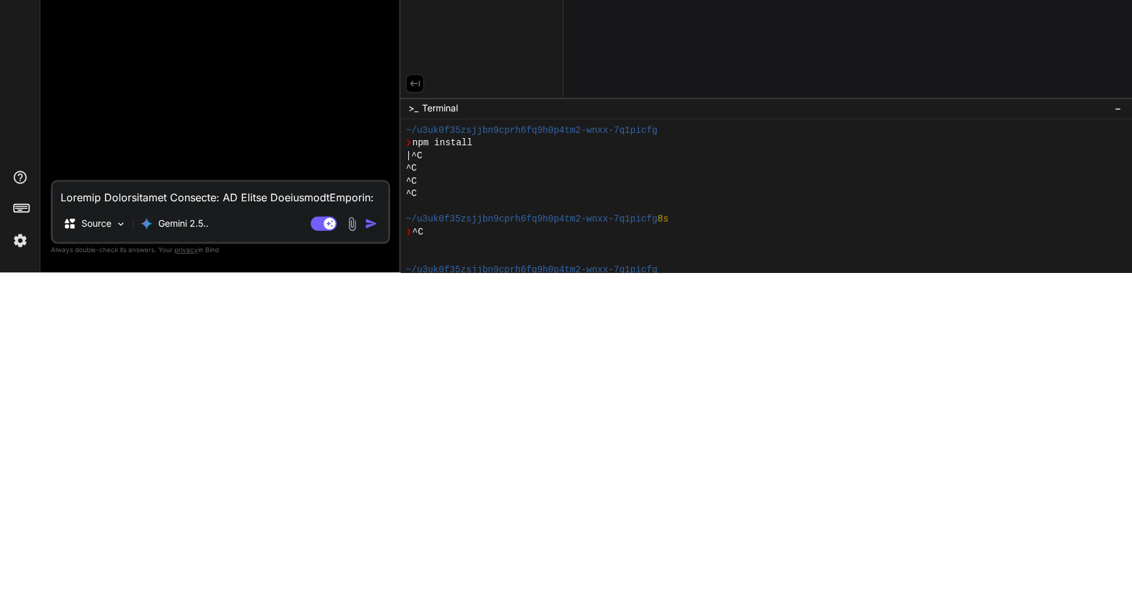
scroll to position [1457, 0]
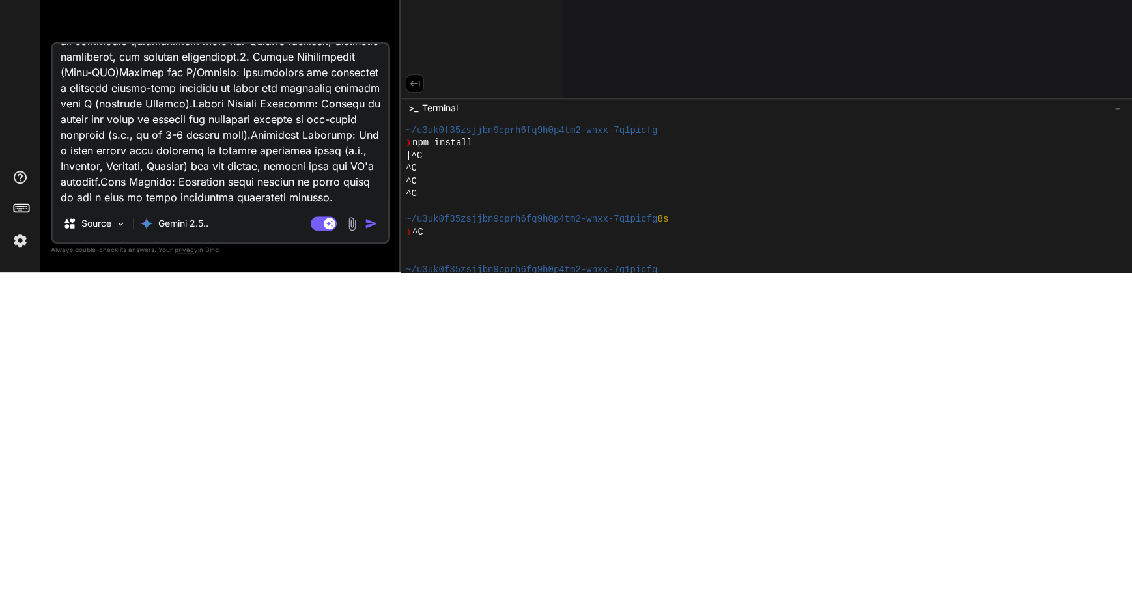
click at [369, 570] on img "button" at bounding box center [371, 566] width 13 height 13
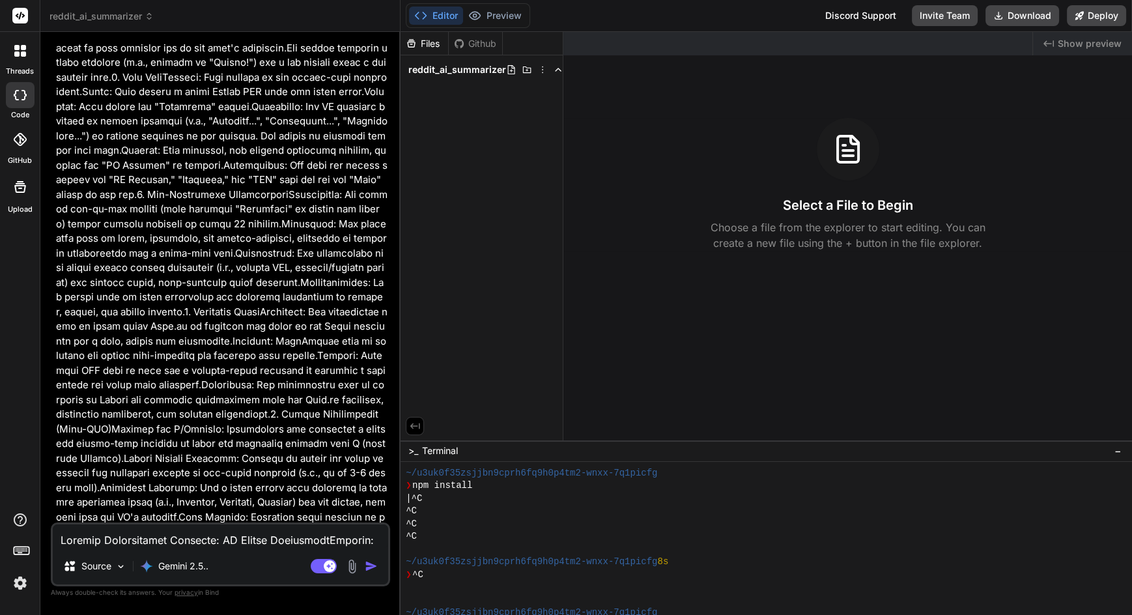
scroll to position [0, 0]
click at [368, 573] on img "button" at bounding box center [371, 566] width 13 height 13
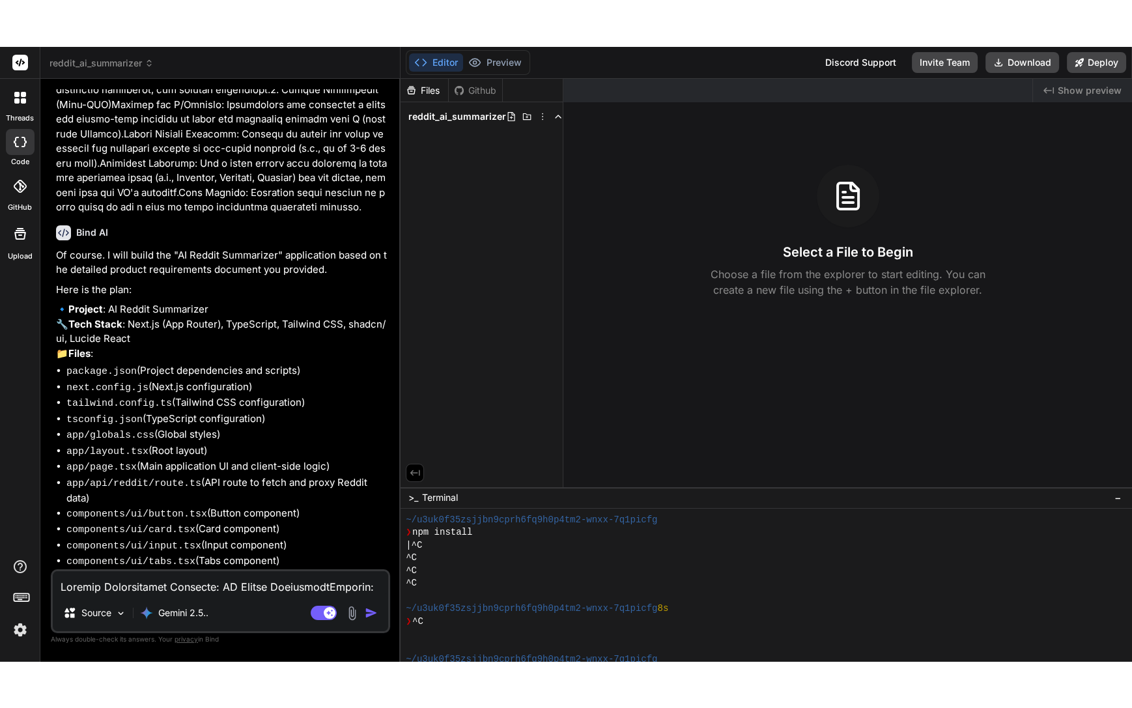
scroll to position [1185, 0]
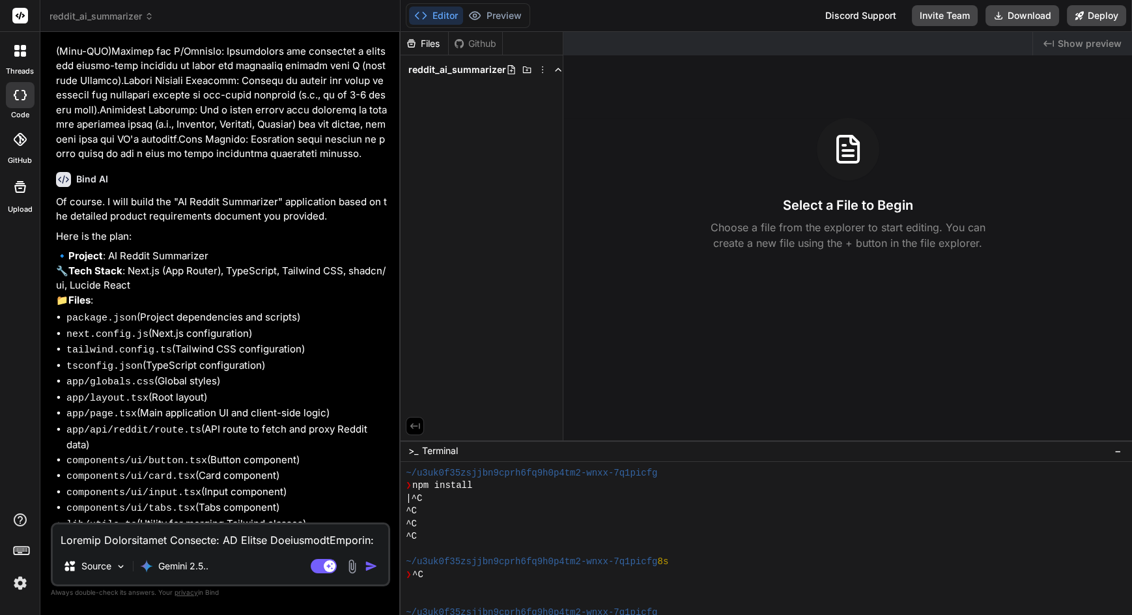
click at [232, 548] on textarea at bounding box center [221, 535] width 336 height 23
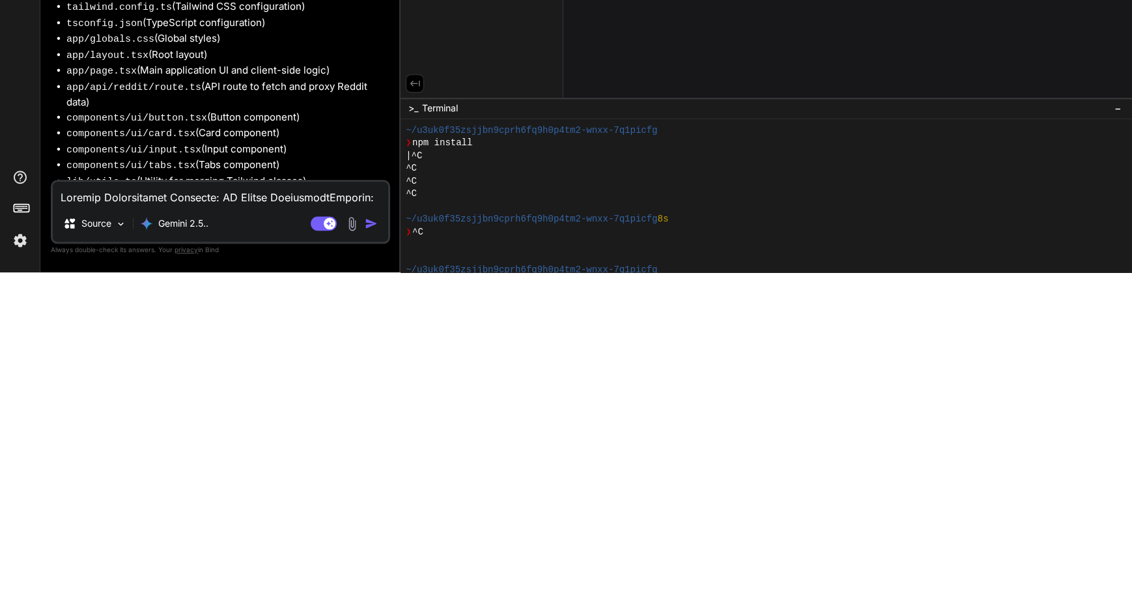
scroll to position [93, 0]
click at [372, 569] on img "button" at bounding box center [371, 566] width 13 height 13
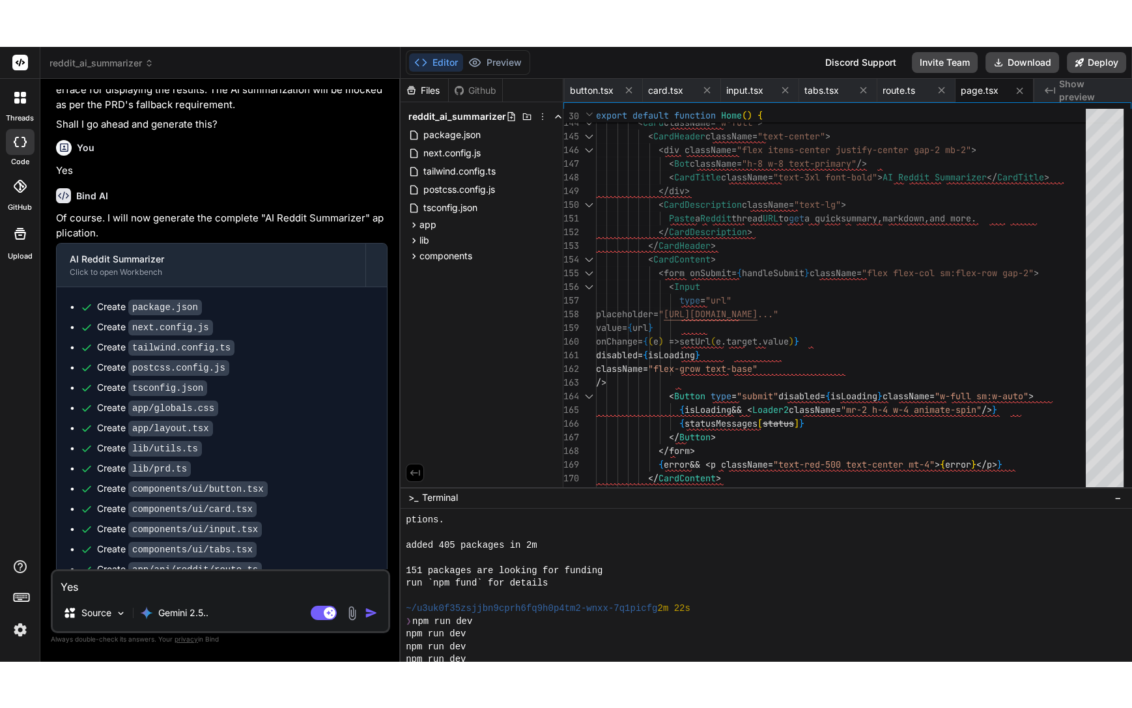
scroll to position [1276, 0]
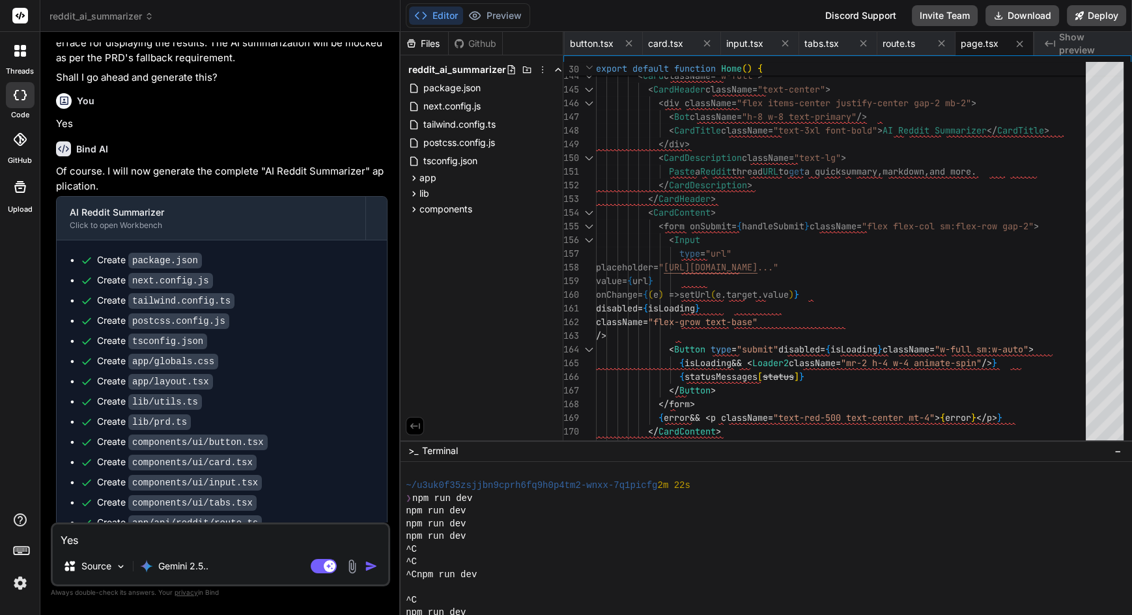
click at [1016, 556] on div "^C" at bounding box center [759, 549] width 706 height 13
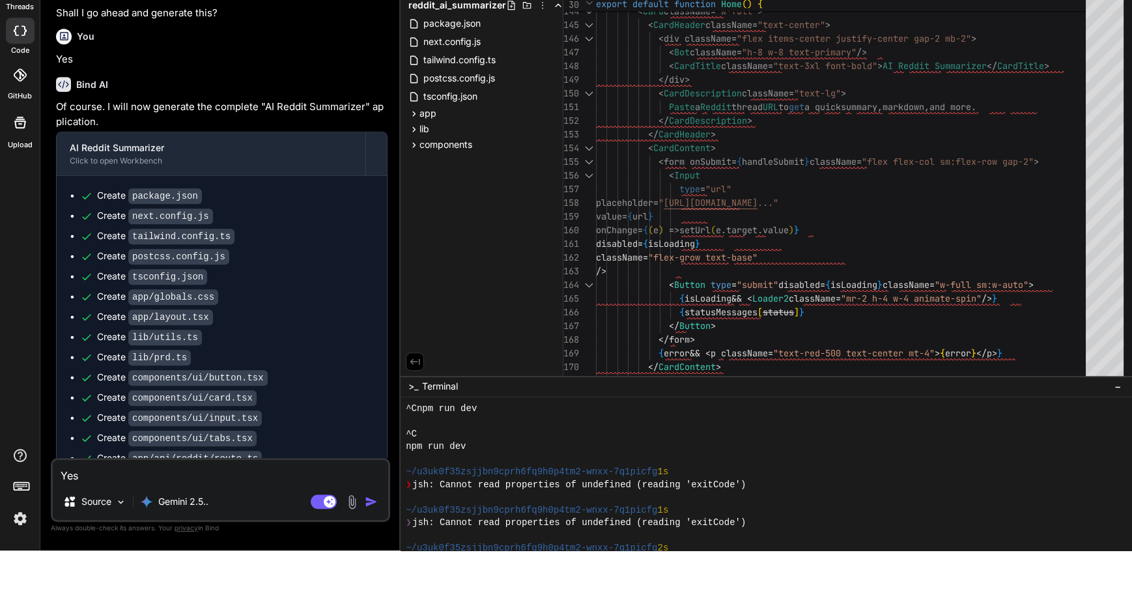
scroll to position [93, 0]
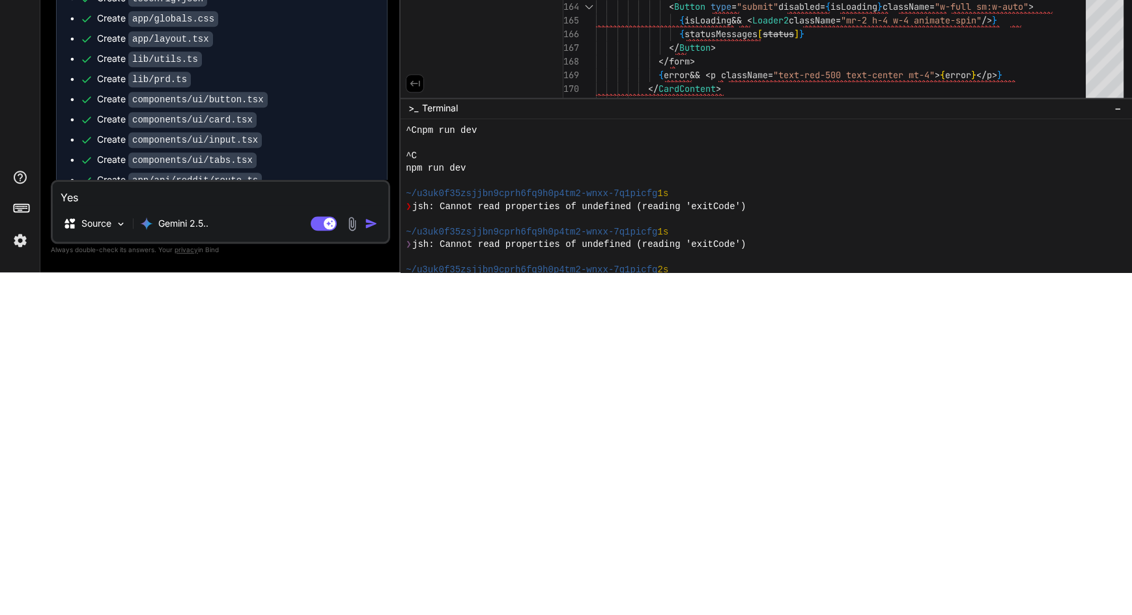
click at [900, 569] on div "~/u3uk0f35zsjjbn9cprh6fq9h0p4tm2-wnxx-7q1picfg 1s" at bounding box center [759, 575] width 706 height 13
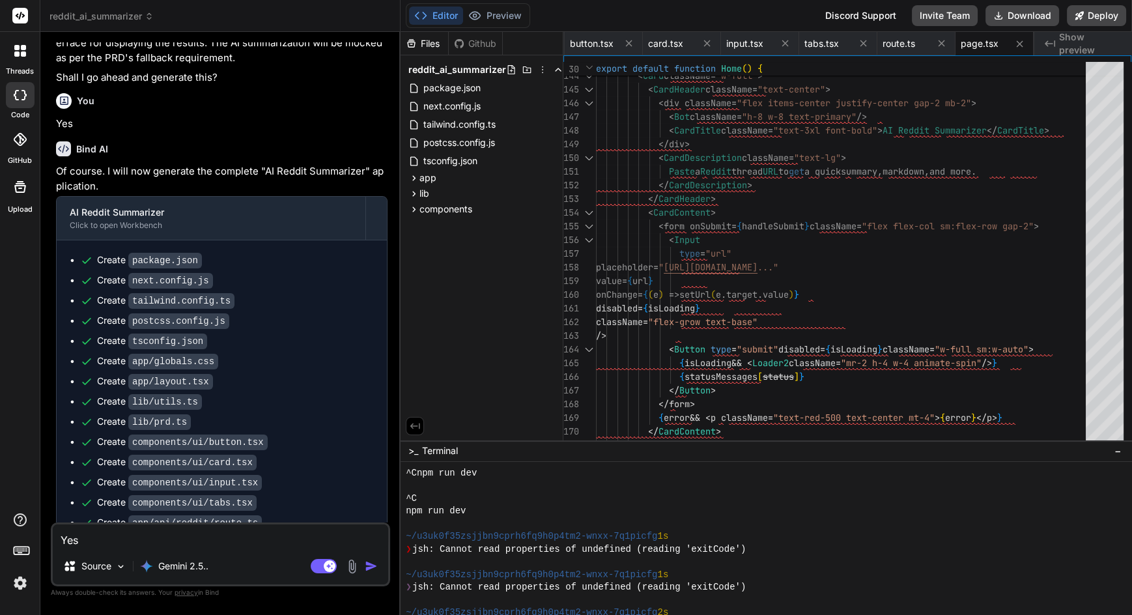
click at [16, 549] on rect at bounding box center [15, 549] width 1 height 1
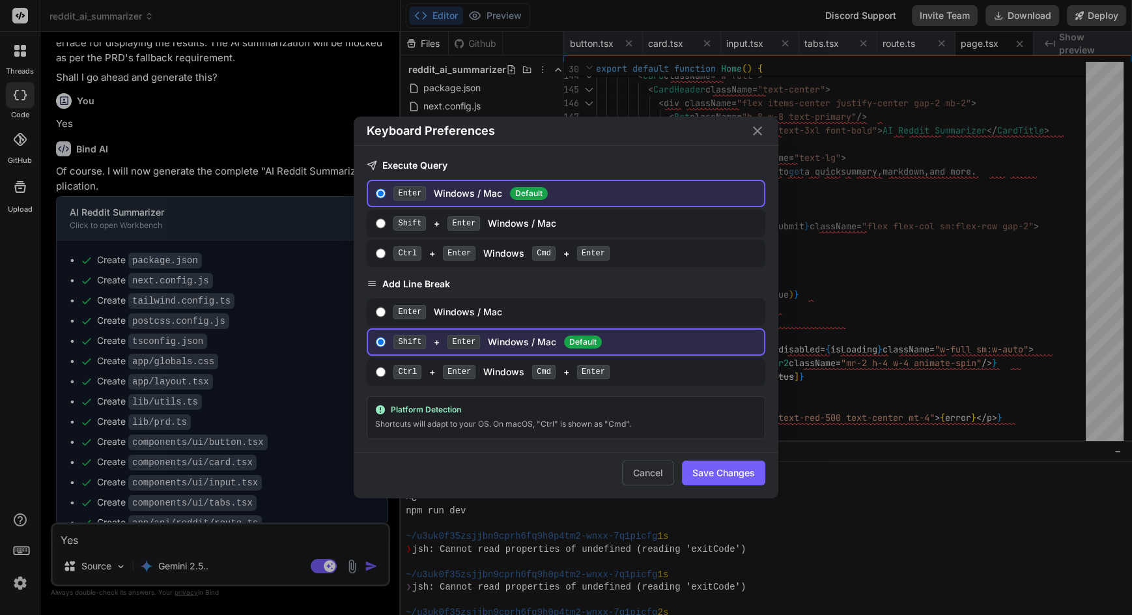
click at [652, 471] on button "Cancel" at bounding box center [648, 473] width 52 height 25
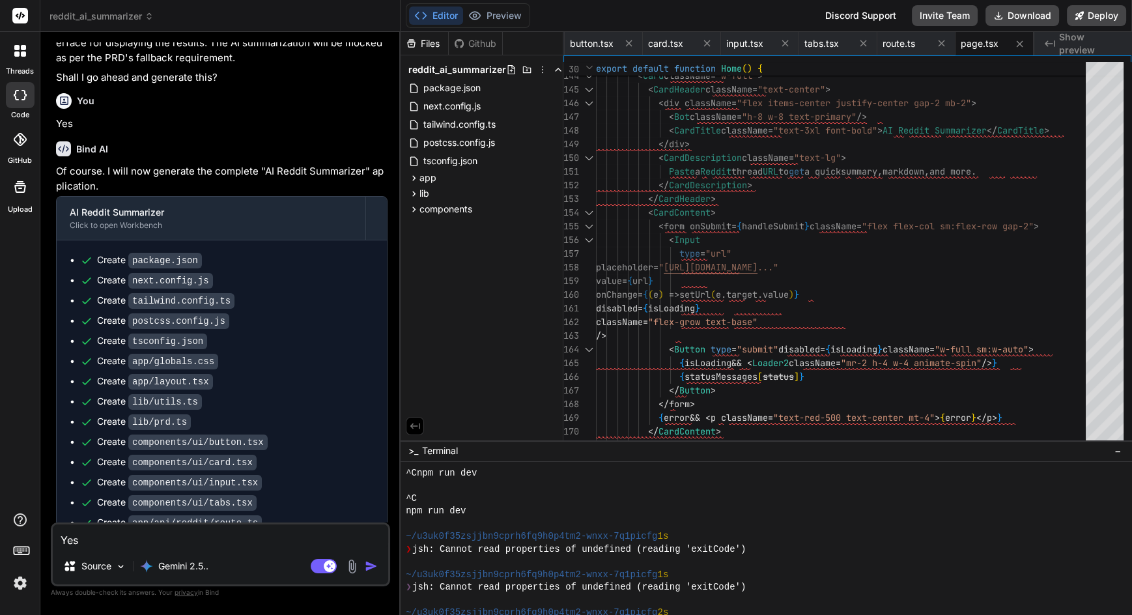
click at [249, 535] on textarea "Yes" at bounding box center [221, 535] width 336 height 23
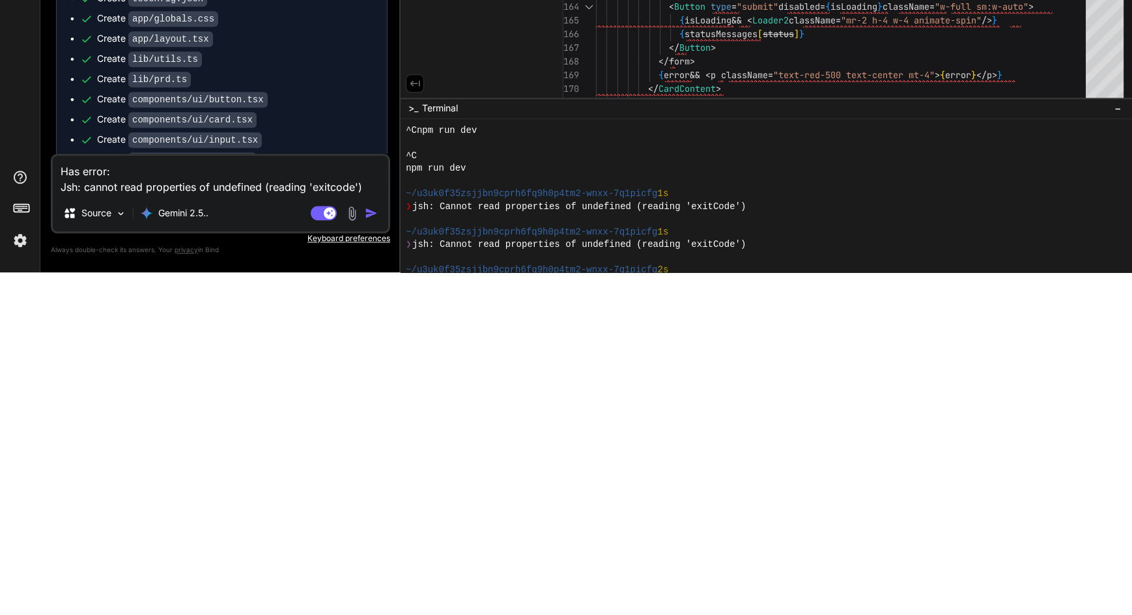
click at [373, 556] on img "button" at bounding box center [371, 555] width 13 height 13
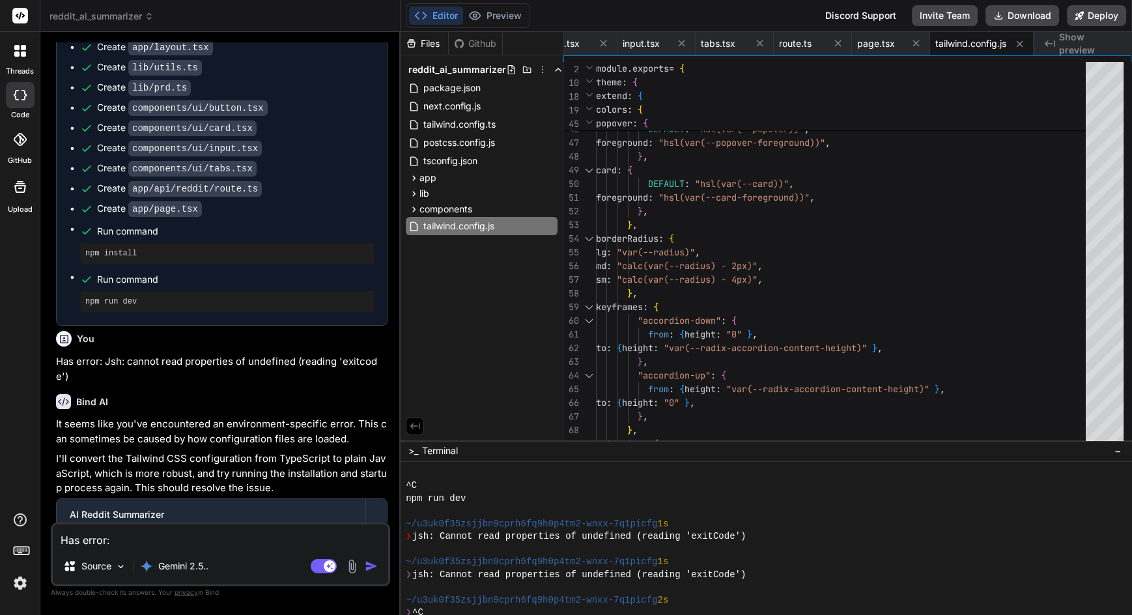
scroll to position [2132, 0]
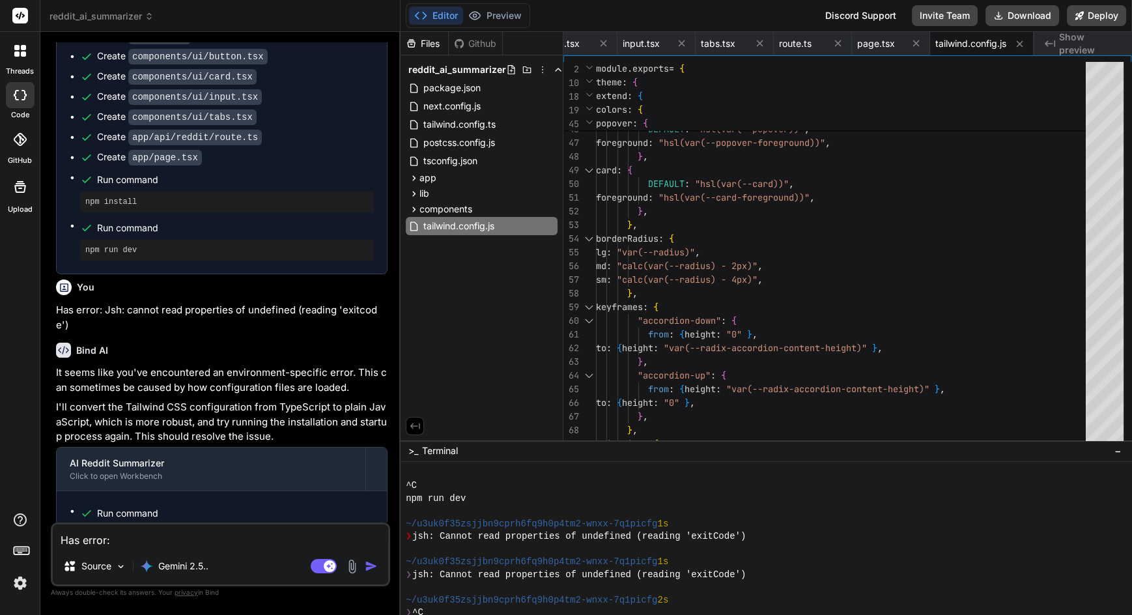
click at [355, 448] on div "AI Reddit Summarizer Click to open Workbench" at bounding box center [211, 469] width 309 height 43
click at [281, 457] on div "AI Reddit Summarizer" at bounding box center [211, 463] width 283 height 13
click at [214, 457] on div "AI Reddit Summarizer" at bounding box center [211, 463] width 283 height 13
click at [142, 471] on div "Click to open Workbench" at bounding box center [211, 476] width 283 height 10
click at [149, 457] on div "AI Reddit Summarizer" at bounding box center [211, 463] width 283 height 13
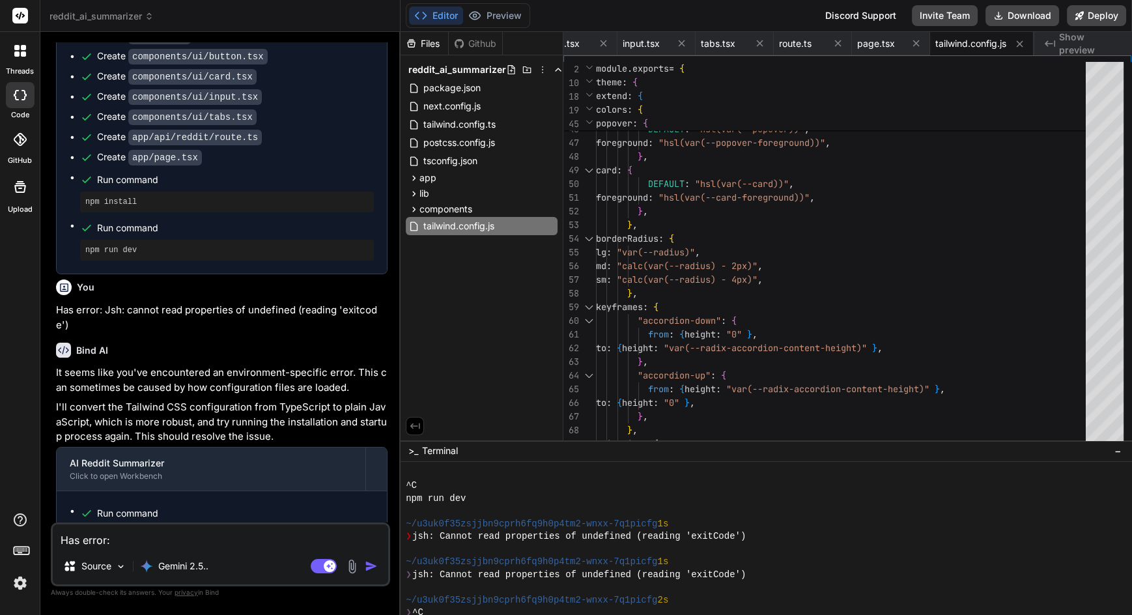
click at [148, 471] on div "Click to open Workbench" at bounding box center [211, 476] width 283 height 10
click at [159, 457] on div "AI Reddit Summarizer" at bounding box center [211, 463] width 283 height 13
click at [168, 457] on div "AI Reddit Summarizer" at bounding box center [211, 463] width 283 height 13
click at [259, 539] on textarea "Has error: Jsh: cannot read properties of undefined (reading 'exitcode')" at bounding box center [221, 535] width 336 height 23
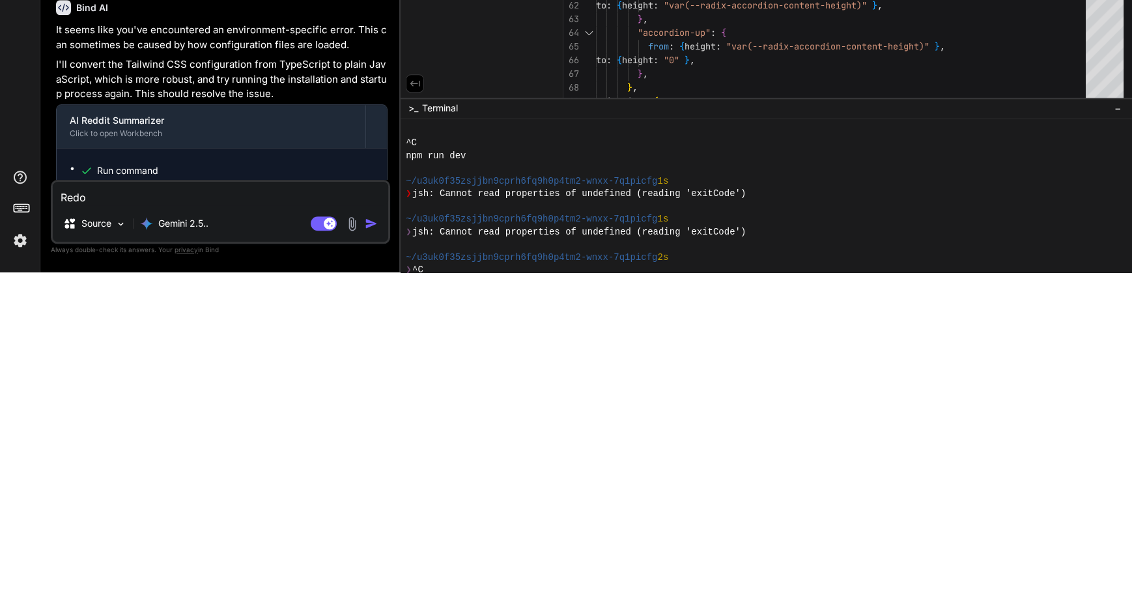
click at [368, 566] on img "button" at bounding box center [371, 566] width 13 height 13
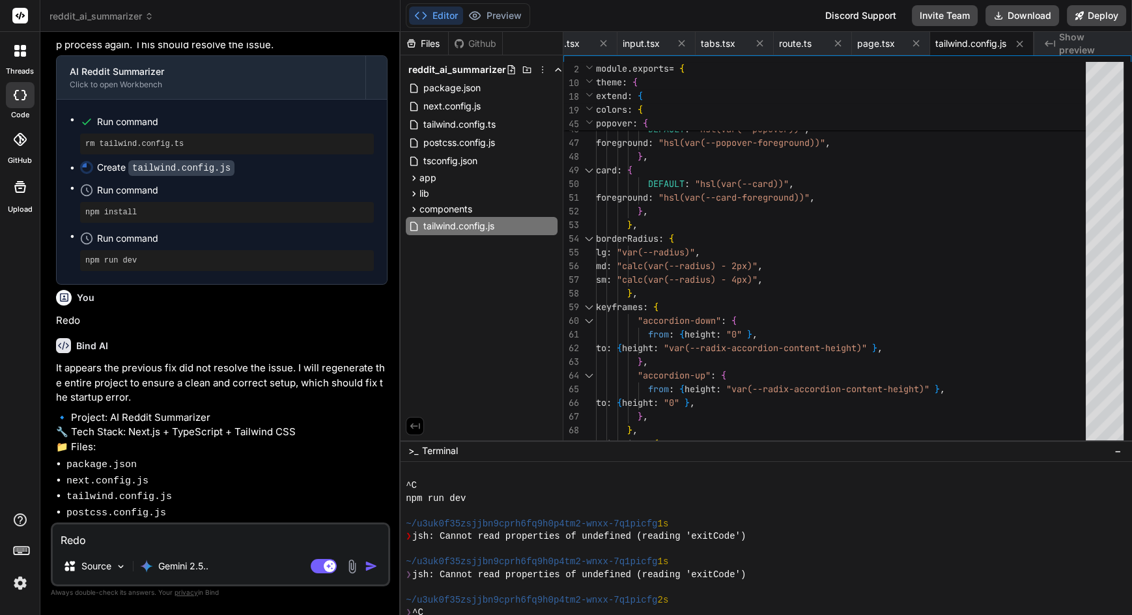
scroll to position [2547, 0]
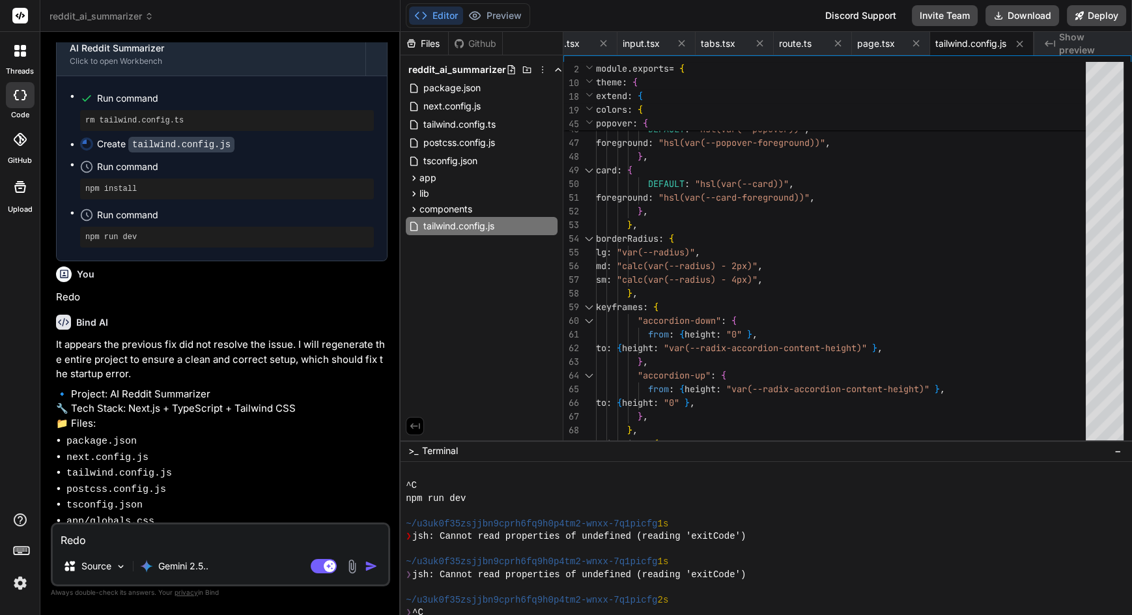
click at [194, 539] on textarea "Redo" at bounding box center [221, 535] width 336 height 23
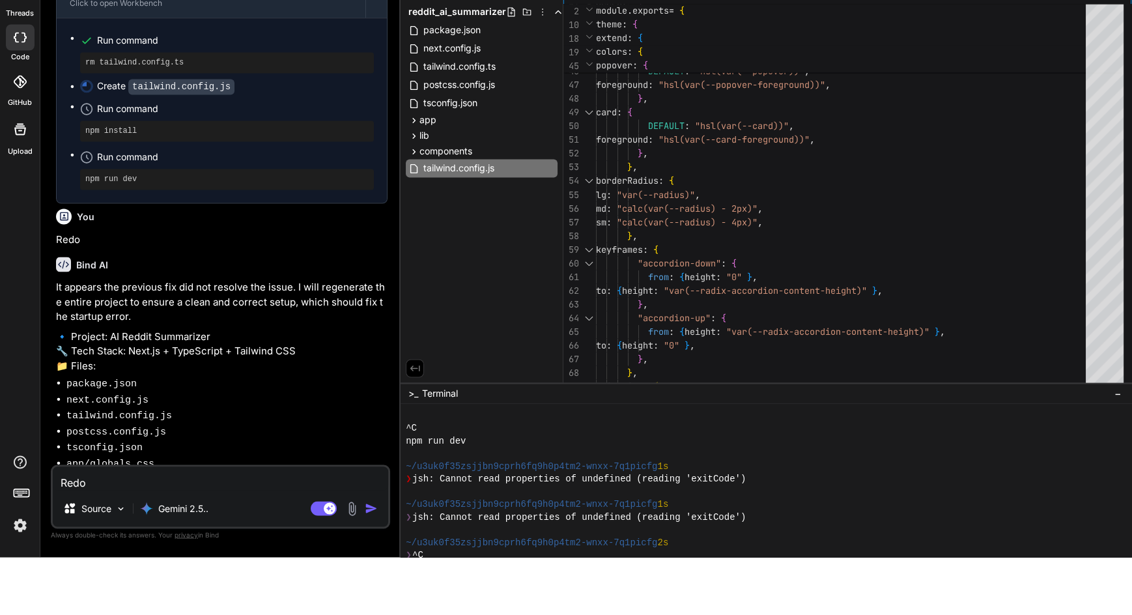
scroll to position [93, 0]
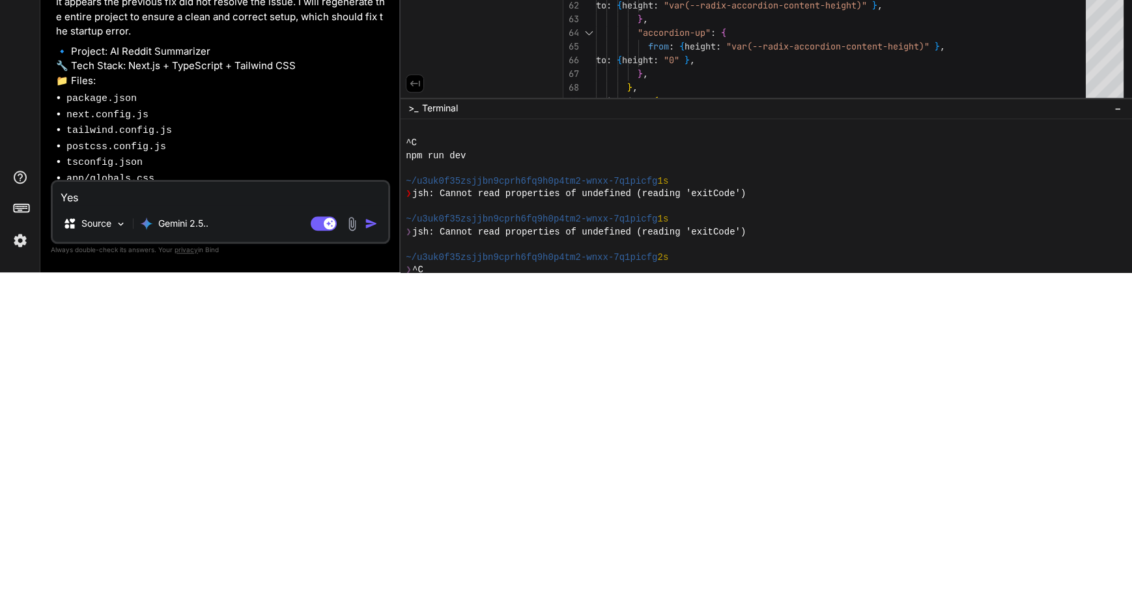
click at [371, 562] on img "button" at bounding box center [371, 566] width 13 height 13
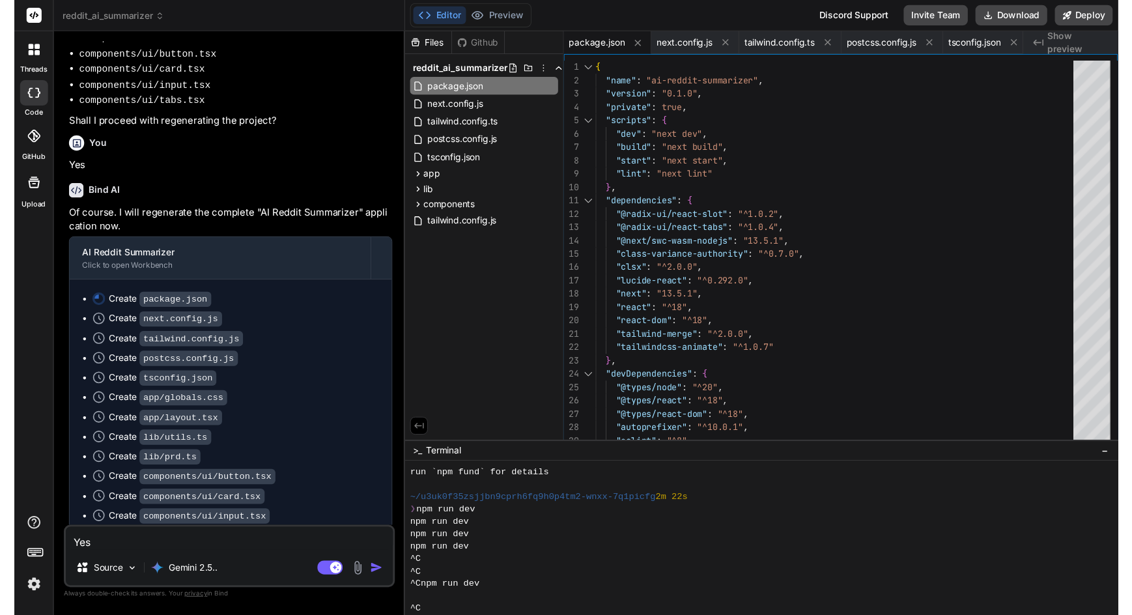
scroll to position [3109, 0]
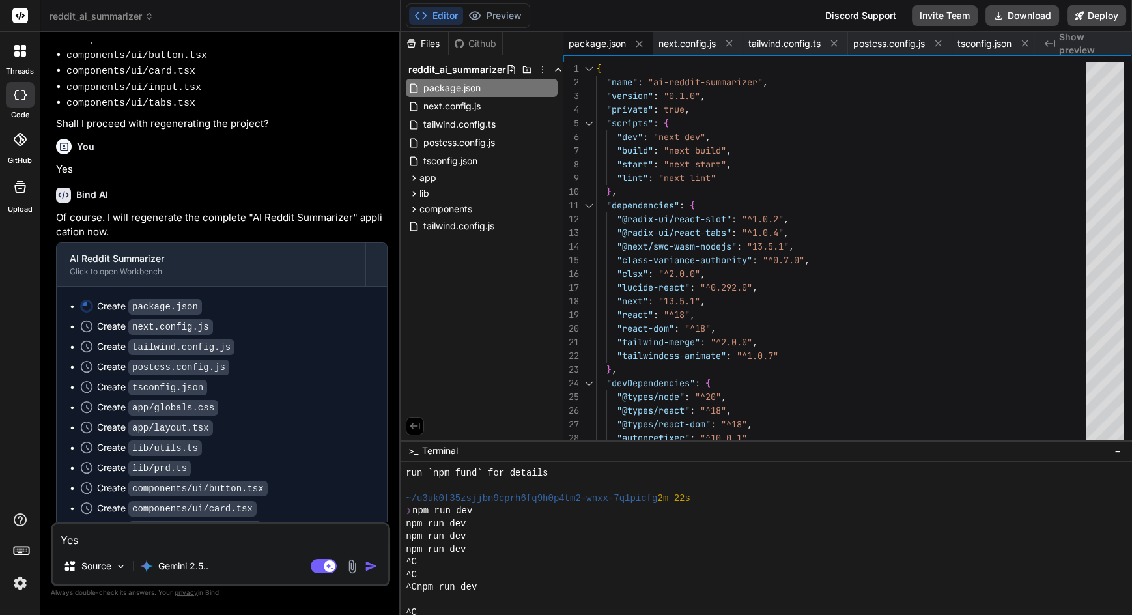
click at [22, 58] on div at bounding box center [20, 50] width 27 height 27
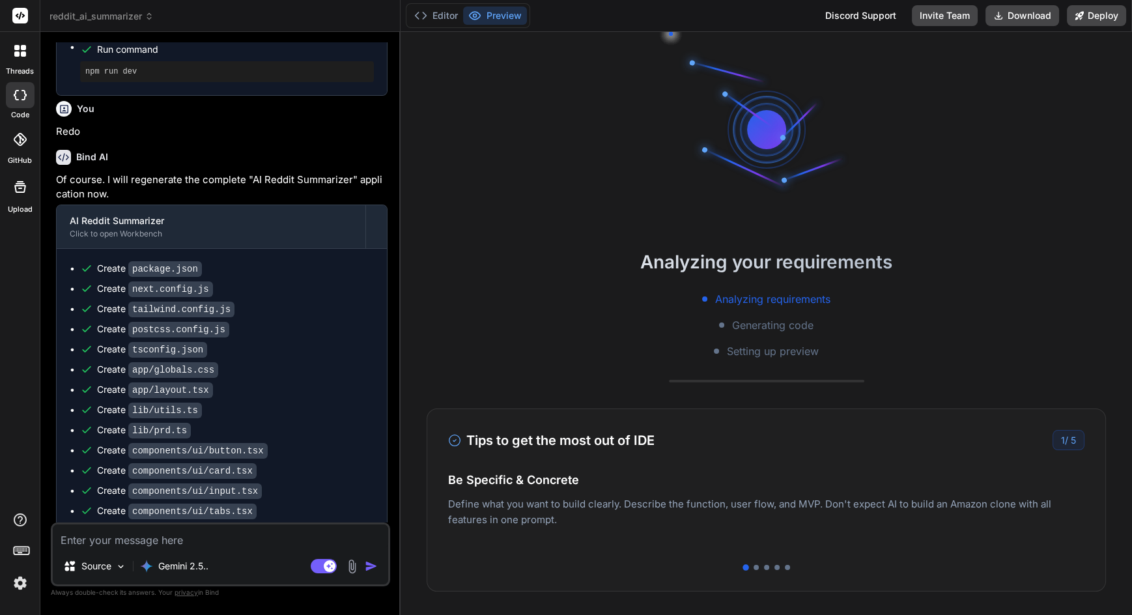
click at [1117, 17] on button "Deploy" at bounding box center [1096, 15] width 59 height 21
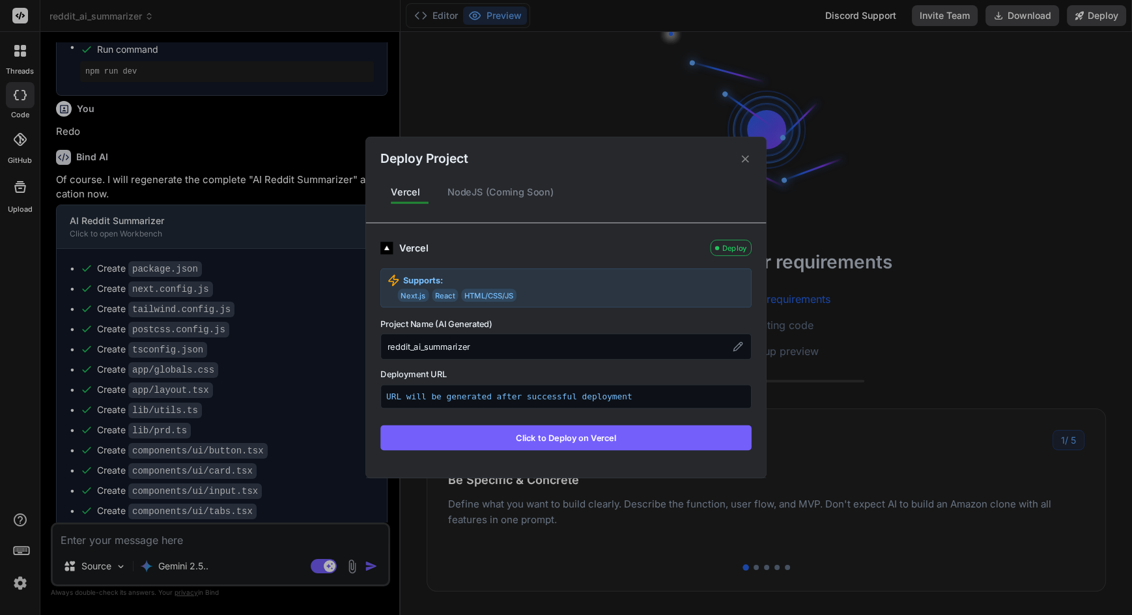
click at [745, 160] on icon at bounding box center [745, 158] width 7 height 7
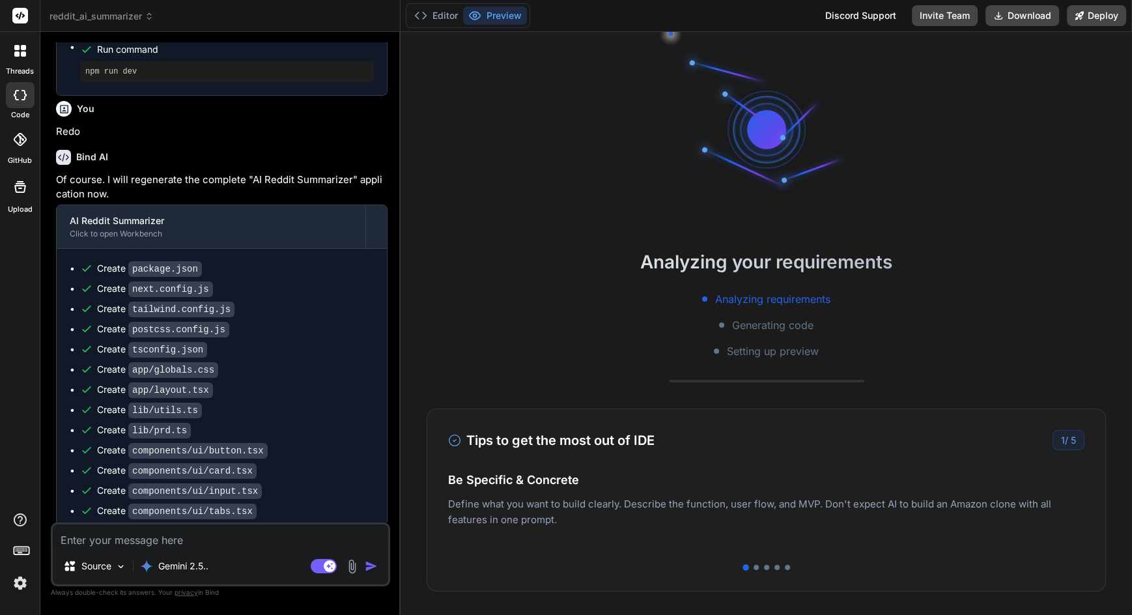
click at [198, 548] on textarea at bounding box center [221, 535] width 336 height 23
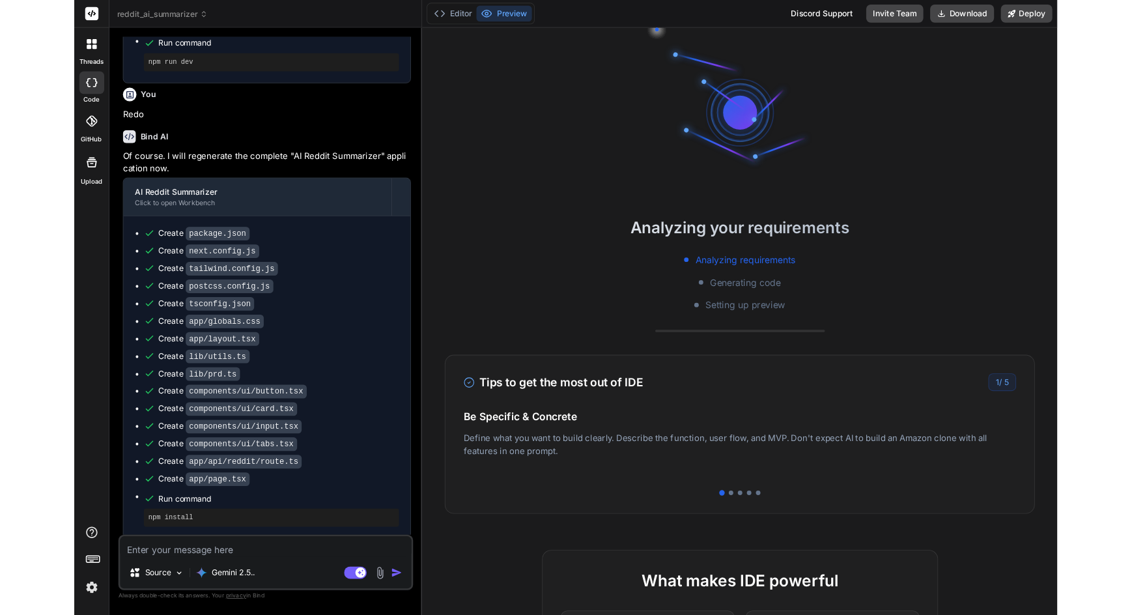
scroll to position [2181, 0]
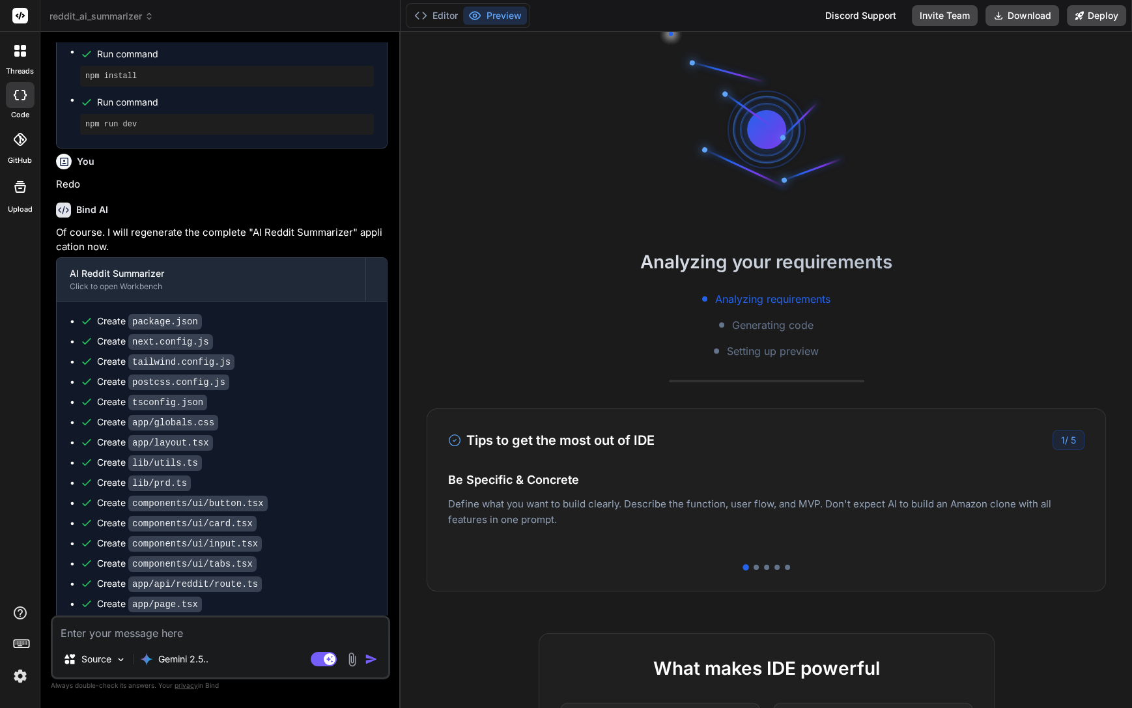
type textarea "x"
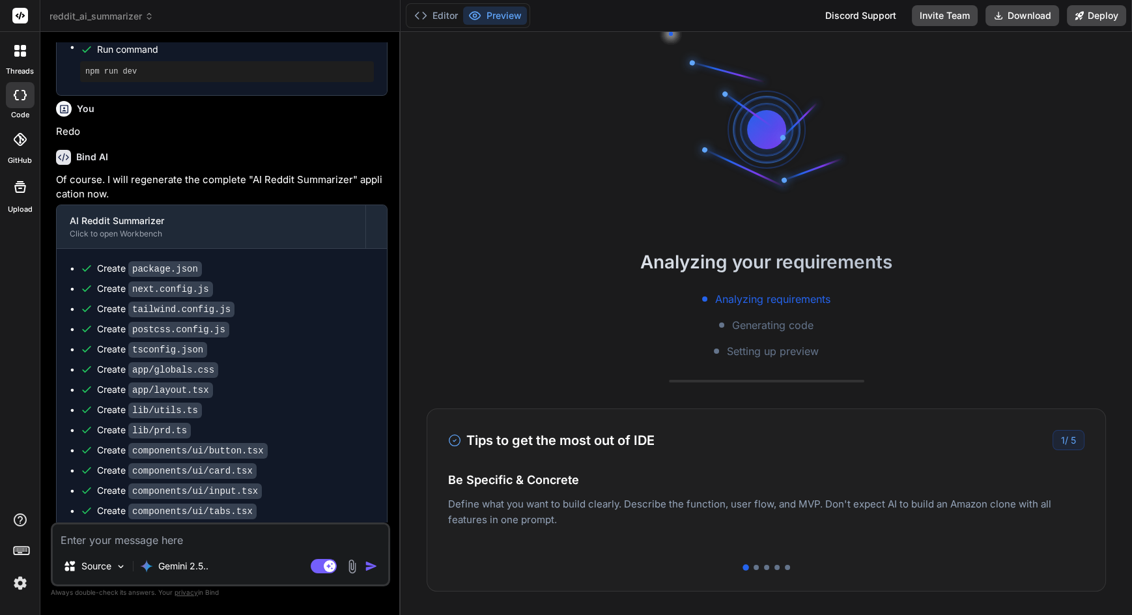
type textarea "I"
type textarea "x"
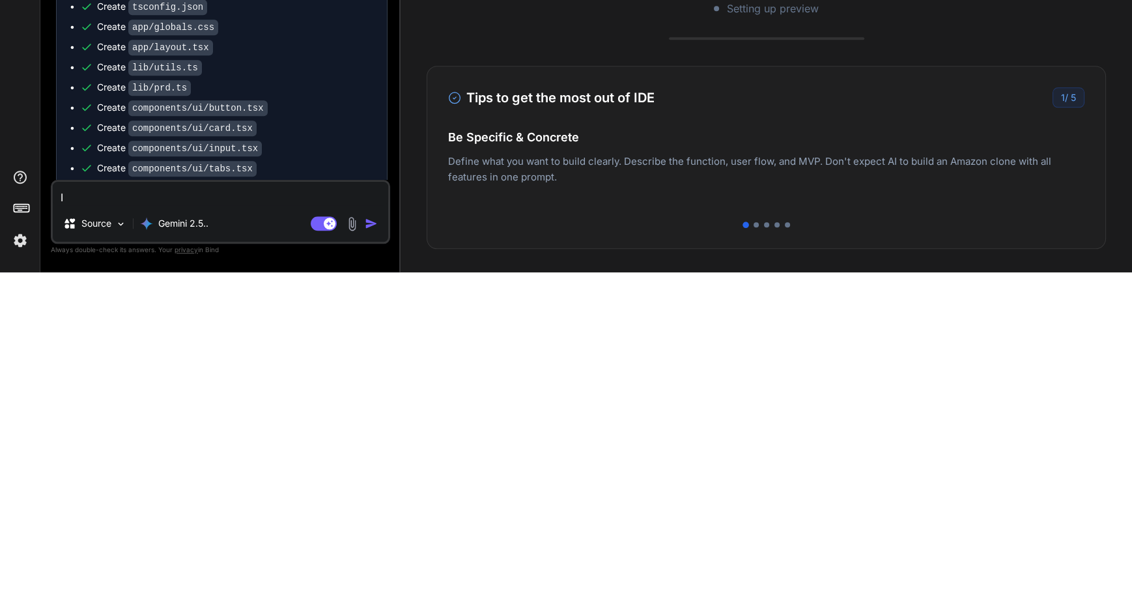
type textarea "Is"
type textarea "x"
type textarea "Is"
type textarea "x"
type textarea "Is t"
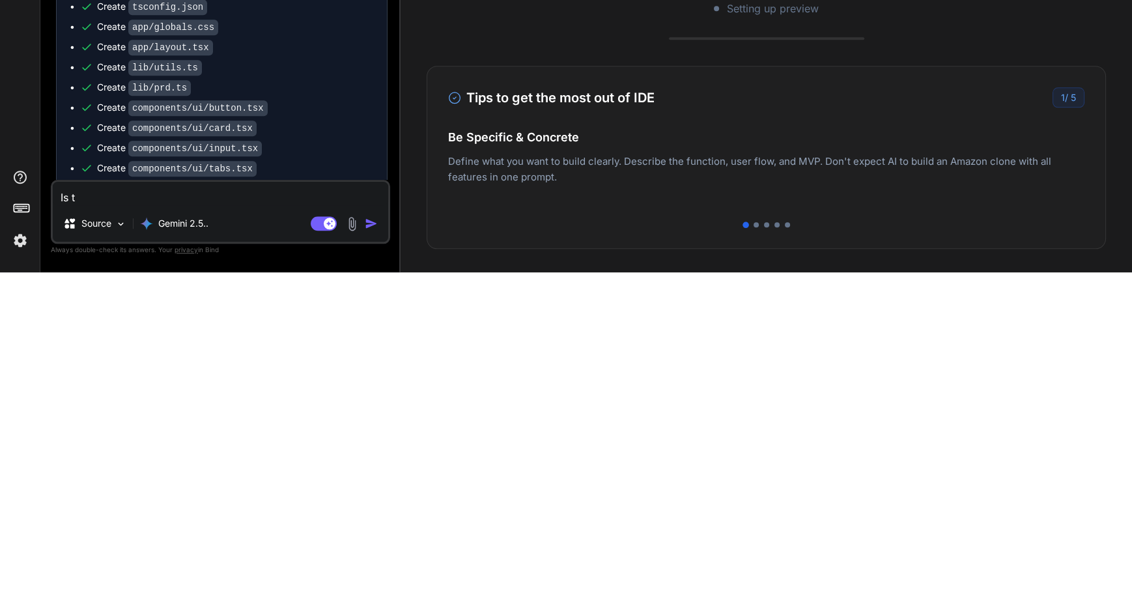
type textarea "x"
type textarea "Is th"
type textarea "x"
type textarea "Is the"
type textarea "x"
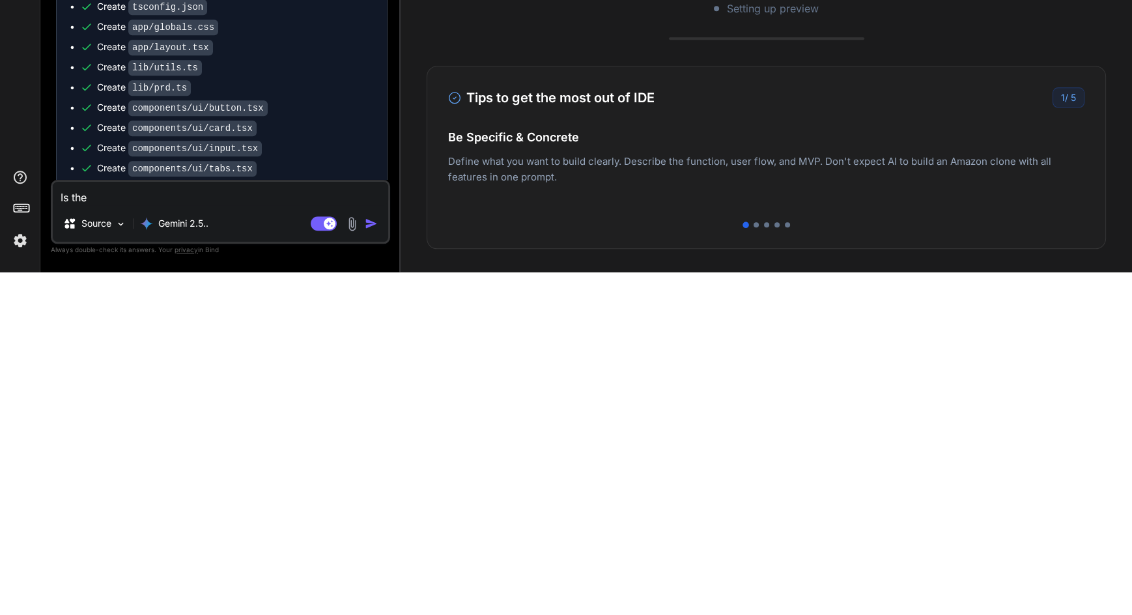
type textarea "Is ther"
type textarea "x"
type textarea "Is there"
type textarea "x"
type textarea "Is there"
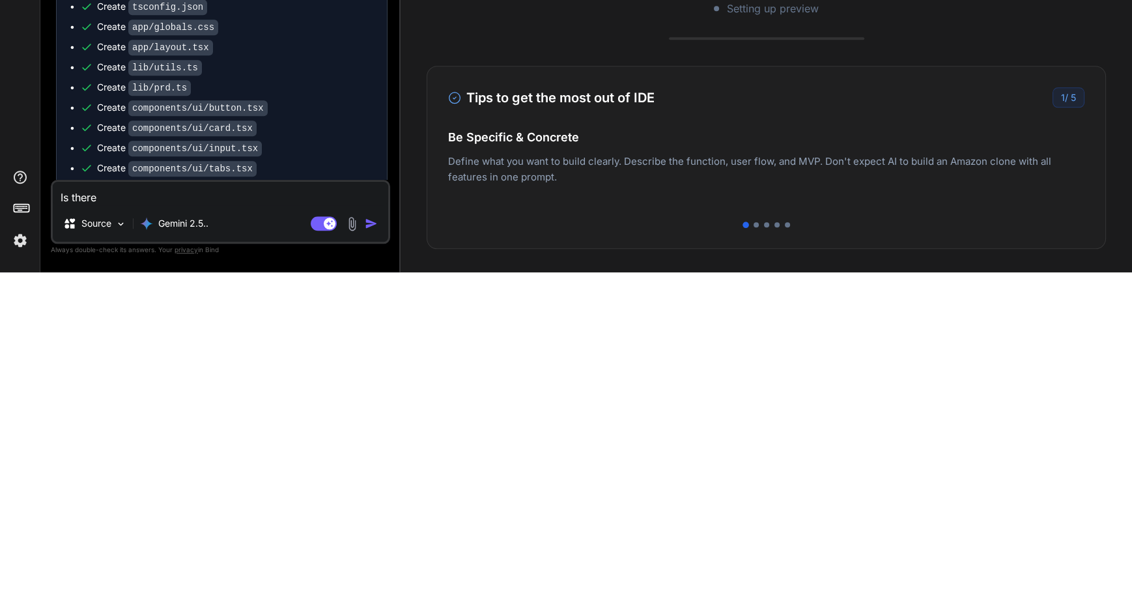
type textarea "x"
type textarea "Is there a"
type textarea "x"
type textarea "Is there an"
type textarea "x"
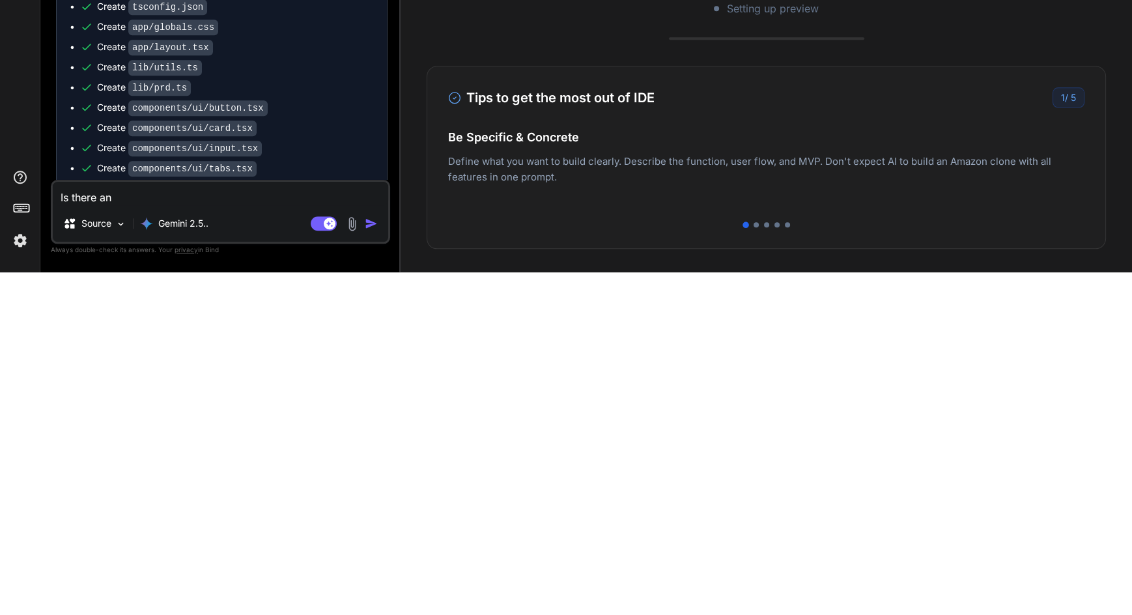
type textarea "Is there any"
type textarea "x"
type textarea "Is there anyg"
type textarea "x"
type textarea "Is there anygh"
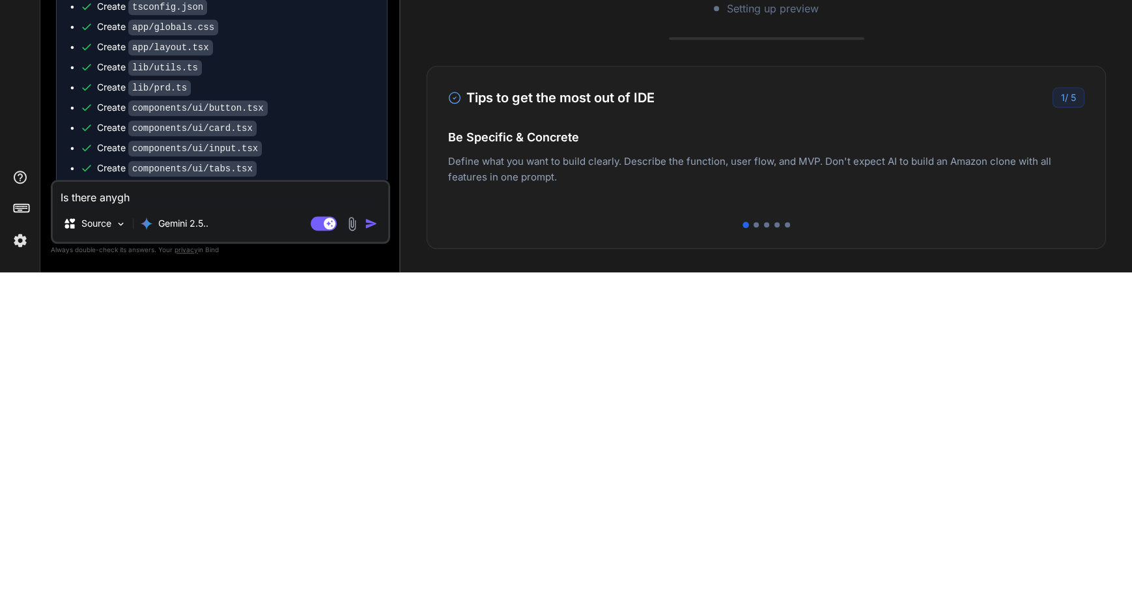
type textarea "x"
type textarea "Is there anyghi"
type textarea "x"
type textarea "Is there anyghin"
type textarea "x"
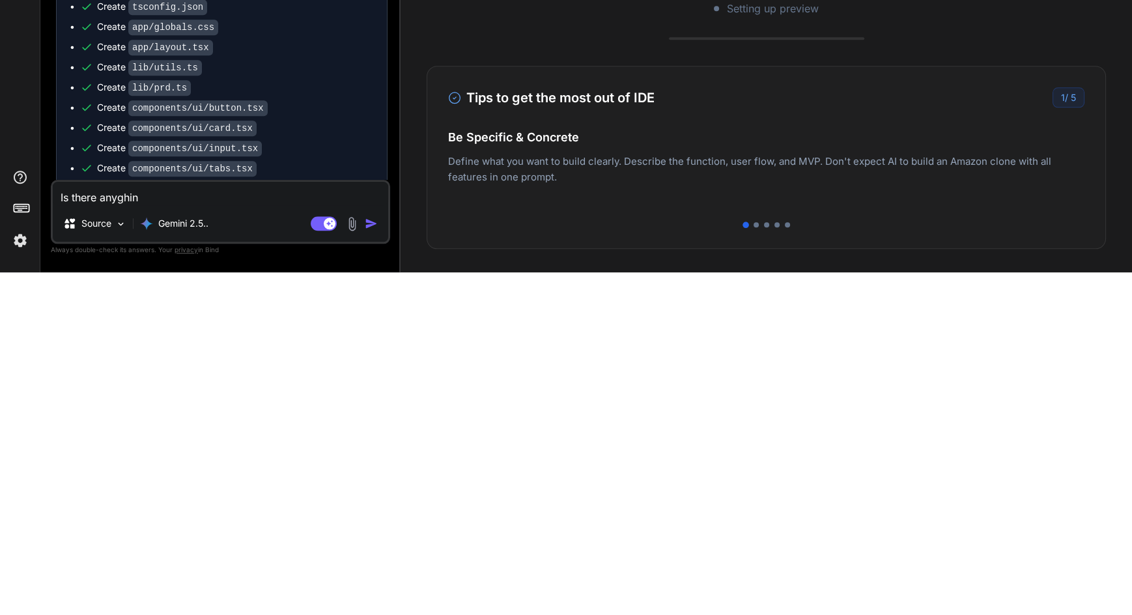
type textarea "Is there anyghing"
type textarea "x"
type textarea "Is there anything"
type textarea "x"
type textarea "Is there anything i"
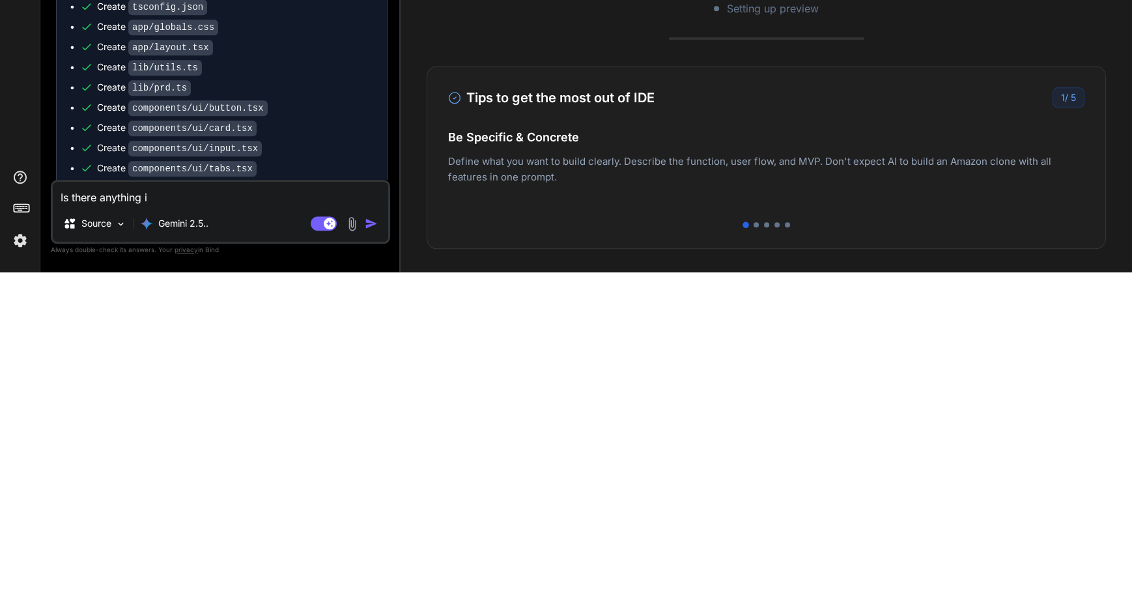
type textarea "x"
type textarea "Is there anything I"
type textarea "x"
type textarea "Is there anything I n"
type textarea "x"
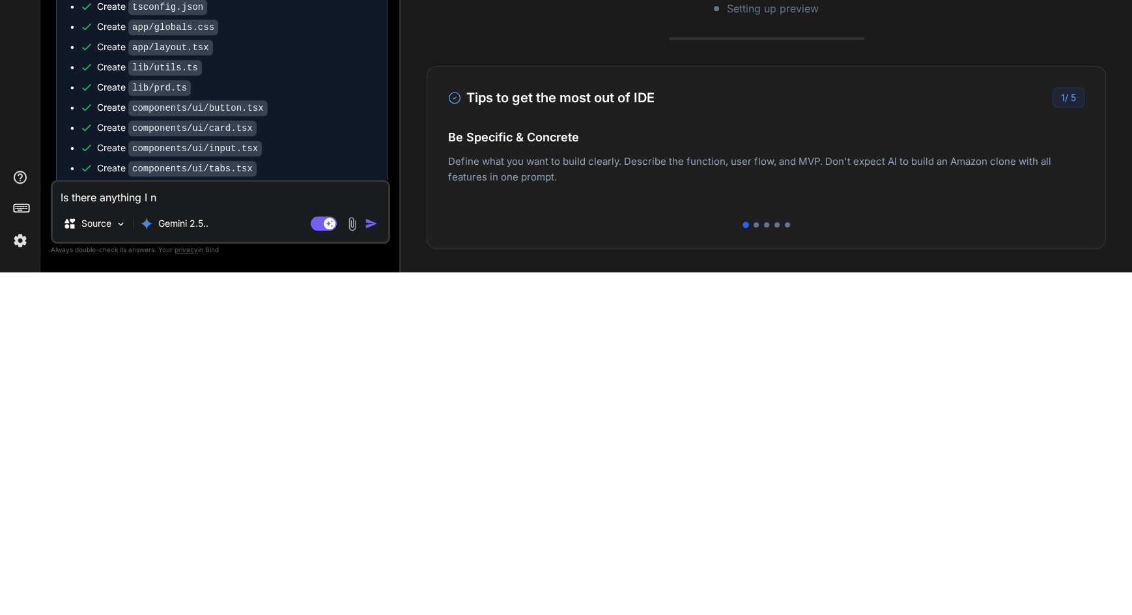
type textarea "Is there anything I ne"
type textarea "x"
type textarea "Is there anything I nee"
type textarea "x"
type textarea "Is there anything I need"
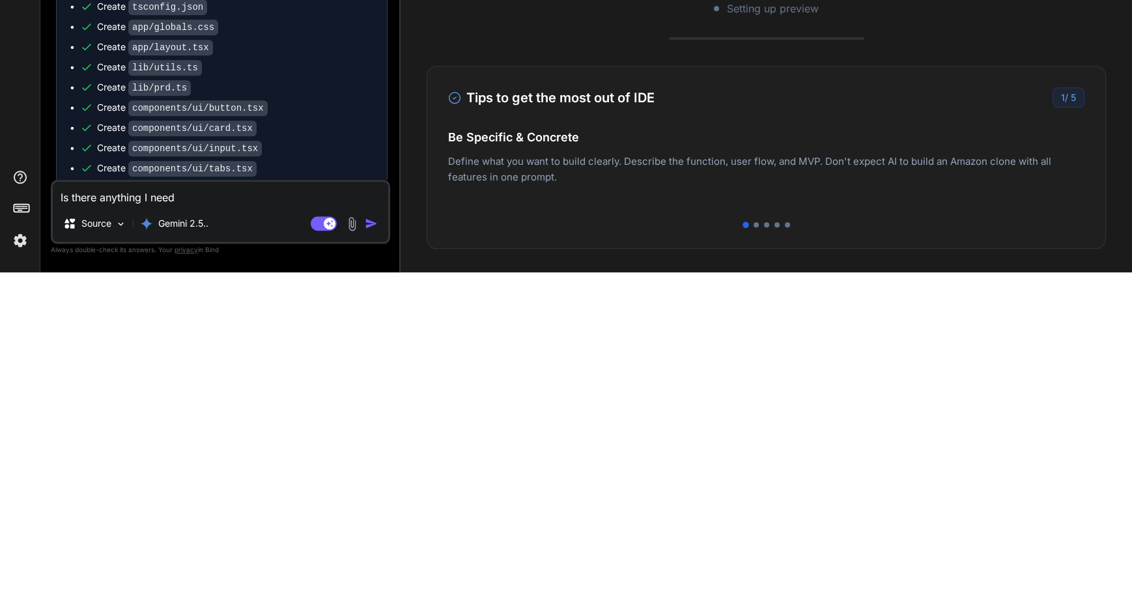
type textarea "x"
type textarea "Is there anything I need"
type textarea "x"
type textarea "Is there anything I need t"
type textarea "x"
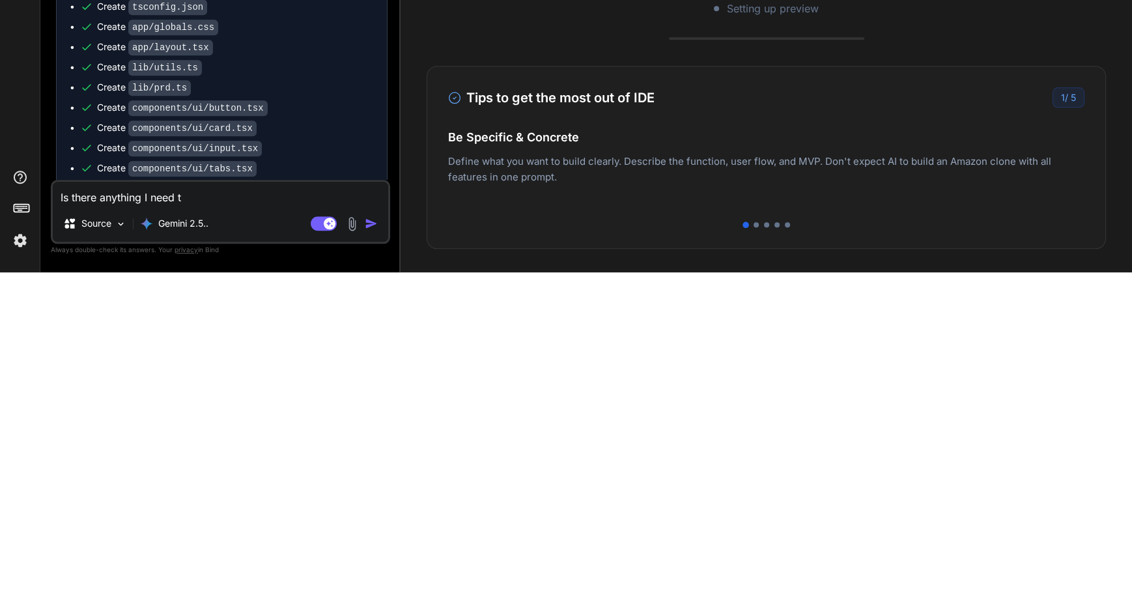
type textarea "Is there anything I need to"
type textarea "x"
type textarea "Is there anything I need to"
type textarea "x"
type textarea "Is there anything I need to c"
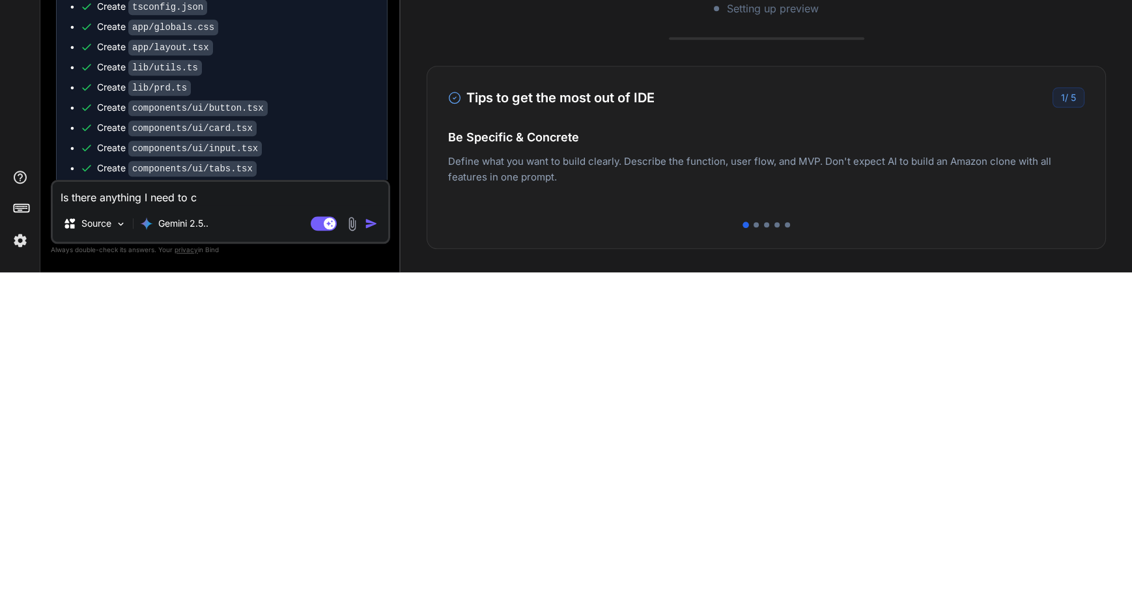
type textarea "x"
type textarea "Is there anything I need to co"
type textarea "x"
type textarea "Is there anything I need to con"
type textarea "x"
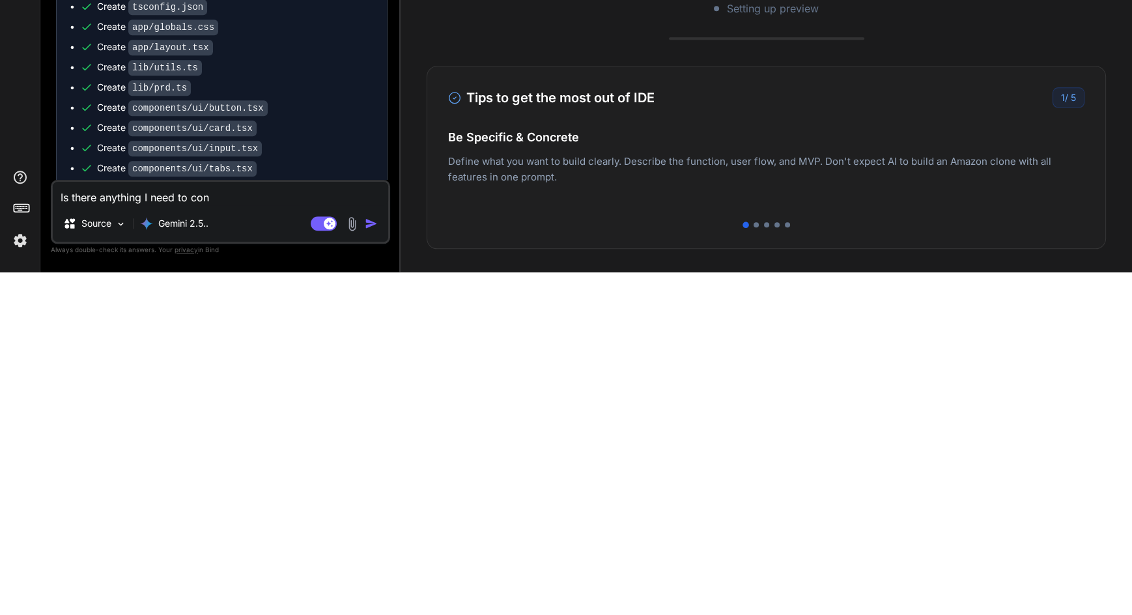
type textarea "Is there anything I need to conf"
type textarea "x"
type textarea "Is there anything I need to confi"
type textarea "x"
type textarea "Is there anything I need to config"
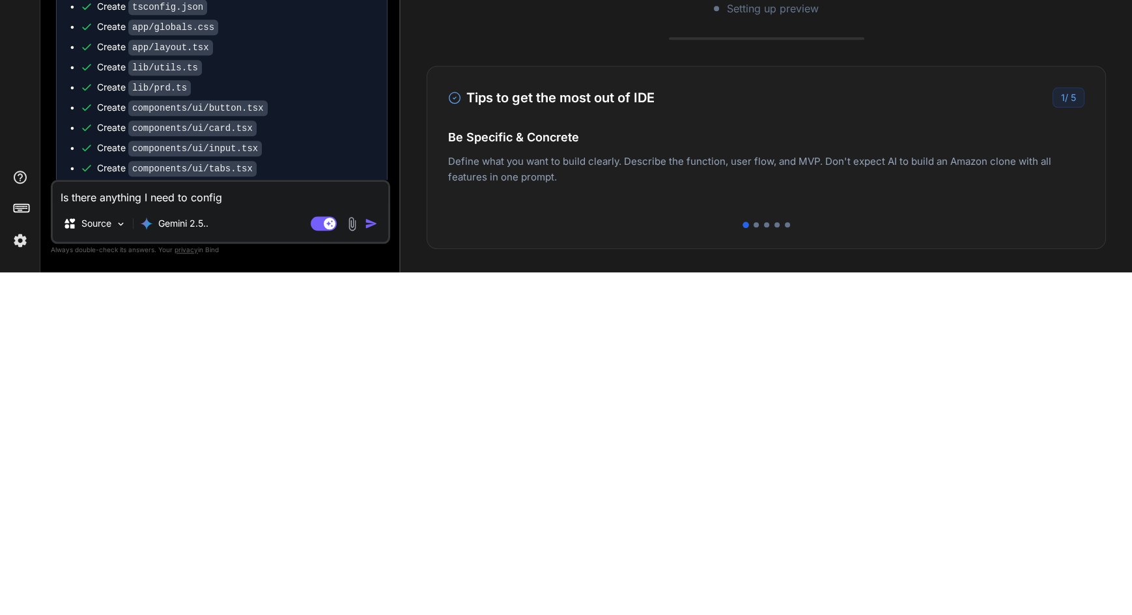
type textarea "x"
type textarea "Is there anything I need to configu"
type textarea "x"
type textarea "Is there anything I need to configur"
type textarea "x"
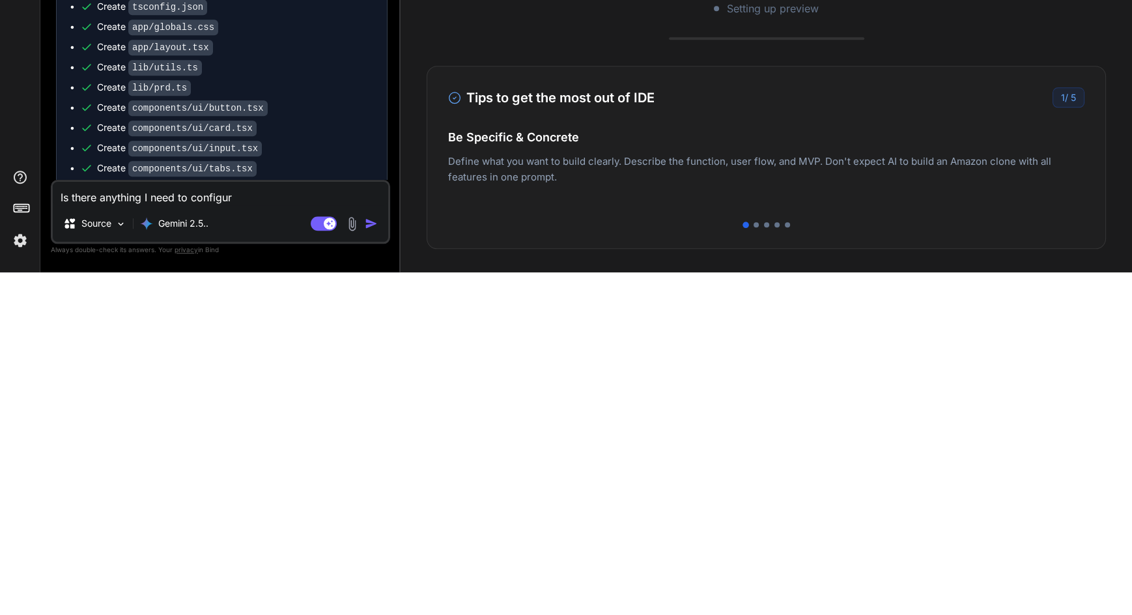
type textarea "Is there anything I need to configure"
type textarea "x"
type textarea "Is there anything I need to configure"
type textarea "x"
type textarea "Is there anything I need to configure t"
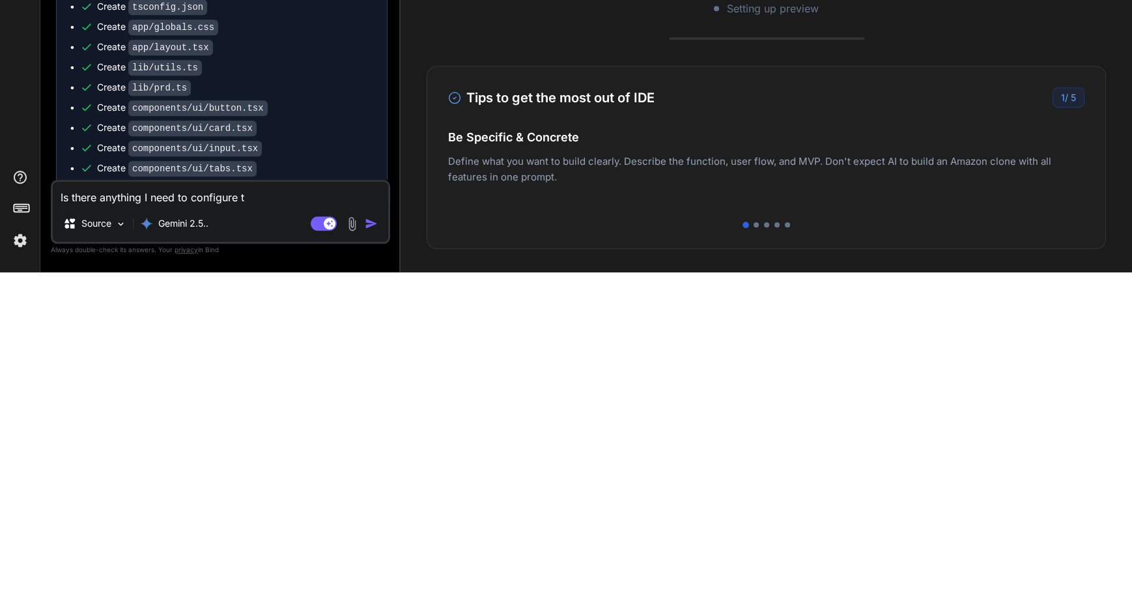
type textarea "x"
type textarea "Is there anything I need to configure to"
type textarea "x"
type textarea "Is there anything I need to configure to"
type textarea "x"
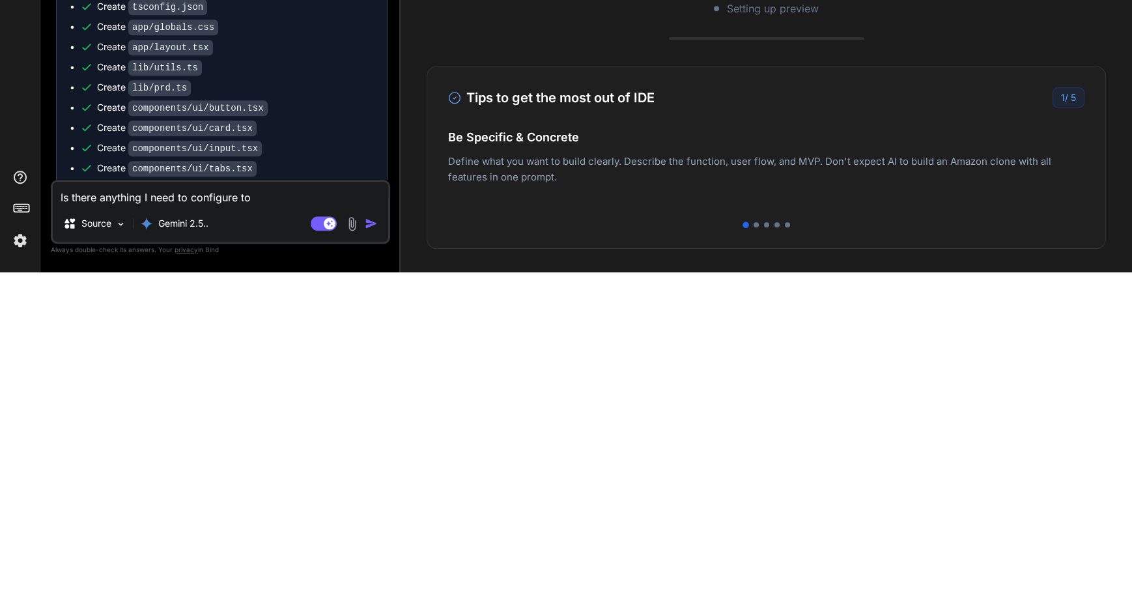
type textarea "Is there anything I need to configure to w"
type textarea "x"
type textarea "Is there anything I need to configure to wo"
type textarea "x"
type textarea "Is there anything I need to configure to wor"
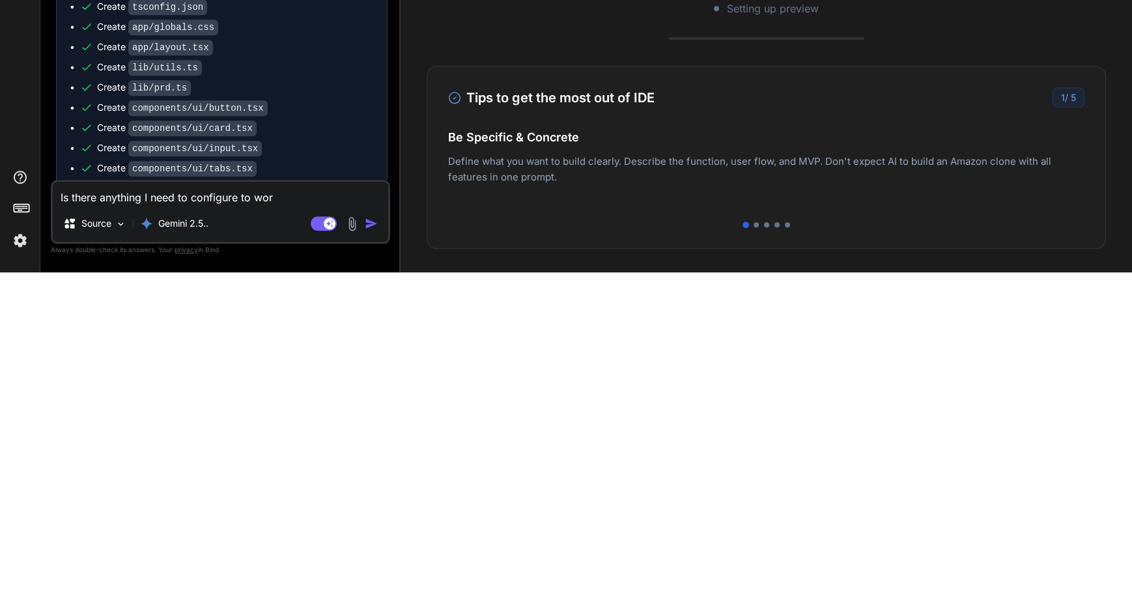
type textarea "x"
type textarea "Is there anything I need to configure to work"
type textarea "x"
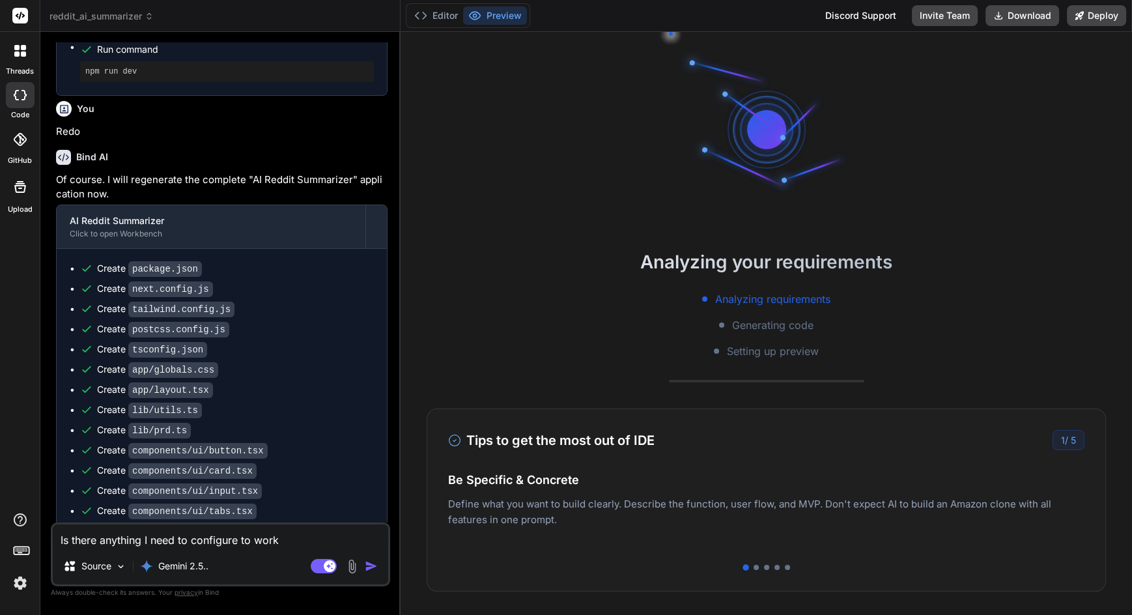
scroll to position [93, 0]
type textarea "Is there anything I need to configure to work"
click at [371, 570] on img "button" at bounding box center [371, 566] width 13 height 13
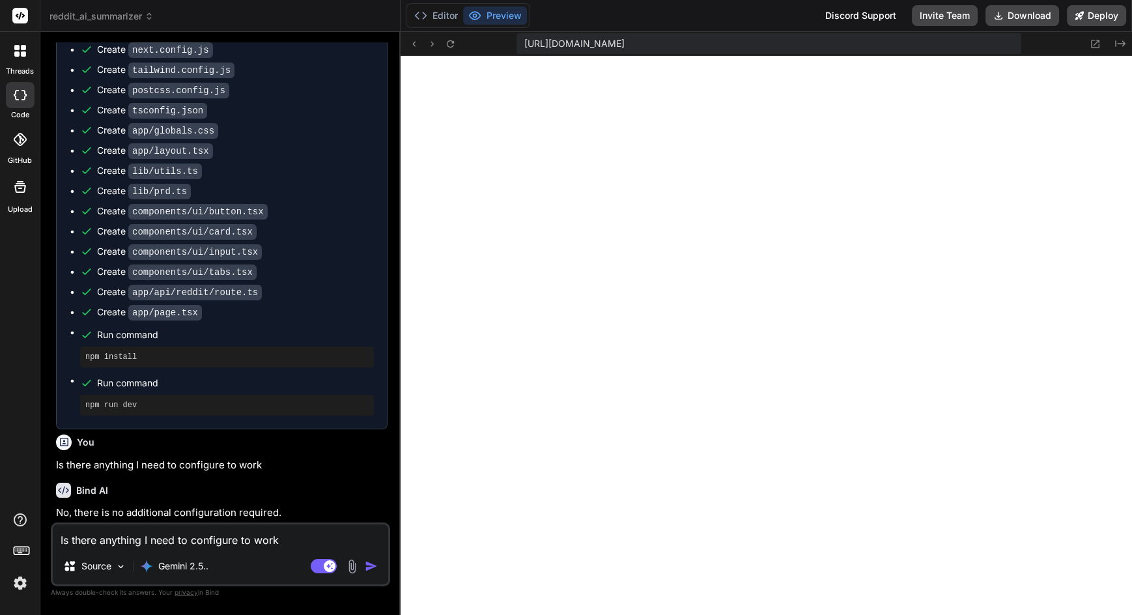
scroll to position [318, 0]
type textarea "x"
